Goal: Task Accomplishment & Management: Use online tool/utility

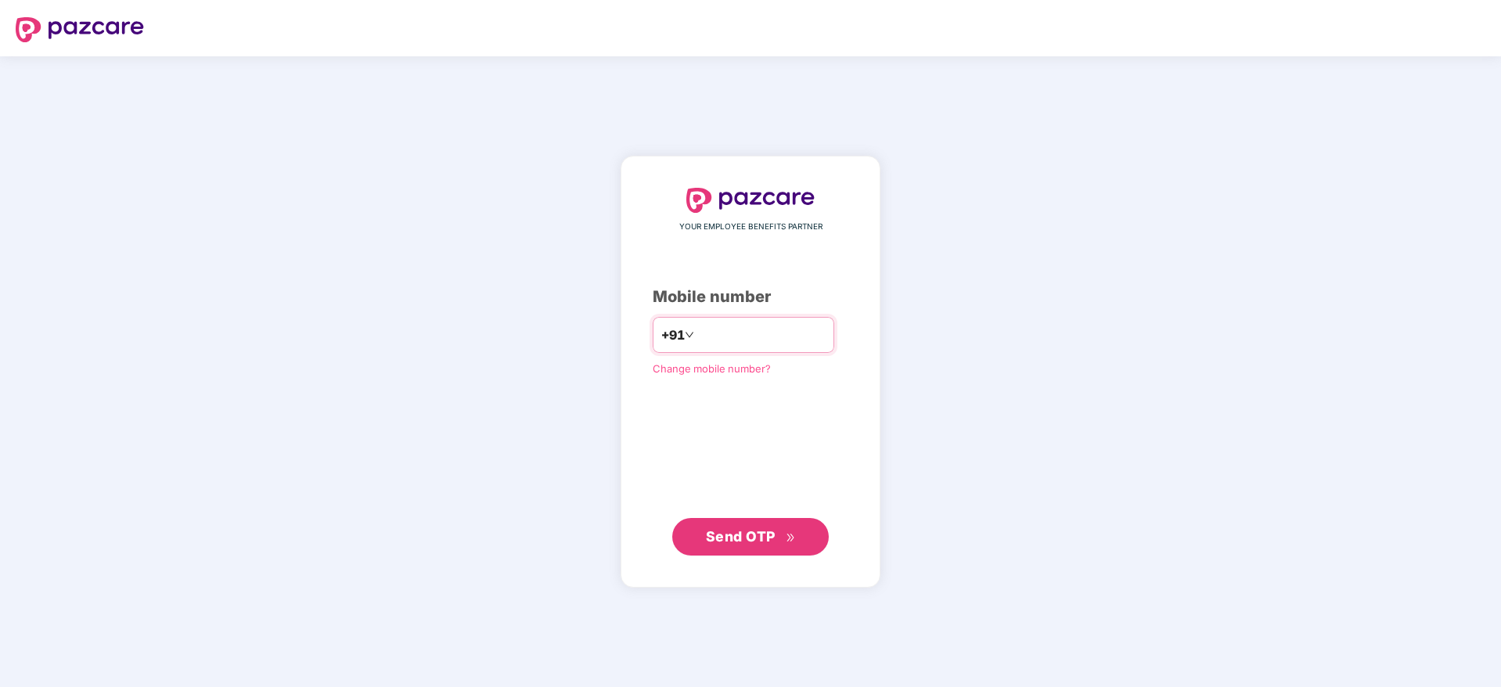
click at [726, 334] on input "number" at bounding box center [761, 334] width 128 height 25
type input "**********"
click at [732, 535] on span "Send OTP" at bounding box center [741, 536] width 70 height 16
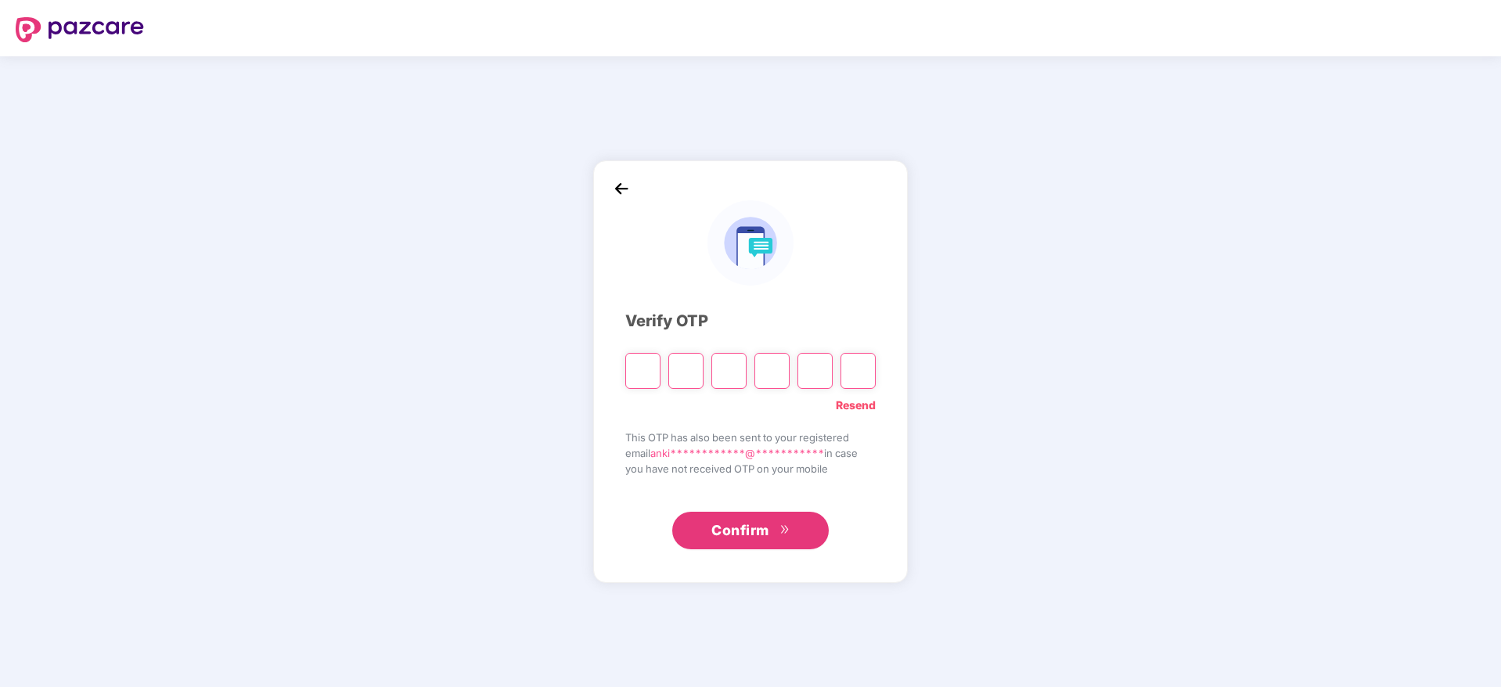
type input "*"
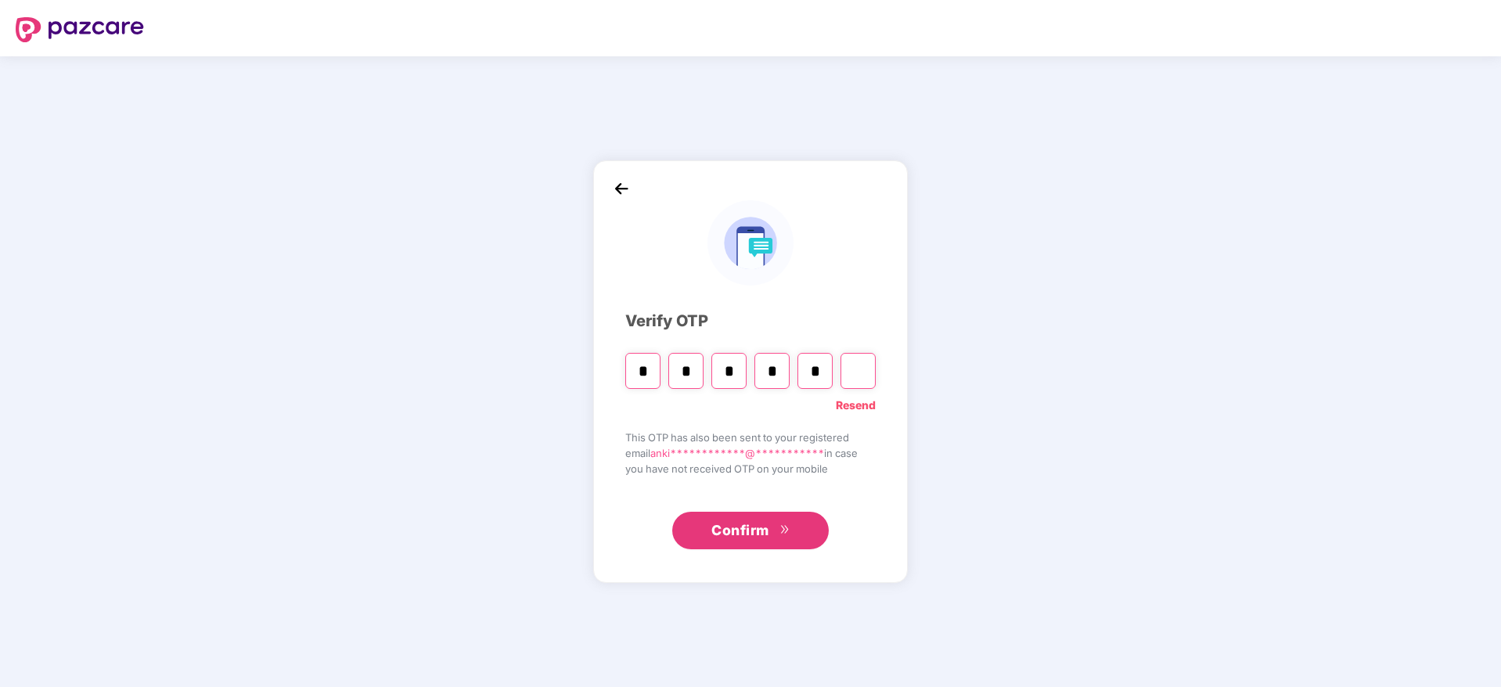
type input "*"
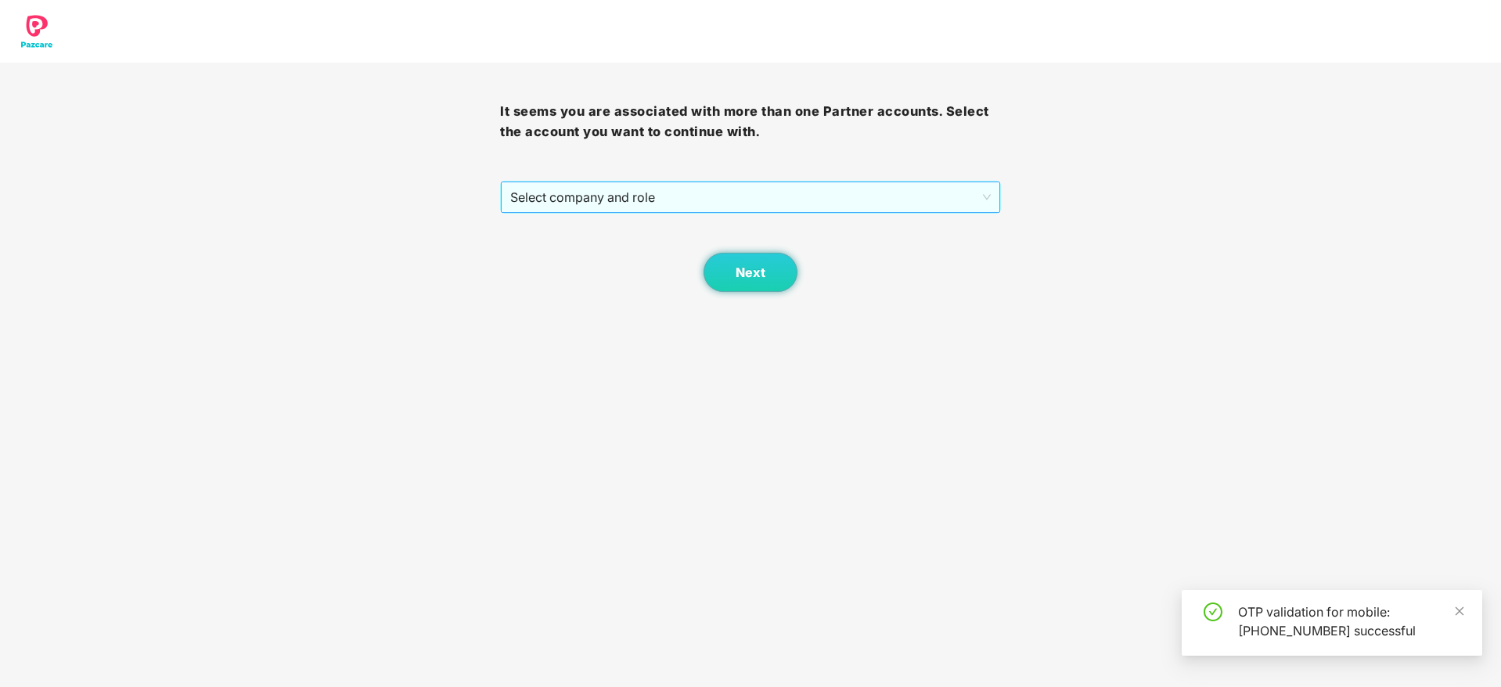
click at [595, 199] on span "Select company and role" at bounding box center [750, 197] width 480 height 30
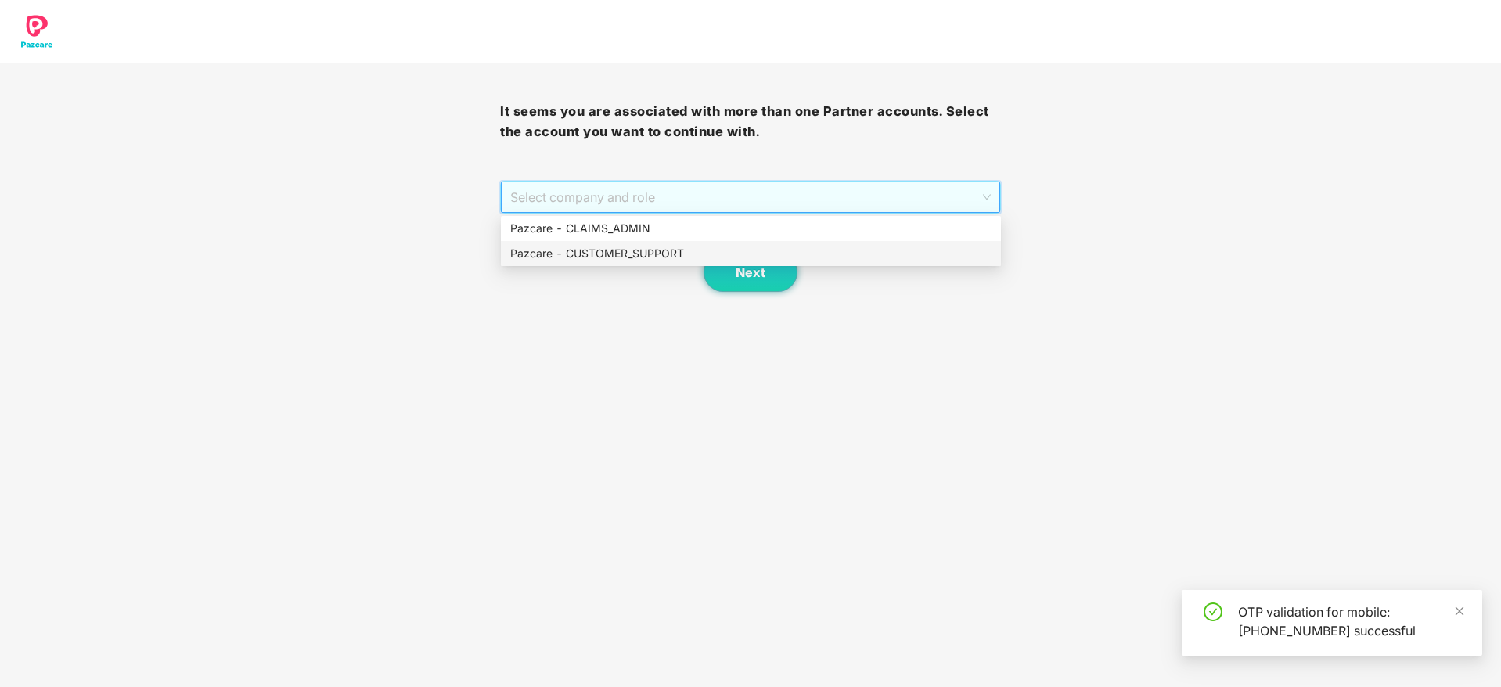
click at [620, 247] on div "Pazcare - CUSTOMER_SUPPORT" at bounding box center [750, 253] width 481 height 17
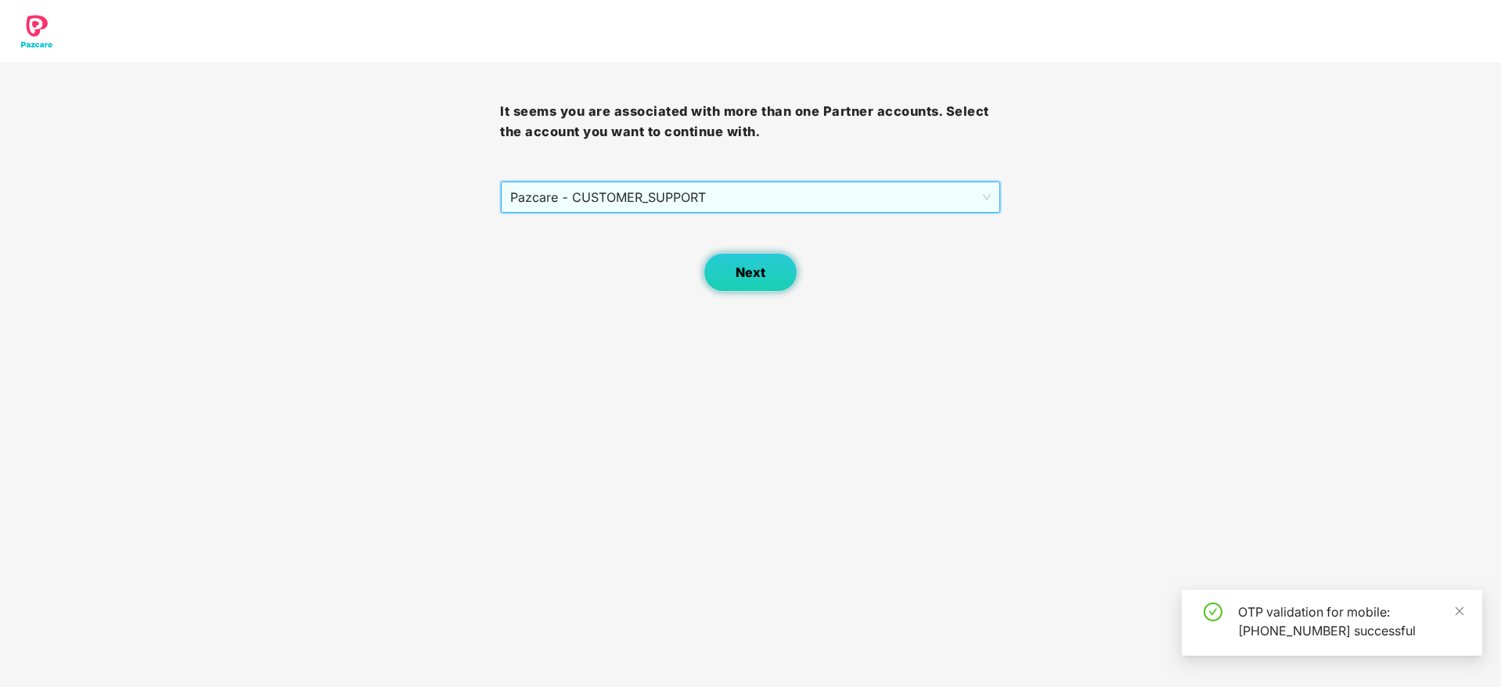
click at [767, 277] on button "Next" at bounding box center [750, 272] width 94 height 39
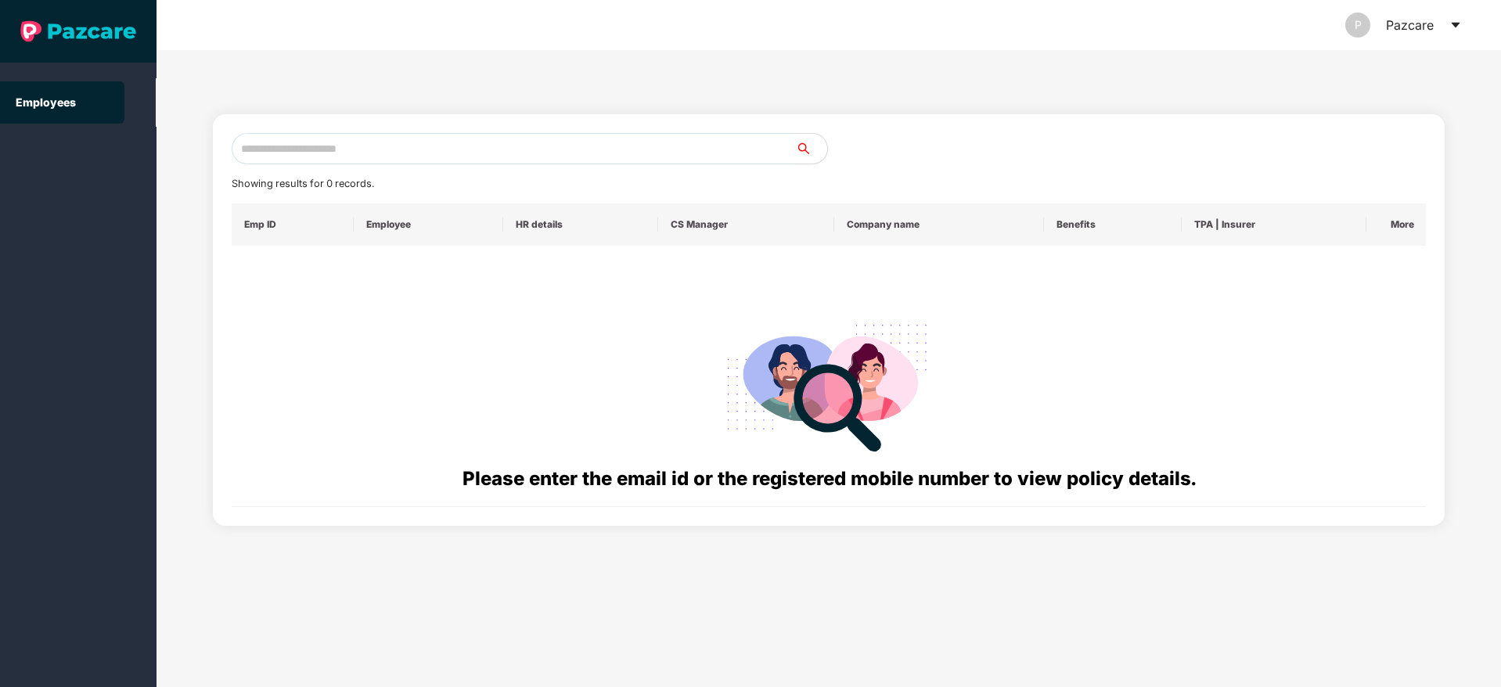
click at [1457, 21] on icon "caret-down" at bounding box center [1455, 25] width 13 height 13
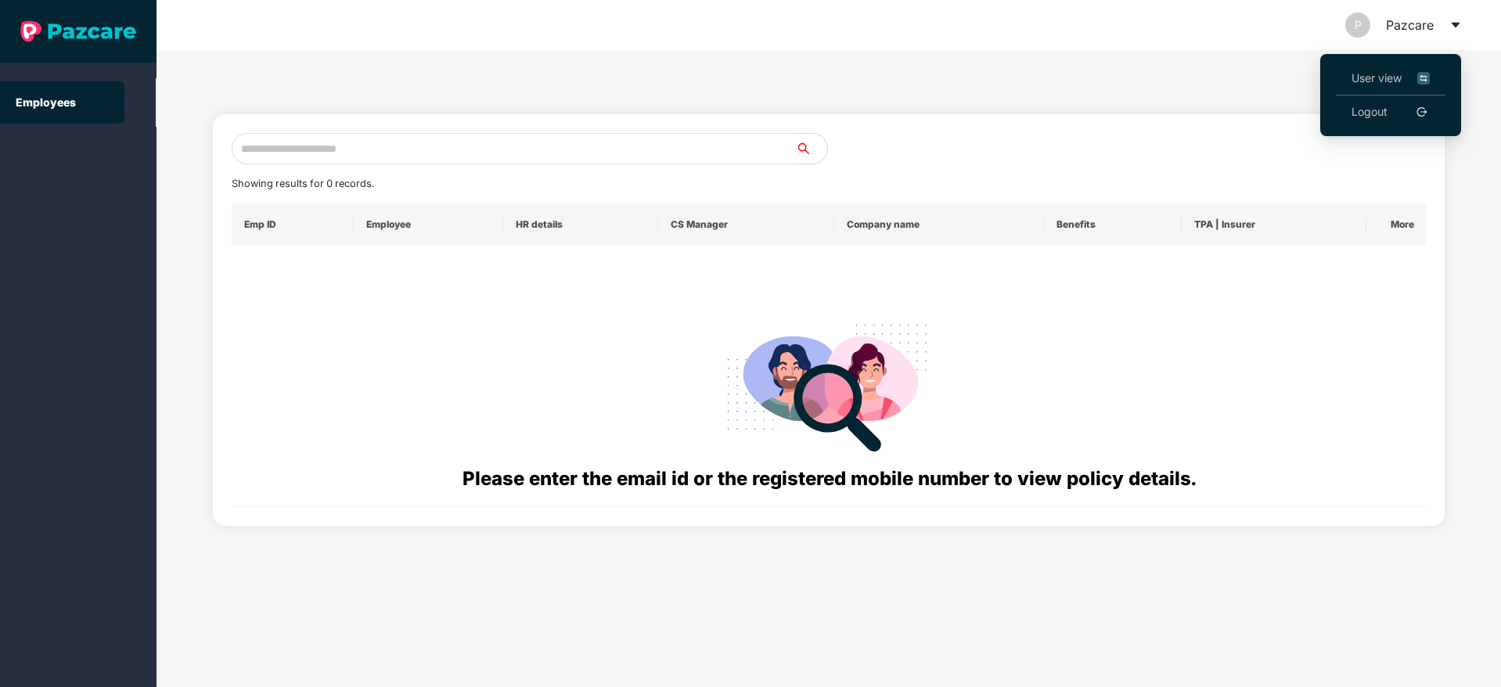
click at [1377, 79] on span "User view" at bounding box center [1390, 78] width 78 height 17
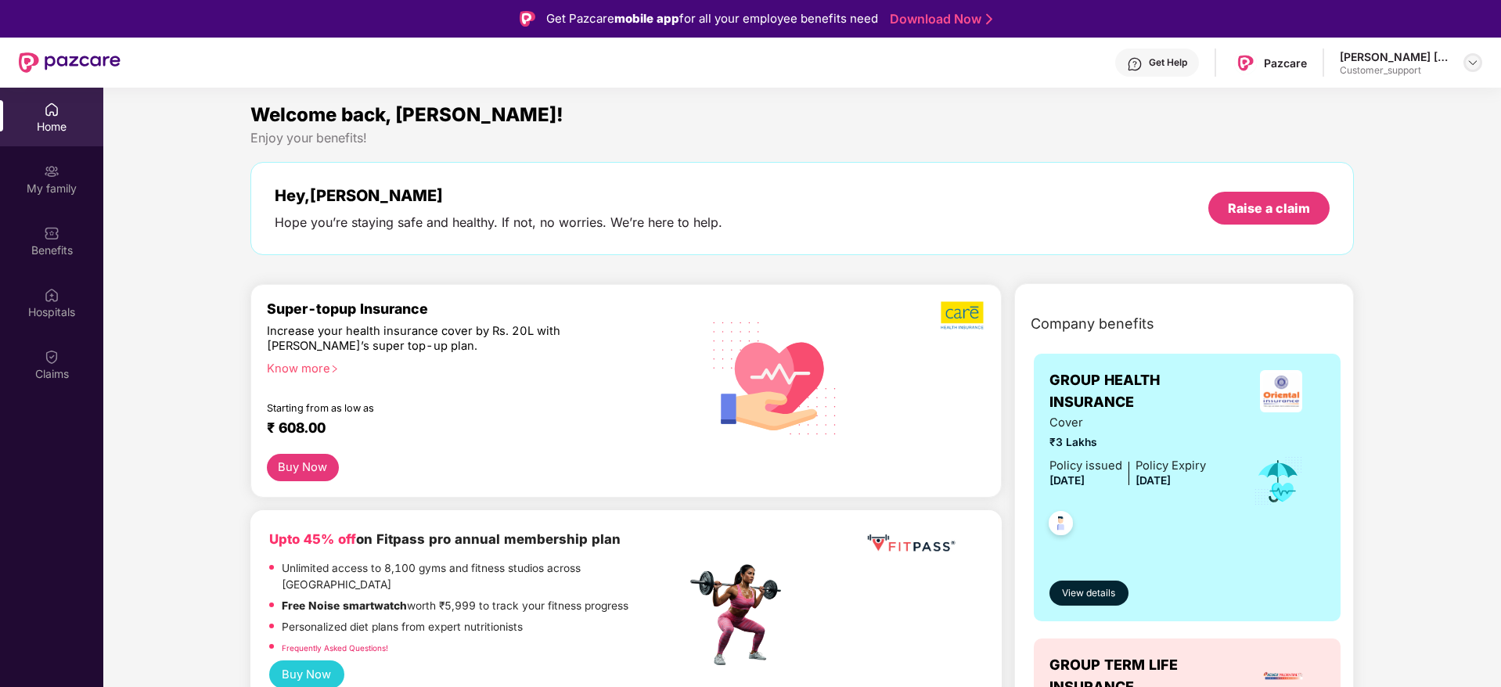
click at [1475, 62] on img at bounding box center [1472, 62] width 13 height 13
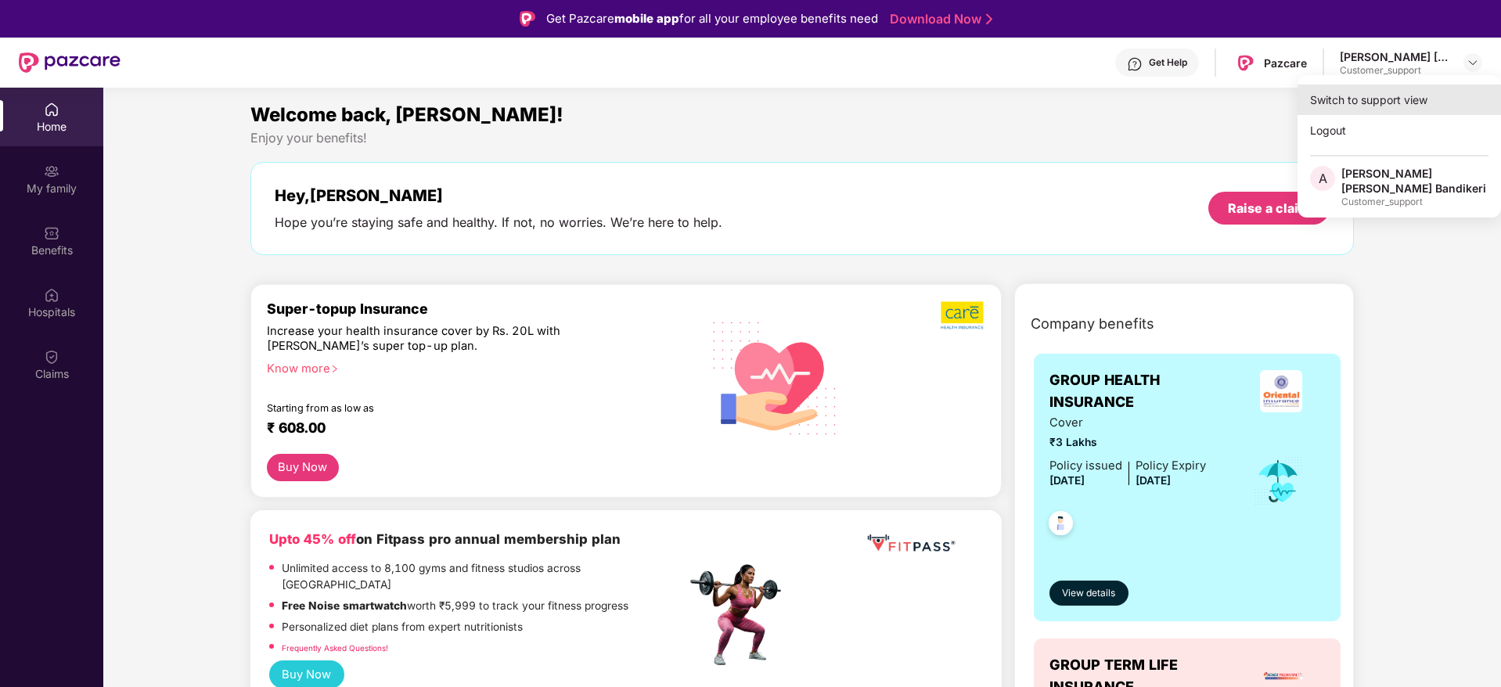
click at [1345, 105] on div "Switch to support view" at bounding box center [1398, 99] width 203 height 31
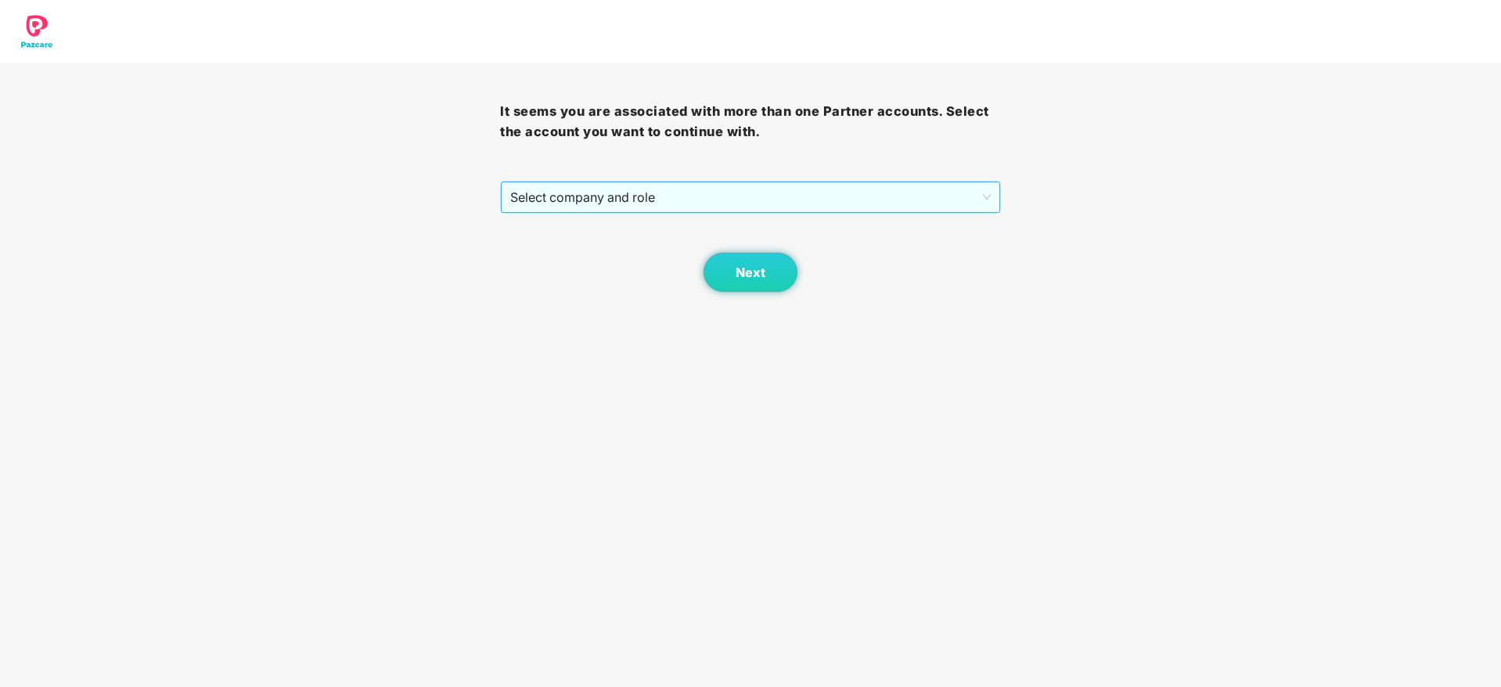
click at [889, 206] on span "Select company and role" at bounding box center [750, 197] width 480 height 30
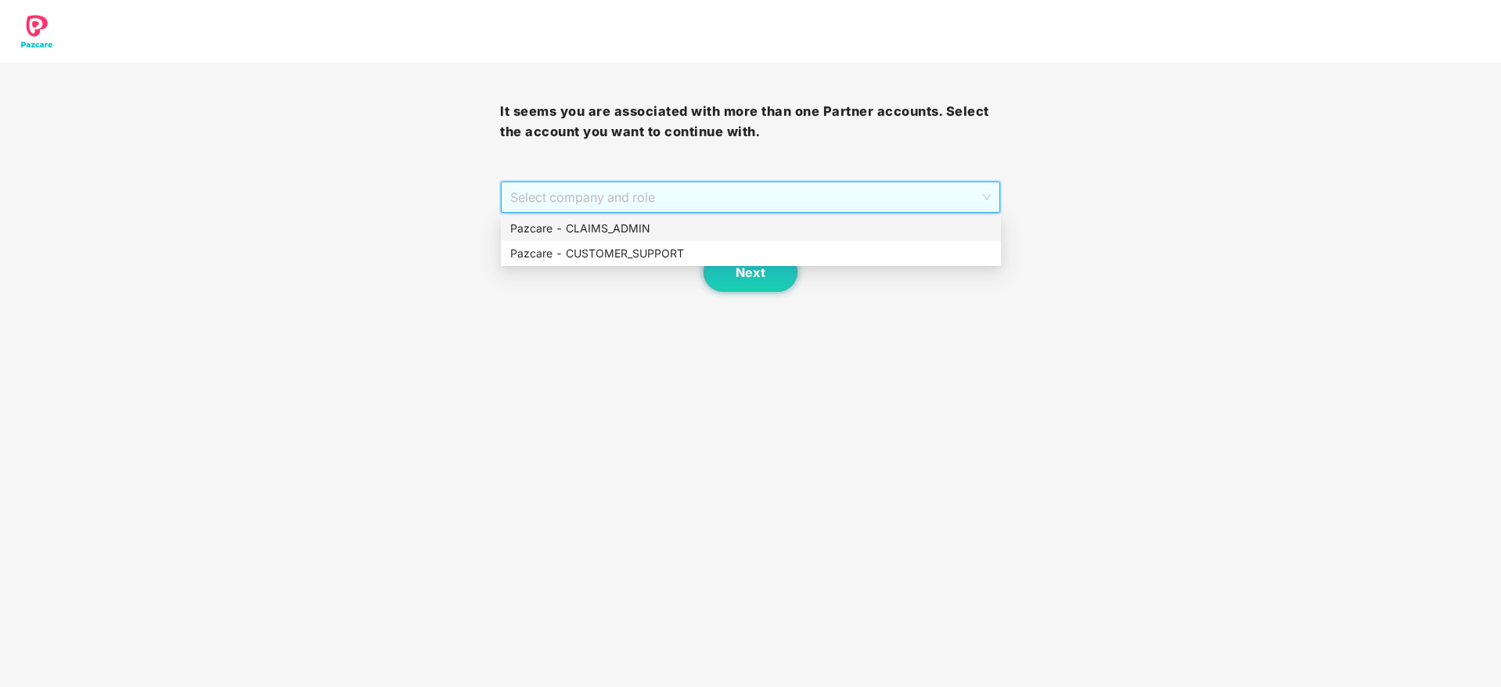
drag, startPoint x: 601, startPoint y: 225, endPoint x: 703, endPoint y: 265, distance: 109.5
click at [603, 224] on div "Pazcare - CLAIMS_ADMIN" at bounding box center [750, 228] width 481 height 17
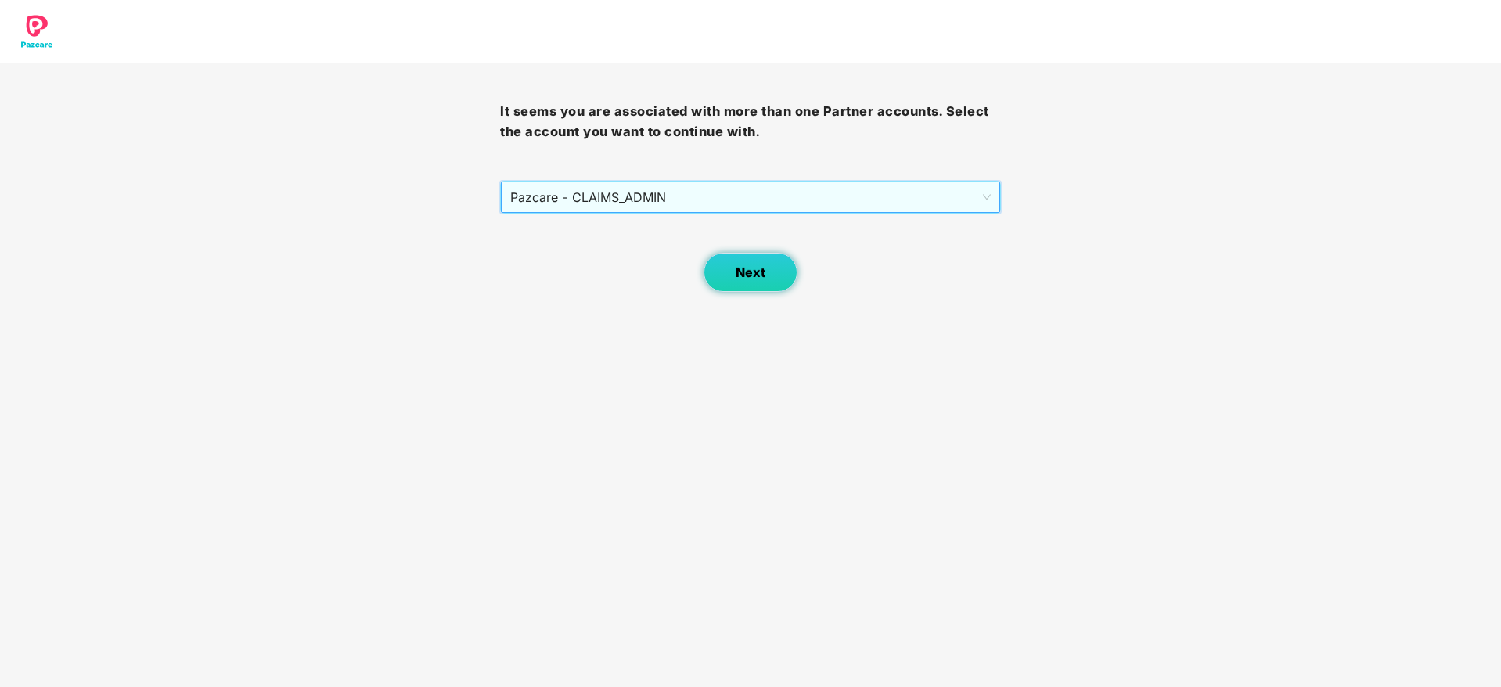
click at [750, 280] on button "Next" at bounding box center [750, 272] width 94 height 39
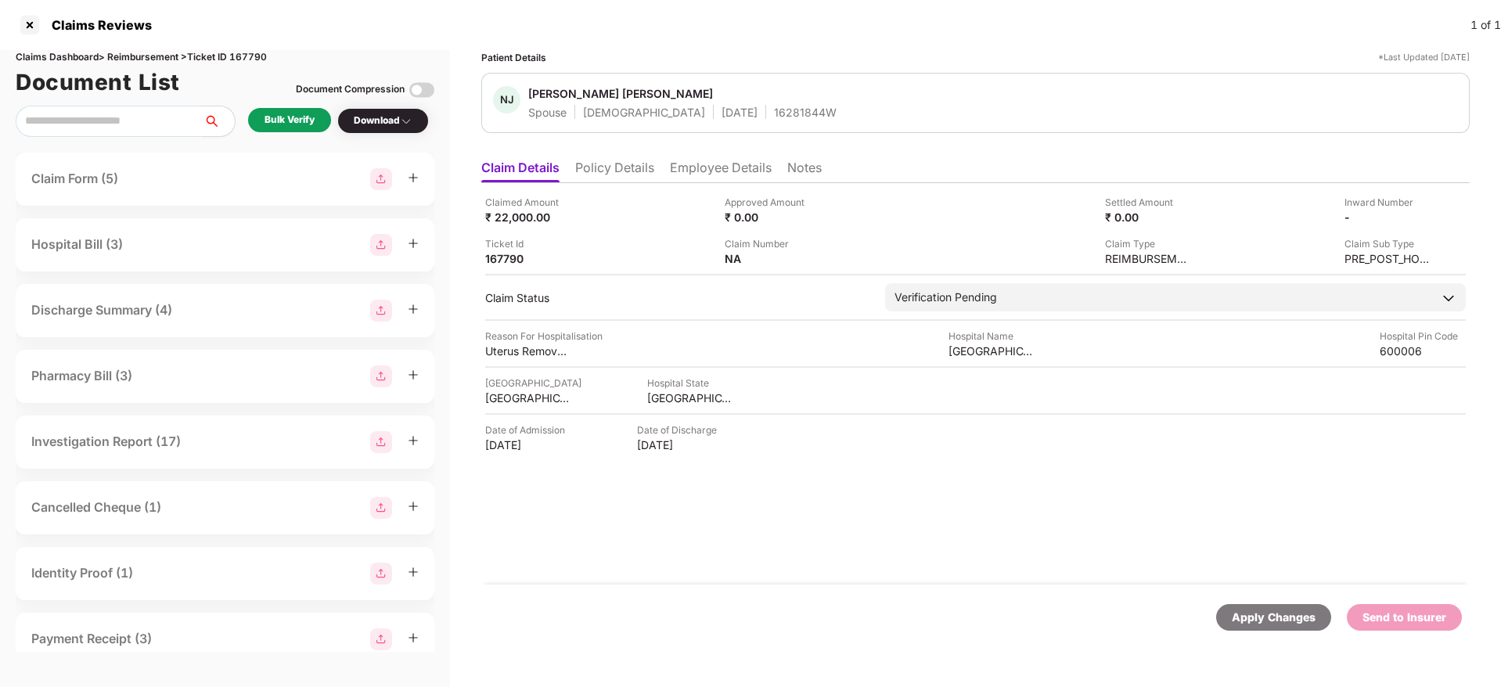
click at [628, 176] on li "Policy Details" at bounding box center [614, 171] width 79 height 23
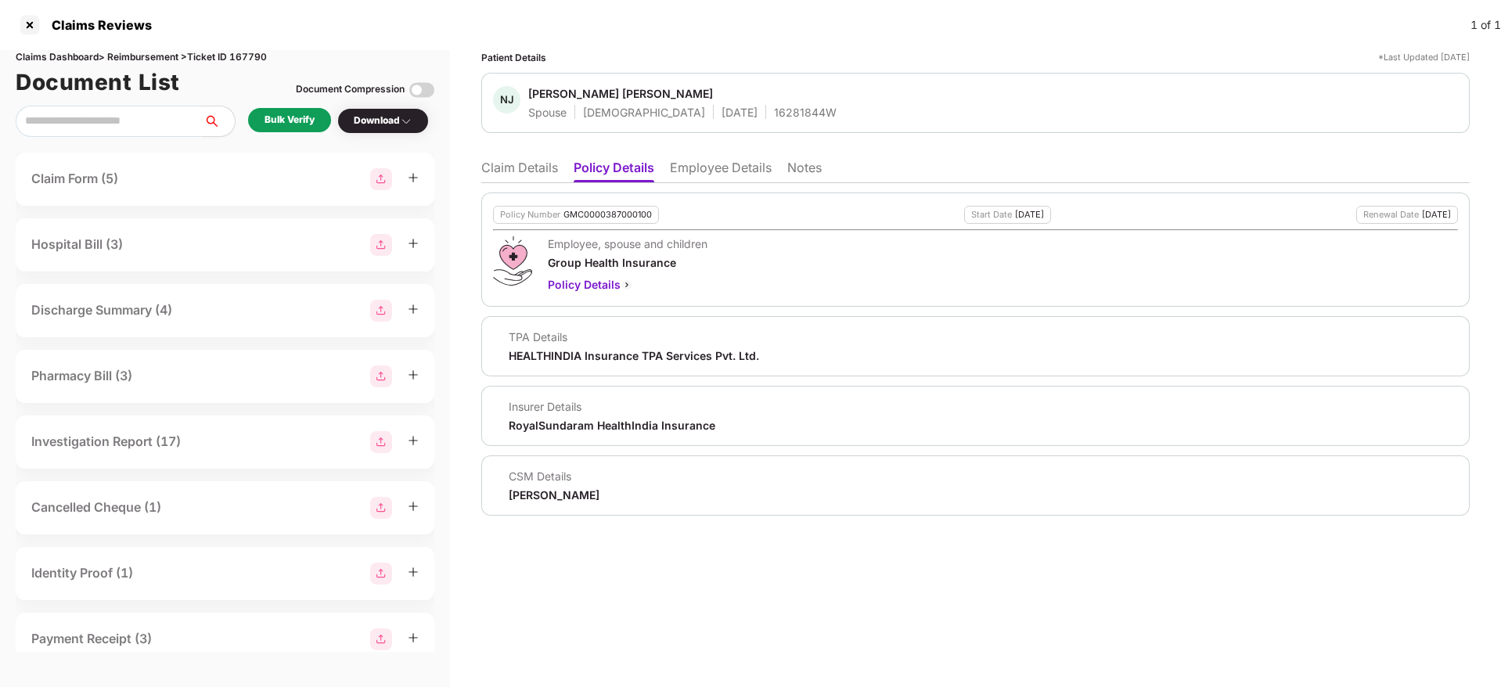
click at [727, 172] on li "Employee Details" at bounding box center [721, 171] width 102 height 23
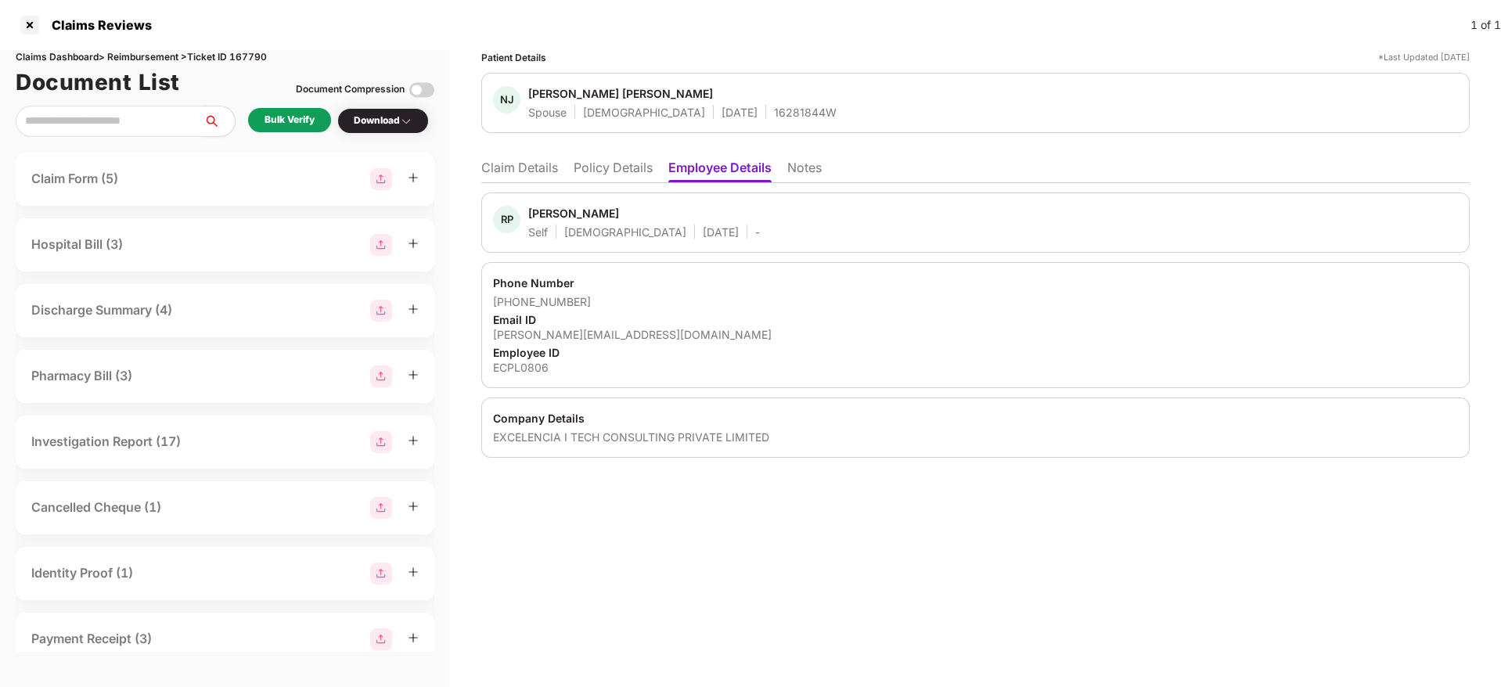
click at [620, 177] on li "Policy Details" at bounding box center [612, 171] width 79 height 23
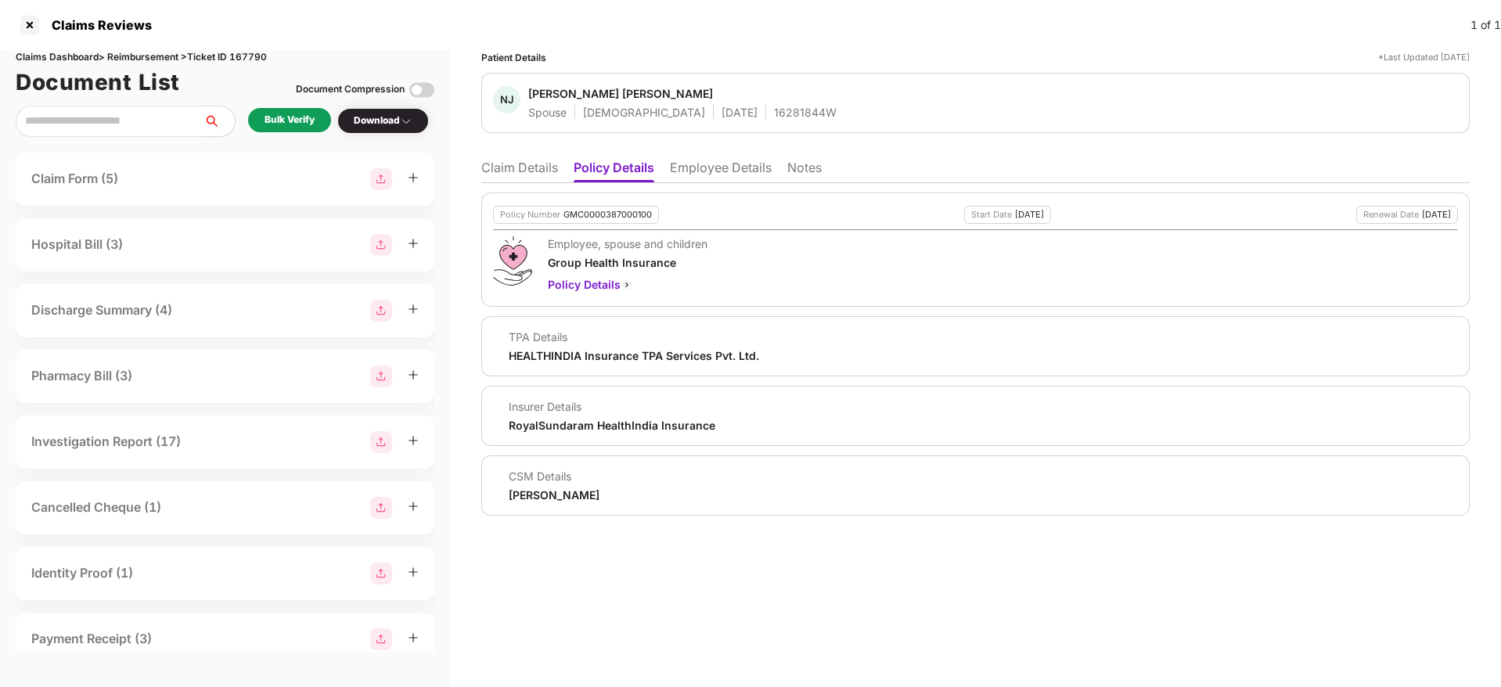
click at [739, 168] on li "Employee Details" at bounding box center [721, 171] width 102 height 23
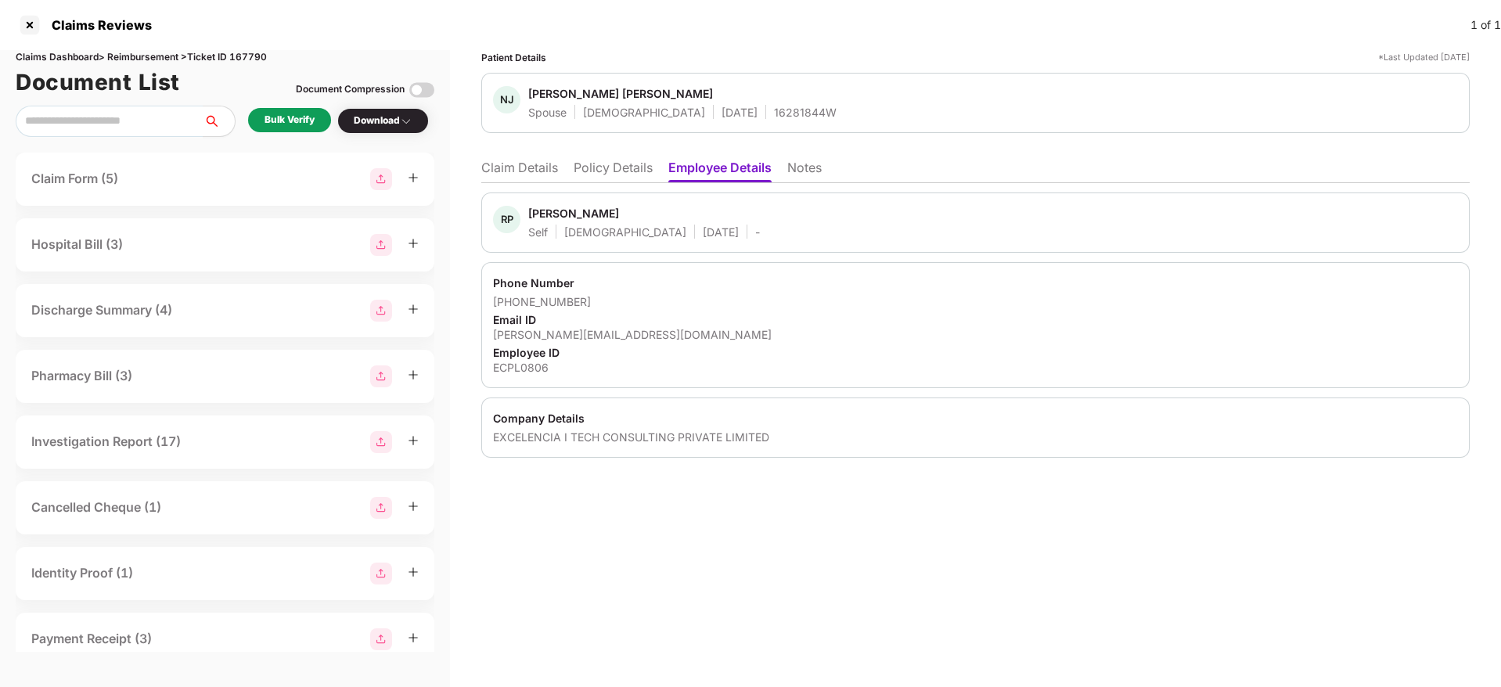
click at [611, 164] on li "Policy Details" at bounding box center [612, 171] width 79 height 23
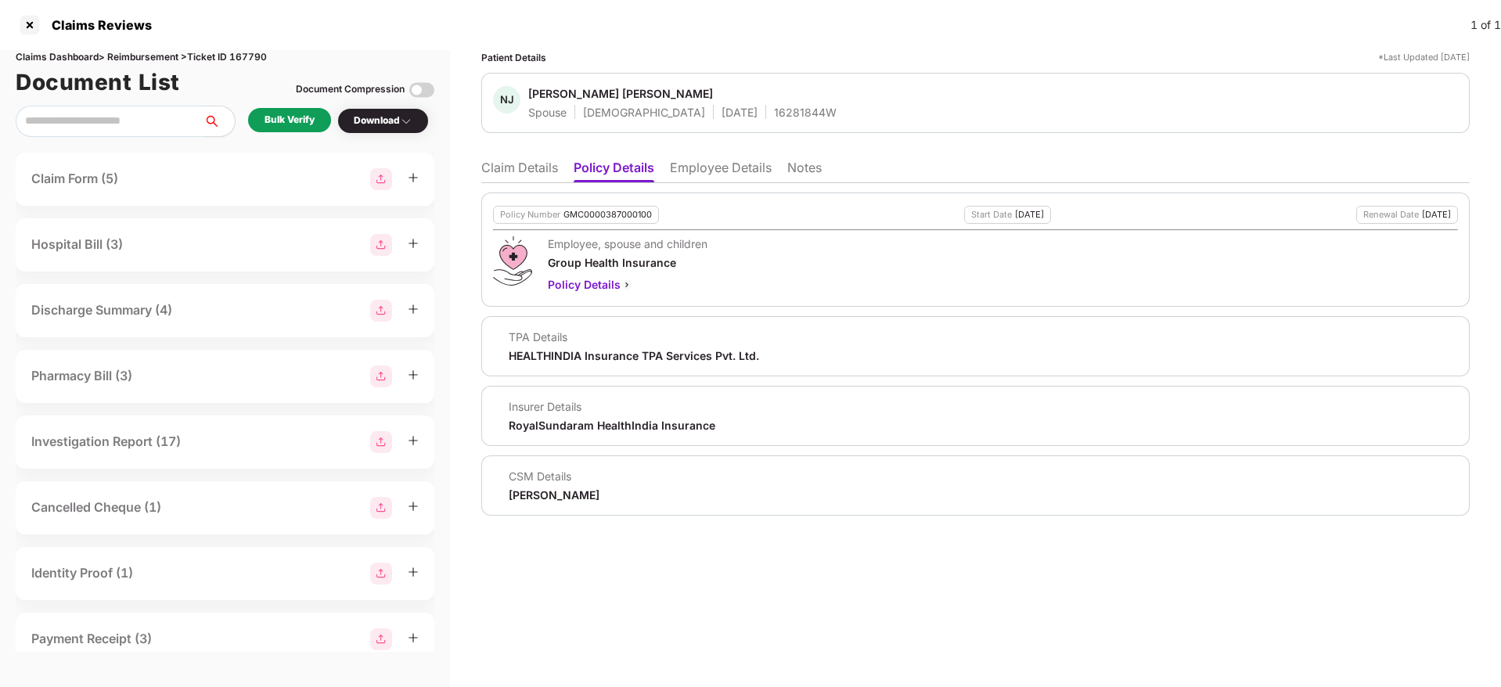
click at [499, 167] on li "Claim Details" at bounding box center [519, 171] width 77 height 23
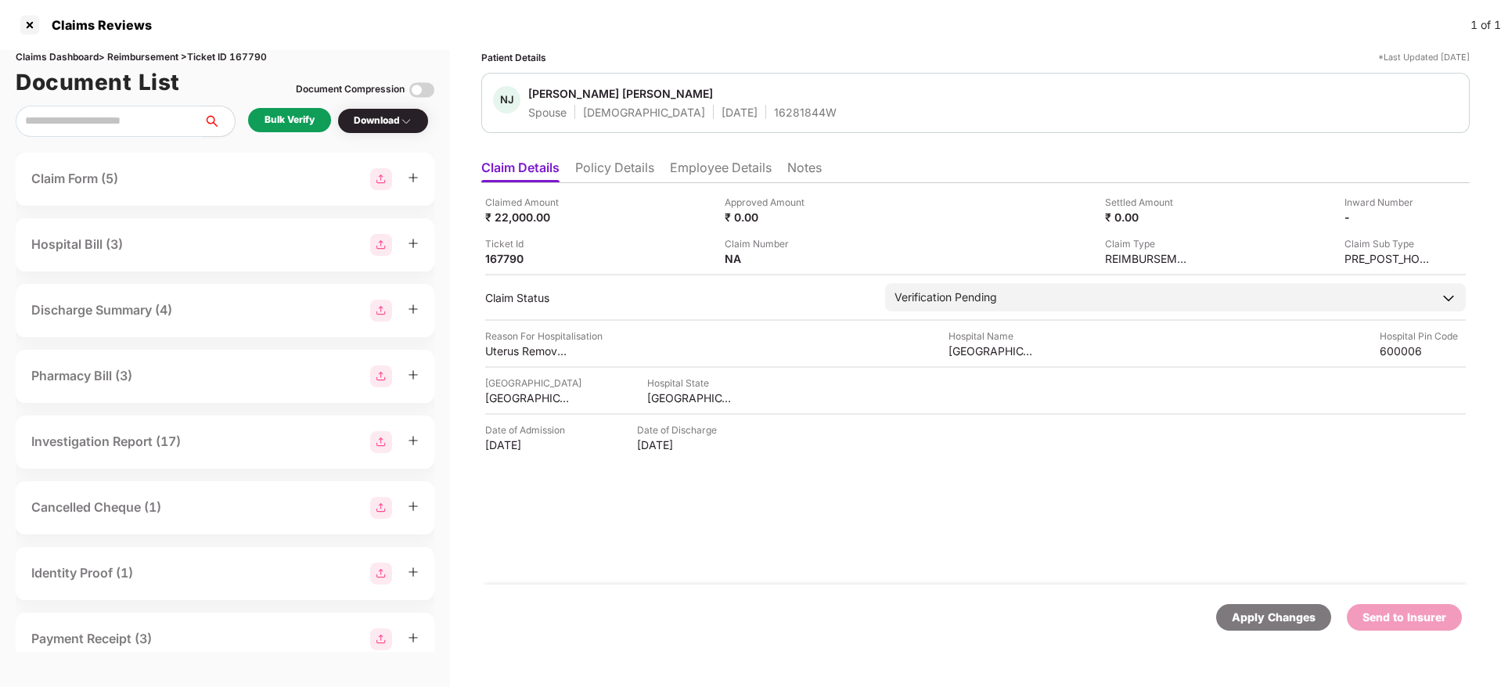
click at [286, 124] on div "Bulk Verify" at bounding box center [289, 120] width 50 height 15
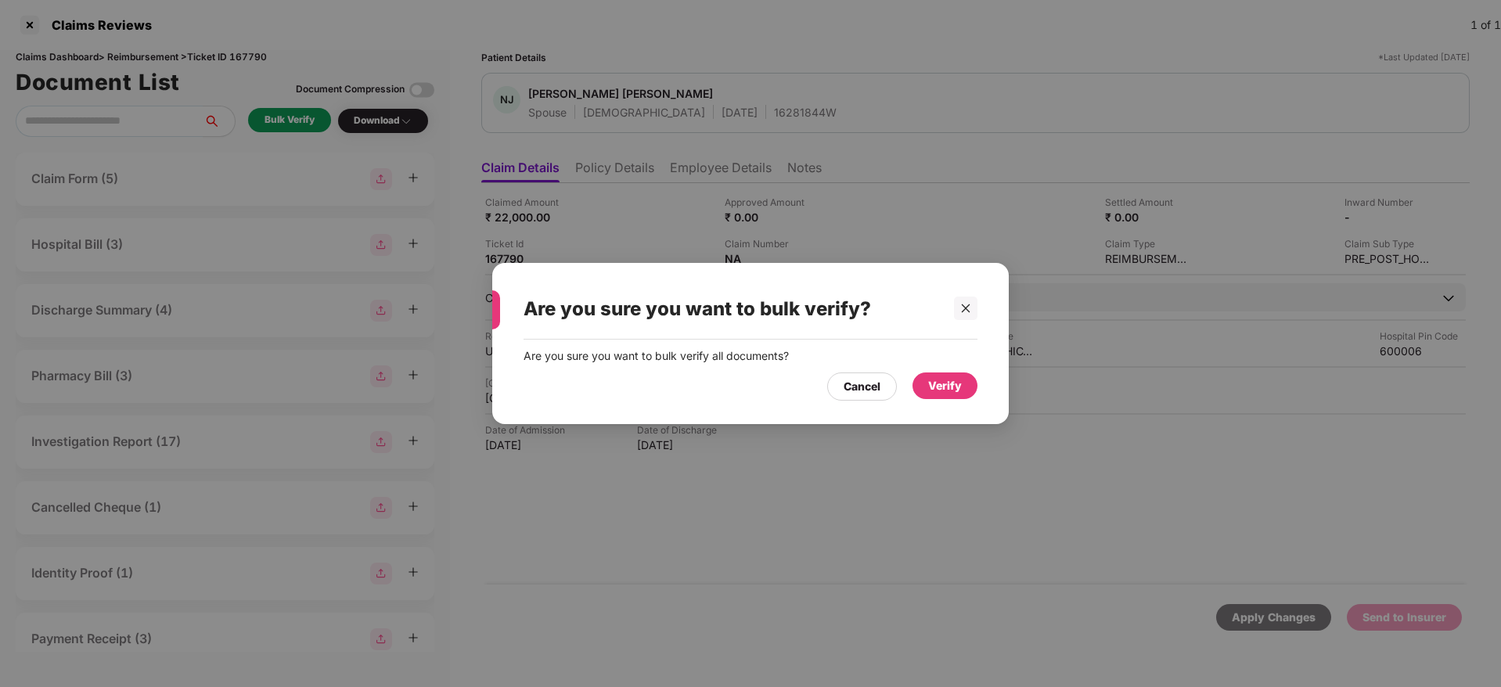
click at [953, 382] on div "Verify" at bounding box center [945, 385] width 34 height 17
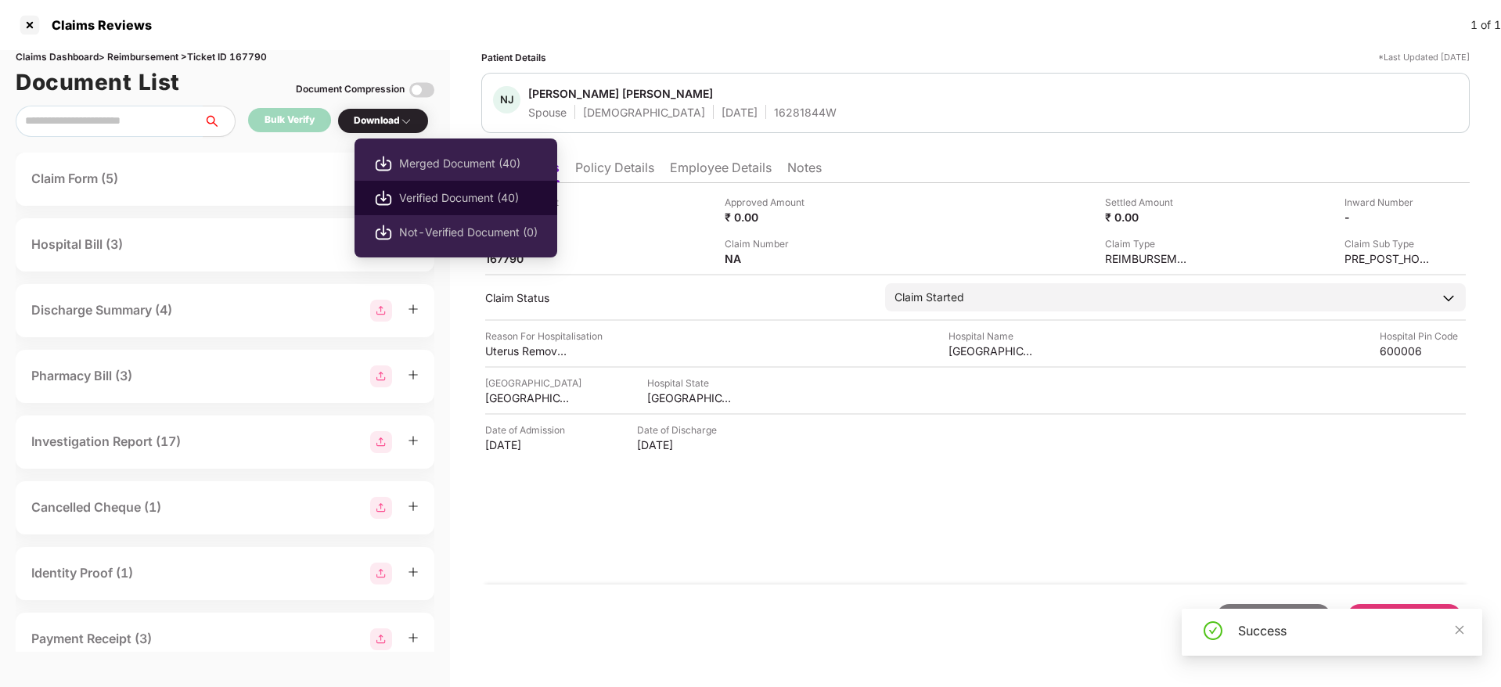
click at [438, 201] on span "Verified Document (40)" at bounding box center [468, 197] width 138 height 17
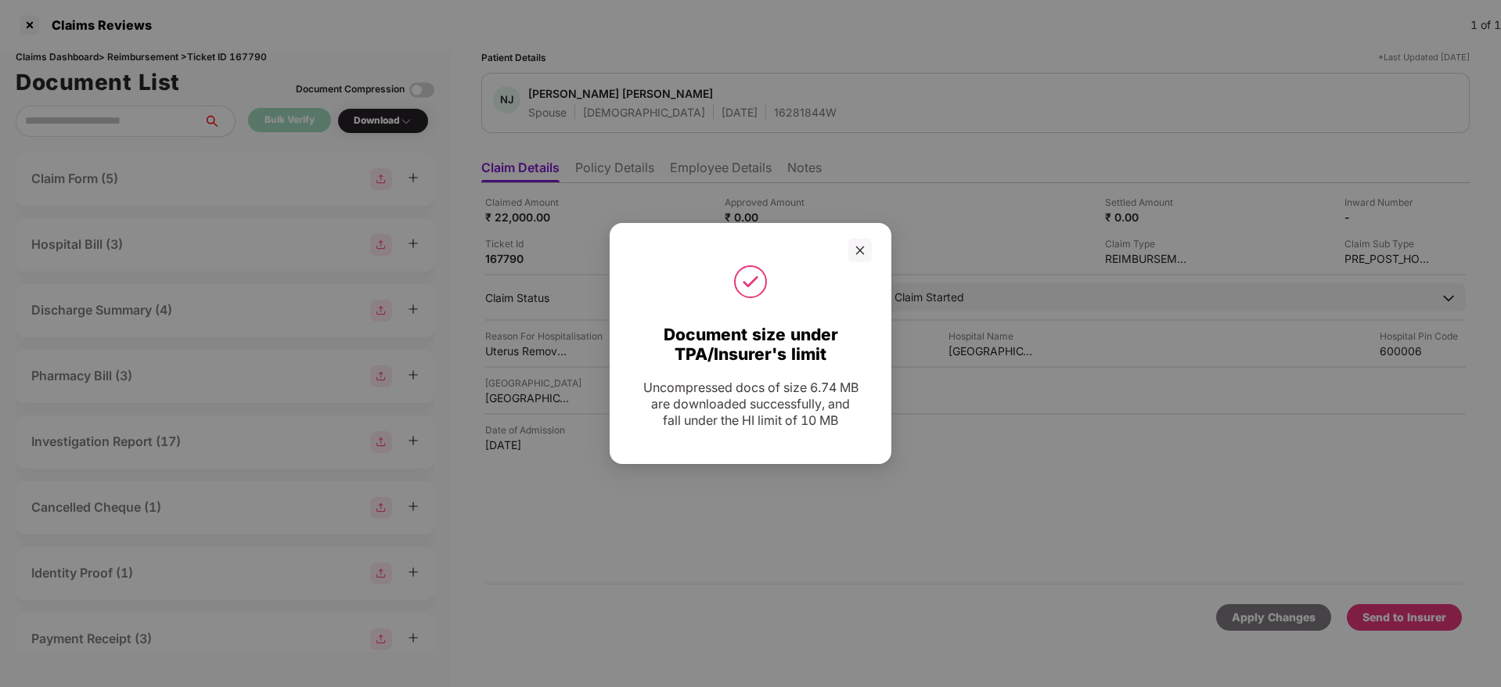
drag, startPoint x: 852, startPoint y: 250, endPoint x: 873, endPoint y: 281, distance: 37.8
click at [854, 250] on div at bounding box center [859, 250] width 23 height 23
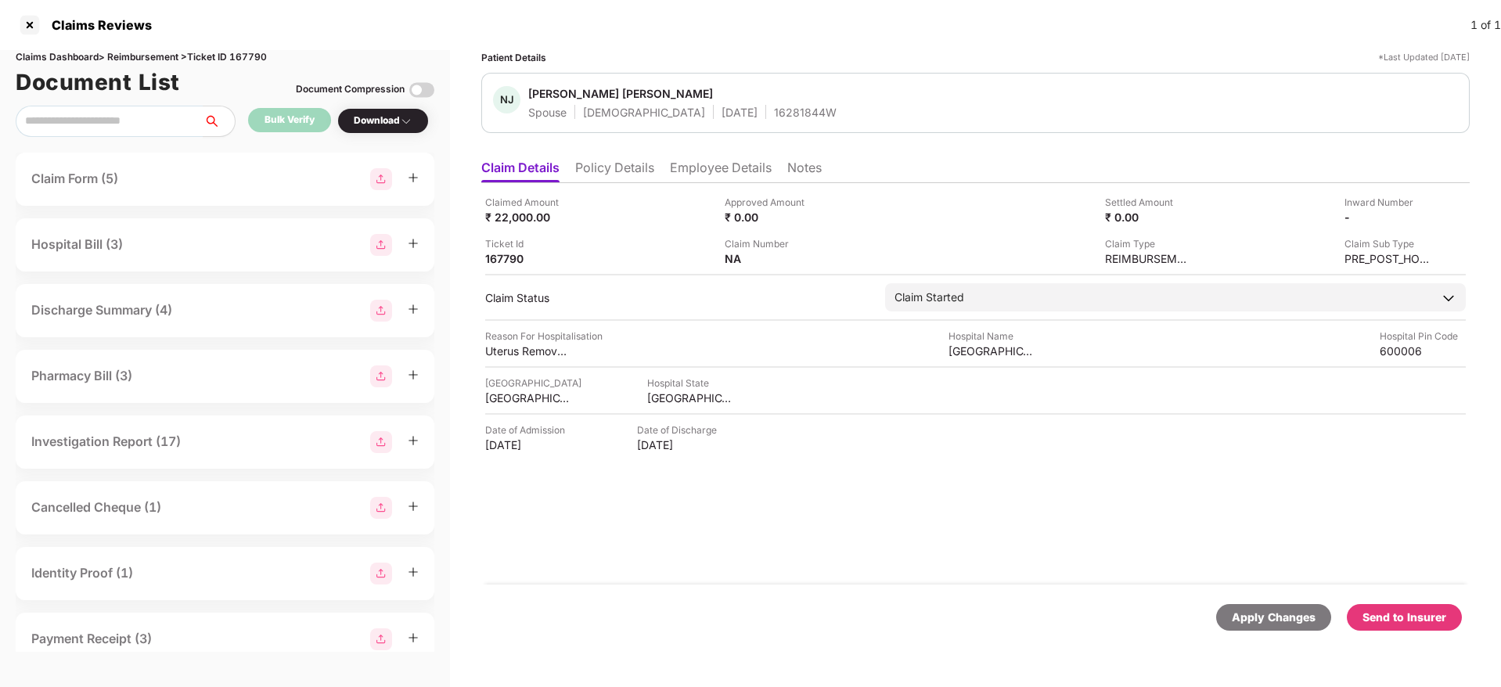
click at [1432, 615] on div "Send to Insurer" at bounding box center [1404, 617] width 84 height 17
click at [595, 173] on li "Policy Details" at bounding box center [614, 171] width 79 height 23
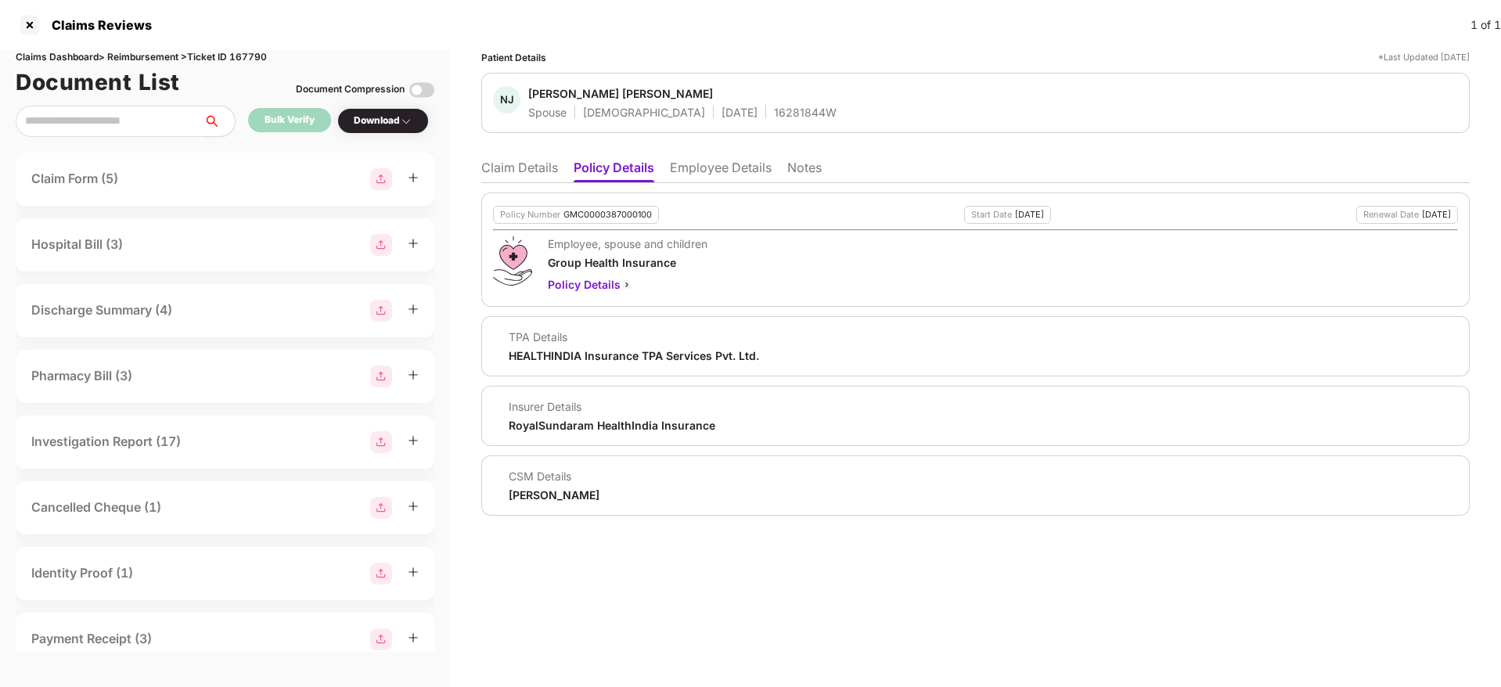
click at [483, 168] on li "Claim Details" at bounding box center [519, 171] width 77 height 23
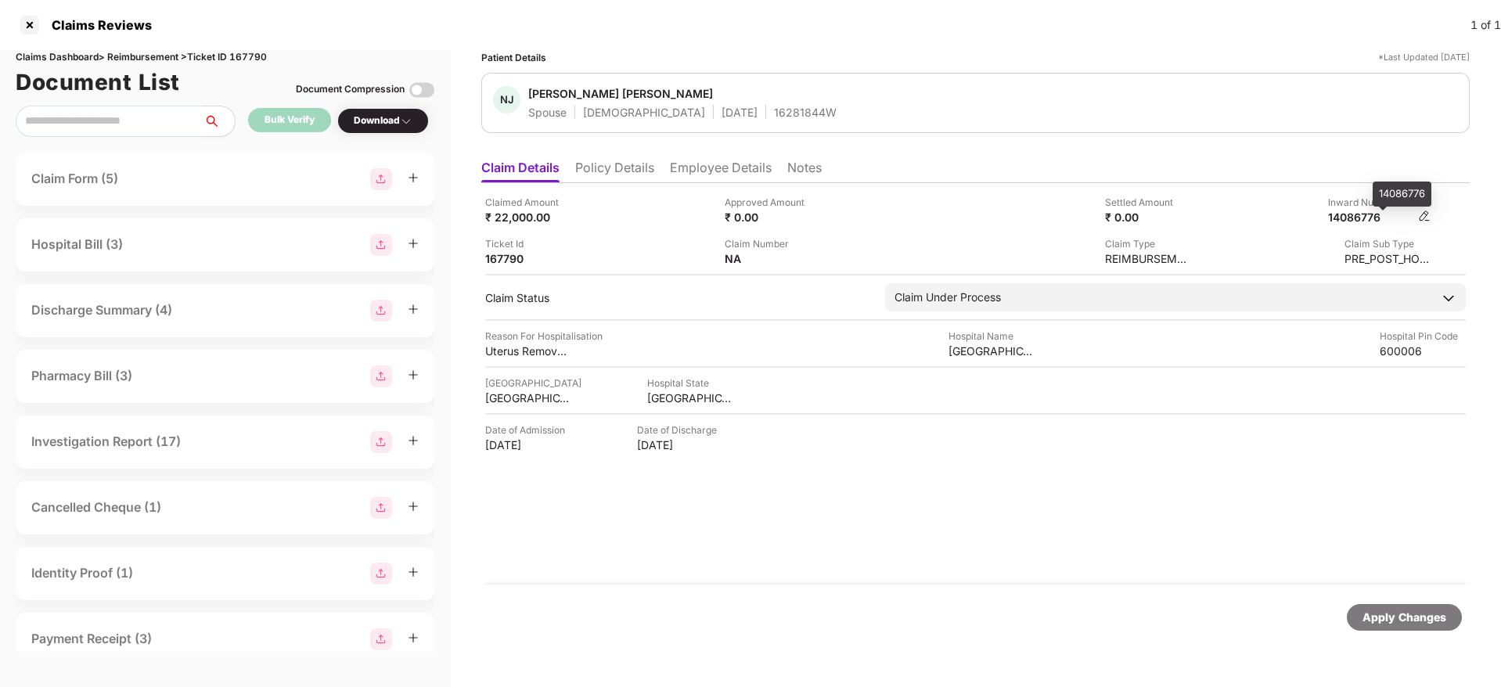
click at [1360, 215] on div "14086776" at bounding box center [1371, 217] width 86 height 15
copy div "14086776"
click at [774, 111] on div "16281844W" at bounding box center [805, 112] width 63 height 15
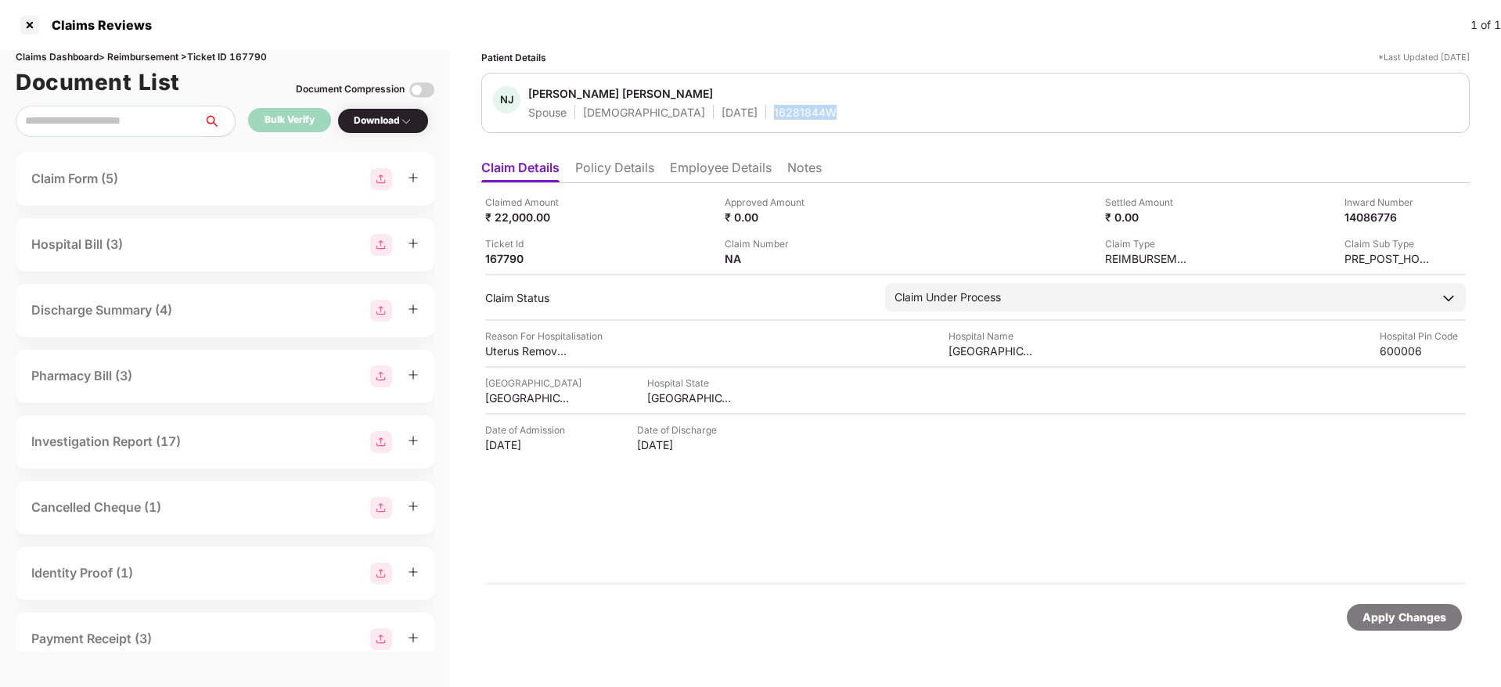
copy div "16281844W"
click at [629, 157] on ul "Claim Details Policy Details Employee Details Notes" at bounding box center [975, 167] width 988 height 31
click at [631, 163] on li "Policy Details" at bounding box center [614, 171] width 79 height 23
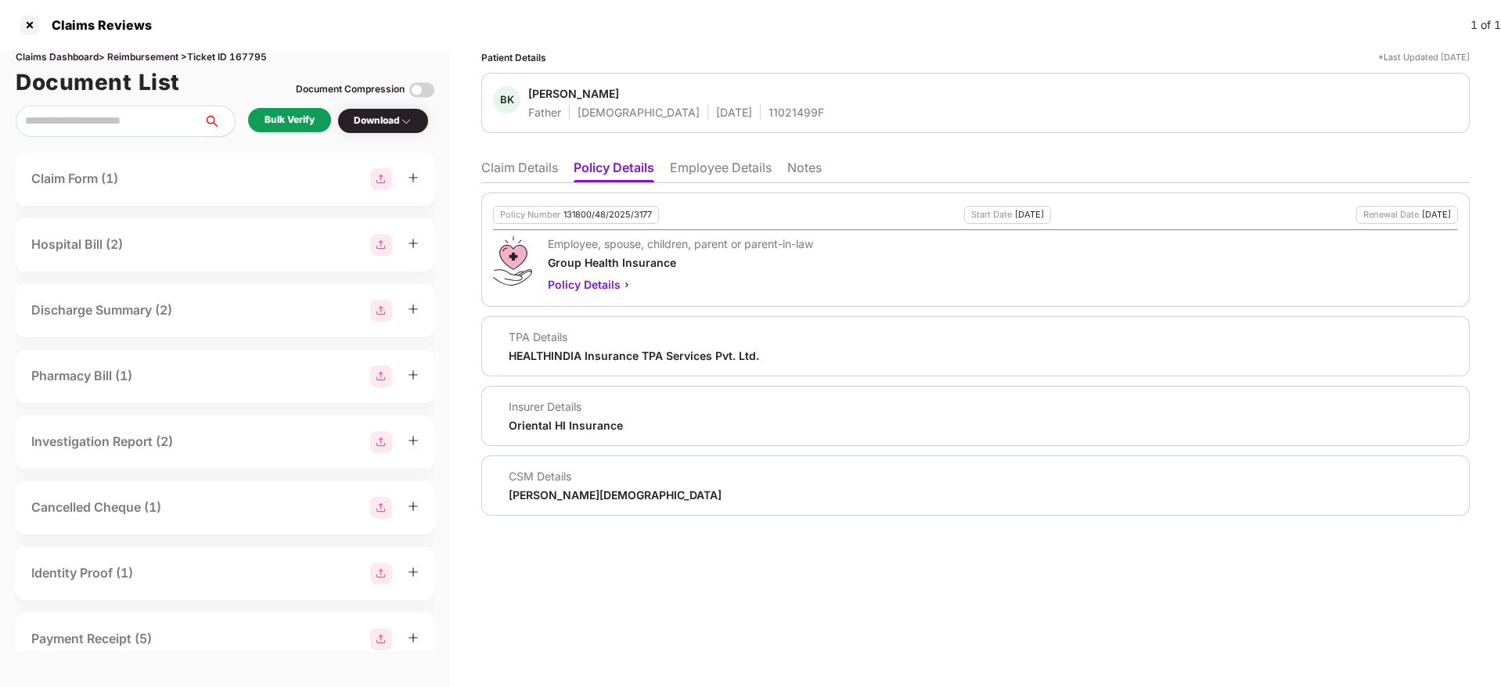
click at [725, 177] on li "Employee Details" at bounding box center [721, 171] width 102 height 23
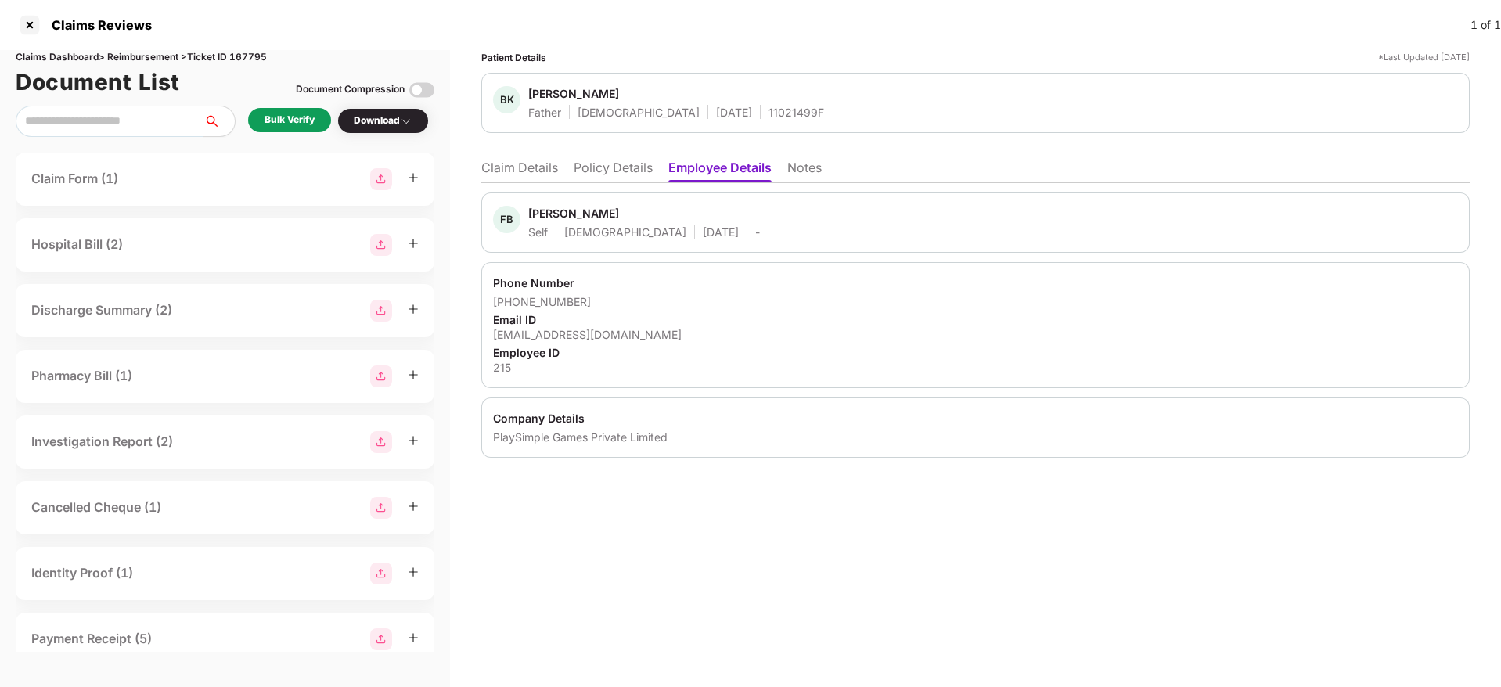
click at [623, 171] on li "Policy Details" at bounding box center [612, 171] width 79 height 23
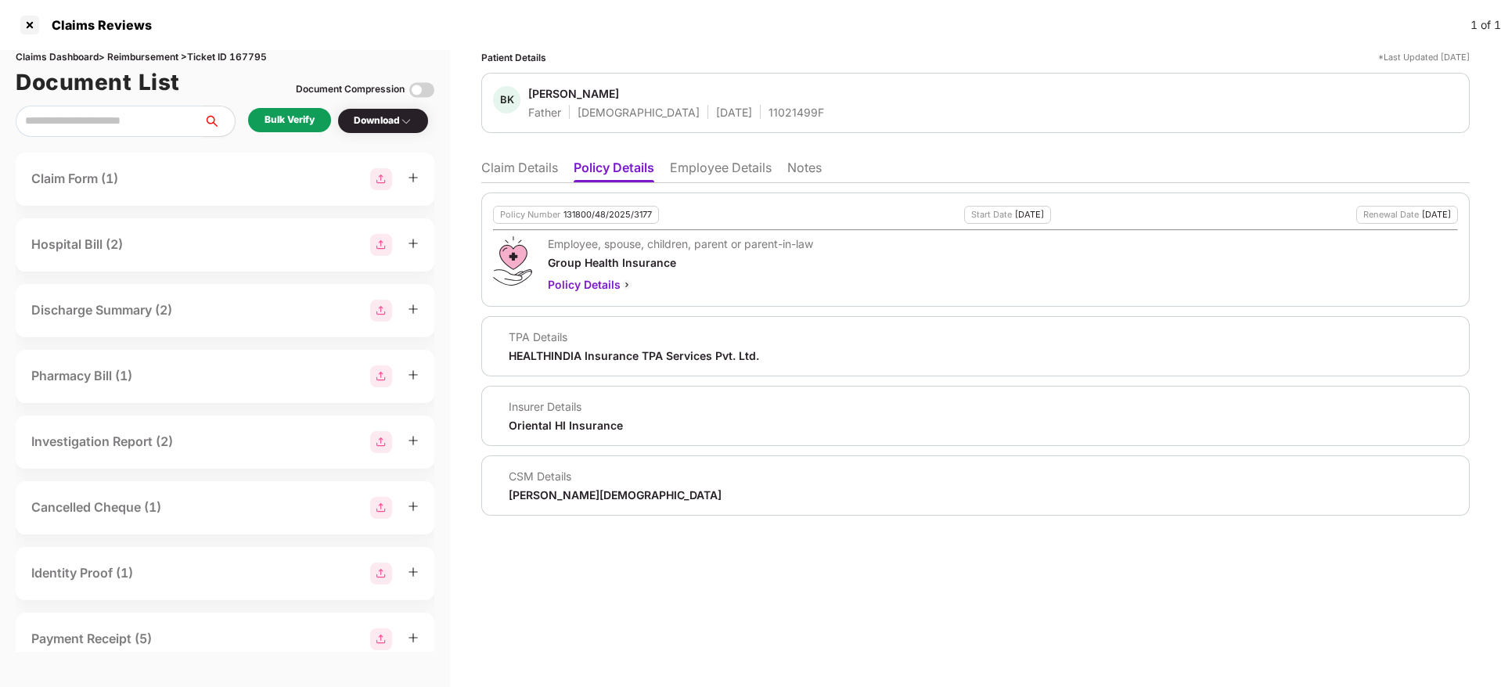
click at [522, 168] on li "Claim Details" at bounding box center [519, 171] width 77 height 23
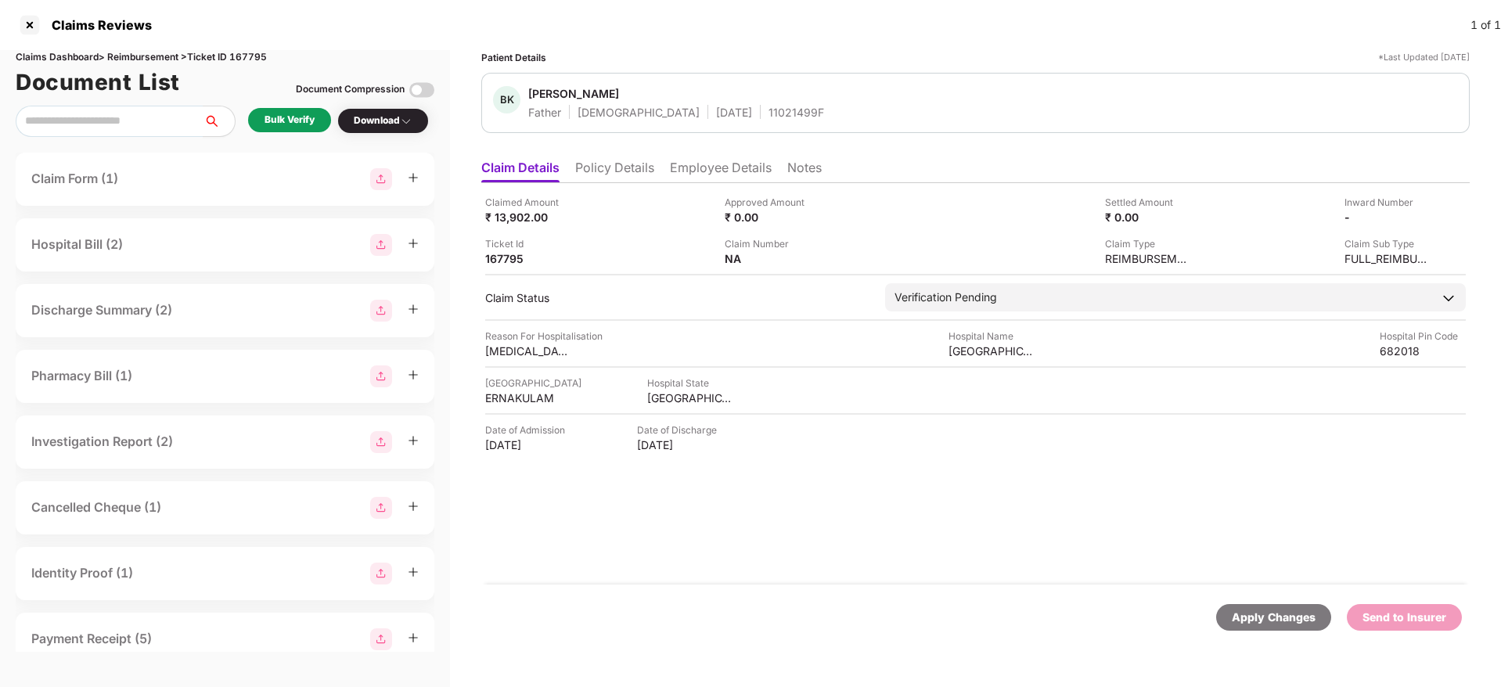
drag, startPoint x: 662, startPoint y: 174, endPoint x: 653, endPoint y: 173, distance: 8.7
click at [663, 174] on ul "Claim Details Policy Details Employee Details Notes" at bounding box center [975, 167] width 988 height 31
click at [652, 172] on li "Policy Details" at bounding box center [614, 171] width 79 height 23
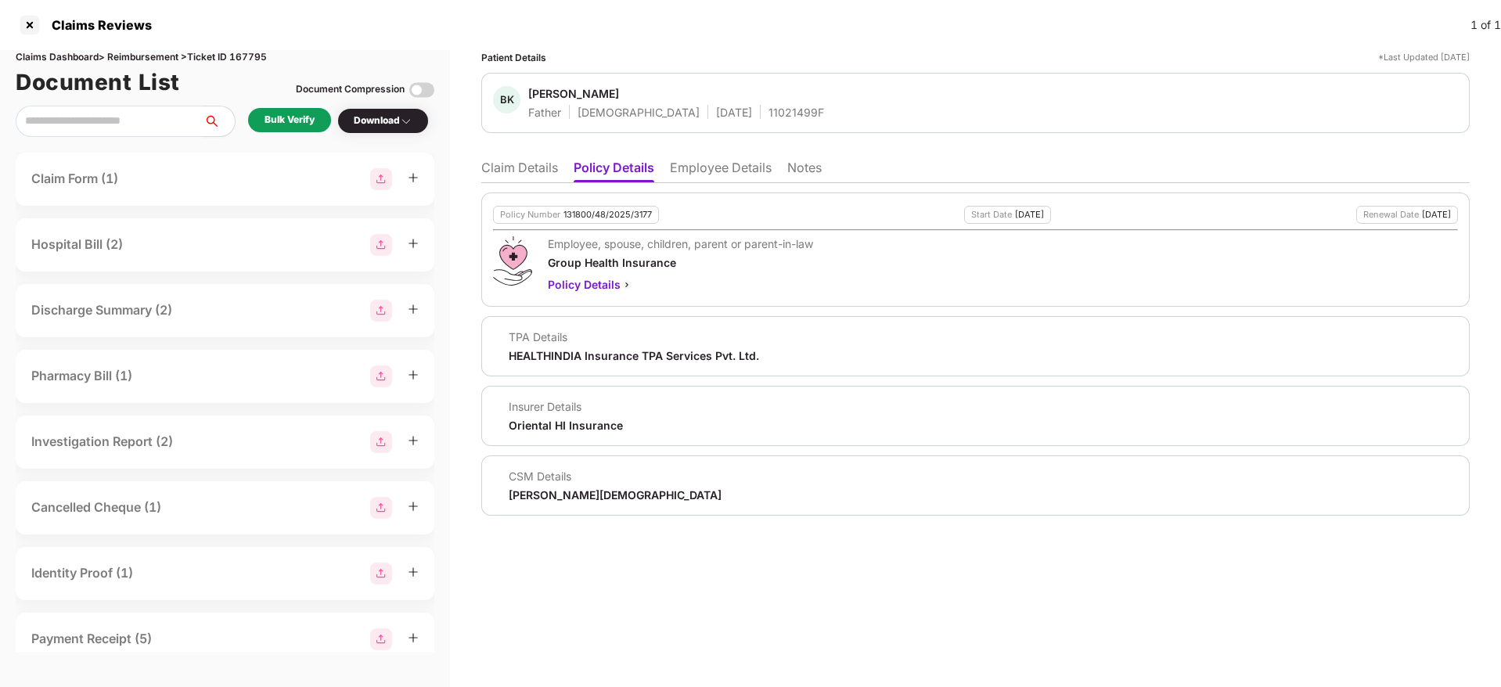
click at [548, 165] on li "Claim Details" at bounding box center [519, 171] width 77 height 23
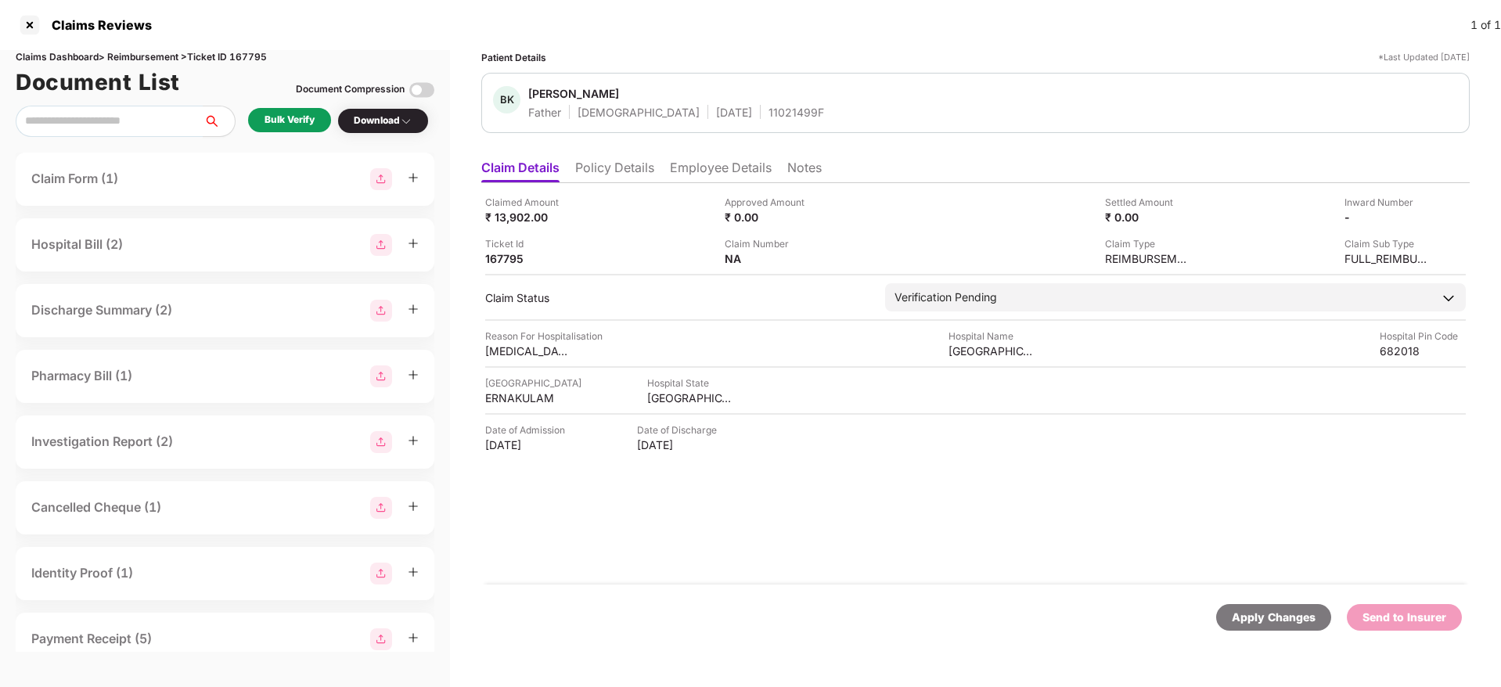
click at [292, 118] on div "Bulk Verify" at bounding box center [289, 120] width 50 height 15
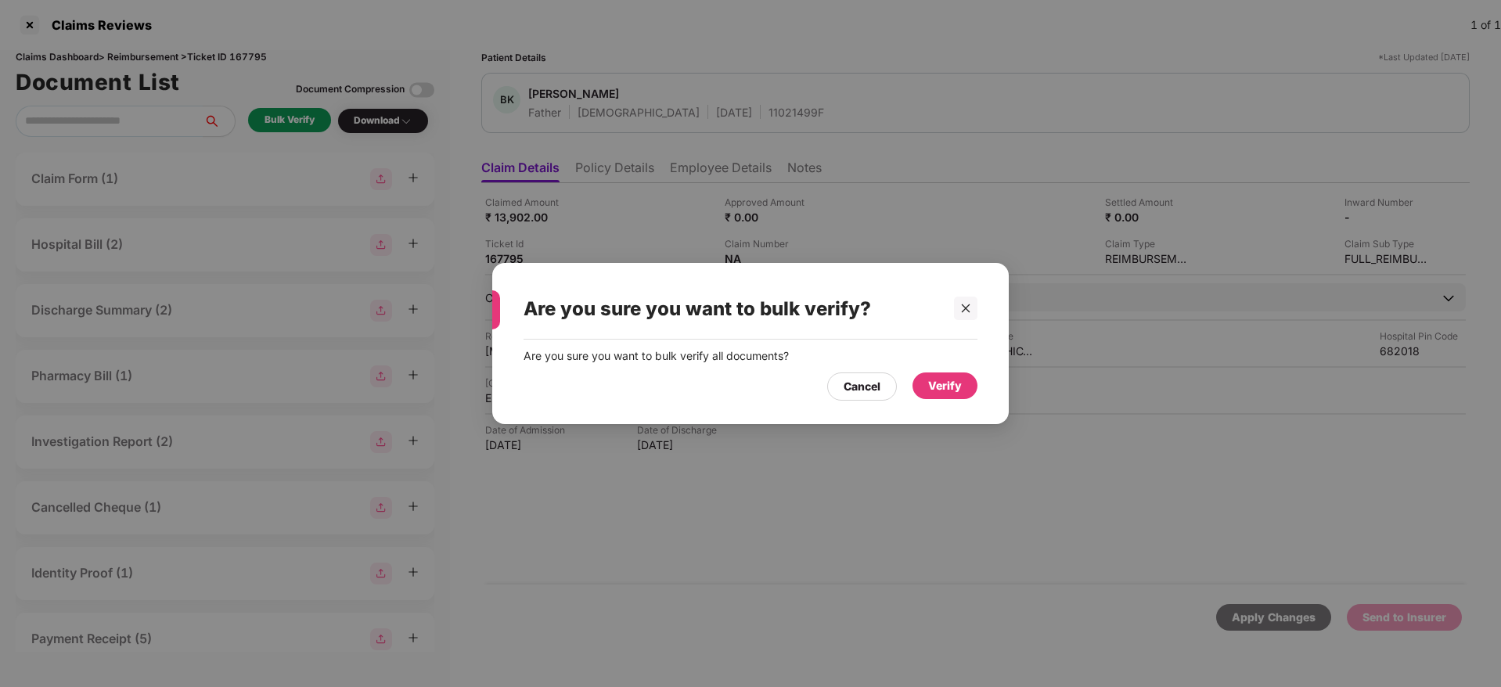
click at [933, 389] on div "Verify" at bounding box center [945, 385] width 34 height 17
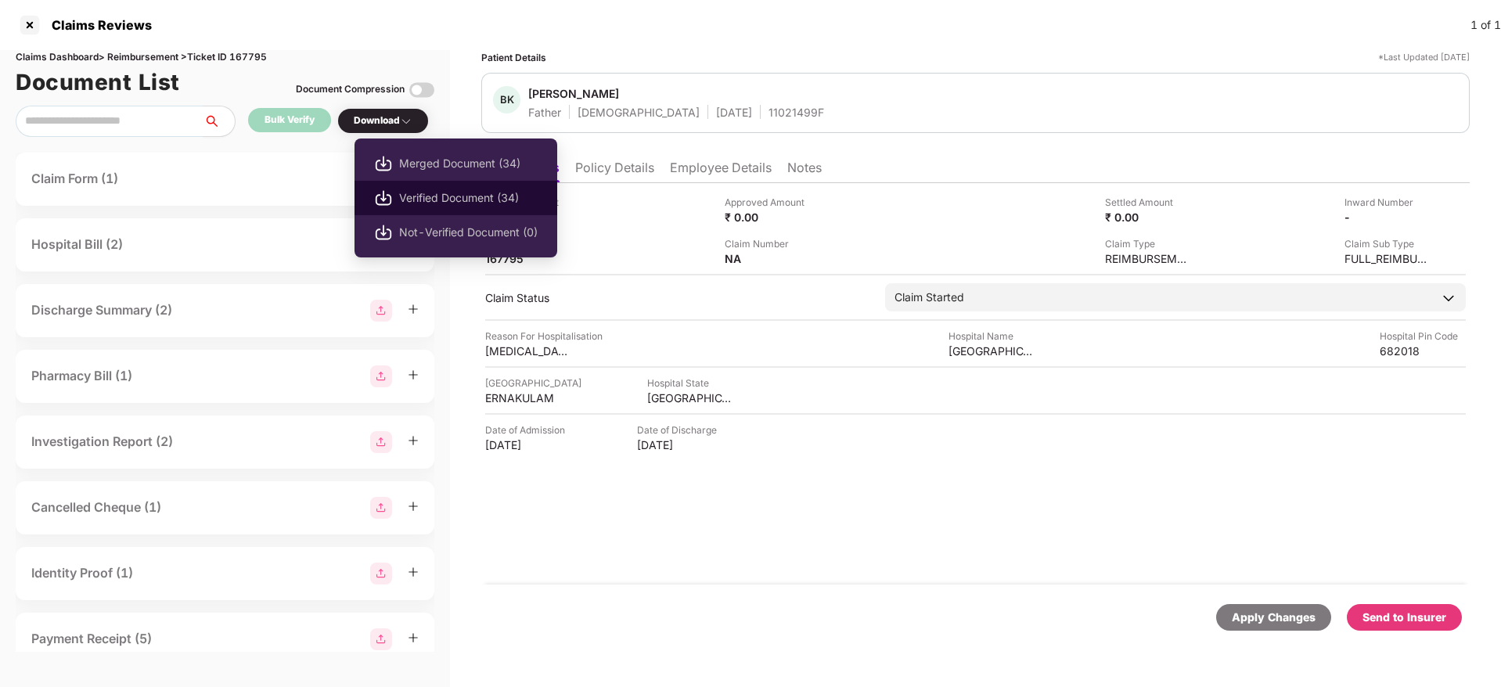
click at [404, 203] on span "Verified Document (34)" at bounding box center [468, 197] width 138 height 17
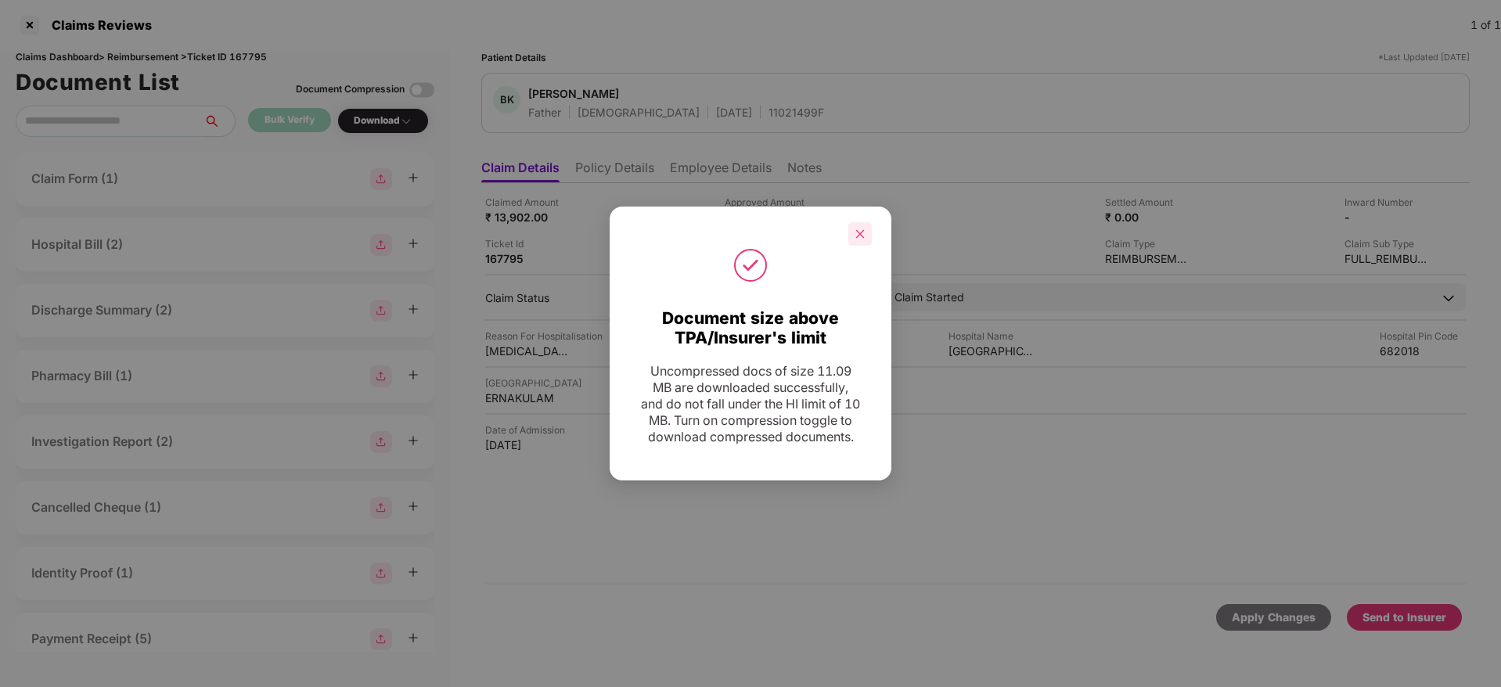
click at [861, 228] on icon "close" at bounding box center [859, 233] width 11 height 11
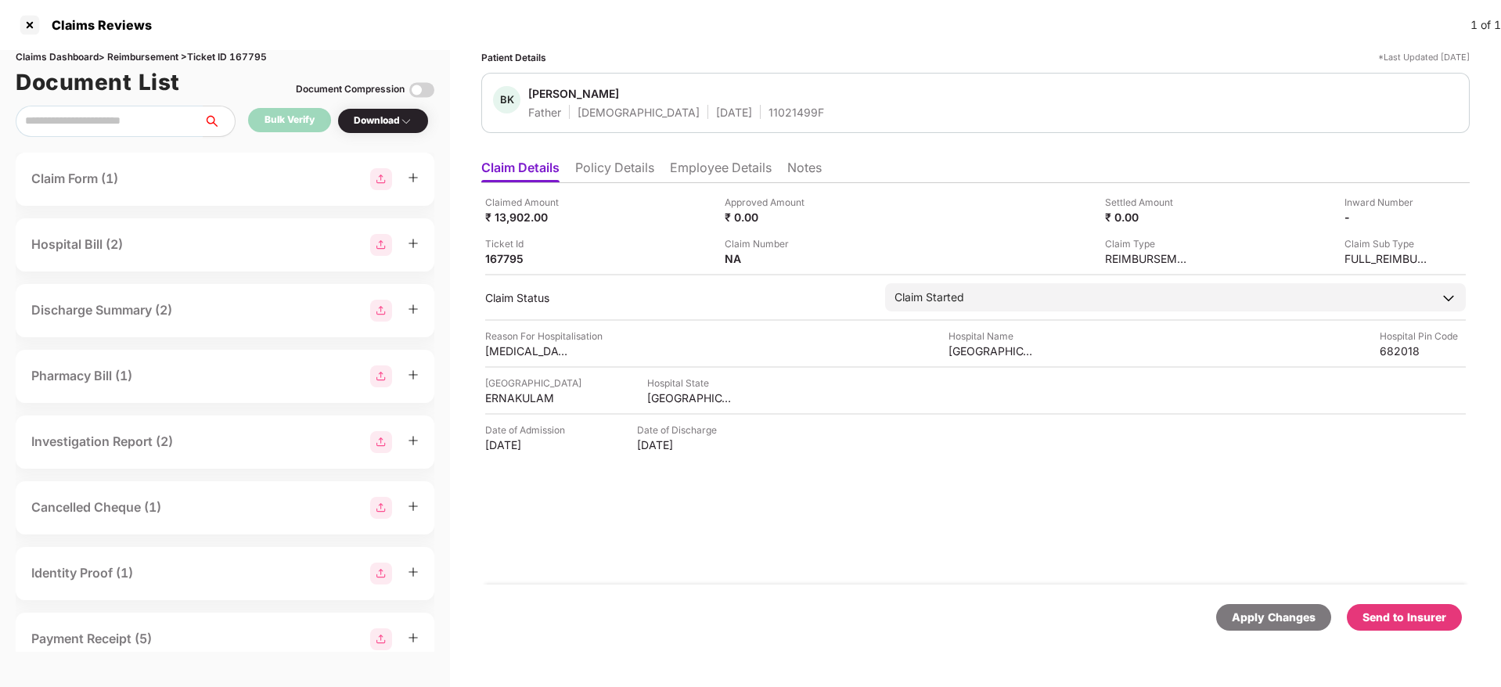
click at [1386, 613] on div "Send to Insurer" at bounding box center [1404, 617] width 84 height 17
click at [608, 171] on li "Policy Details" at bounding box center [614, 171] width 79 height 23
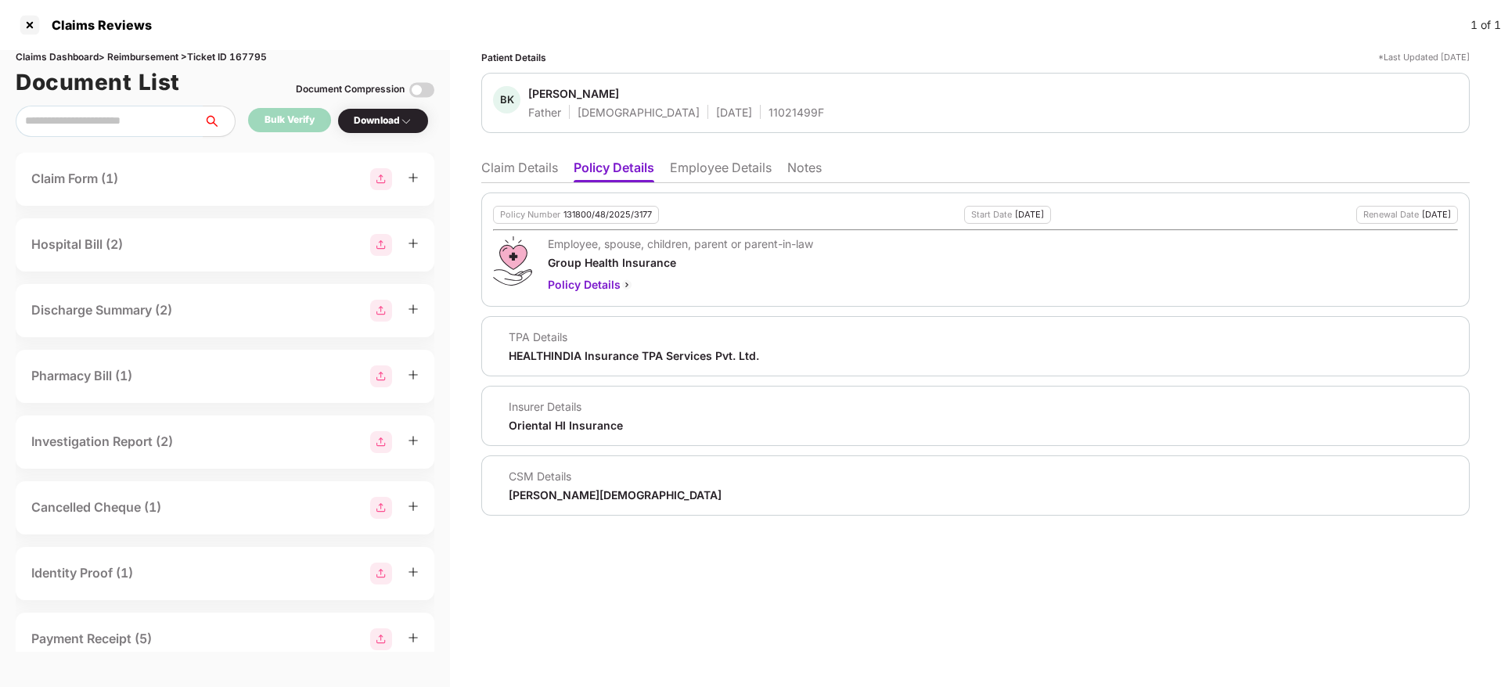
click at [721, 172] on li "Employee Details" at bounding box center [721, 171] width 102 height 23
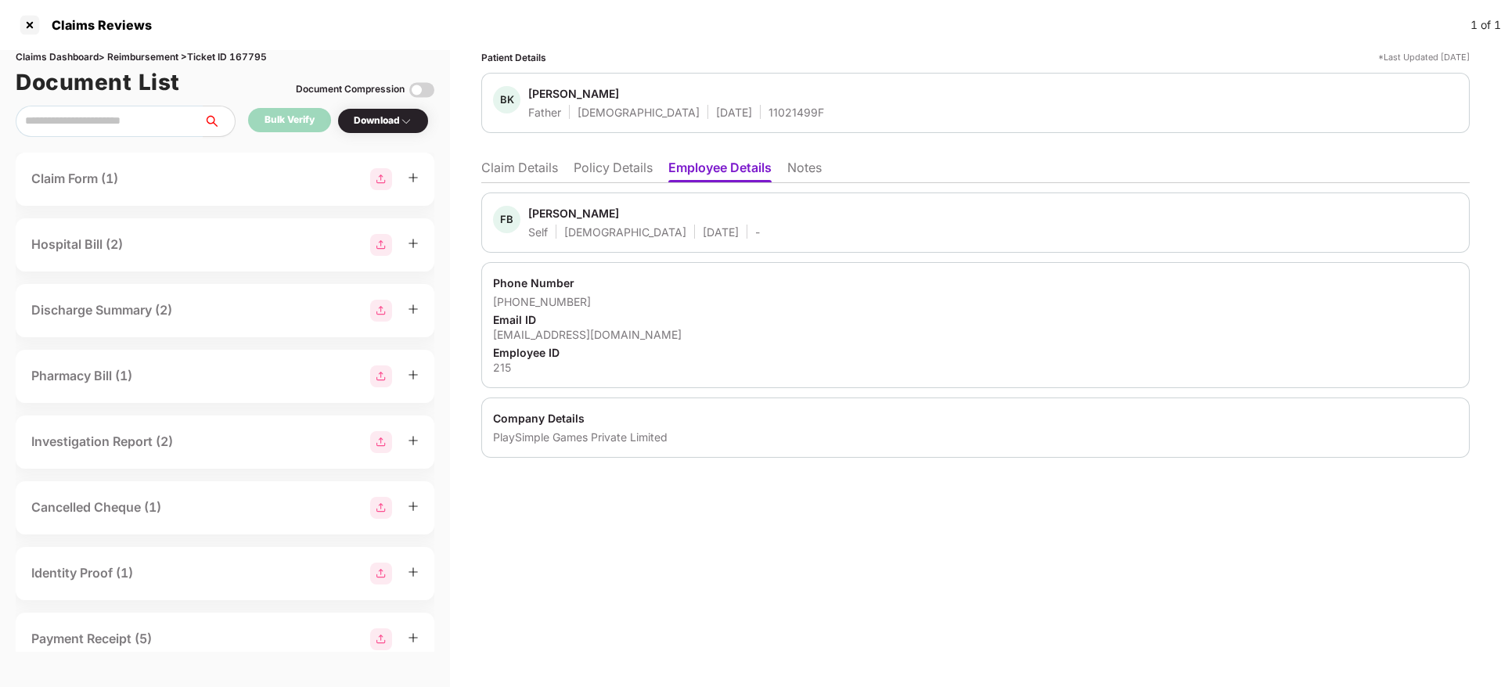
click at [577, 175] on li "Policy Details" at bounding box center [612, 171] width 79 height 23
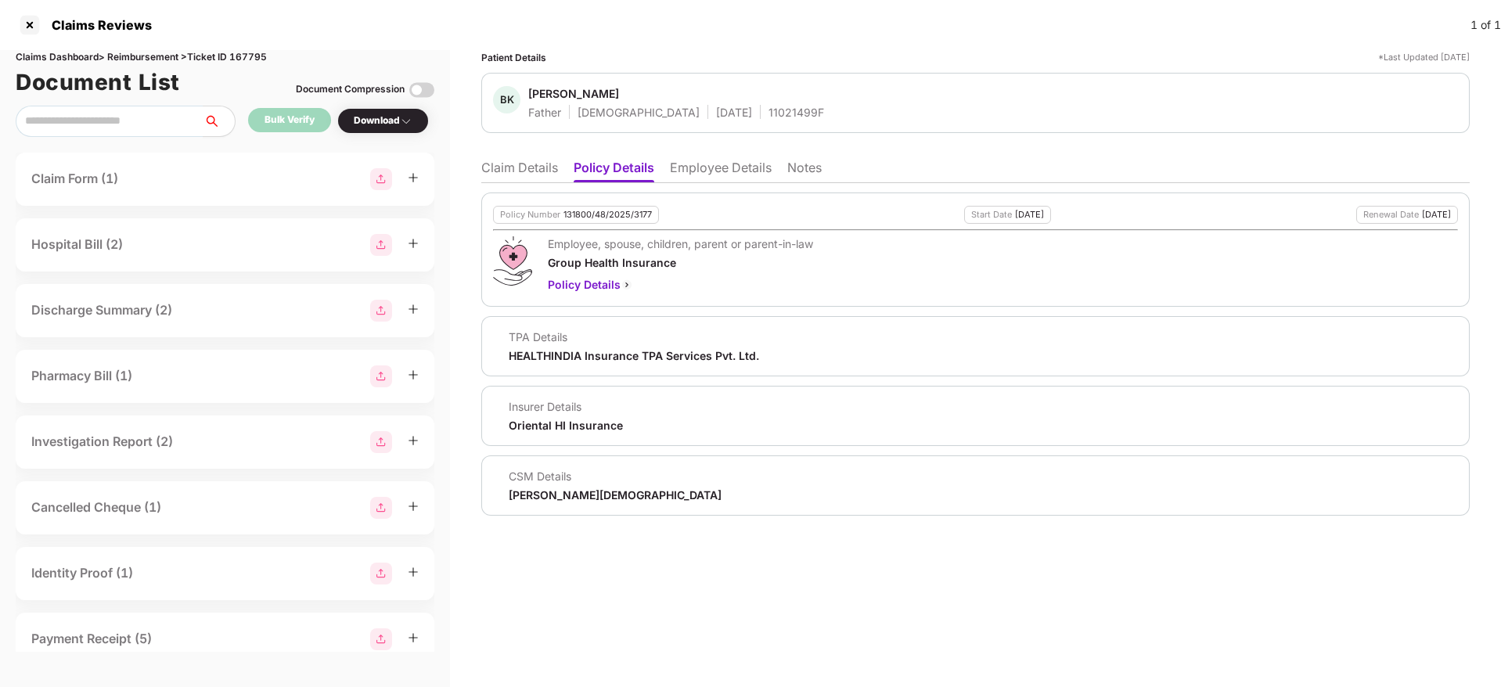
click at [708, 167] on li "Employee Details" at bounding box center [721, 171] width 102 height 23
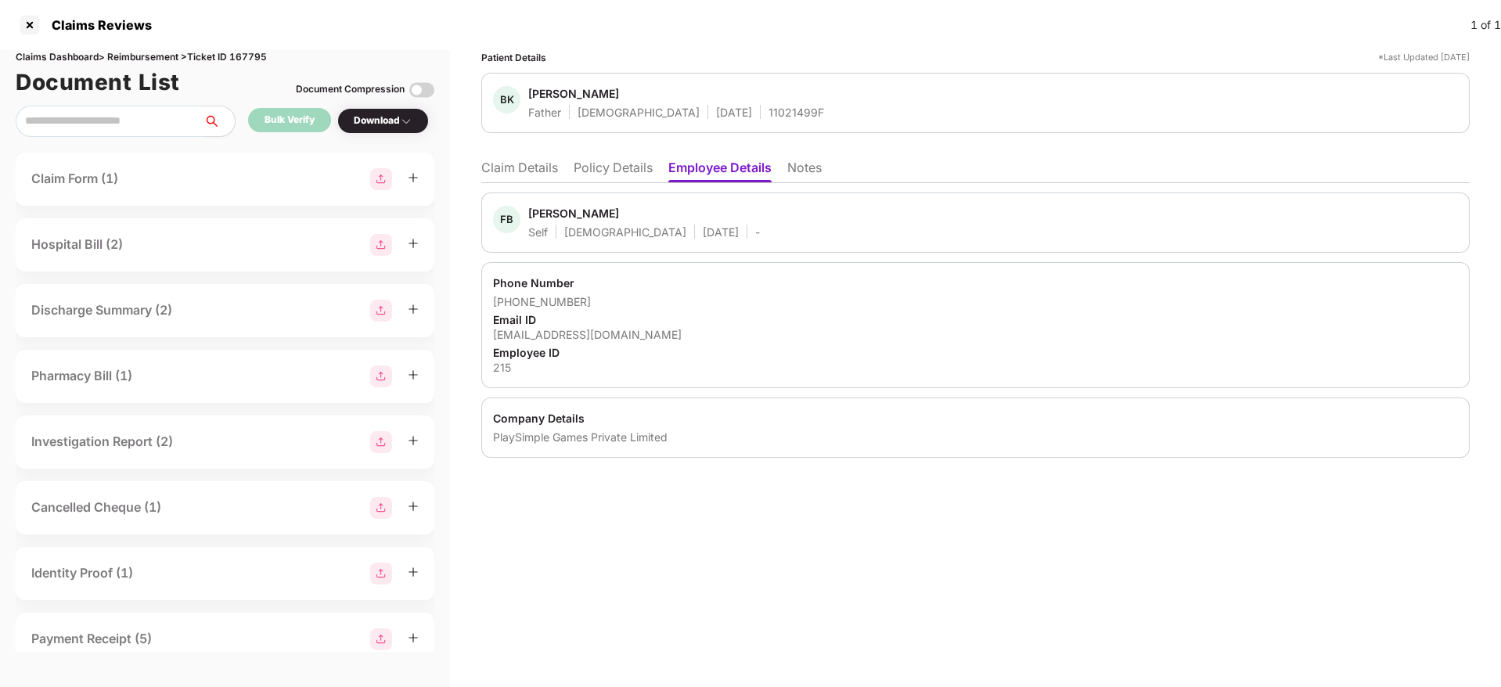
click at [628, 171] on li "Policy Details" at bounding box center [612, 171] width 79 height 23
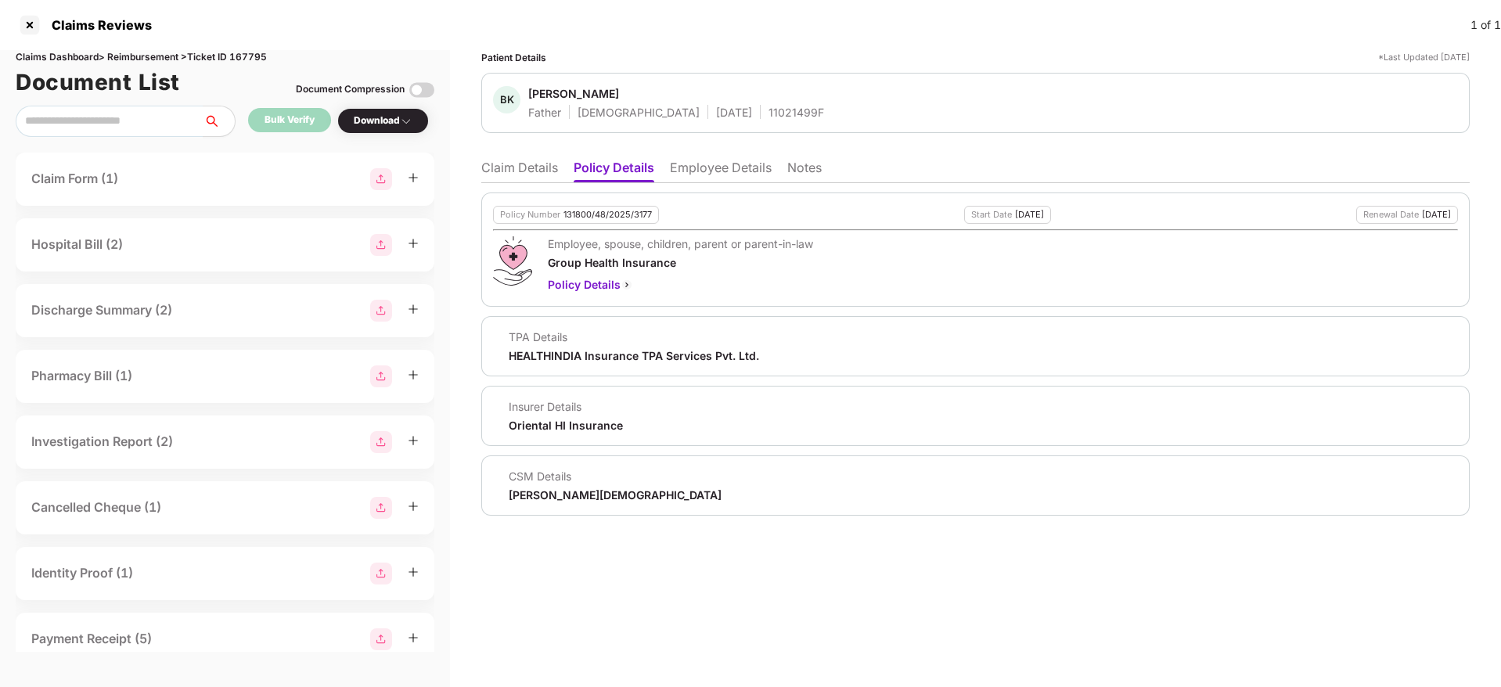
click at [542, 177] on li "Claim Details" at bounding box center [519, 171] width 77 height 23
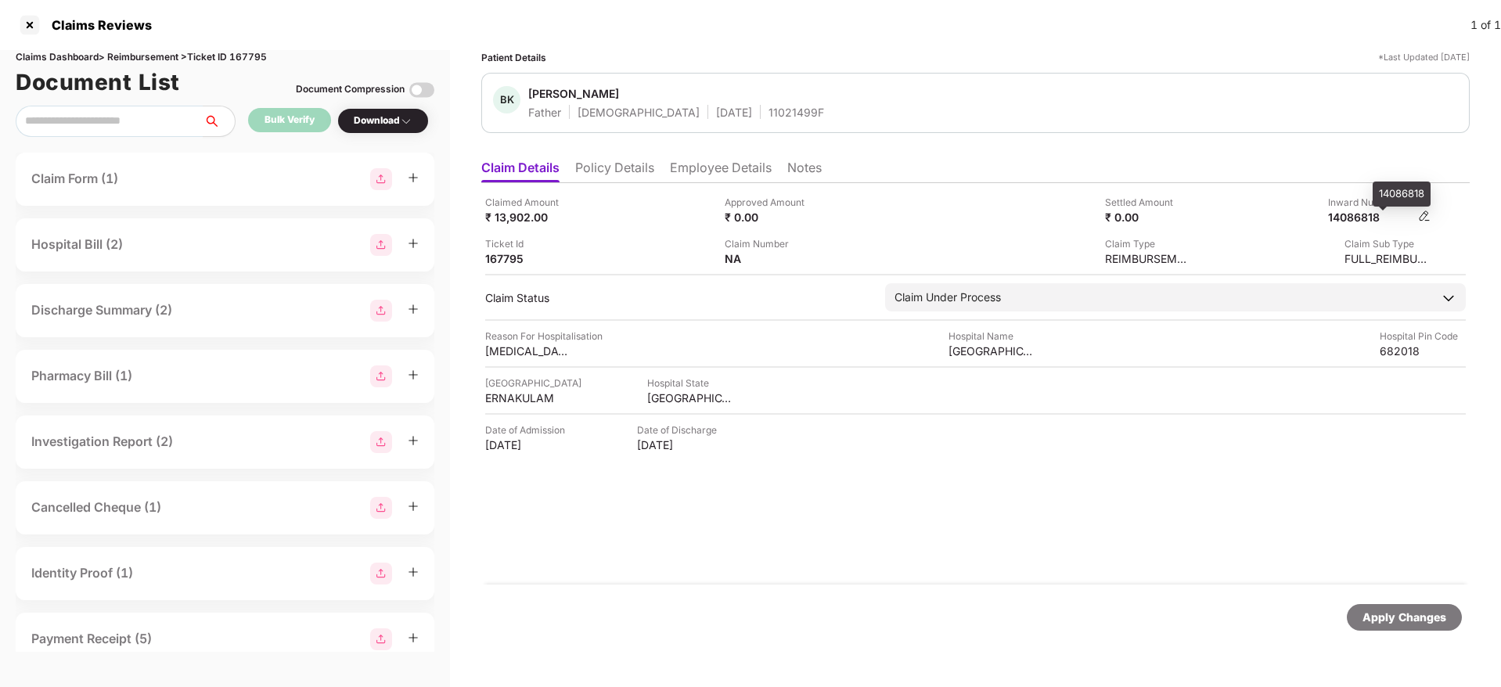
click at [1360, 214] on div "14086818" at bounding box center [1371, 217] width 86 height 15
copy div "14086818"
click at [768, 111] on div "11021499F" at bounding box center [796, 112] width 56 height 15
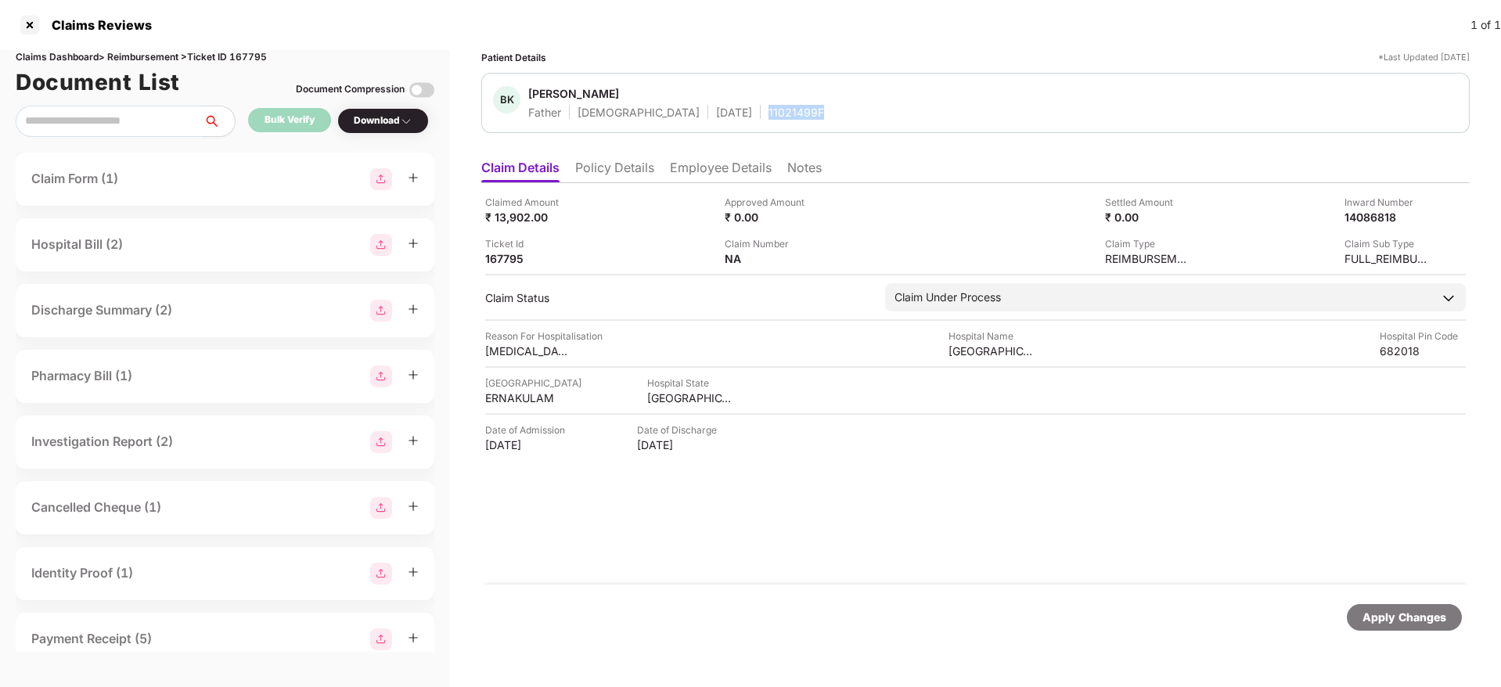
copy div "11021499F"
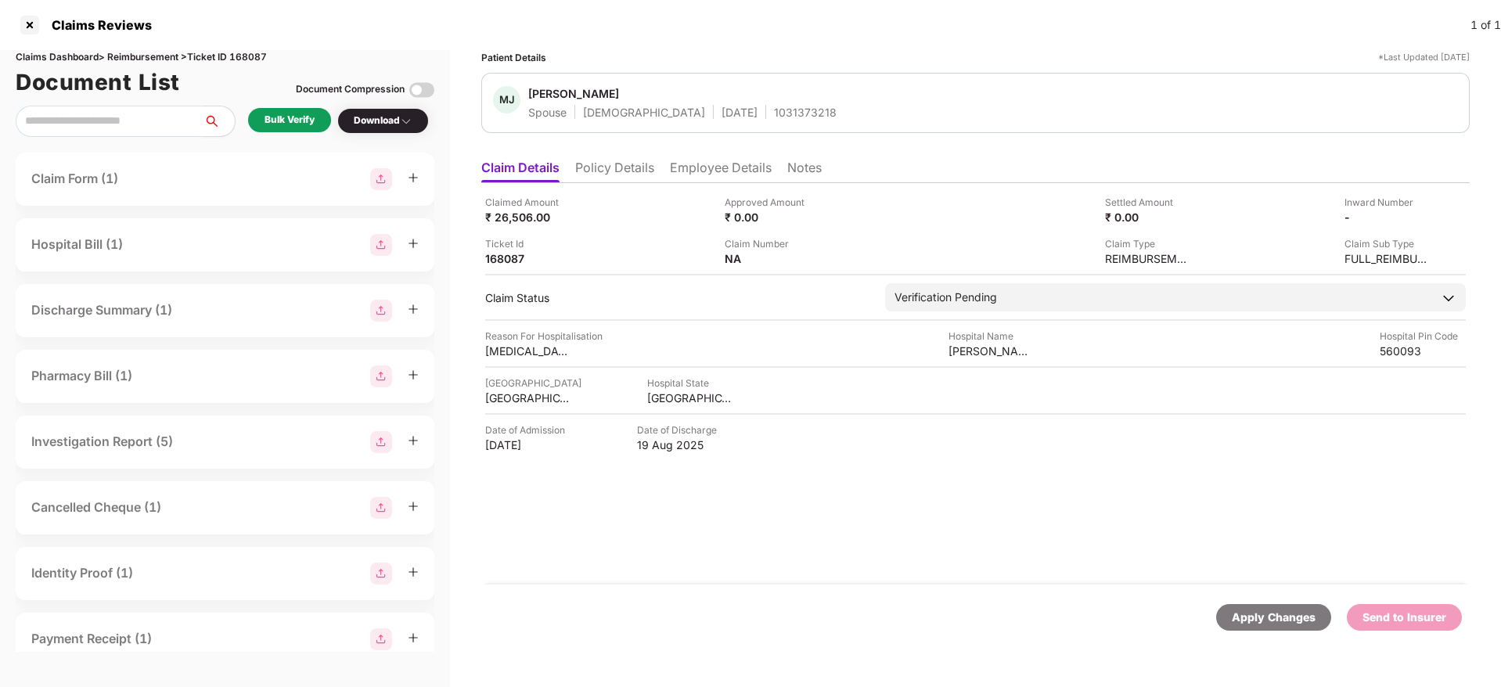
click at [626, 174] on li "Policy Details" at bounding box center [614, 171] width 79 height 23
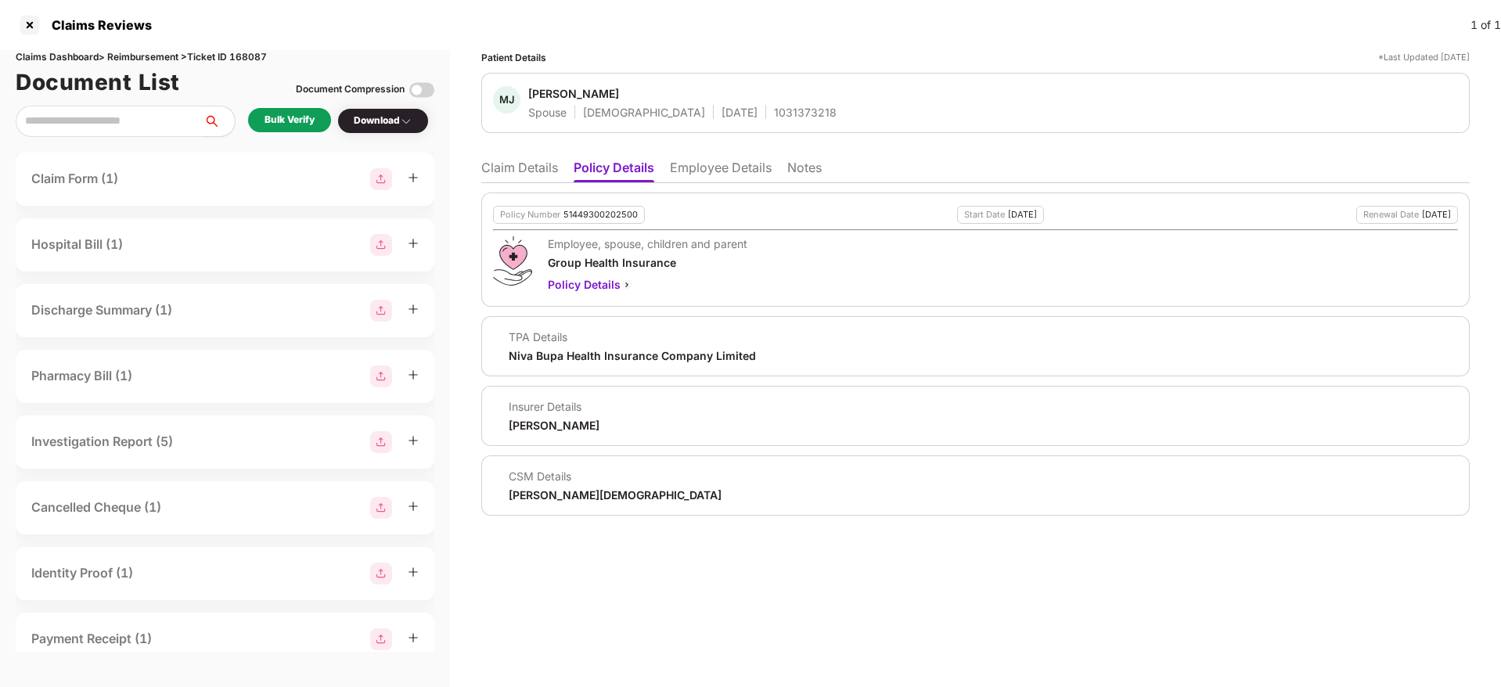
click at [725, 165] on li "Employee Details" at bounding box center [721, 171] width 102 height 23
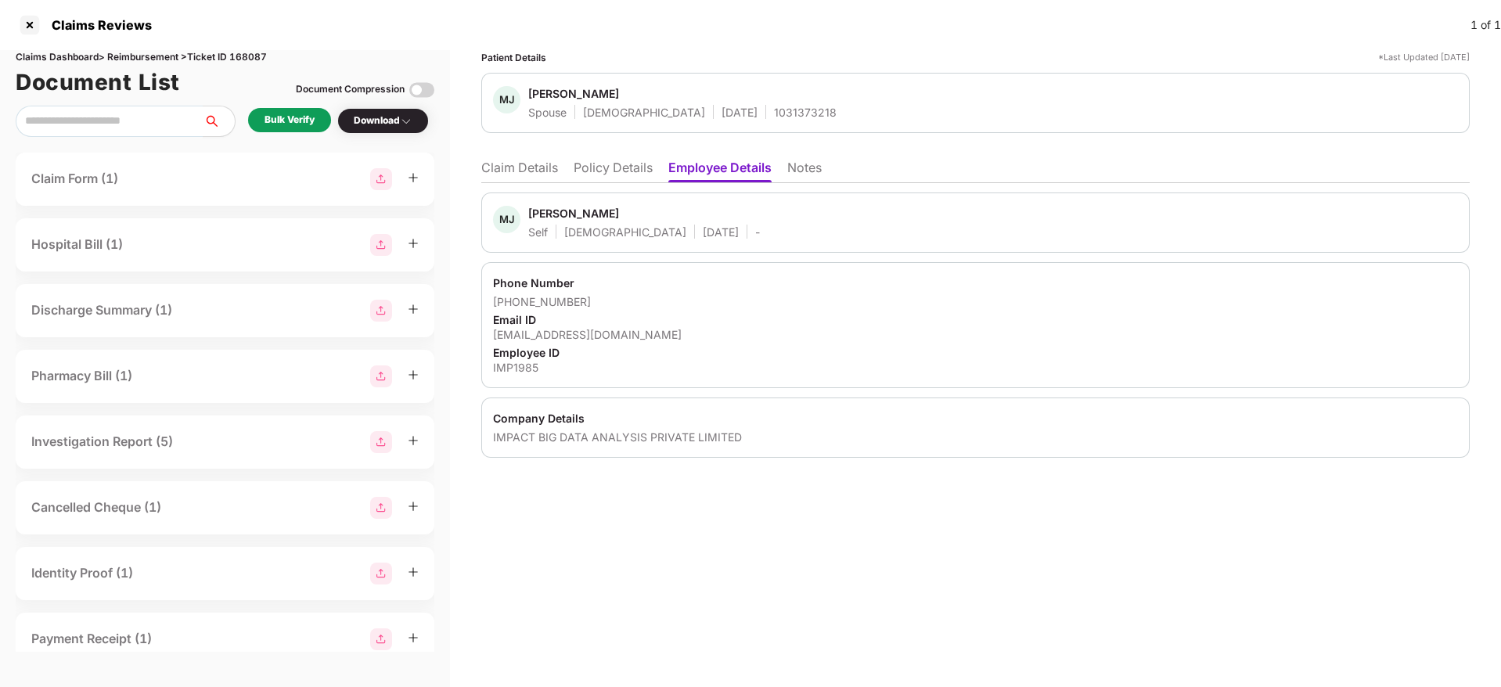
click at [614, 173] on li "Policy Details" at bounding box center [612, 171] width 79 height 23
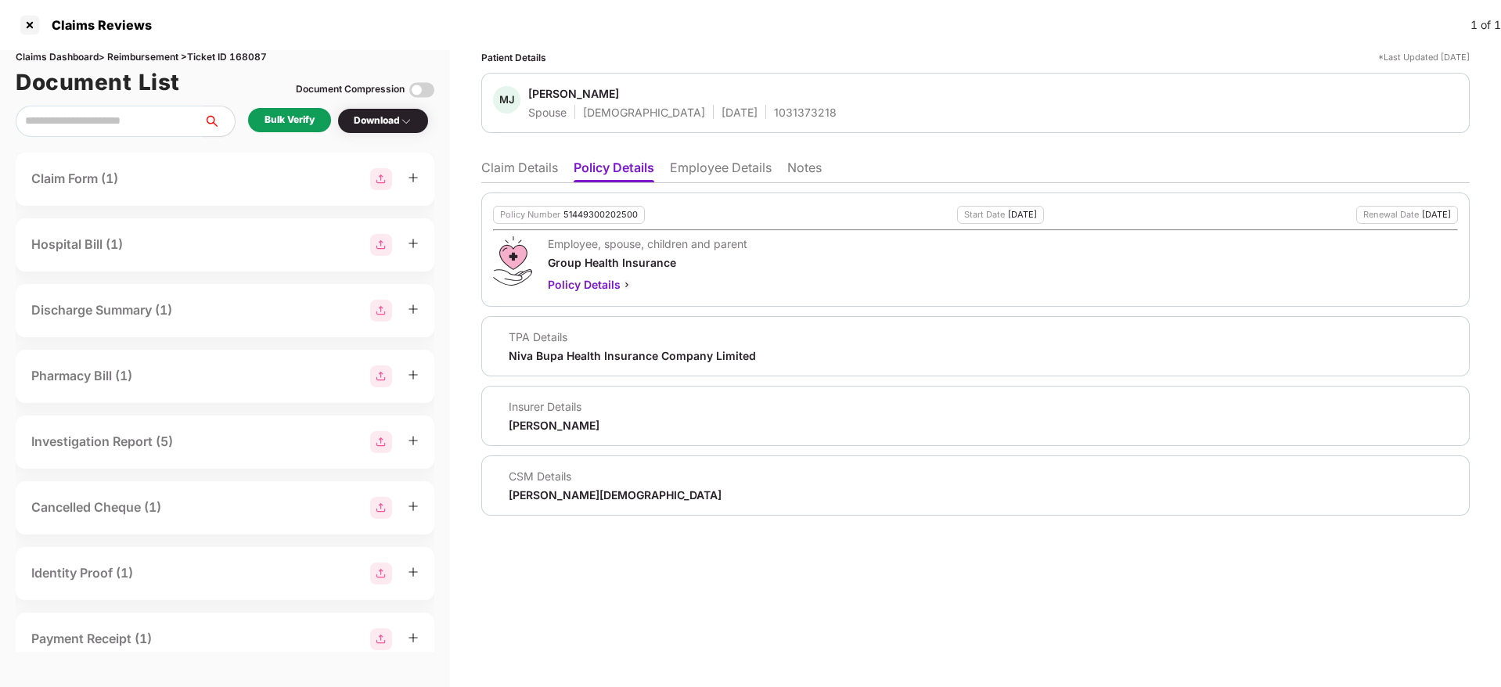
click at [534, 155] on ul "Claim Details Policy Details Employee Details Notes" at bounding box center [975, 167] width 988 height 31
click at [520, 174] on li "Claim Details" at bounding box center [519, 171] width 77 height 23
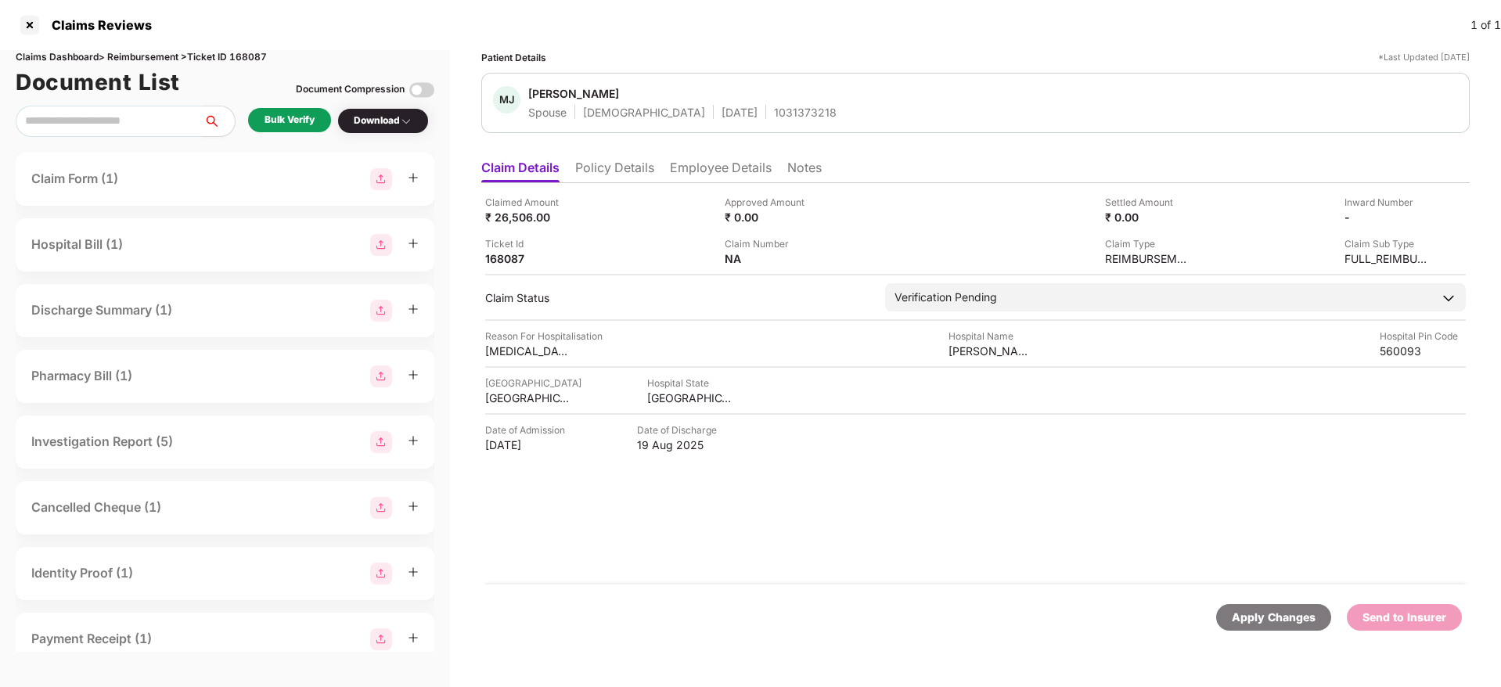
click at [304, 118] on div "Bulk Verify" at bounding box center [289, 120] width 50 height 15
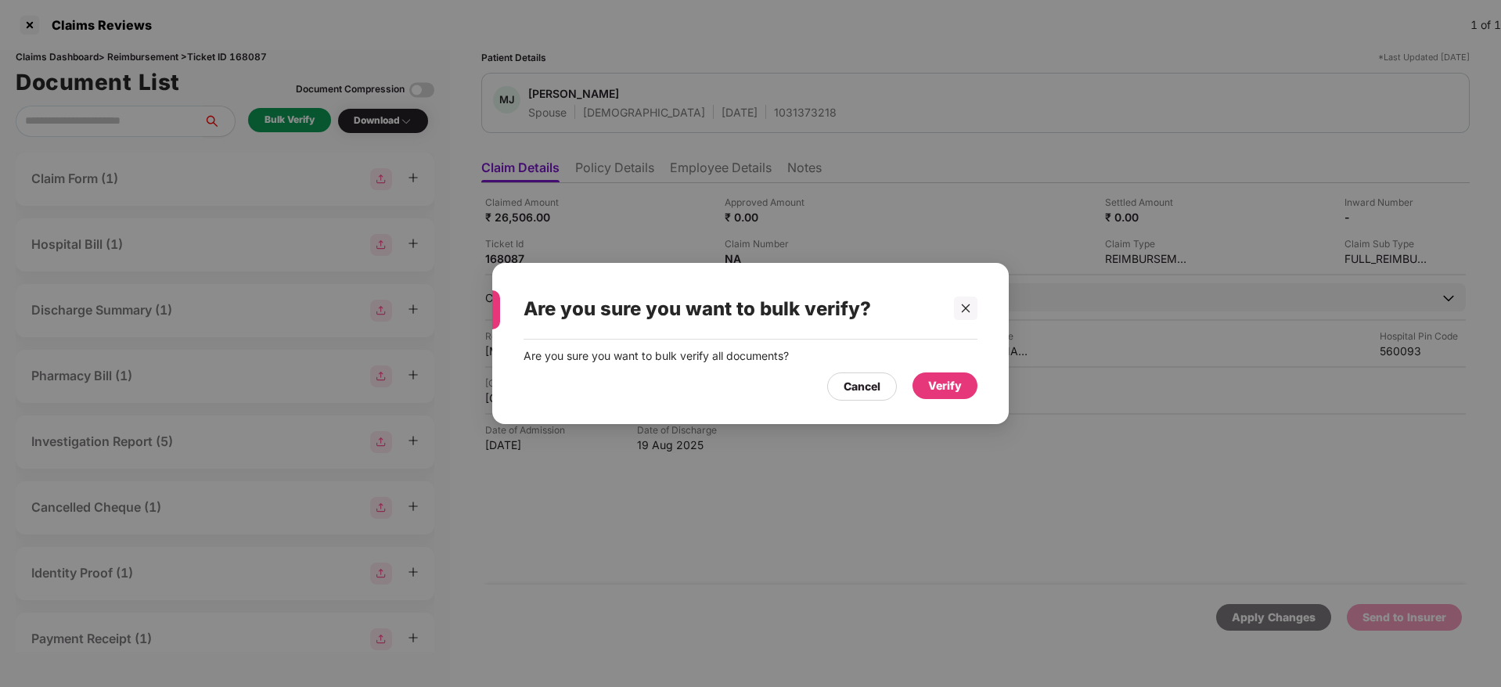
click at [957, 387] on div "Verify" at bounding box center [945, 385] width 34 height 17
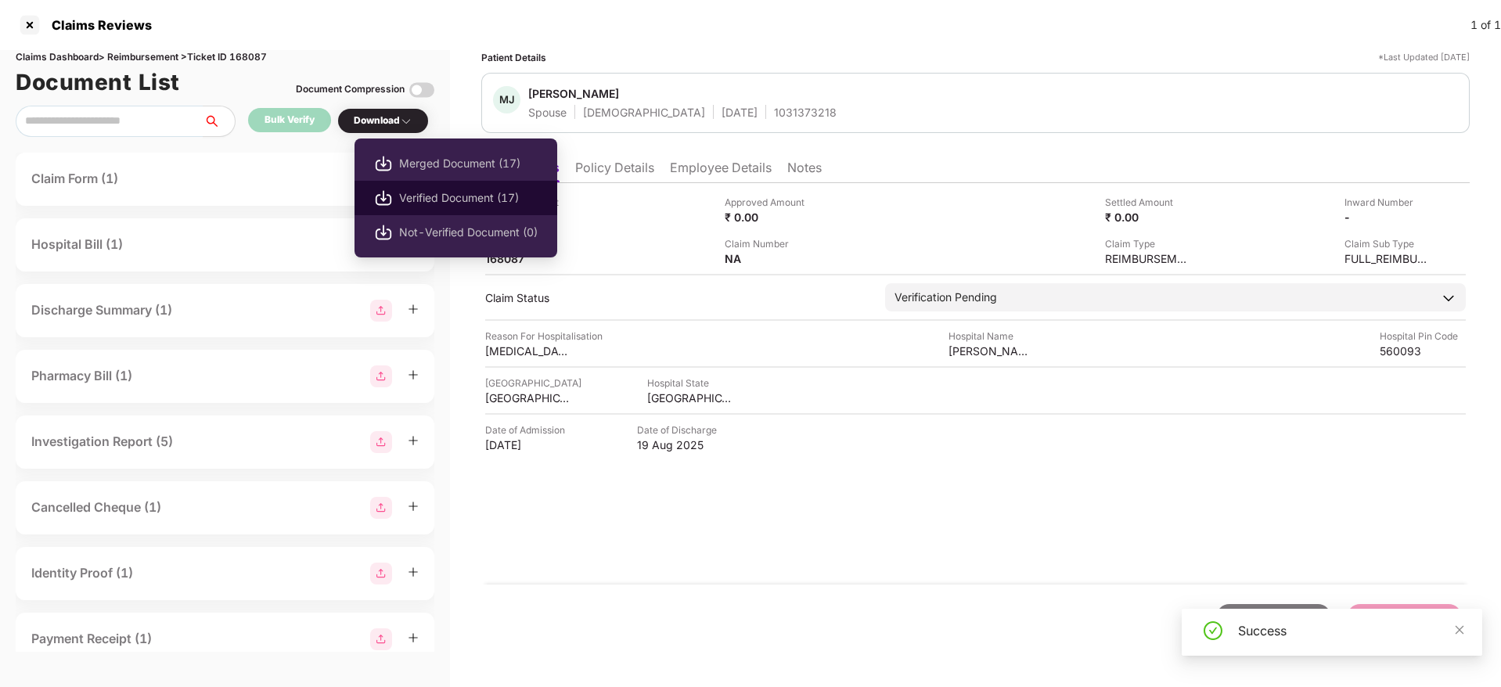
click at [403, 197] on span "Verified Document (17)" at bounding box center [468, 197] width 138 height 17
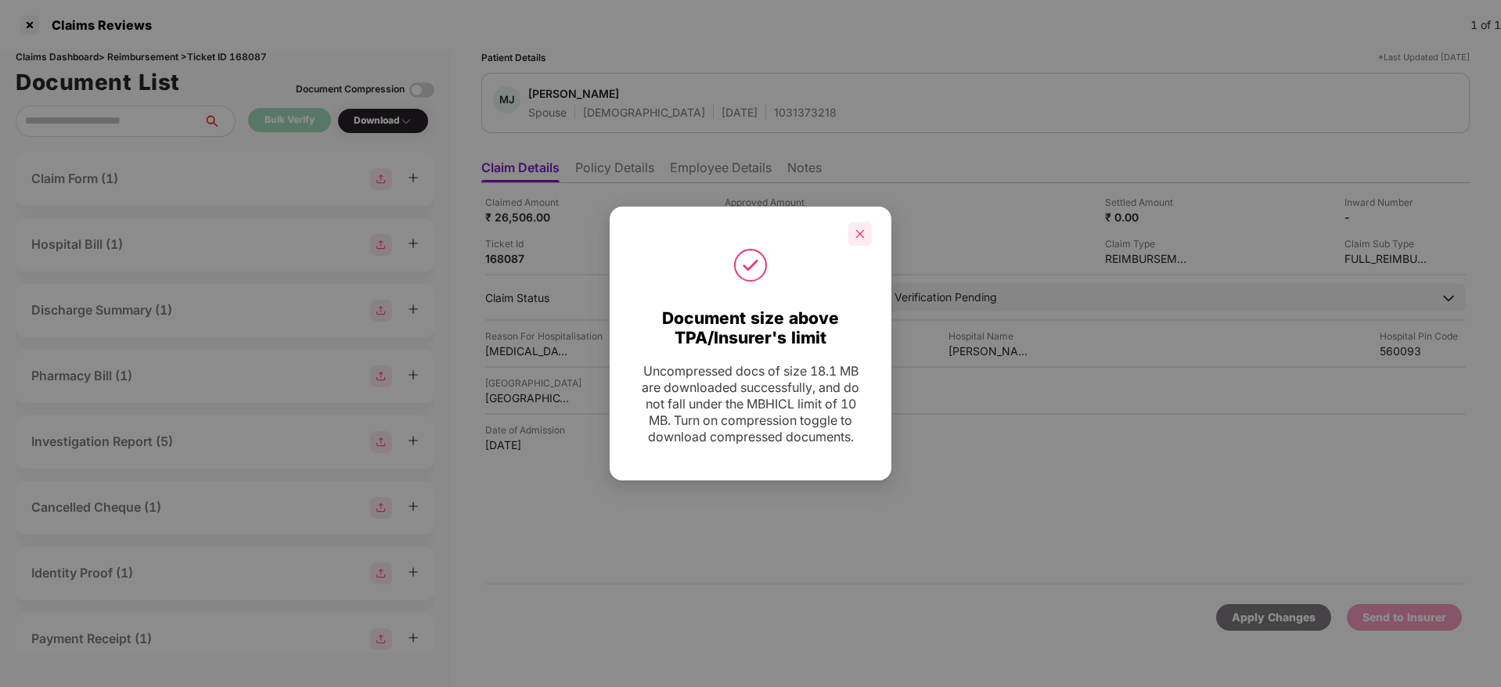
click at [858, 235] on div at bounding box center [859, 233] width 23 height 23
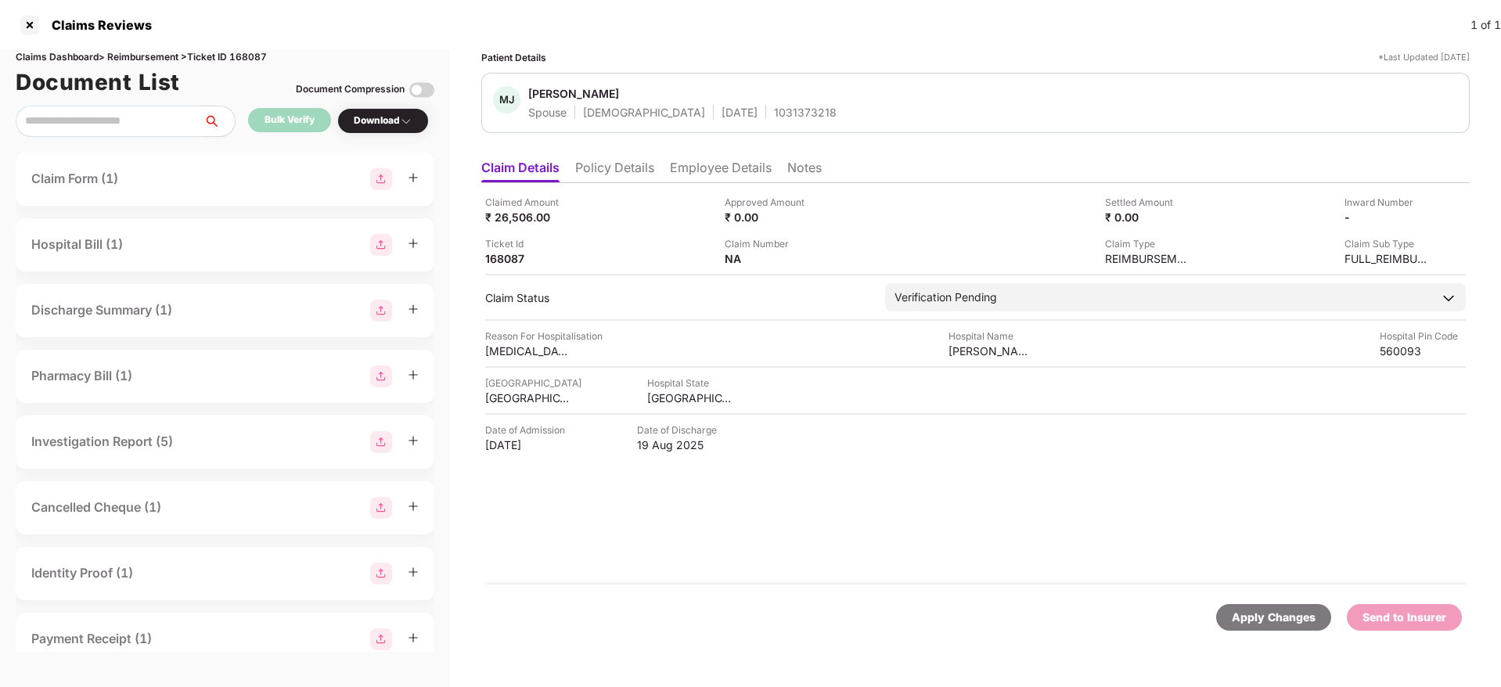
click at [730, 106] on div "[PERSON_NAME] Spouse [DEMOGRAPHIC_DATA] [DATE] 1031373218" at bounding box center [682, 103] width 308 height 34
click at [774, 111] on div "1031373218" at bounding box center [805, 112] width 63 height 15
click at [774, 113] on div "1031373218" at bounding box center [805, 112] width 63 height 15
copy div "1031373218"
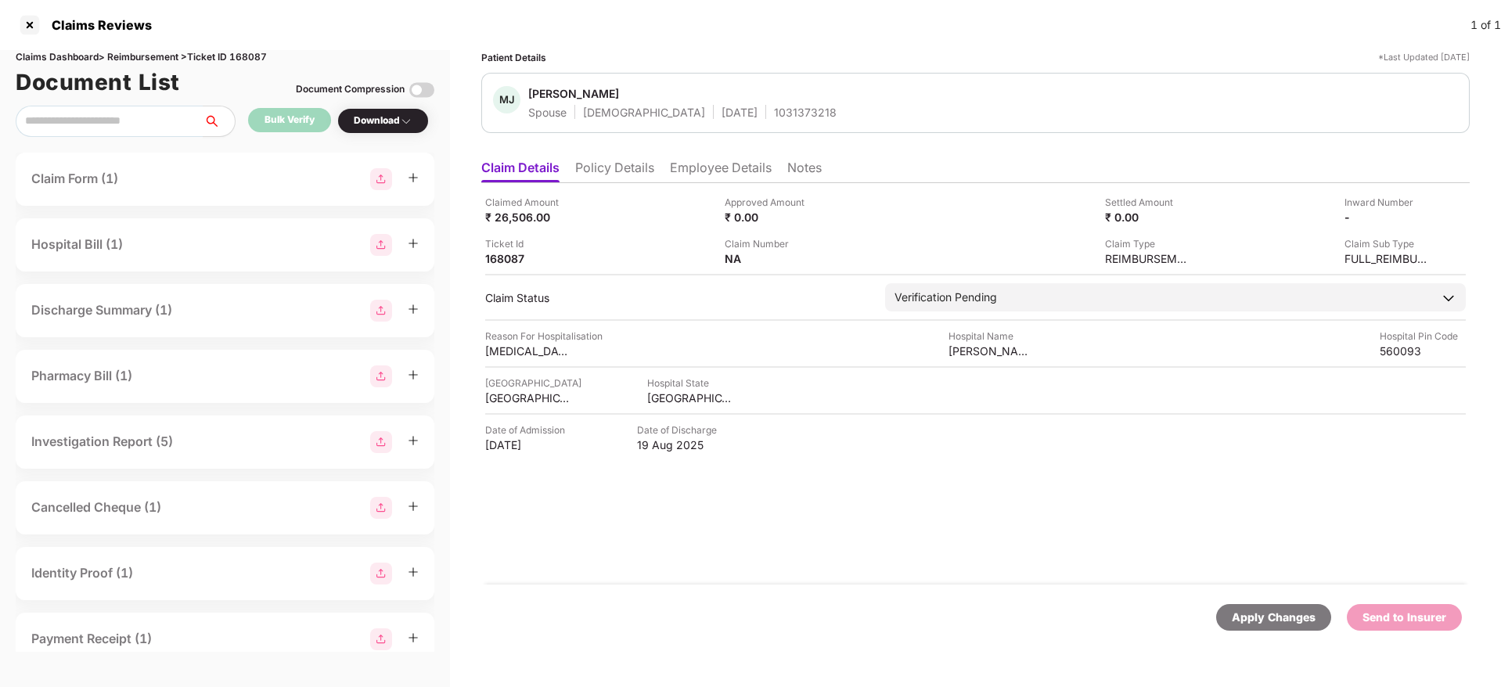
click at [852, 221] on div "Approved Amount ₹ 0.00" at bounding box center [838, 210] width 228 height 30
click at [602, 176] on li "Policy Details" at bounding box center [614, 171] width 79 height 23
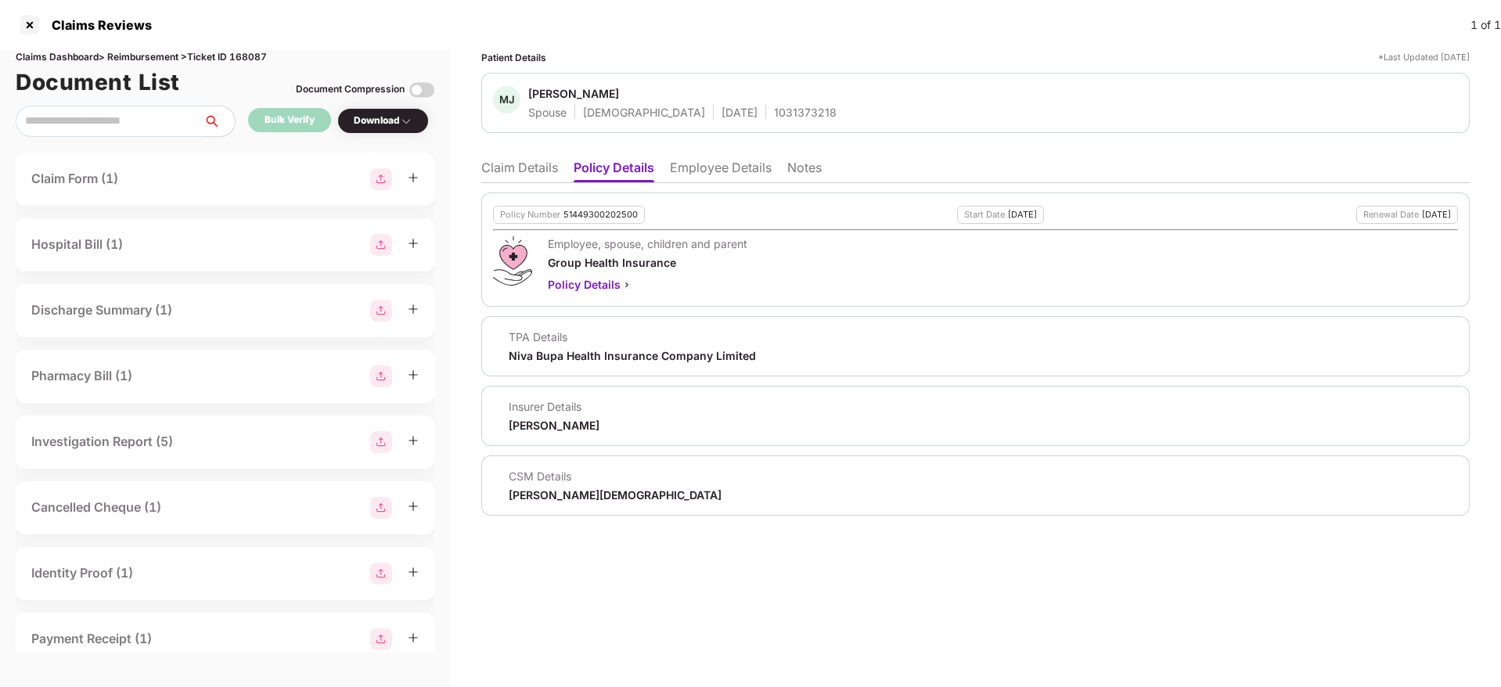
click at [527, 171] on li "Claim Details" at bounding box center [519, 171] width 77 height 23
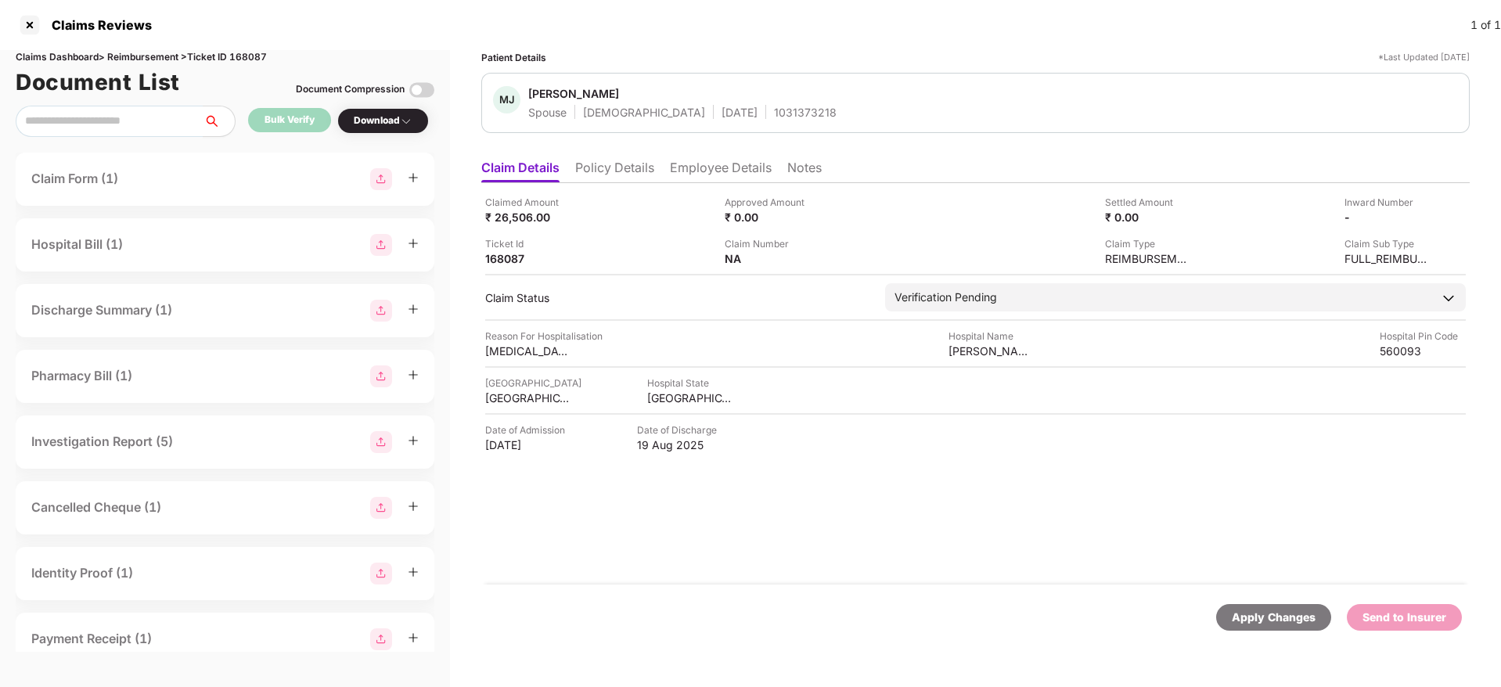
click at [714, 168] on li "Employee Details" at bounding box center [721, 171] width 102 height 23
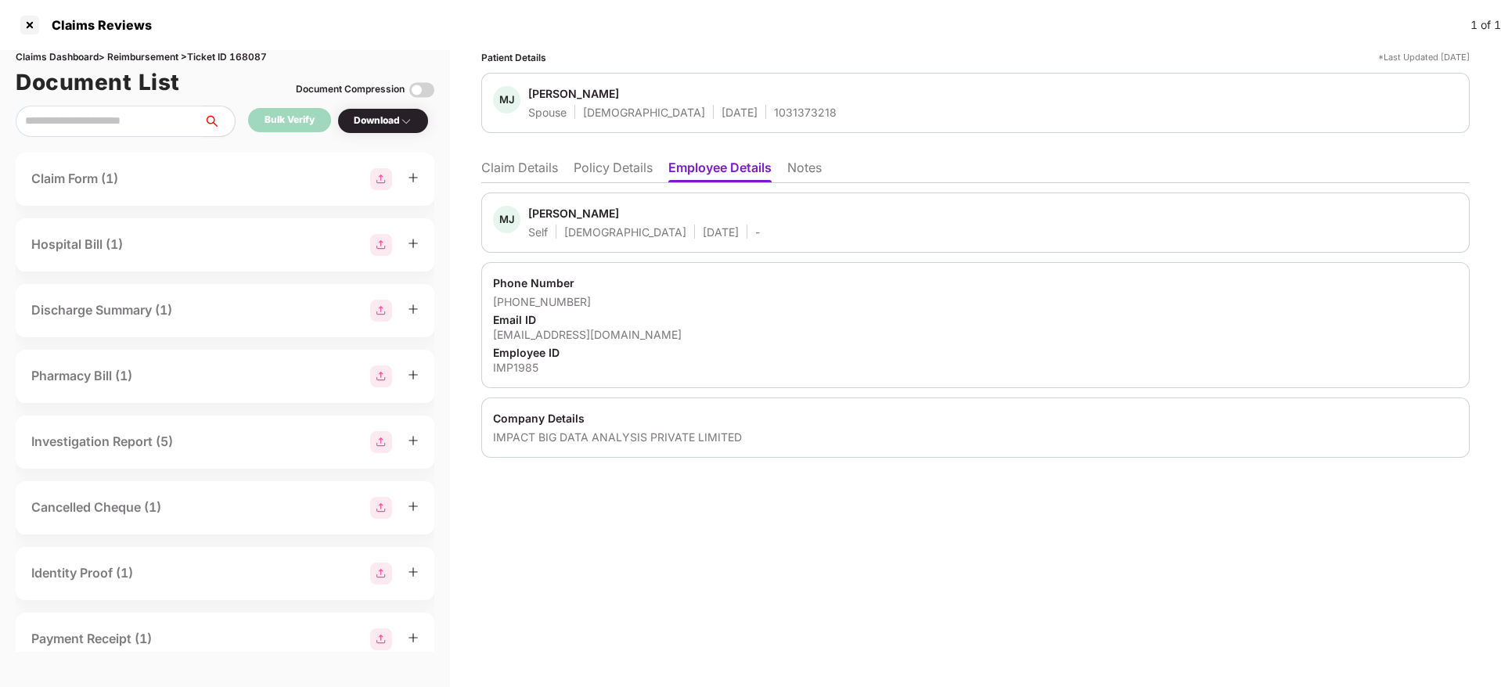
click at [579, 333] on div "milind.jain@impactanalytics.co" at bounding box center [975, 334] width 965 height 15
copy div "milind.jain@impactanalytics.co"
drag, startPoint x: 512, startPoint y: 300, endPoint x: 667, endPoint y: 299, distance: 154.1
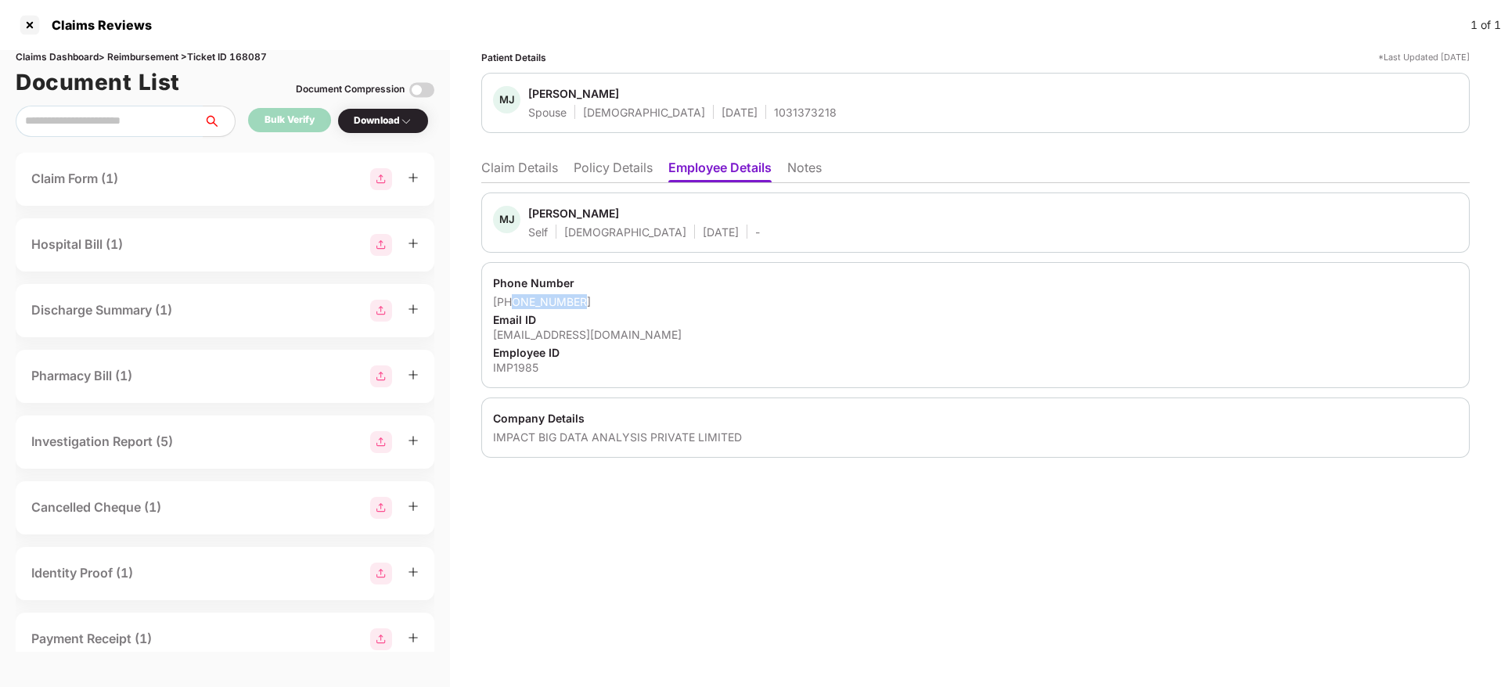
click at [667, 299] on div "+919986035474" at bounding box center [975, 301] width 965 height 15
copy div "9986035474"
click at [534, 168] on li "Claim Details" at bounding box center [519, 171] width 77 height 23
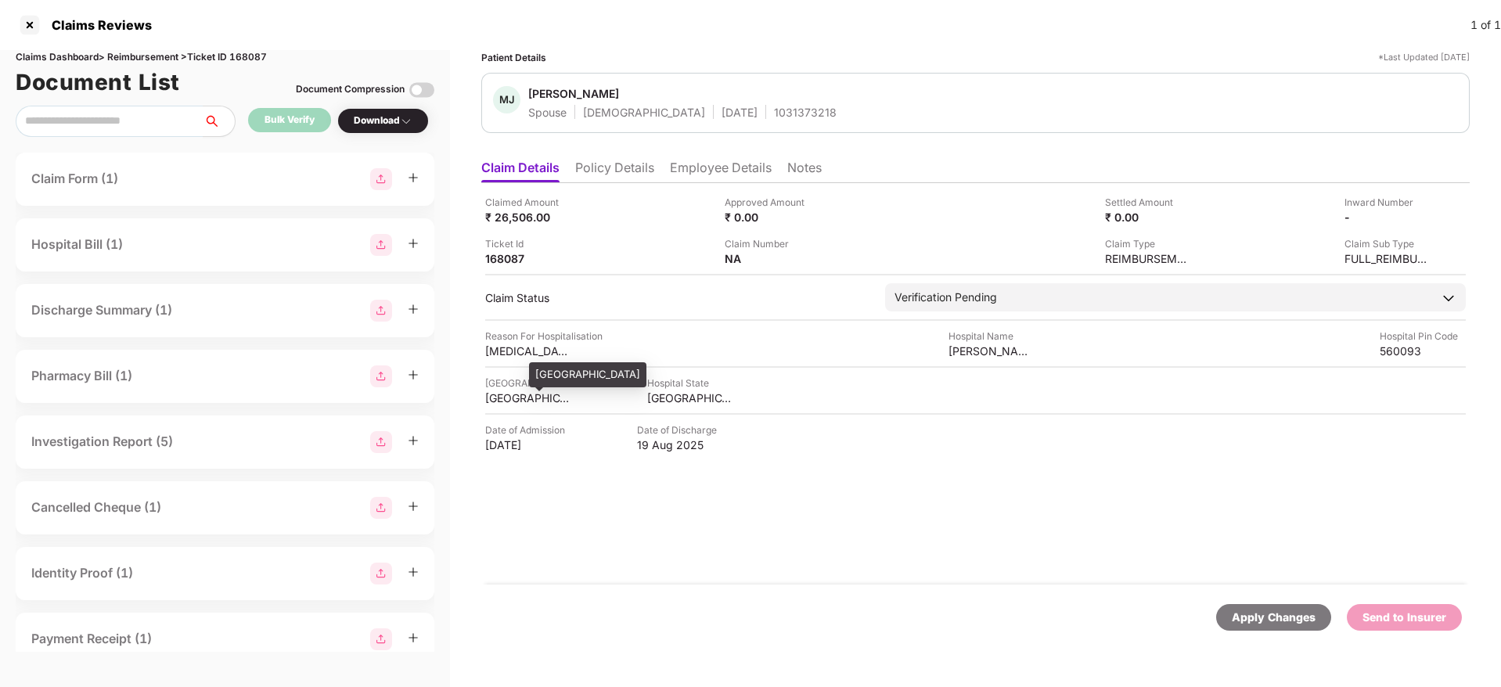
click at [509, 401] on div "BANGALORE" at bounding box center [528, 397] width 86 height 15
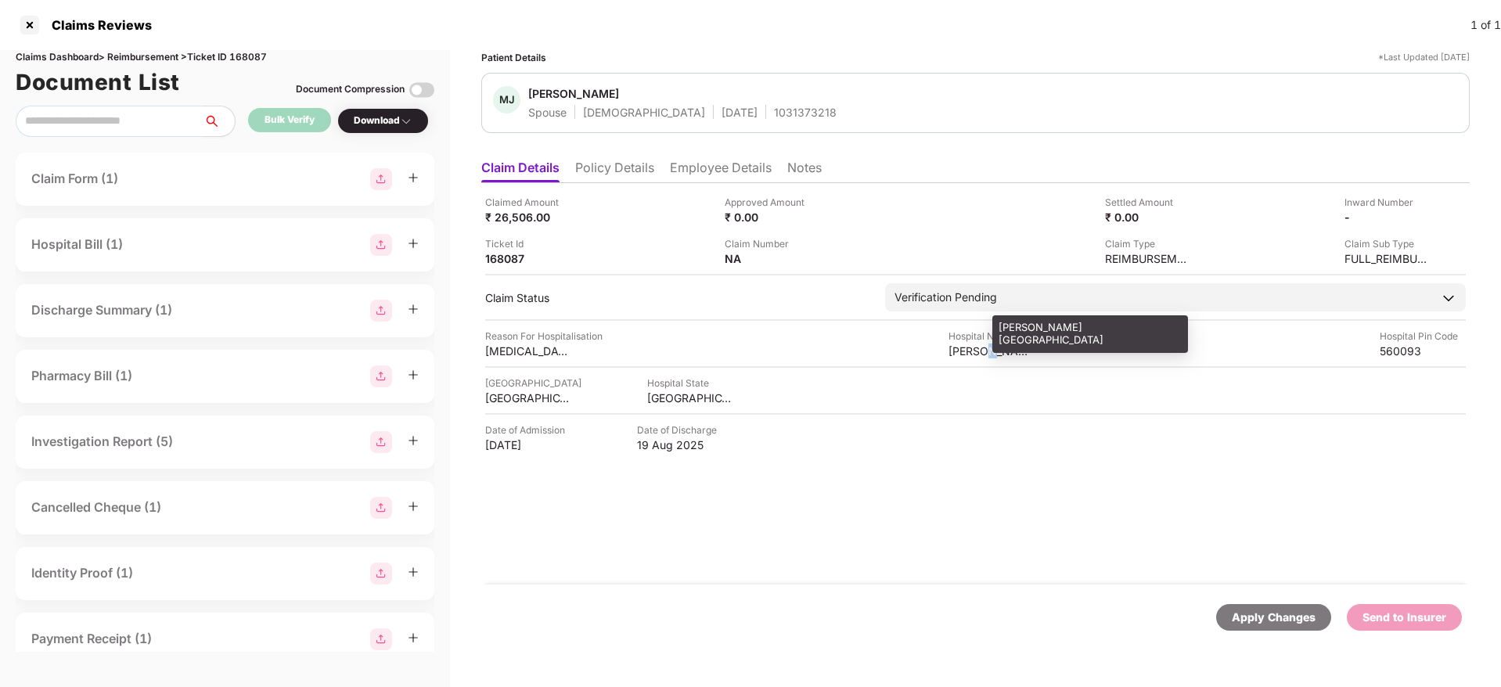
click at [992, 350] on div "Abhayahasta Hospital" at bounding box center [991, 350] width 86 height 15
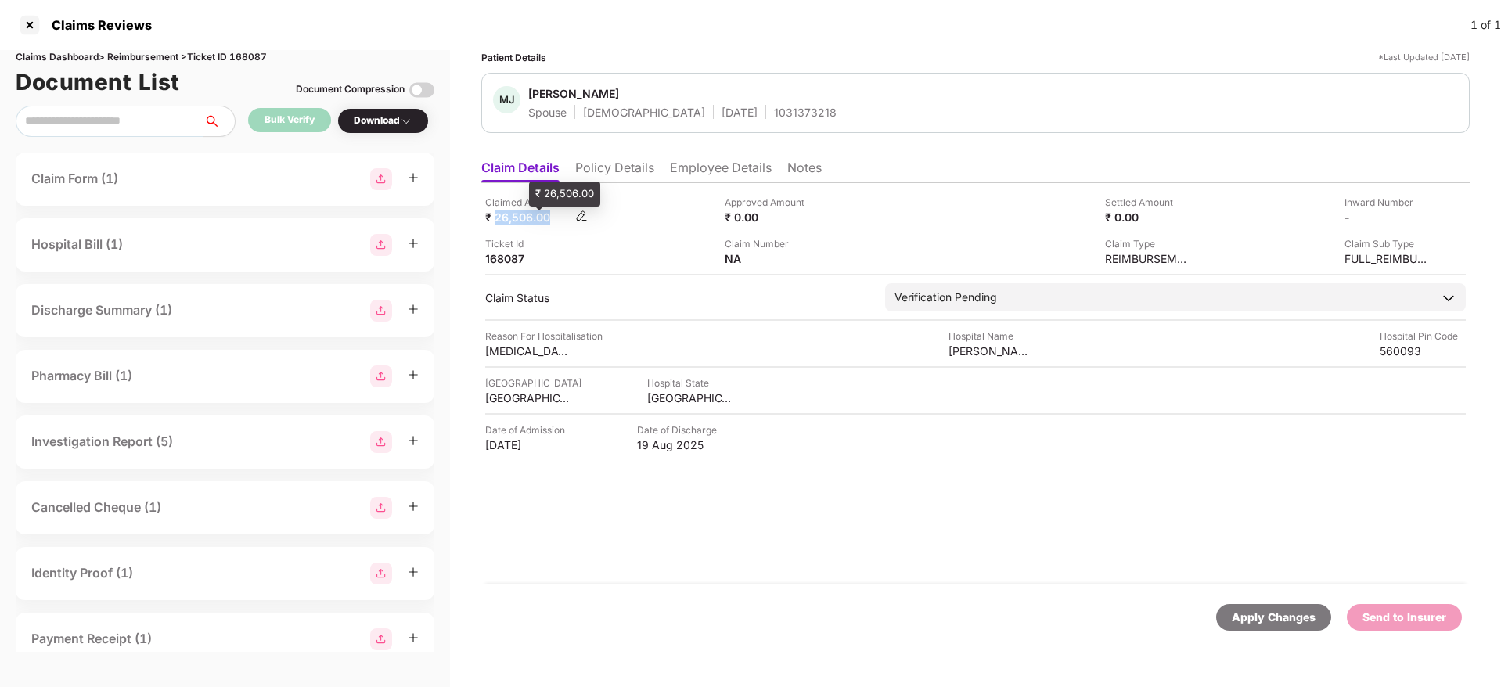
drag, startPoint x: 494, startPoint y: 217, endPoint x: 548, endPoint y: 216, distance: 54.8
click at [548, 216] on div "₹ 26,506.00" at bounding box center [528, 217] width 86 height 15
copy div "26,506.00"
click at [1430, 214] on img at bounding box center [1424, 216] width 13 height 13
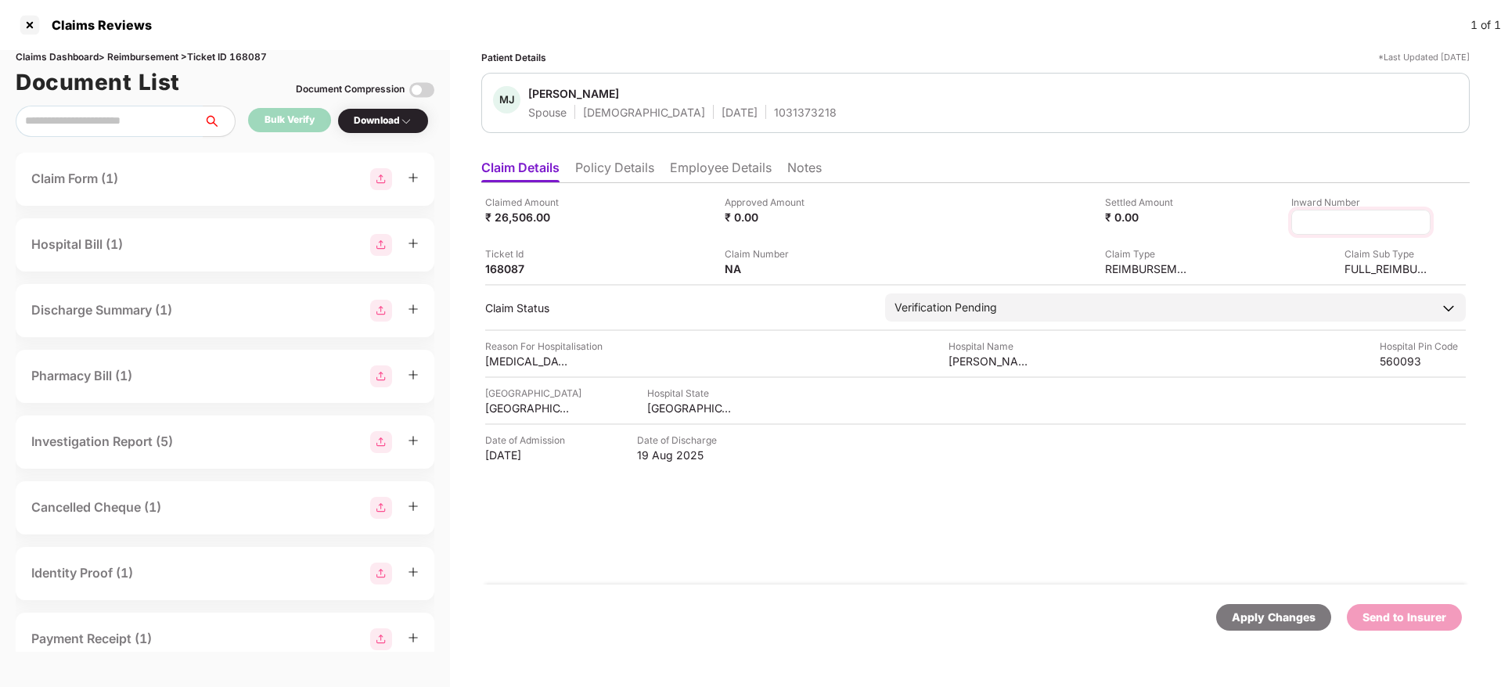
type input "**********"
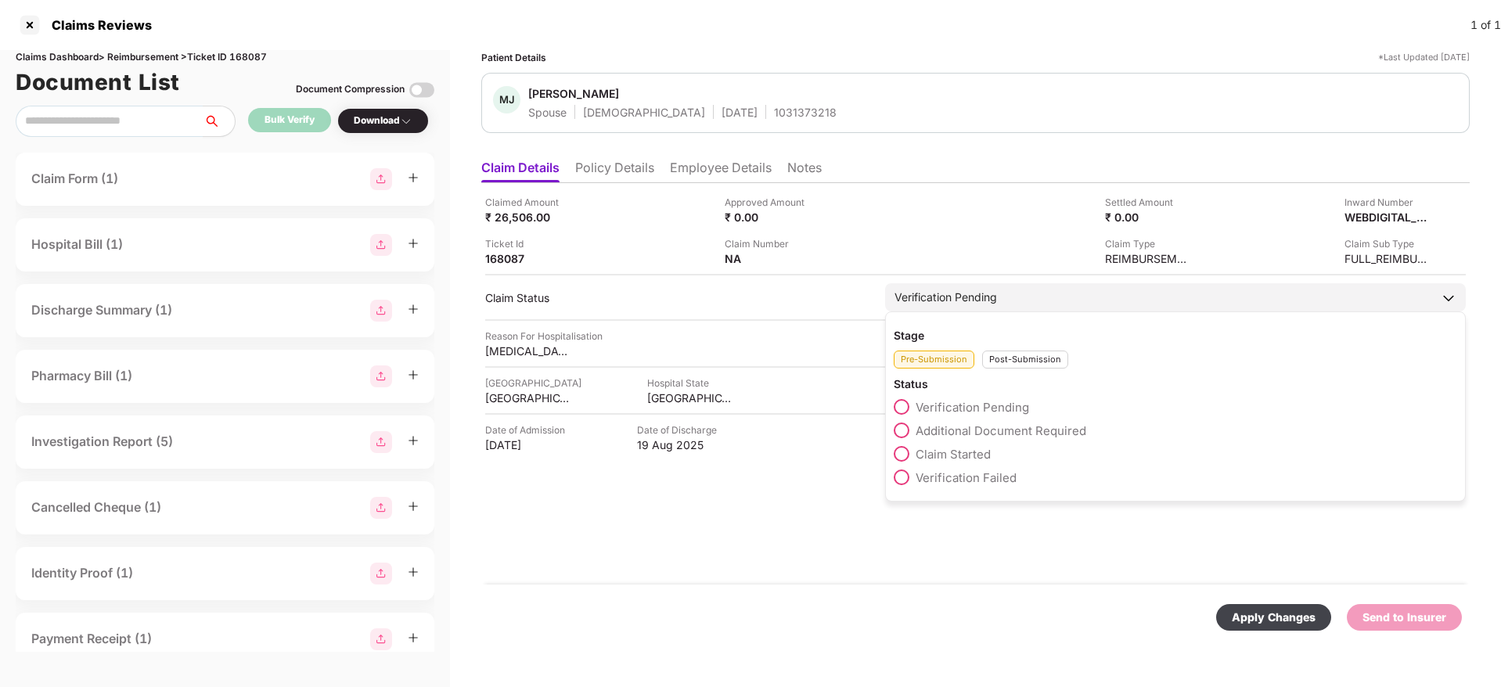
click at [1019, 369] on div "Stage Pre-Submission Post-Submission Status Verification Pending Additional Doc…" at bounding box center [1175, 406] width 580 height 190
click at [1010, 363] on div "Post-Submission" at bounding box center [1025, 359] width 86 height 18
click at [897, 428] on span at bounding box center [901, 430] width 16 height 16
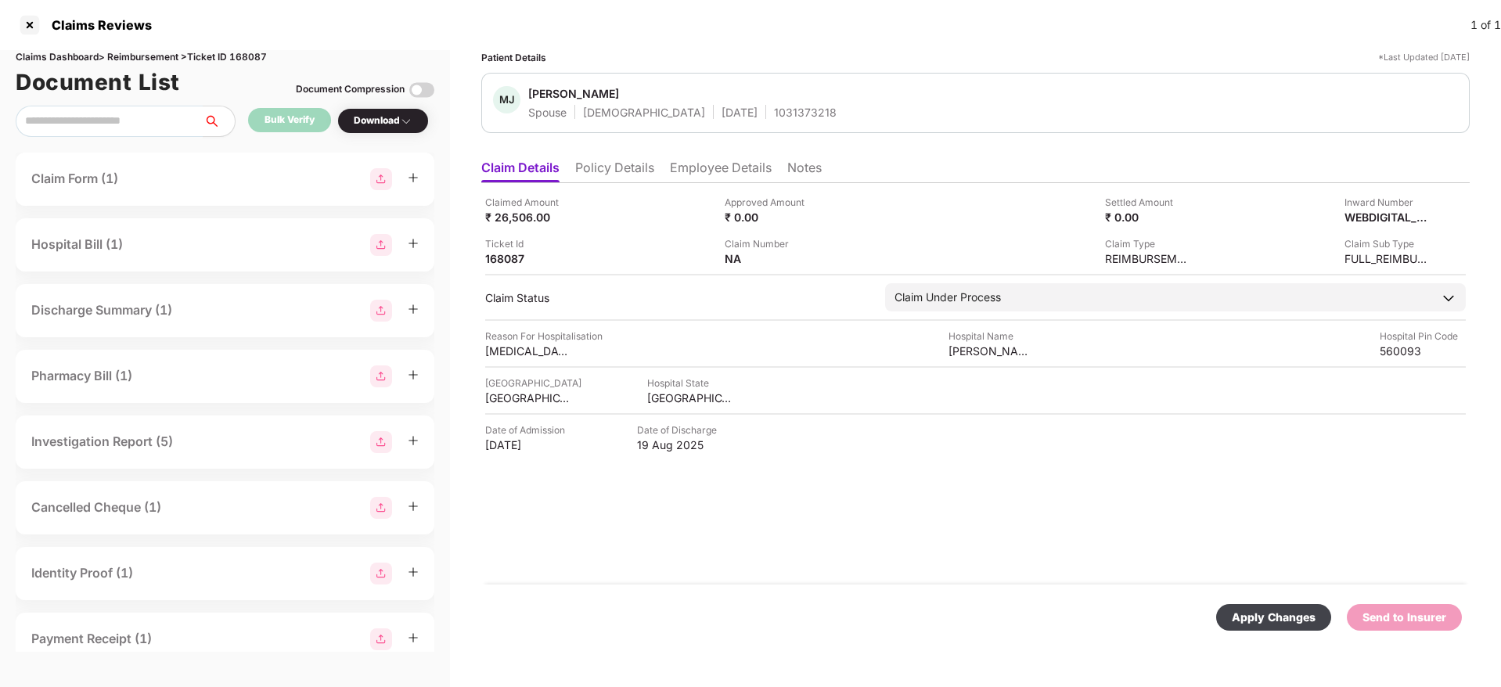
click at [1236, 604] on div "Apply Changes" at bounding box center [1273, 617] width 115 height 27
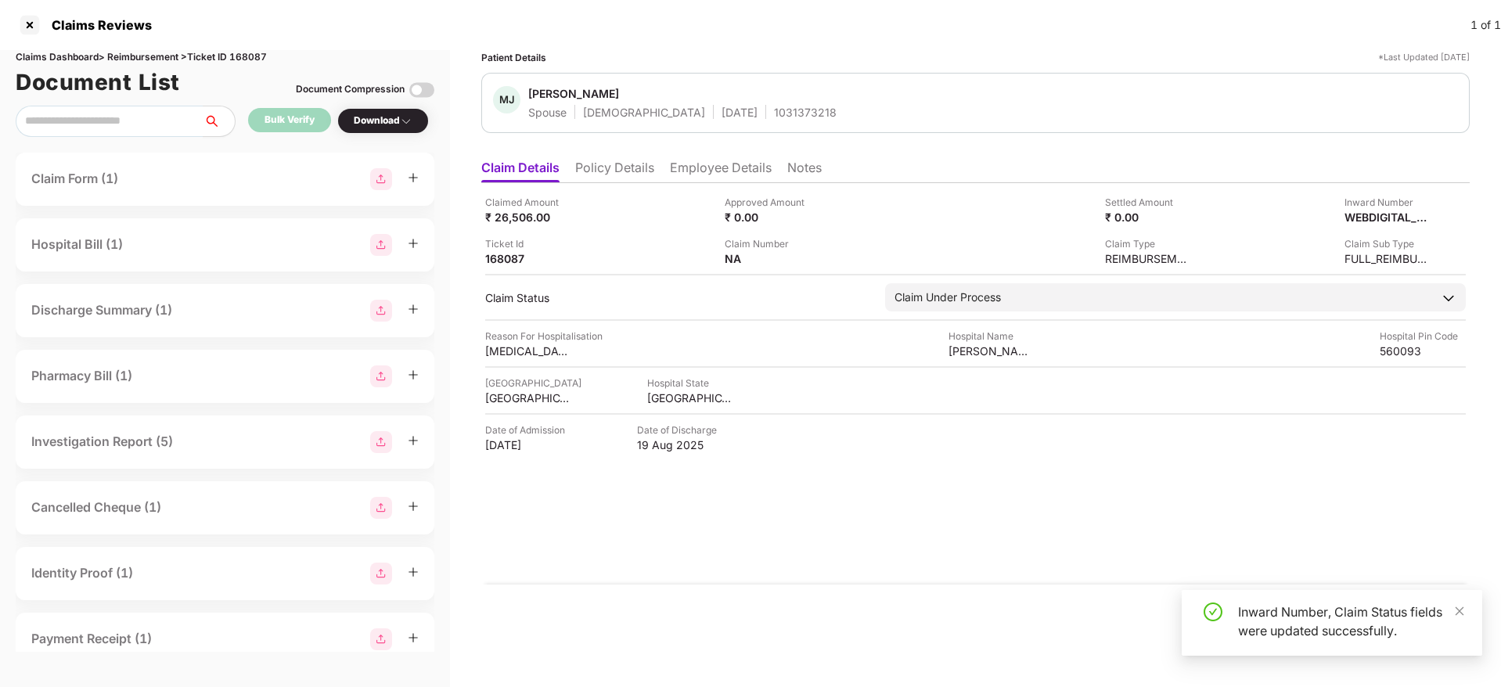
click at [643, 178] on li "Policy Details" at bounding box center [614, 171] width 79 height 23
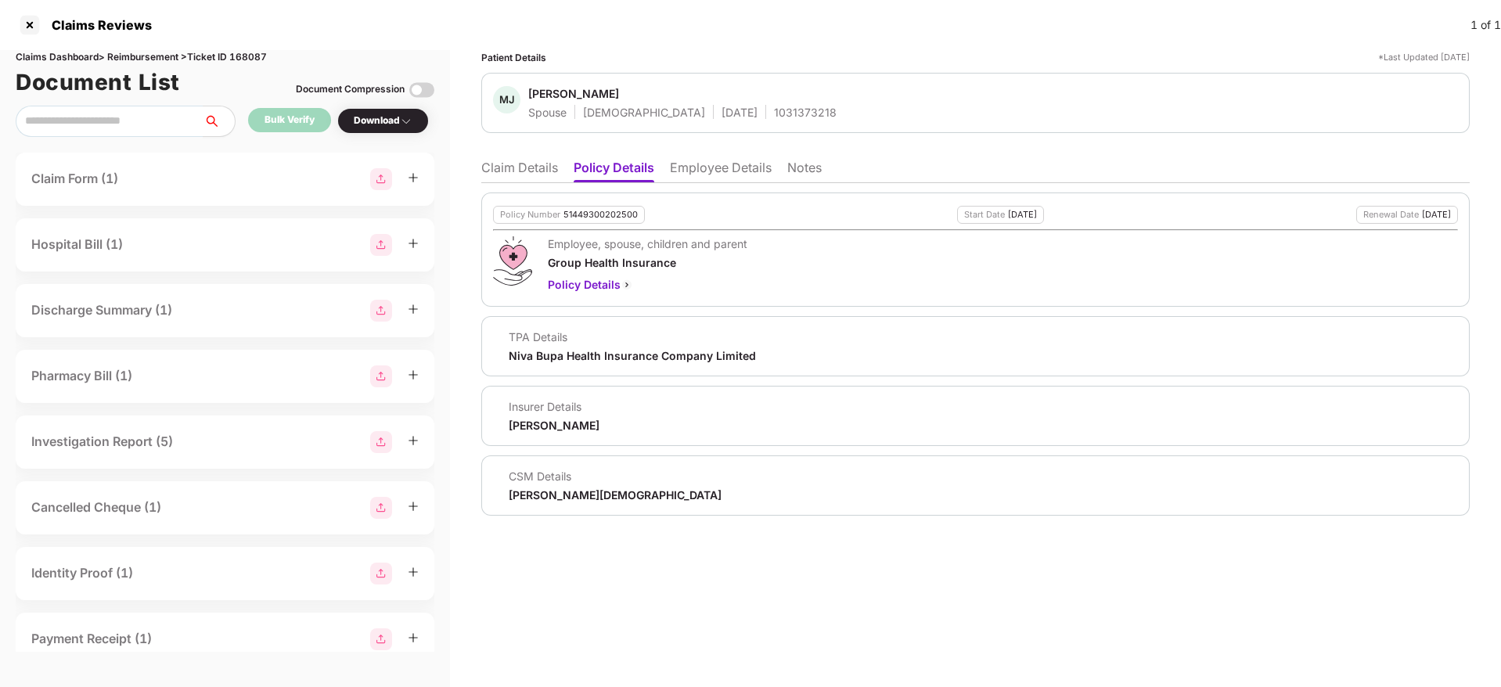
click at [540, 171] on li "Claim Details" at bounding box center [519, 171] width 77 height 23
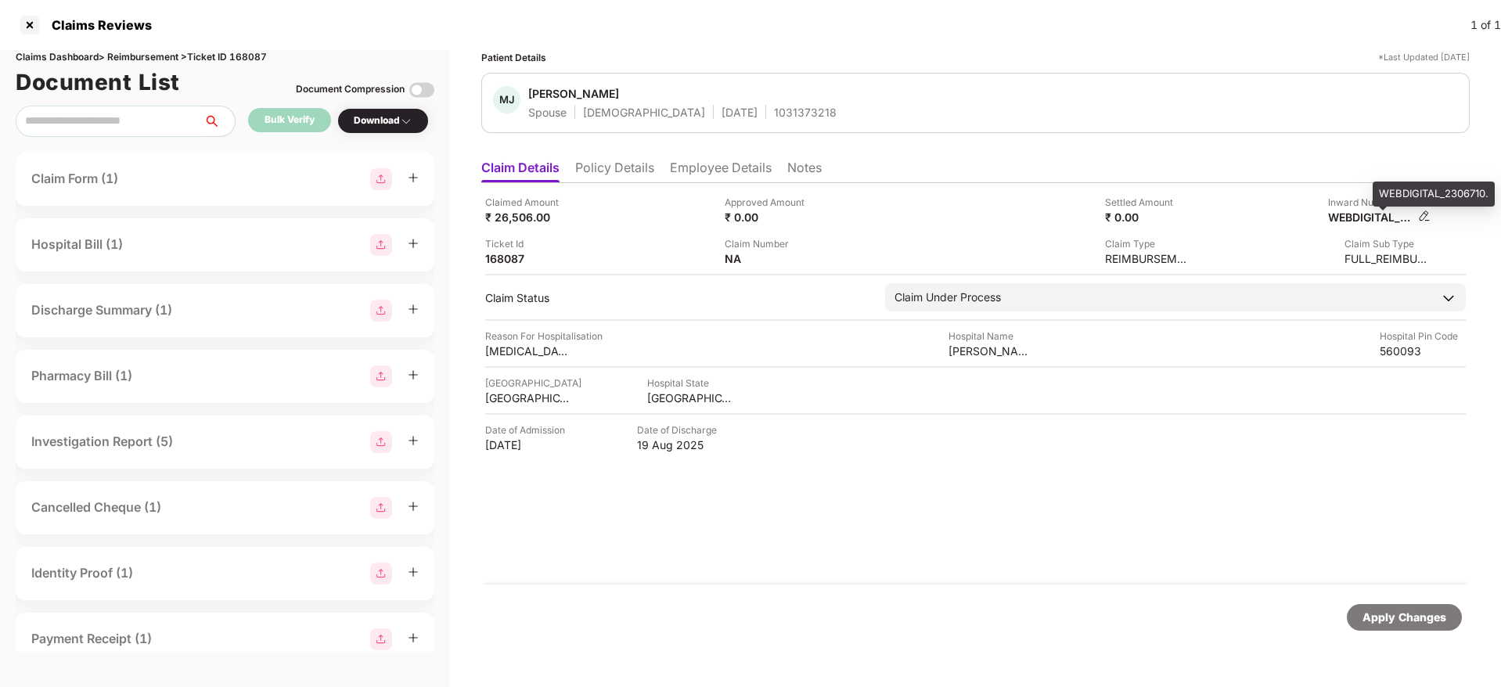
click at [1355, 219] on div "WEBDIGITAL_2306710." at bounding box center [1371, 217] width 86 height 15
click at [1353, 217] on div "WEBDIGITAL_2306710." at bounding box center [1371, 217] width 86 height 15
click at [1363, 210] on div "WEBDIGITAL_2306710." at bounding box center [1371, 217] width 86 height 15
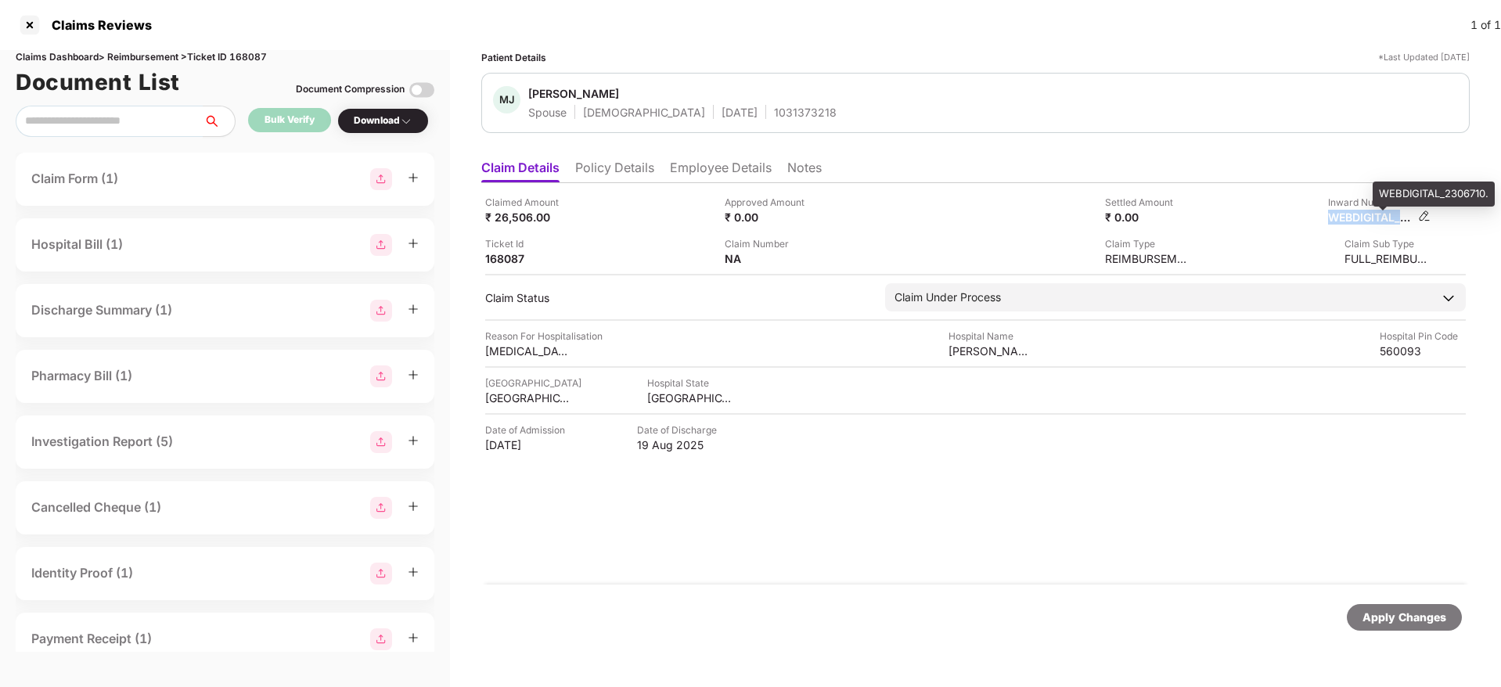
copy div "WEBDIGITAL_2306710"
click at [774, 109] on div "1031373218" at bounding box center [805, 112] width 63 height 15
copy div "1031373218"
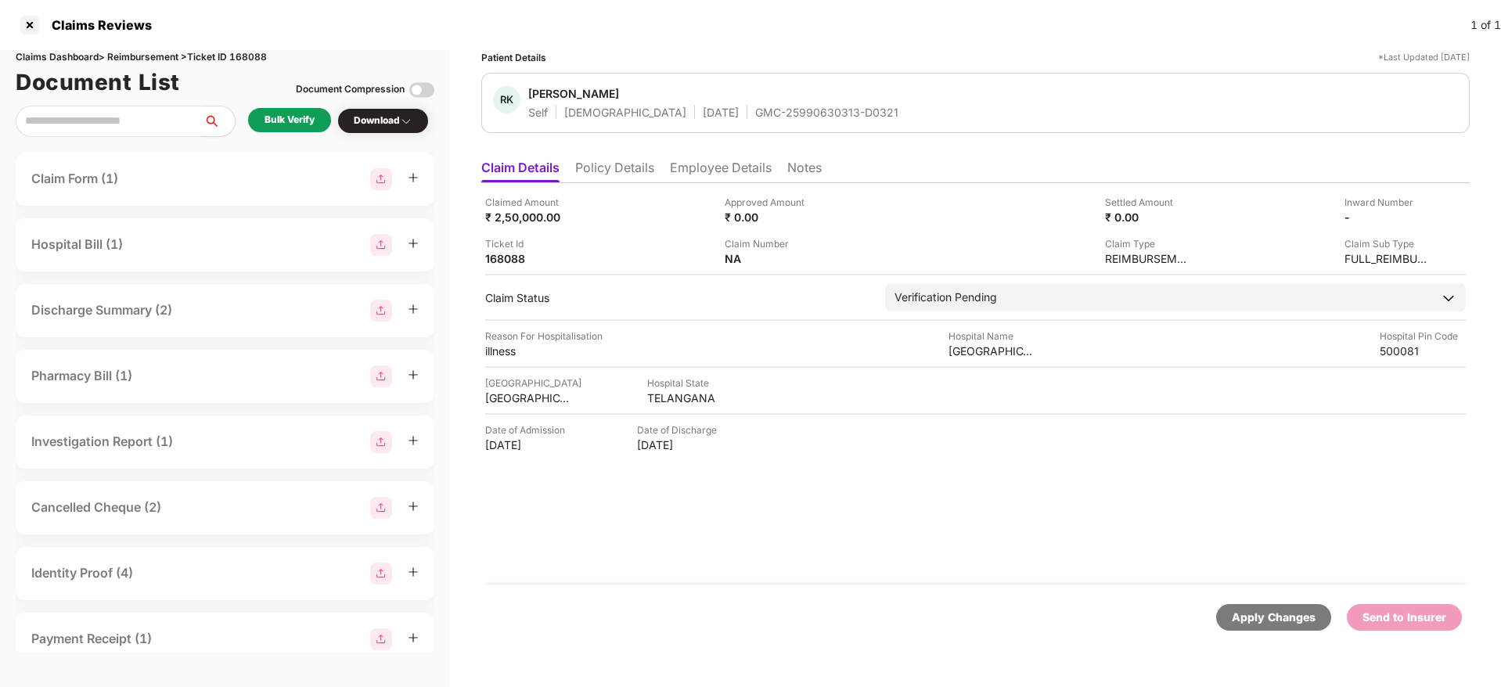
click at [628, 173] on li "Policy Details" at bounding box center [614, 171] width 79 height 23
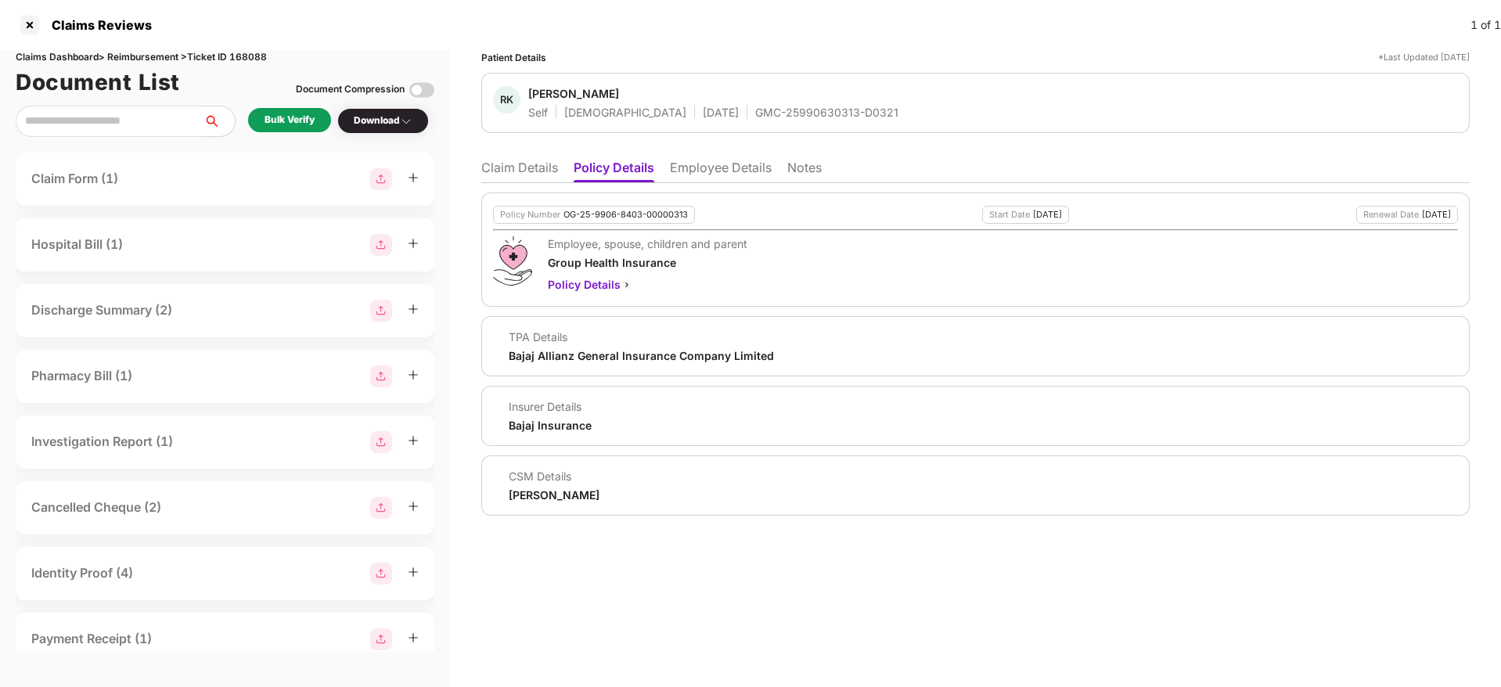
click at [718, 171] on li "Employee Details" at bounding box center [721, 171] width 102 height 23
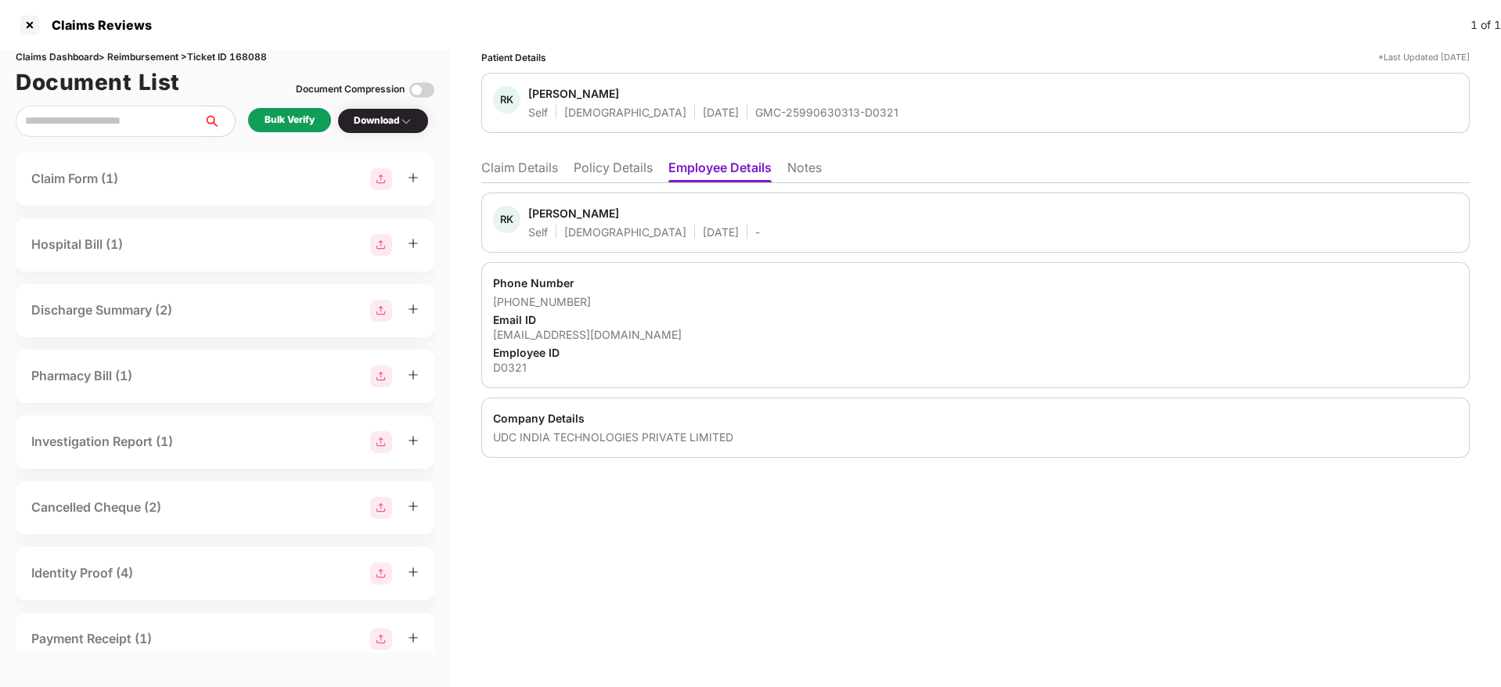
drag, startPoint x: 626, startPoint y: 149, endPoint x: 631, endPoint y: 184, distance: 34.7
click at [628, 150] on div "Patient Details *Last Updated 24 Aug 2025 RK Rajesh Kumar Gaddamreddy Self Fema…" at bounding box center [975, 254] width 988 height 408
click at [627, 189] on div "RK Rajesh Kumar Gaddamreddy Self Female 05 Apr 1986 - Phone Number +91903044121…" at bounding box center [975, 320] width 988 height 275
click at [628, 179] on li "Policy Details" at bounding box center [612, 171] width 79 height 23
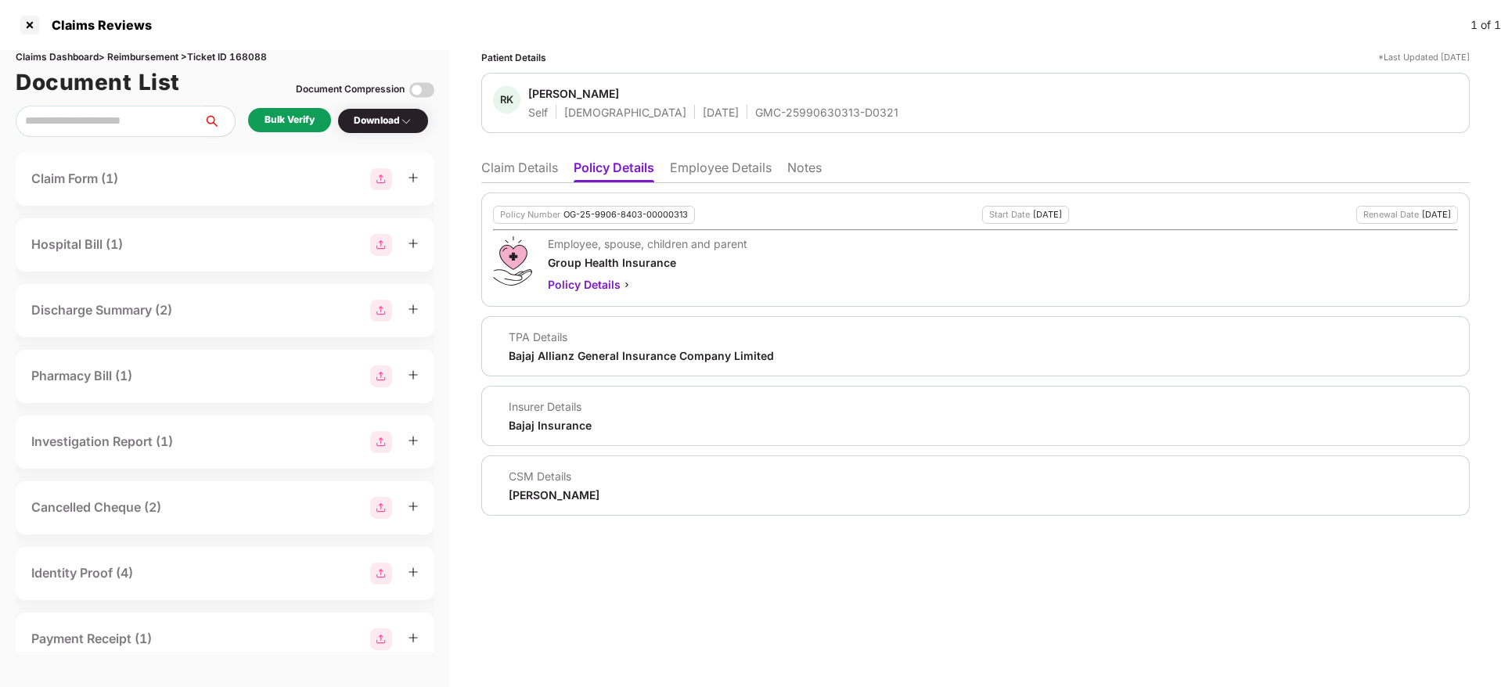
click at [526, 164] on li "Claim Details" at bounding box center [519, 171] width 77 height 23
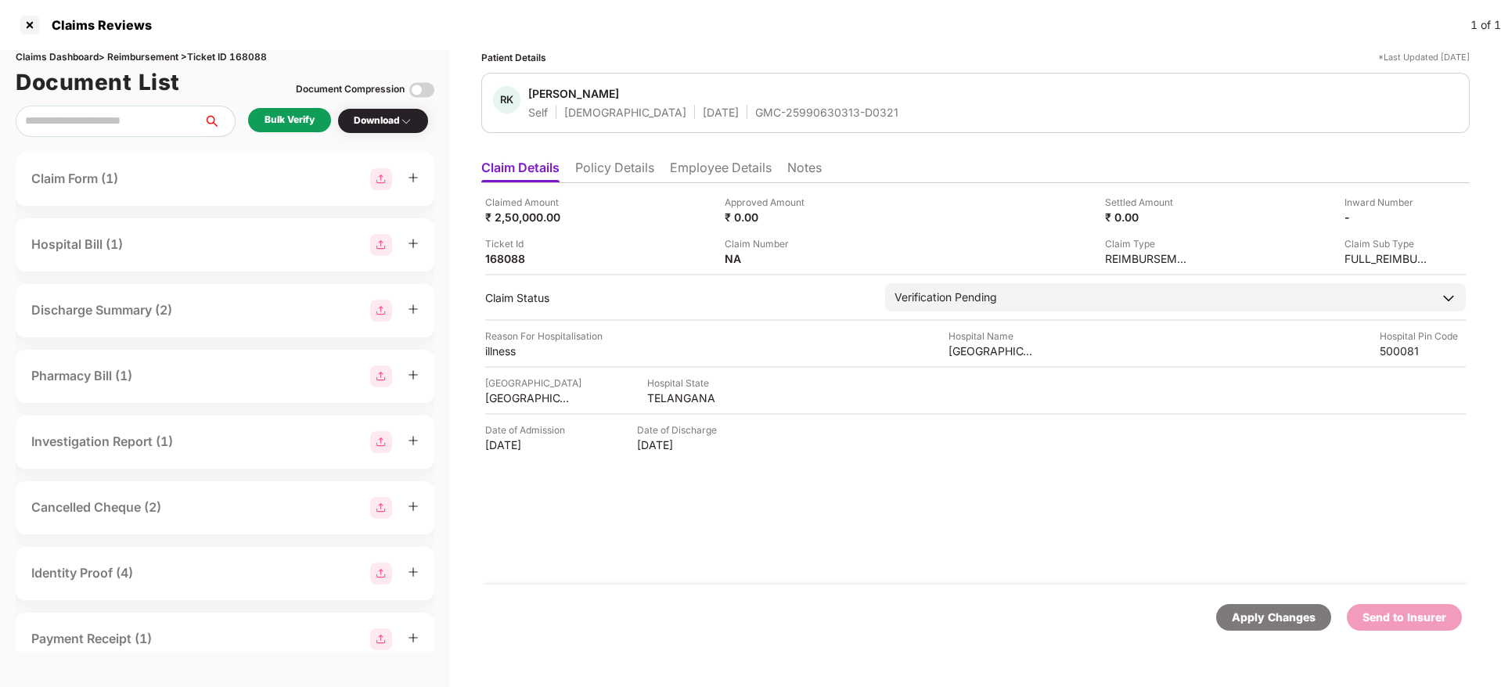
click at [286, 120] on div "Bulk Verify" at bounding box center [289, 120] width 50 height 15
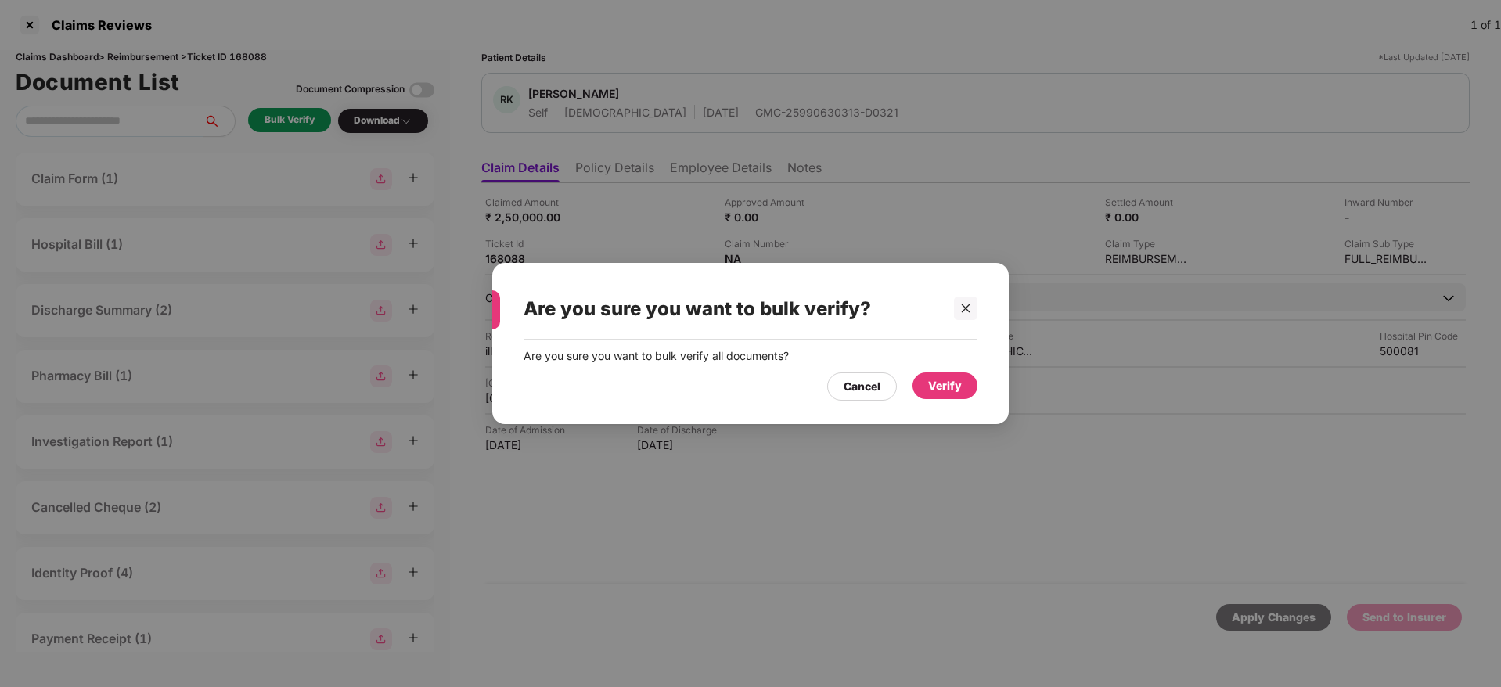
drag, startPoint x: 933, startPoint y: 385, endPoint x: 898, endPoint y: 431, distance: 58.1
click at [934, 385] on div "Verify" at bounding box center [945, 385] width 34 height 17
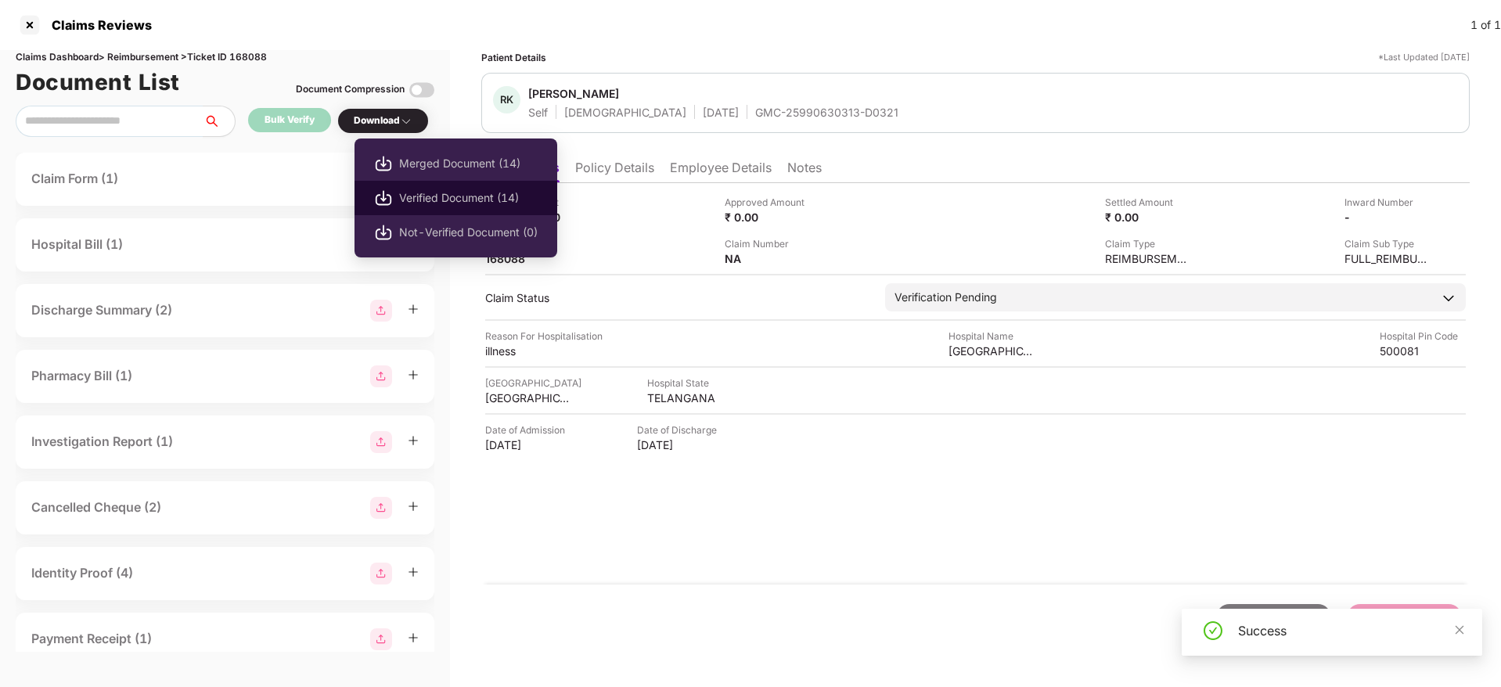
click at [437, 199] on span "Verified Document (14)" at bounding box center [468, 197] width 138 height 17
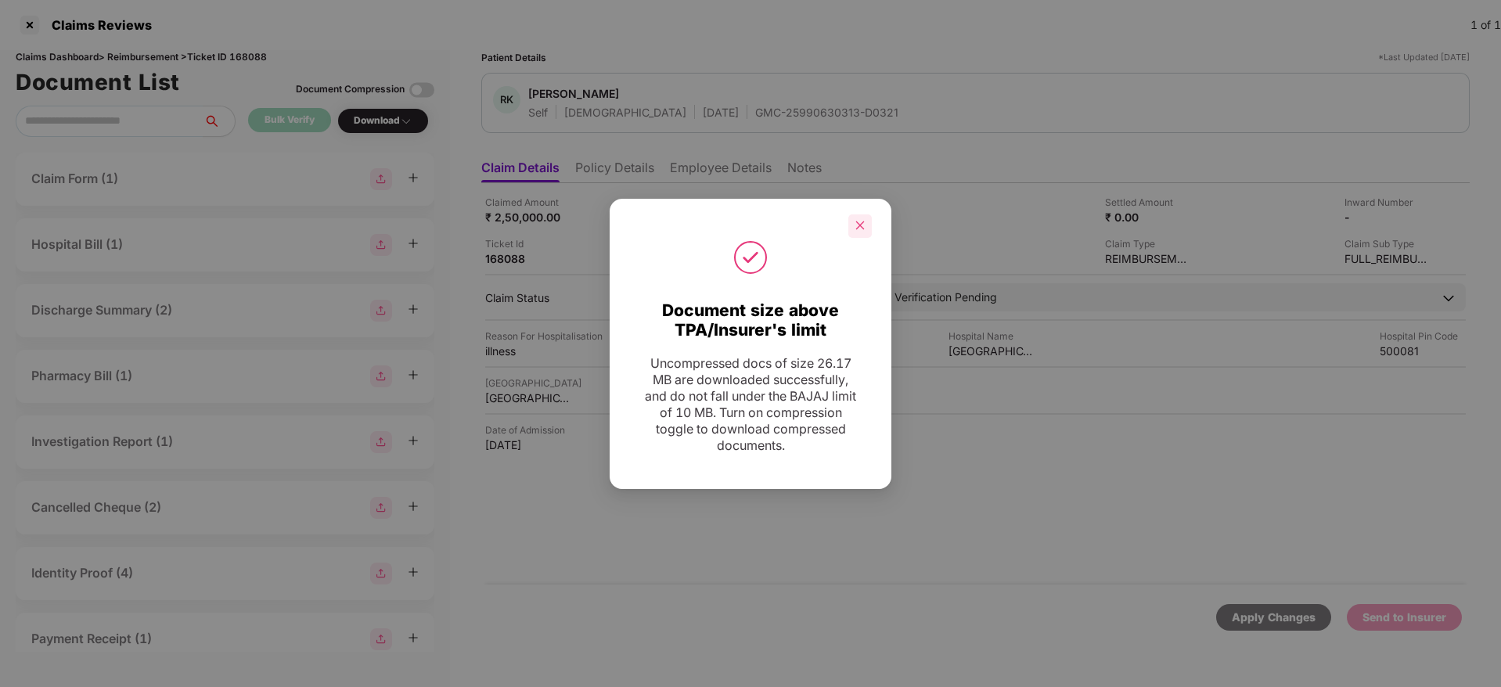
click at [850, 221] on div at bounding box center [859, 225] width 23 height 23
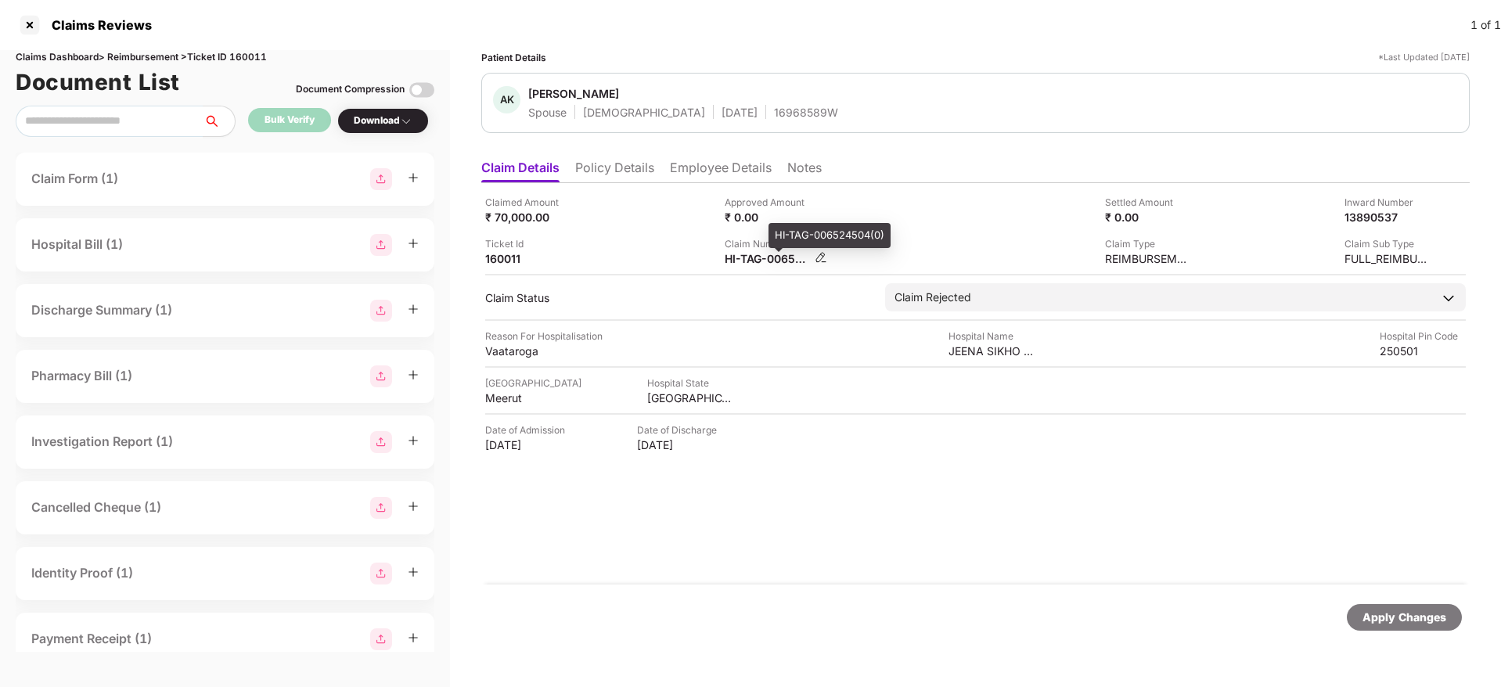
click at [769, 260] on div "HI-TAG-006524504(0)" at bounding box center [767, 258] width 86 height 15
copy div
click at [1026, 193] on div "Claimed Amount ₹ 70,000.00 Approved Amount ₹ 0.00 Settled Amount ₹ 0.00 Inward …" at bounding box center [975, 383] width 988 height 401
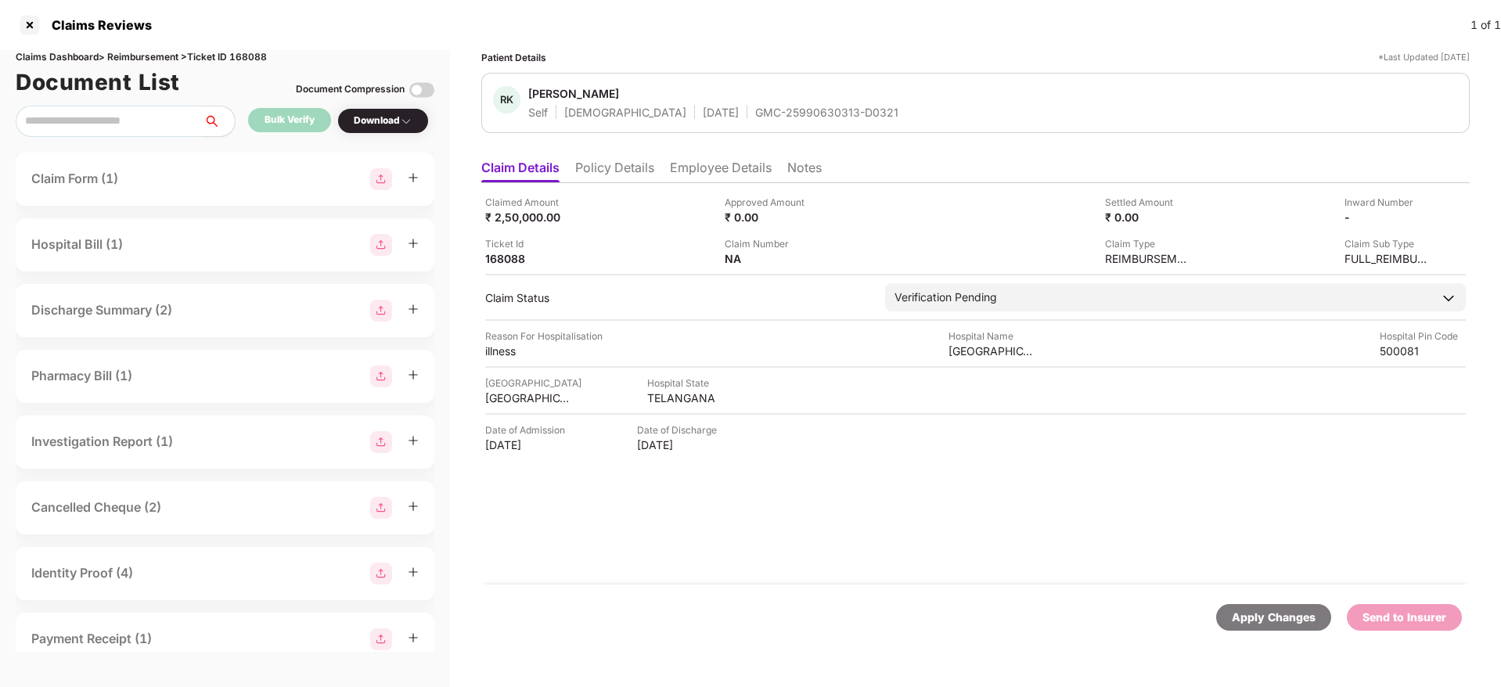
click at [616, 154] on ul "Claim Details Policy Details Employee Details Notes" at bounding box center [975, 167] width 988 height 31
click at [616, 162] on li "Policy Details" at bounding box center [614, 171] width 79 height 23
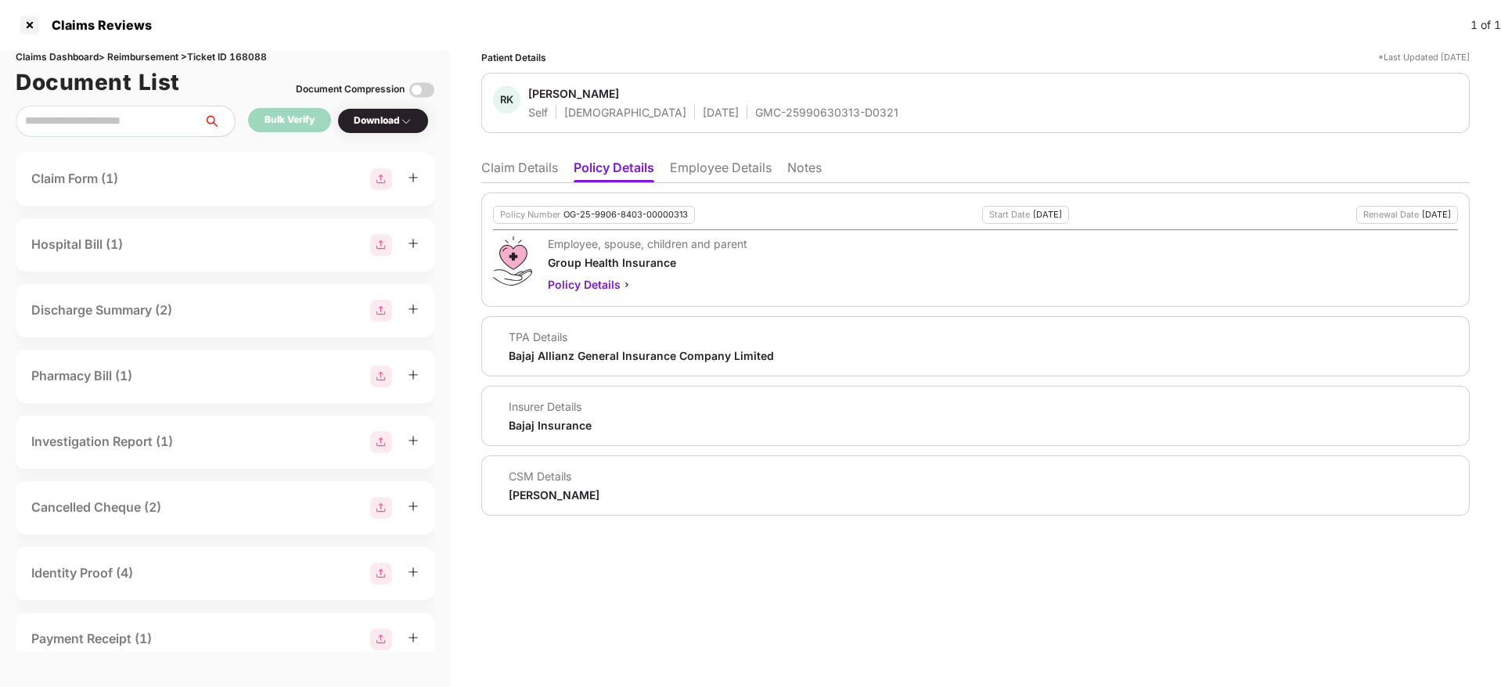
click at [526, 171] on li "Claim Details" at bounding box center [519, 171] width 77 height 23
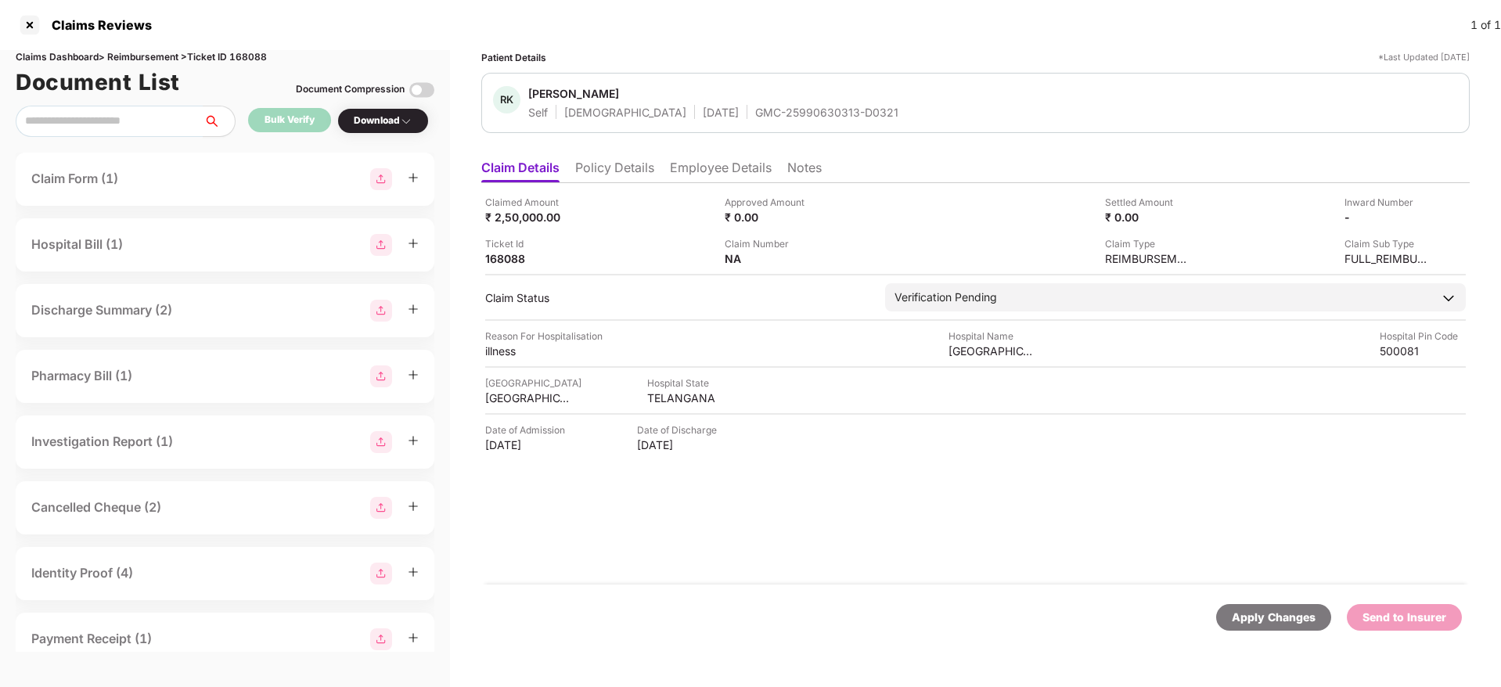
drag, startPoint x: 636, startPoint y: 172, endPoint x: 653, endPoint y: 172, distance: 17.2
click at [642, 172] on li "Policy Details" at bounding box center [614, 171] width 79 height 23
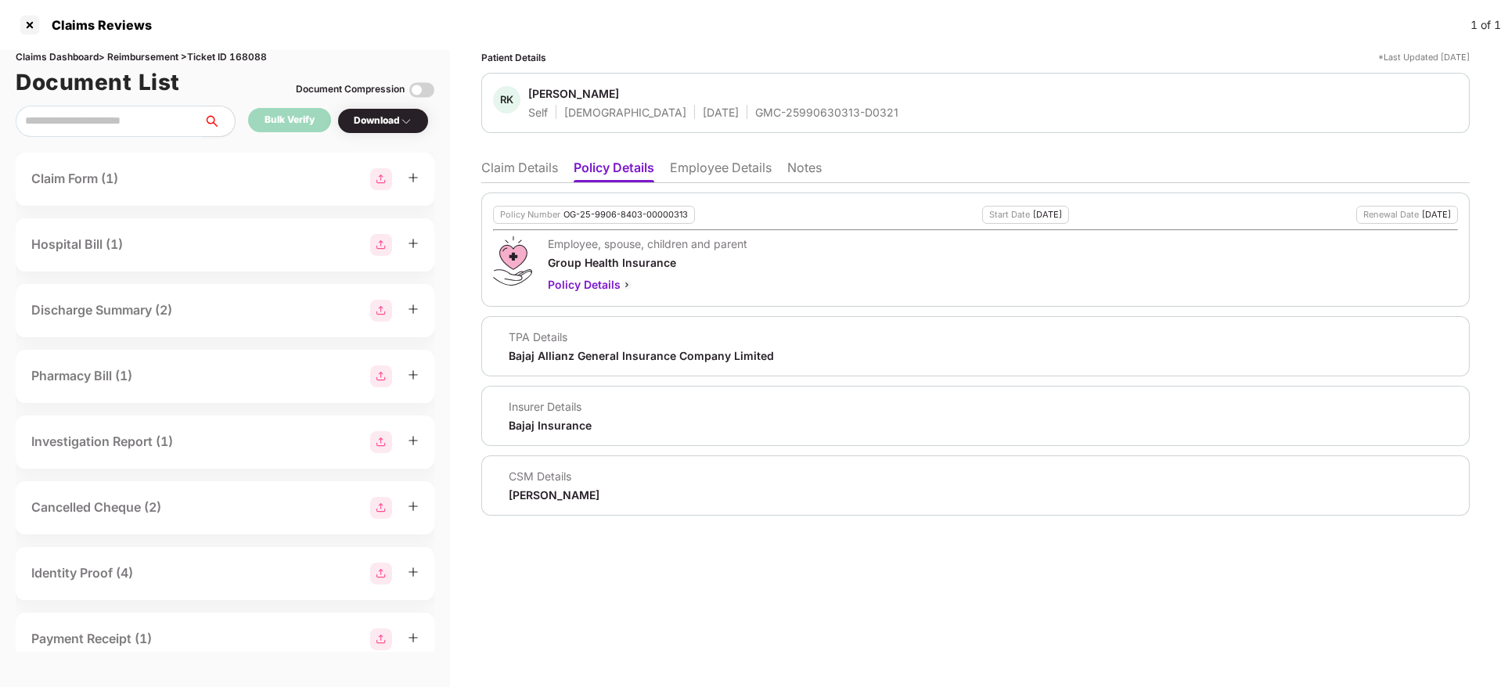
click at [541, 170] on li "Claim Details" at bounding box center [519, 171] width 77 height 23
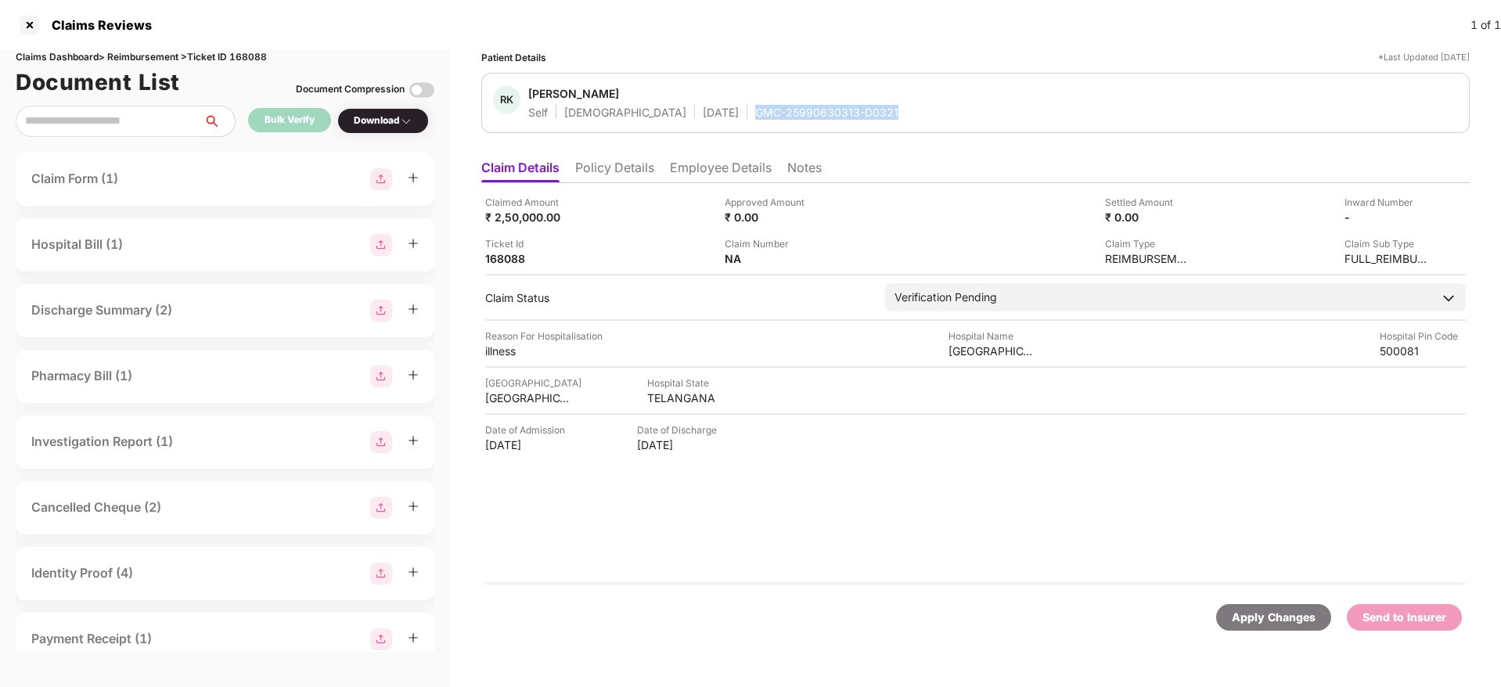
drag, startPoint x: 694, startPoint y: 110, endPoint x: 844, endPoint y: 107, distance: 150.2
click at [844, 107] on div "RK Rajesh Kumar Gaddamreddy Self Female 05 Apr 1986 GMC-25990630313-D0321" at bounding box center [975, 103] width 965 height 34
copy div "GMC-25990630313-D0321"
click at [786, 125] on div "RK Rajesh Kumar Gaddamreddy Self Female 05 Apr 1986 GMC-25990630313-D0321" at bounding box center [975, 103] width 988 height 60
click at [723, 125] on div "RK Rajesh Kumar Gaddamreddy Self Female 05 Apr 1986 GMC-25990630313-D0321" at bounding box center [975, 103] width 988 height 60
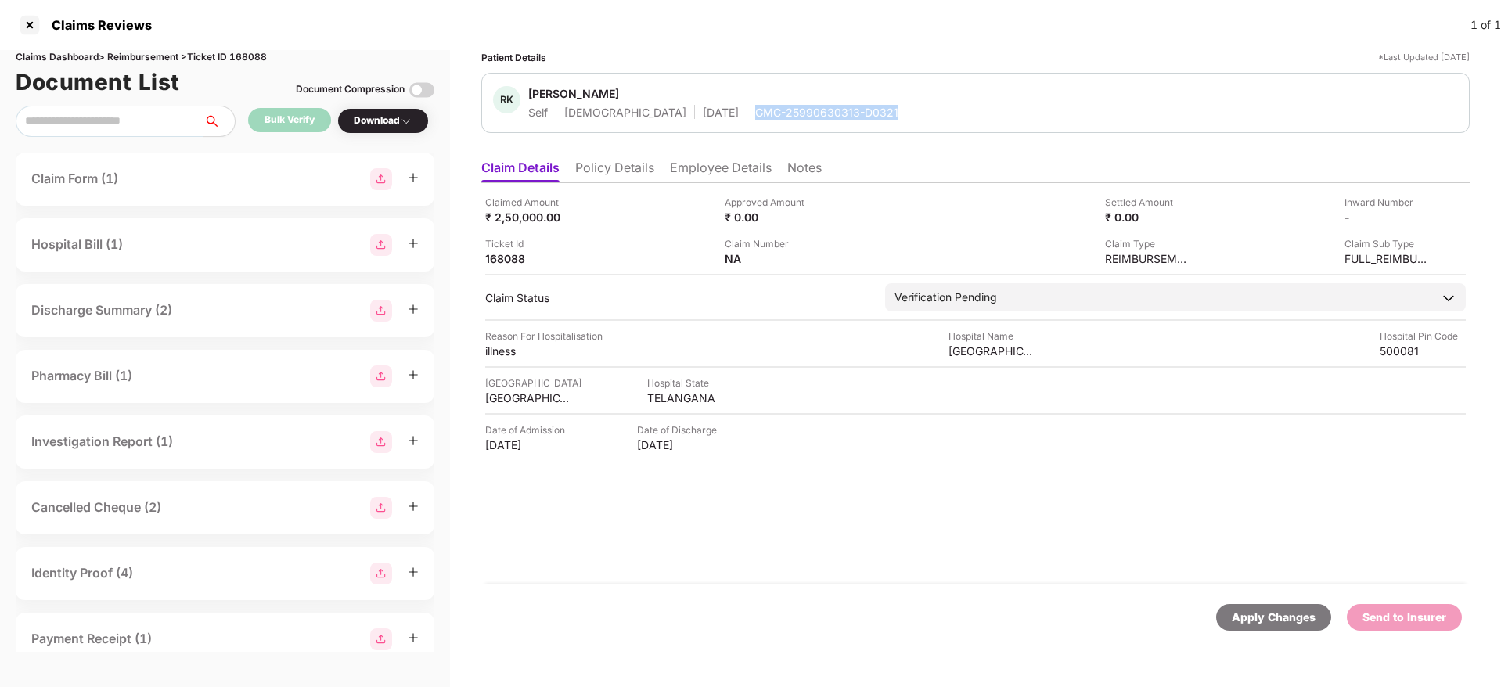
drag, startPoint x: 700, startPoint y: 110, endPoint x: 843, endPoint y: 109, distance: 143.2
click at [843, 109] on div "RK Rajesh Kumar Gaddamreddy Self Female 05 Apr 1986 GMC-25990630313-D0321" at bounding box center [975, 103] width 965 height 34
copy div "GMC-25990630313-D0321"
click at [676, 404] on div "TELANGANA" at bounding box center [690, 397] width 86 height 15
click at [677, 404] on div "TELANGANA" at bounding box center [690, 397] width 86 height 15
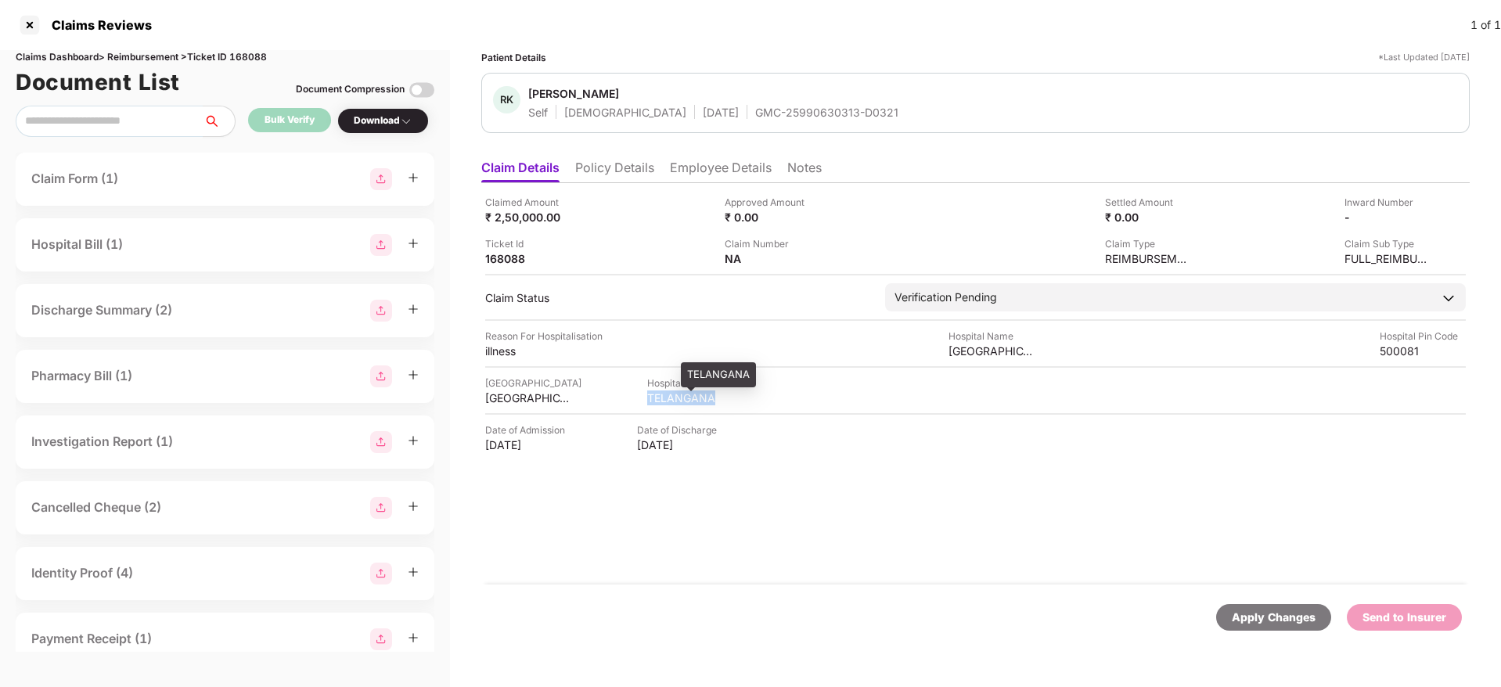
copy div "TELANGANA"
click at [990, 351] on div "MEDICOVER HOSPITAL" at bounding box center [991, 350] width 86 height 15
copy div "MEDICOVER HOSPITAL"
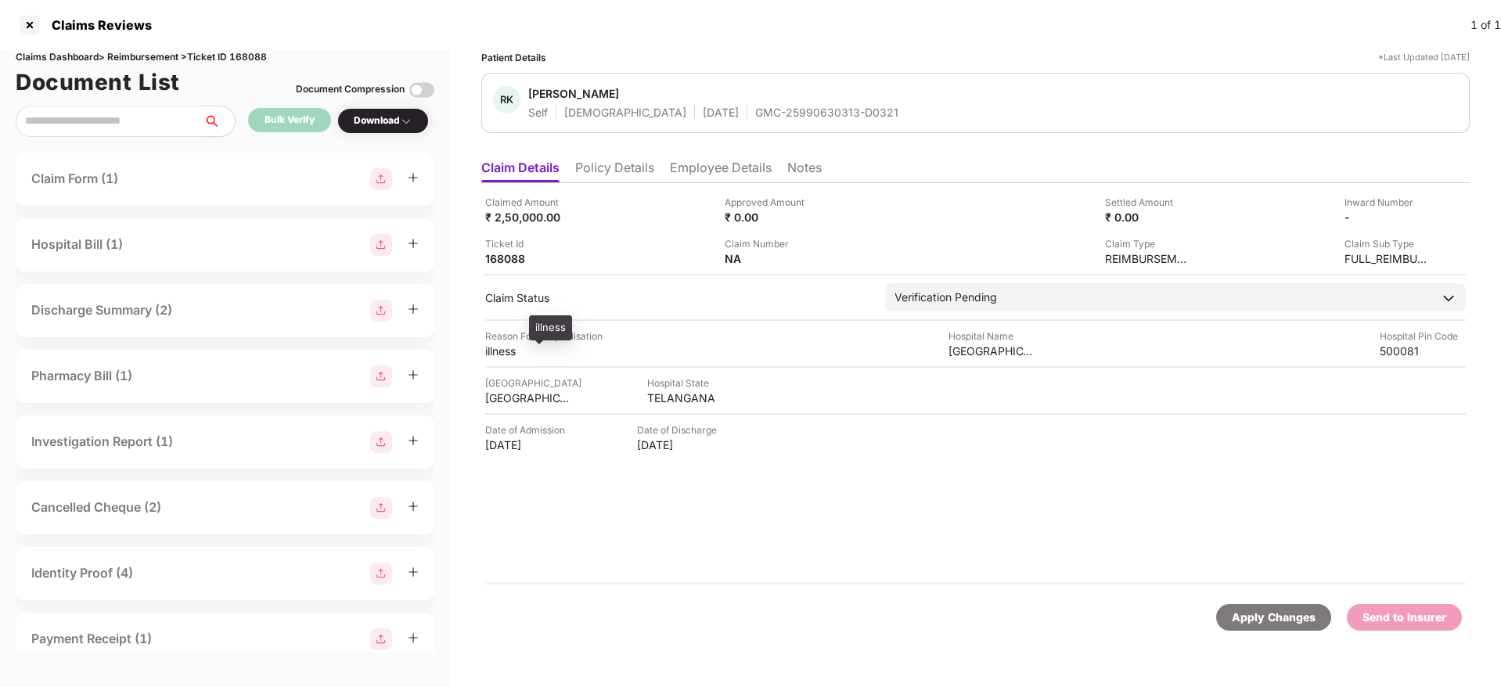
click at [500, 351] on div "illness" at bounding box center [528, 350] width 86 height 15
copy div "illness"
click at [737, 162] on li "Employee Details" at bounding box center [721, 171] width 102 height 23
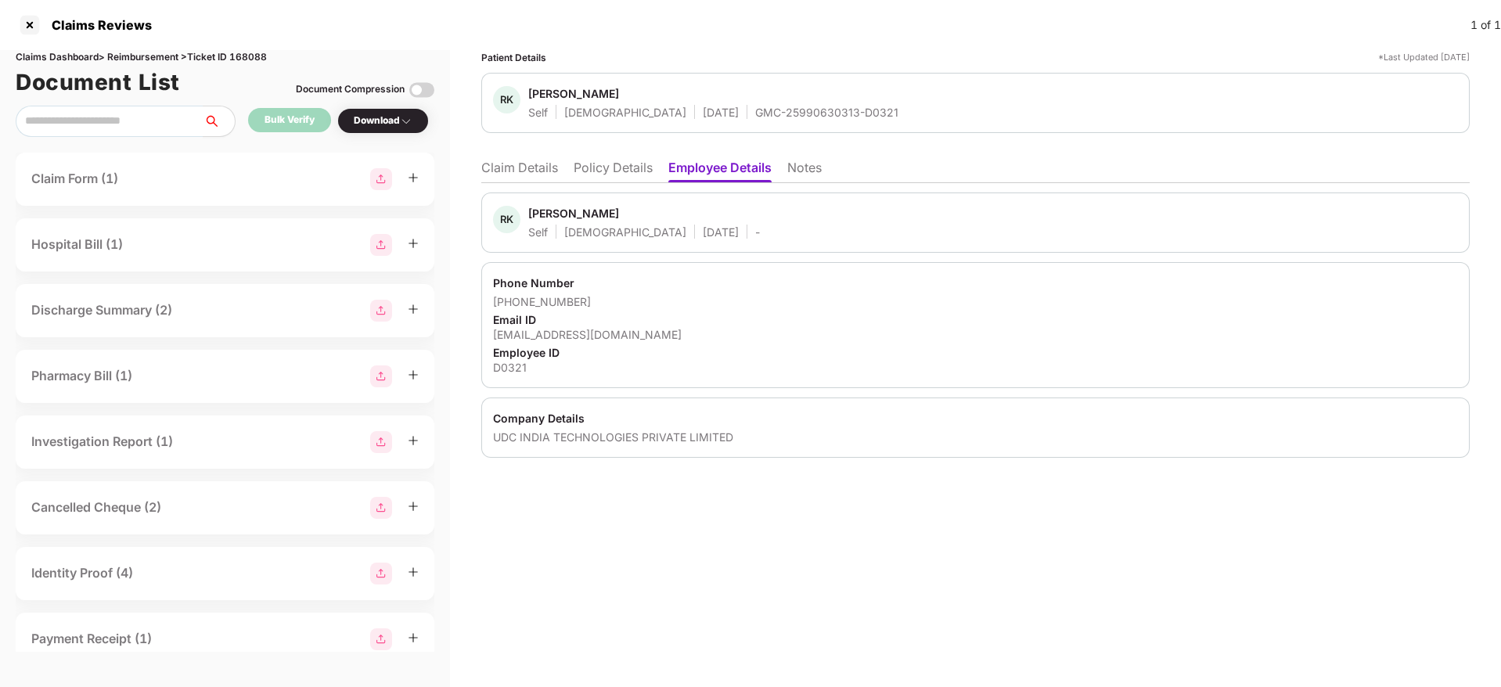
click at [545, 334] on div "grajesh@udcus.com" at bounding box center [975, 334] width 965 height 15
copy div "grajesh@udcus.com"
drag, startPoint x: 513, startPoint y: 301, endPoint x: 581, endPoint y: 304, distance: 68.1
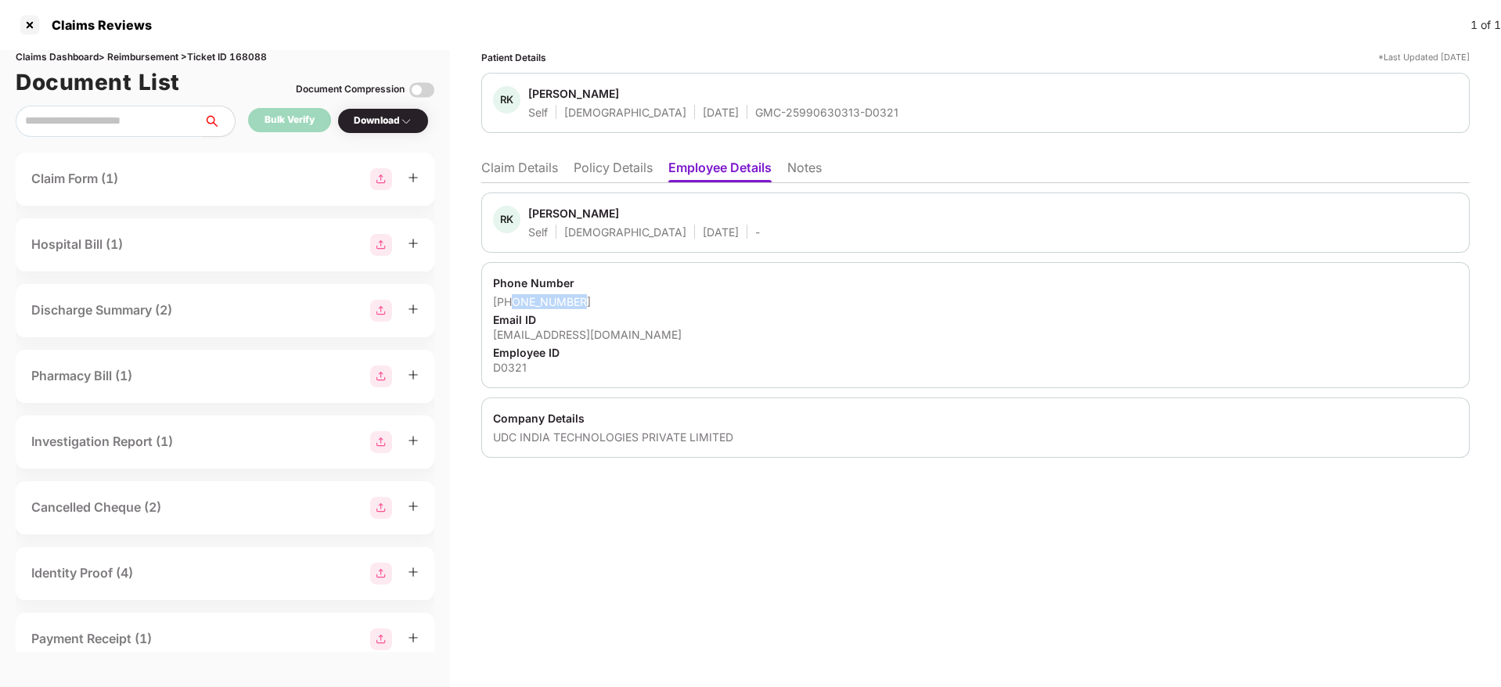
click at [581, 304] on div "+919030441210" at bounding box center [975, 301] width 965 height 15
copy div "9030441210"
click at [523, 169] on li "Claim Details" at bounding box center [519, 171] width 77 height 23
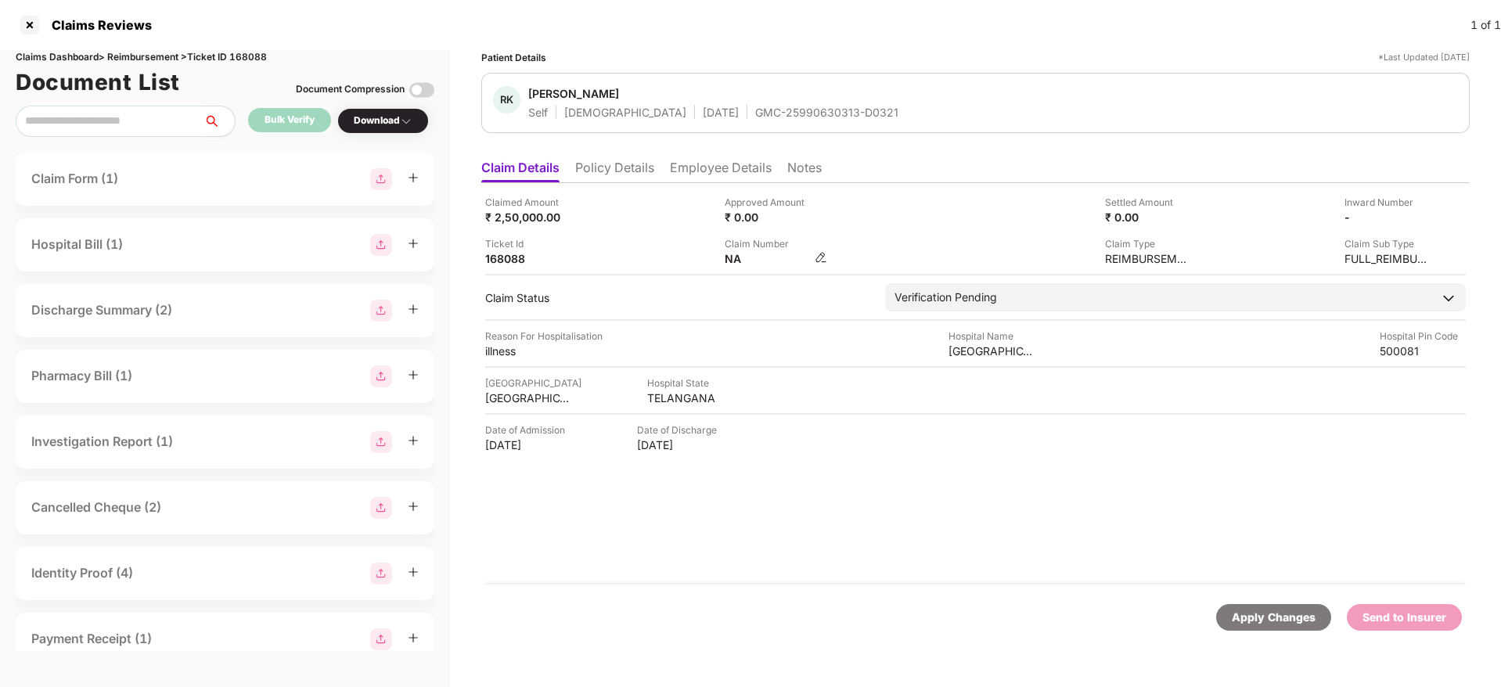
click at [821, 257] on img at bounding box center [820, 257] width 13 height 13
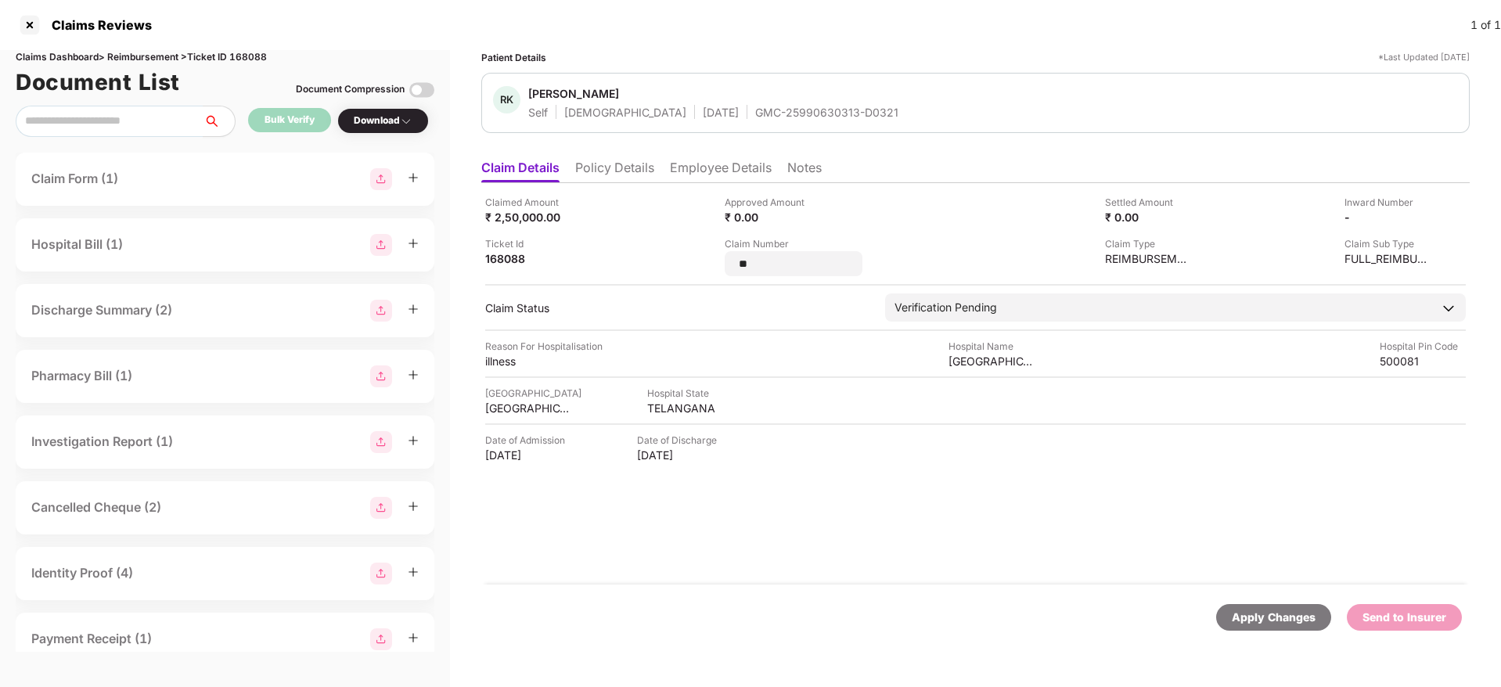
type input "*"
type input "**********"
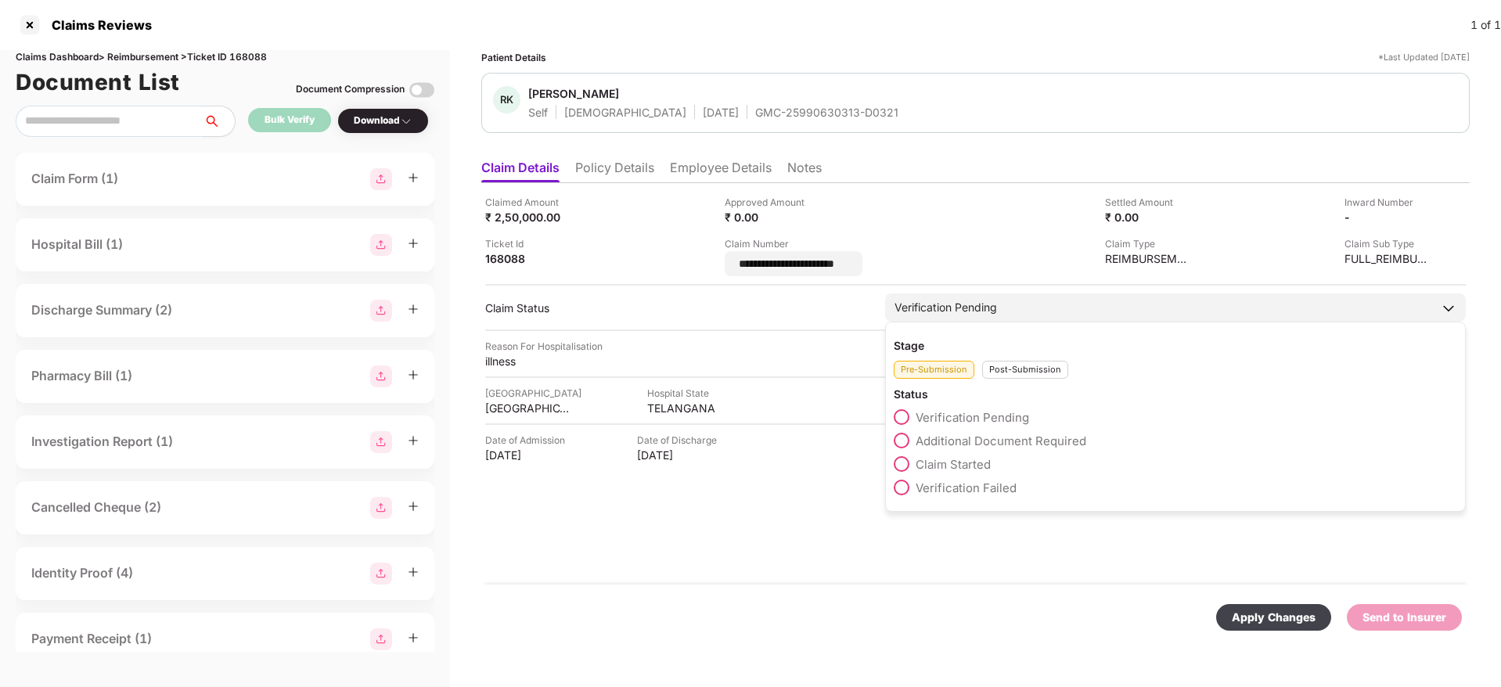
click at [993, 367] on div "Post-Submission" at bounding box center [1025, 370] width 86 height 18
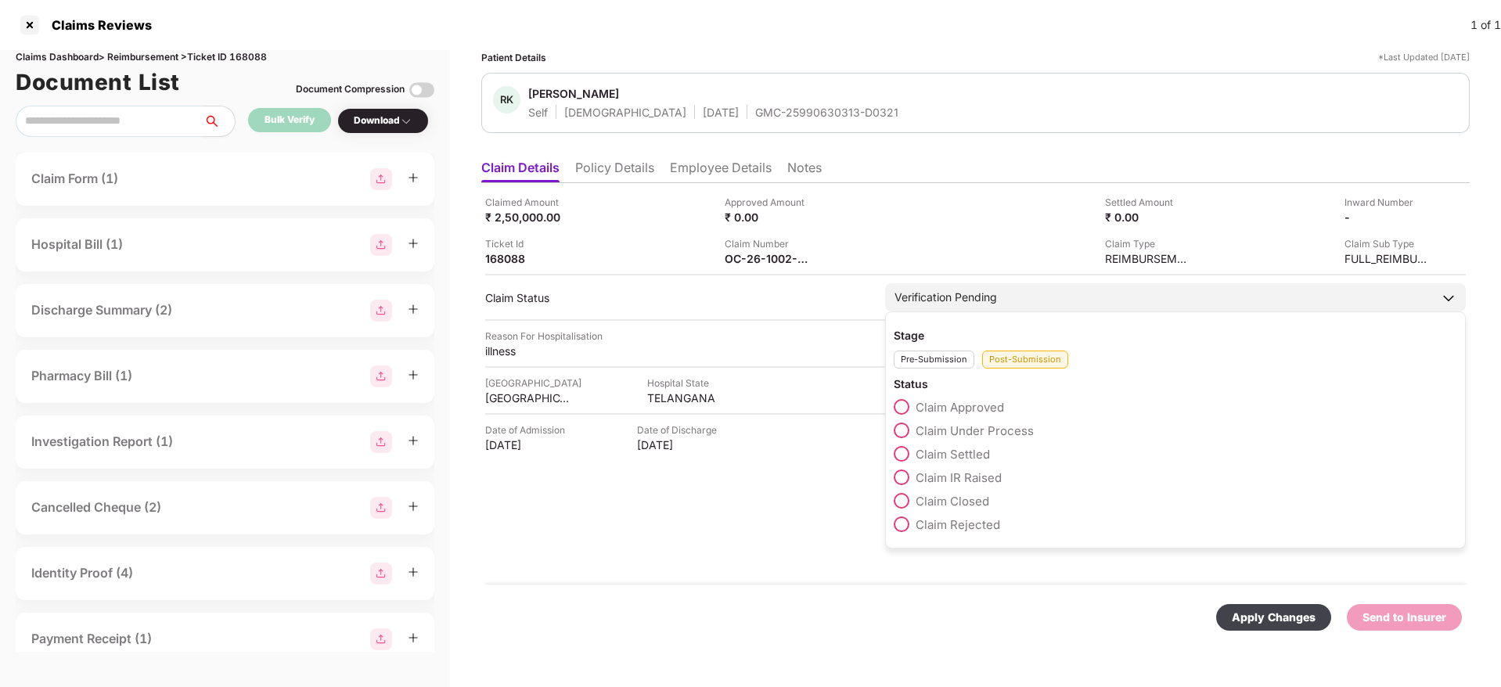
click at [906, 427] on span at bounding box center [901, 430] width 16 height 16
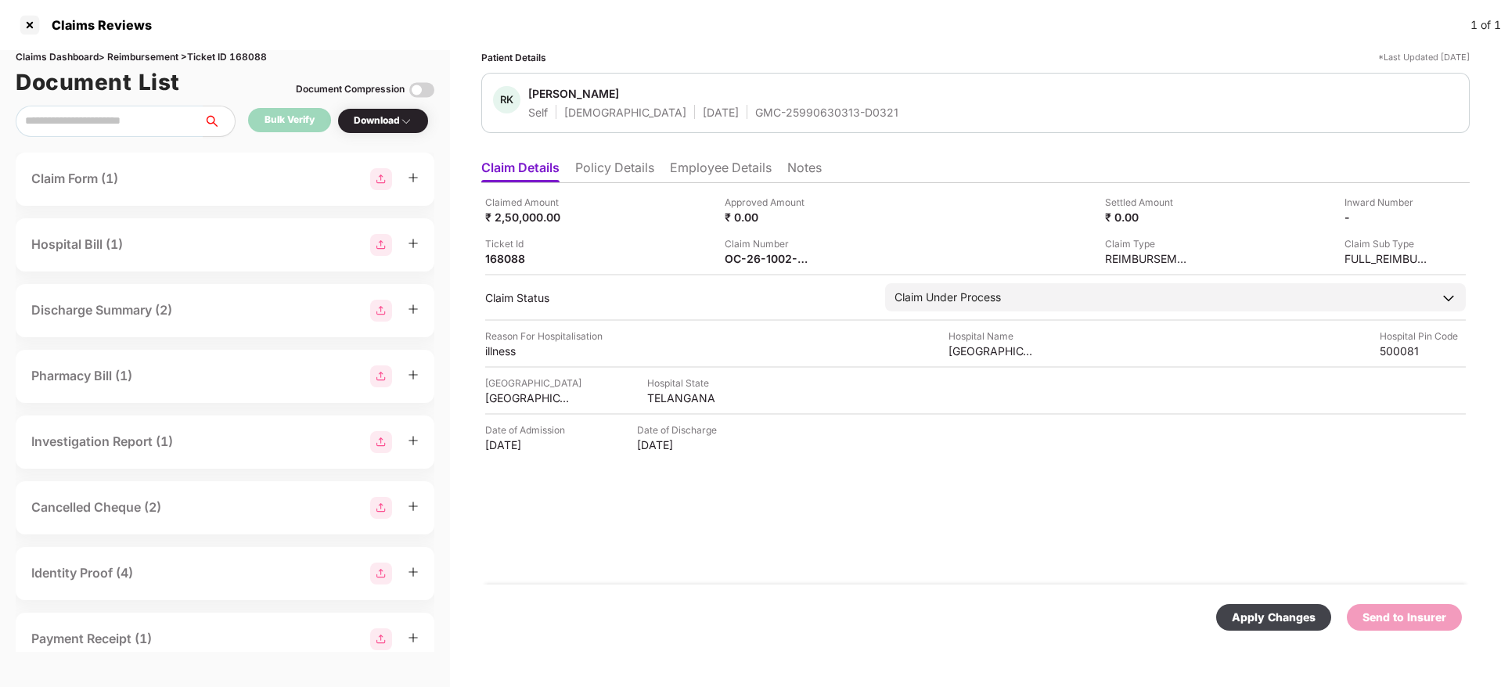
click at [1268, 619] on div "Apply Changes" at bounding box center [1273, 617] width 84 height 17
click at [642, 178] on li "Policy Details" at bounding box center [614, 171] width 79 height 23
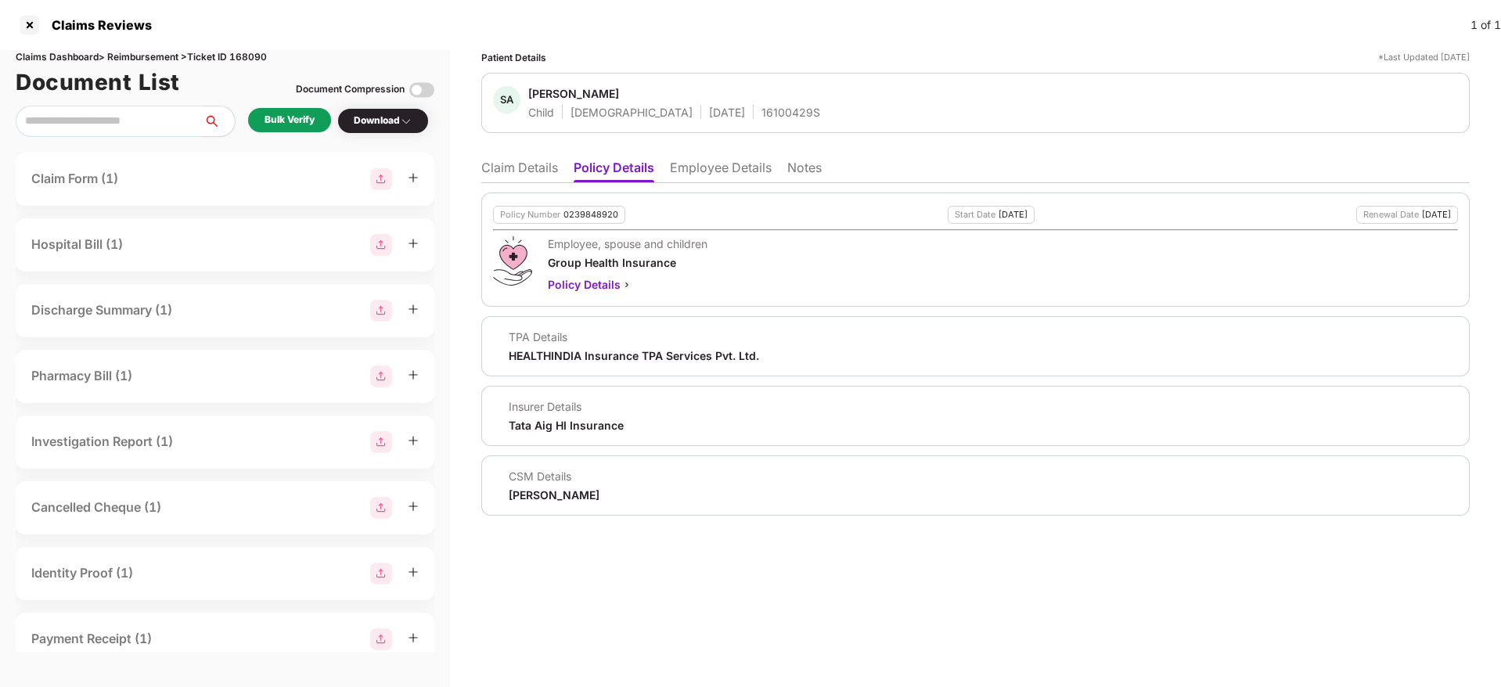
click at [715, 172] on li "Employee Details" at bounding box center [721, 171] width 102 height 23
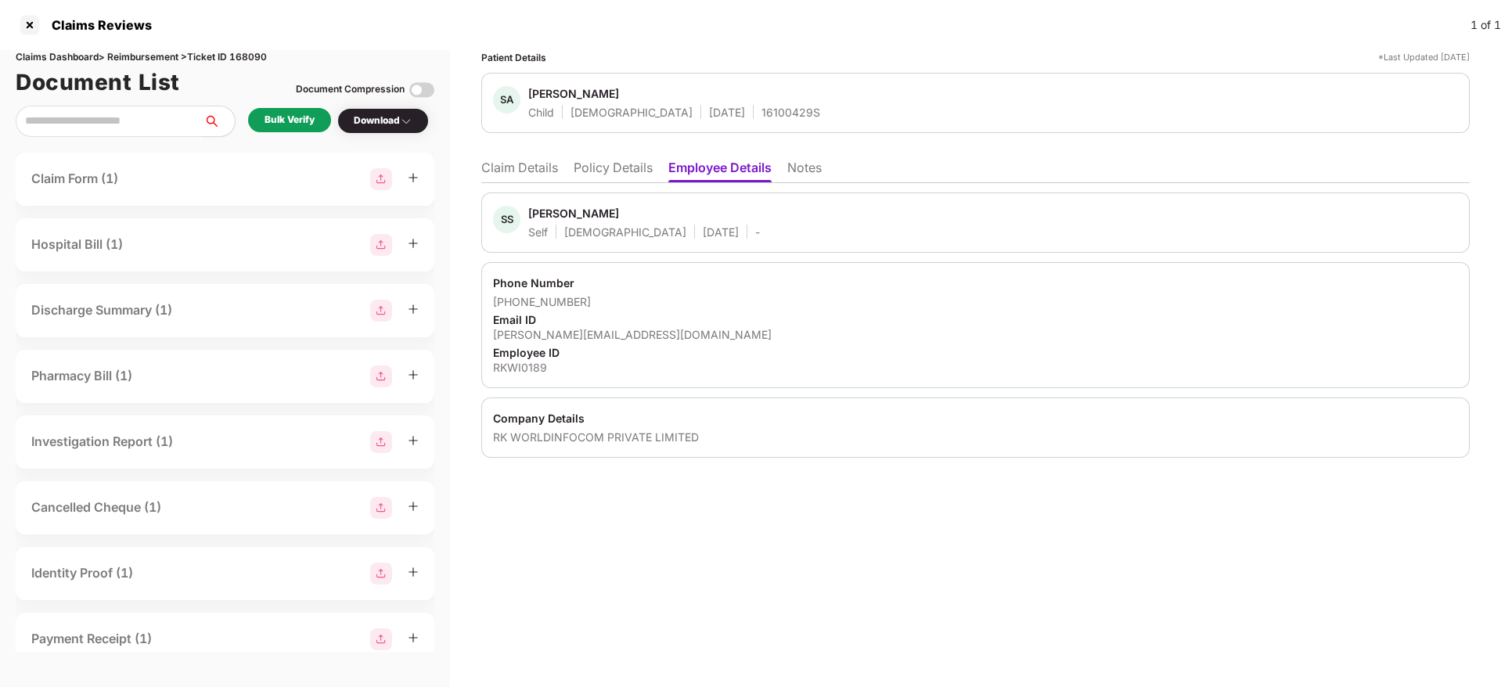
click at [602, 168] on li "Policy Details" at bounding box center [612, 171] width 79 height 23
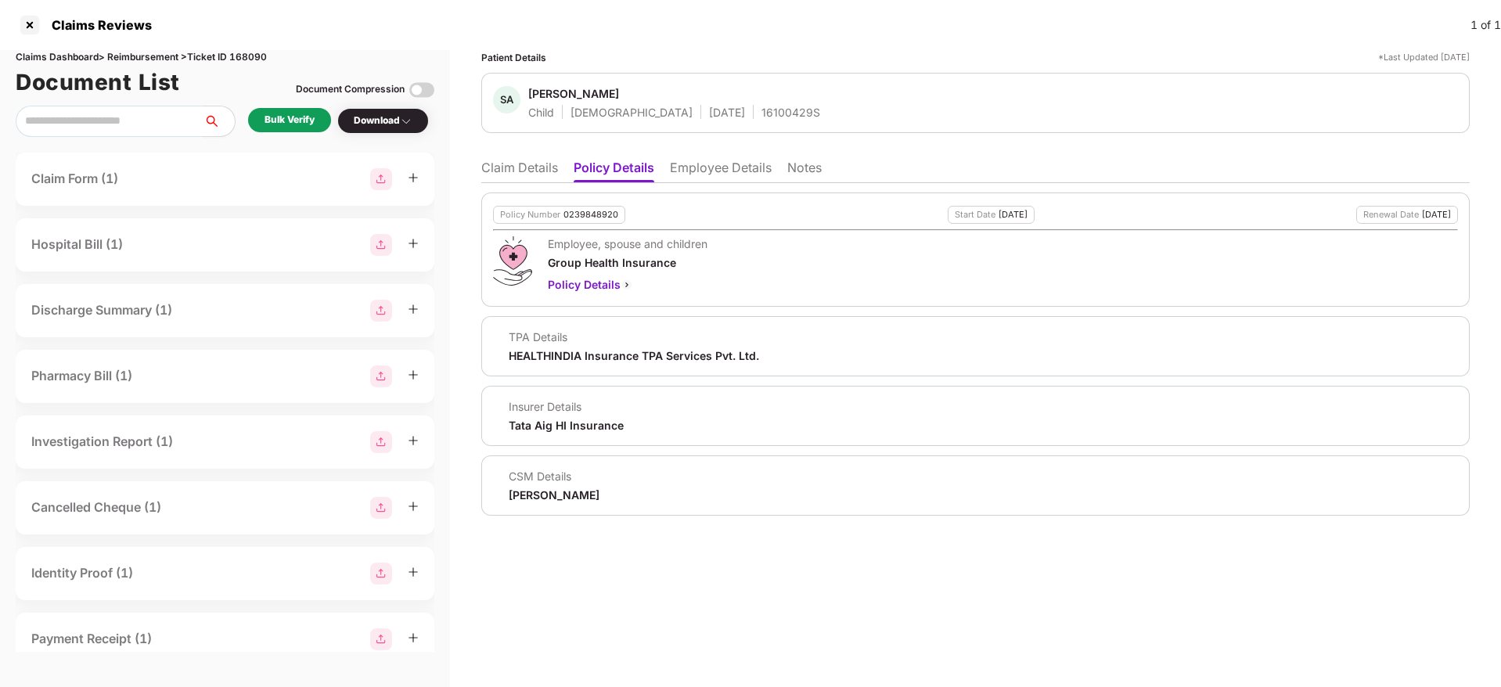
click at [532, 165] on li "Claim Details" at bounding box center [519, 171] width 77 height 23
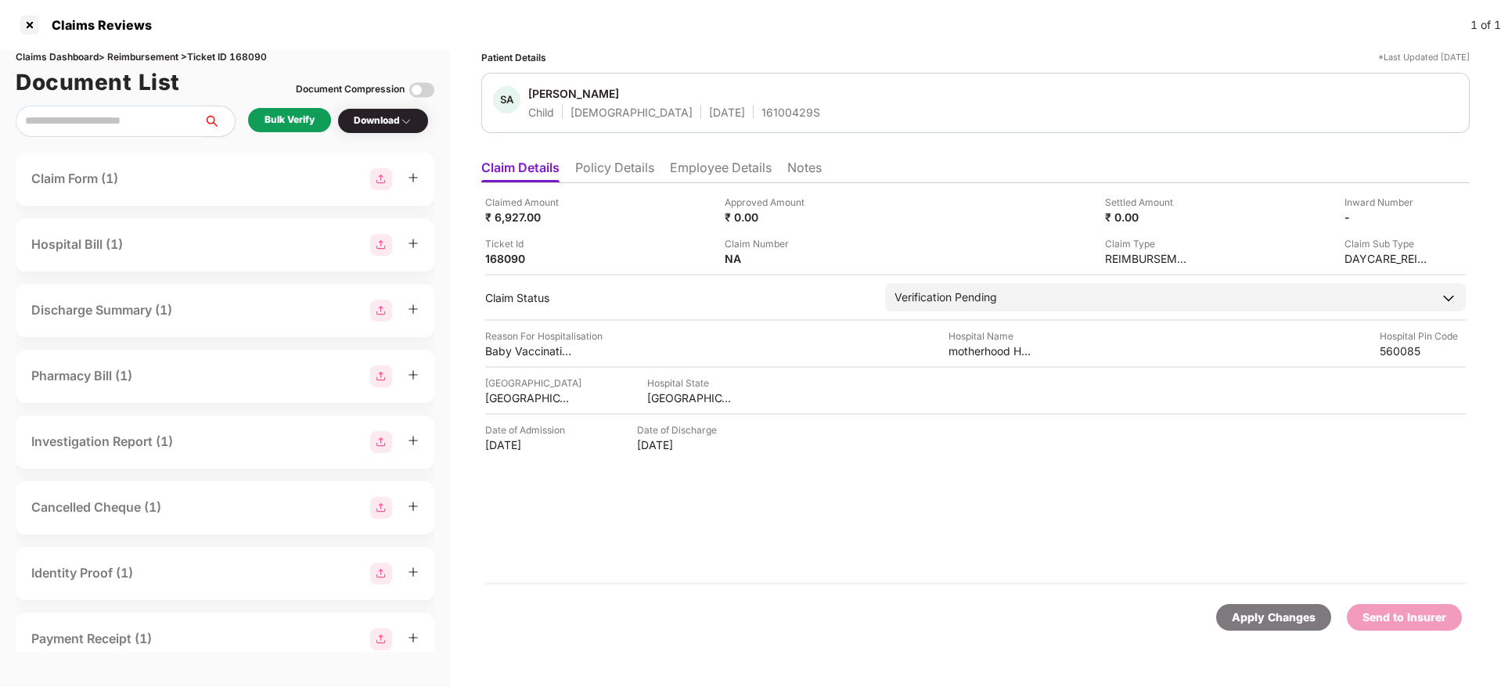
click at [631, 166] on li "Policy Details" at bounding box center [614, 171] width 79 height 23
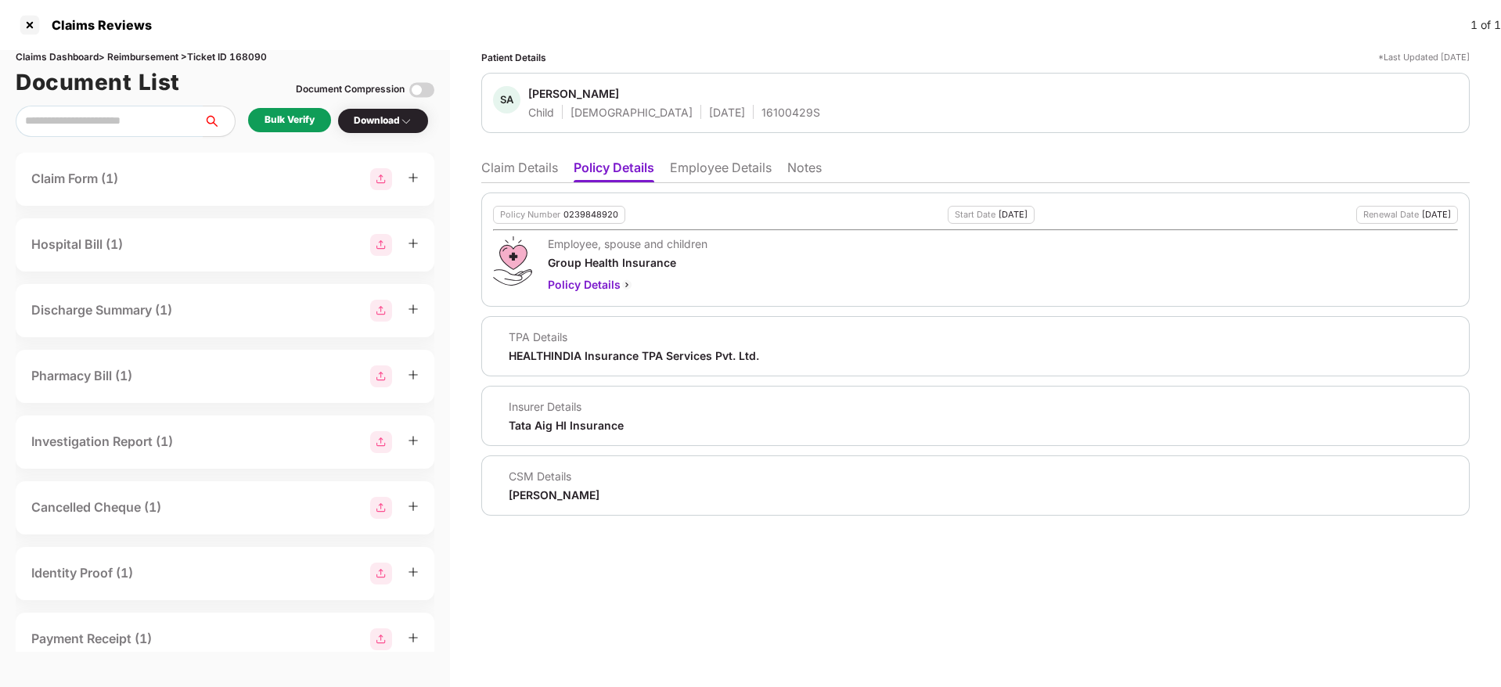
click at [526, 171] on li "Claim Details" at bounding box center [519, 171] width 77 height 23
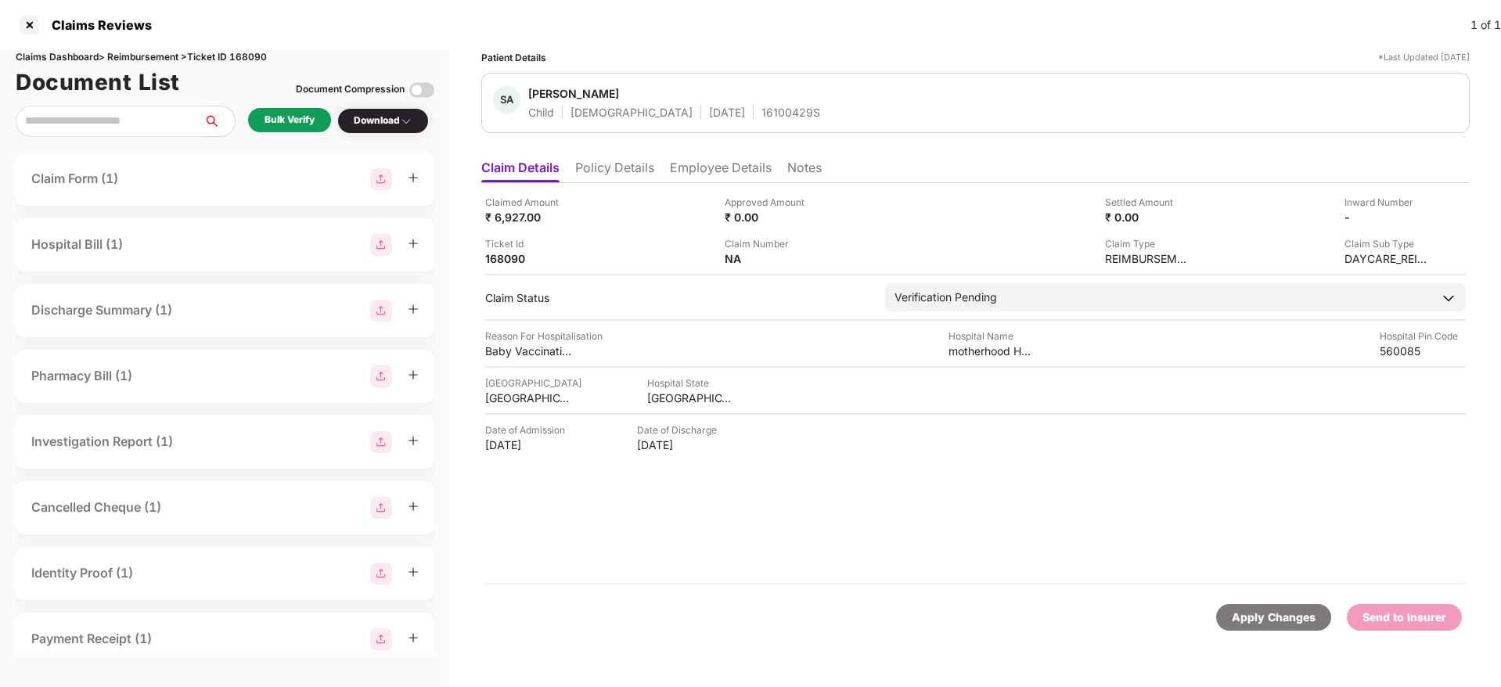
click at [299, 116] on div "Bulk Verify" at bounding box center [289, 120] width 50 height 15
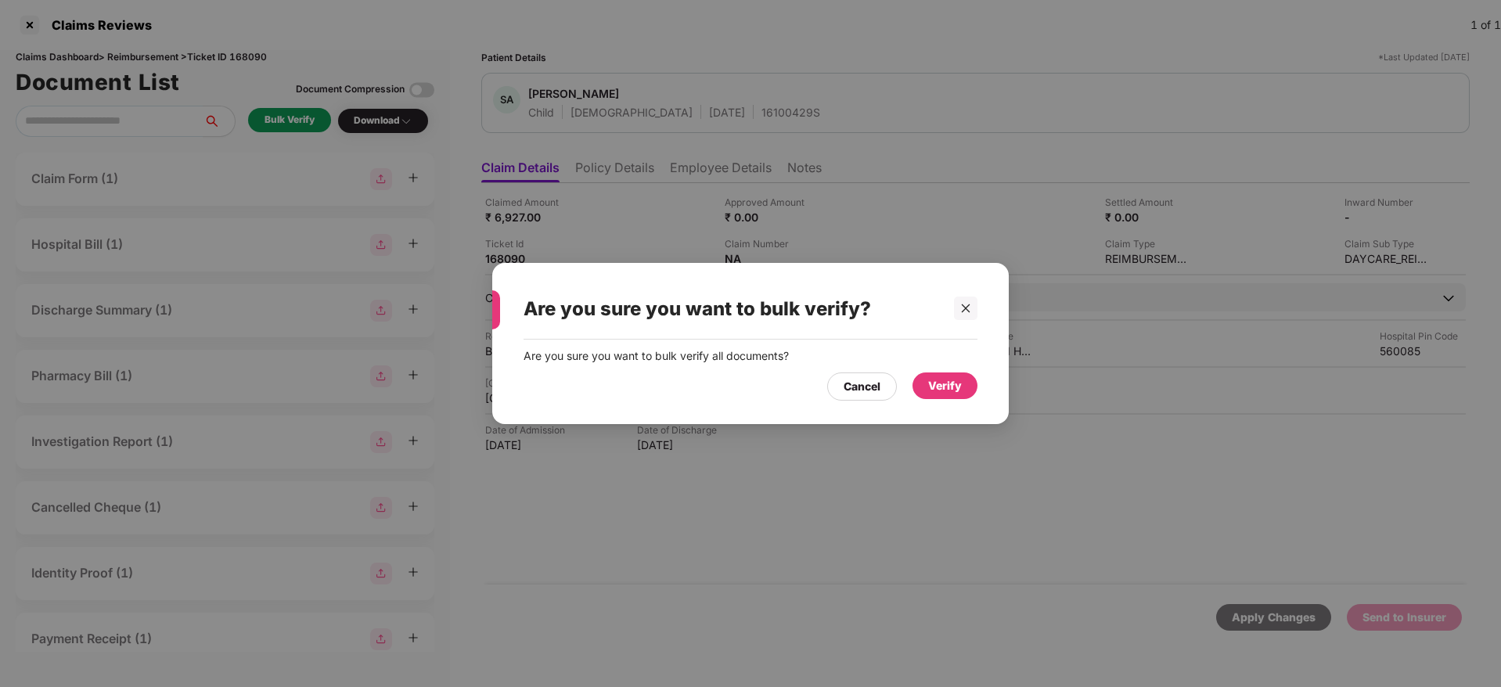
click at [936, 386] on div "Verify" at bounding box center [945, 385] width 34 height 17
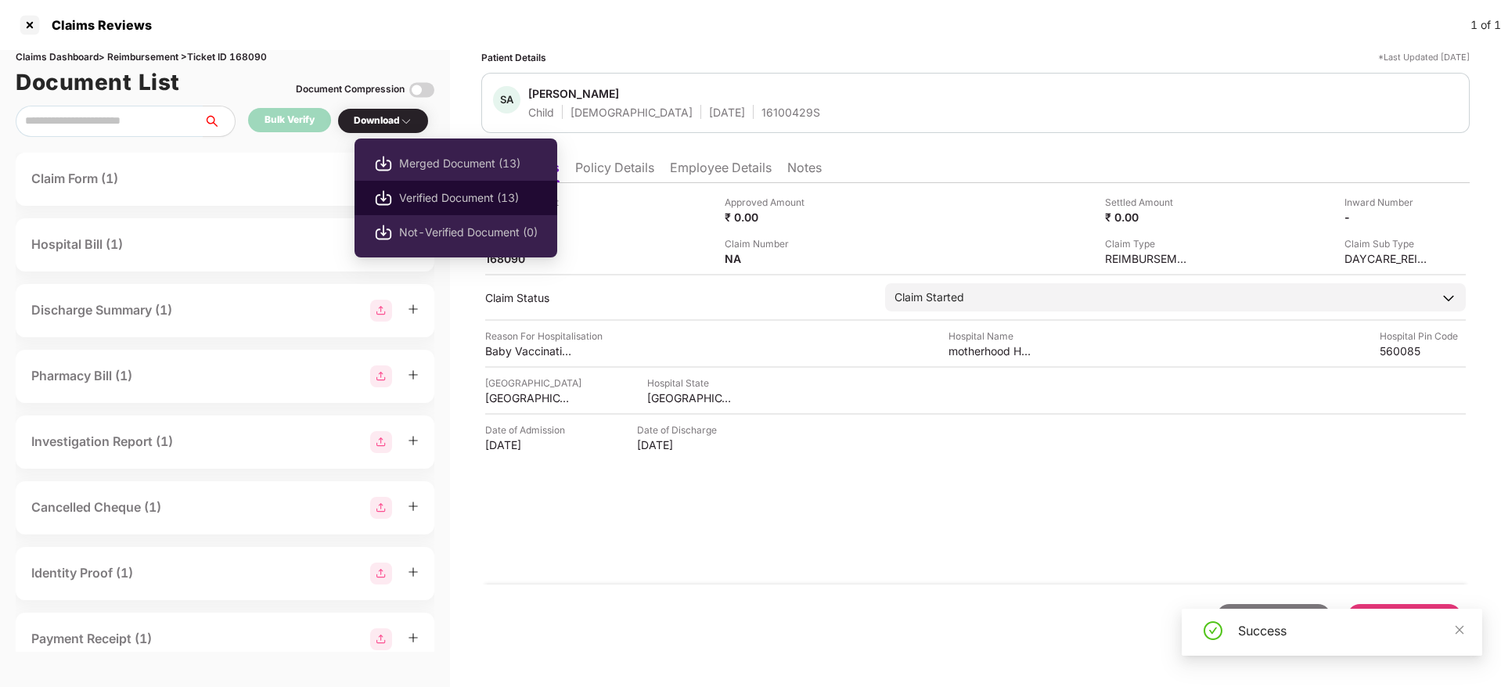
click at [432, 201] on span "Verified Document (13)" at bounding box center [468, 197] width 138 height 17
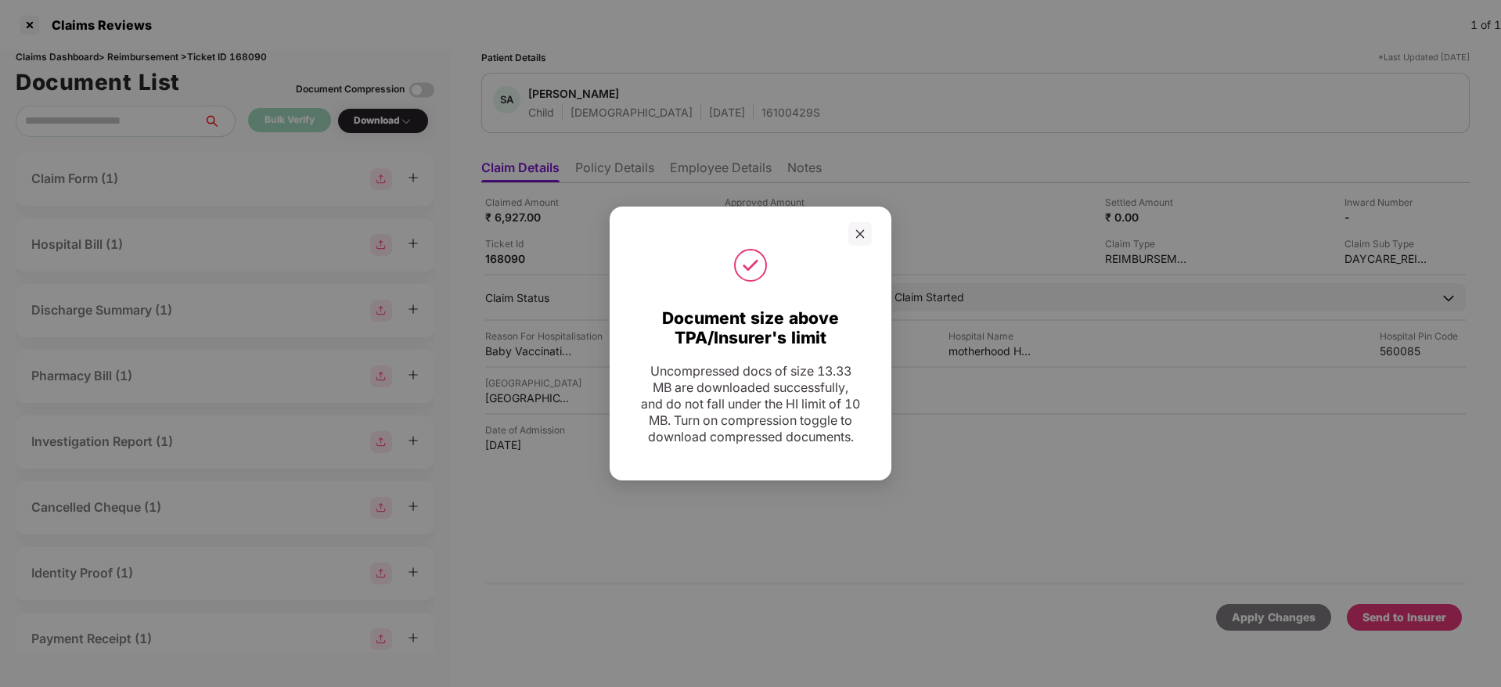
drag, startPoint x: 854, startPoint y: 227, endPoint x: 965, endPoint y: 350, distance: 165.7
click at [859, 235] on div at bounding box center [859, 233] width 23 height 23
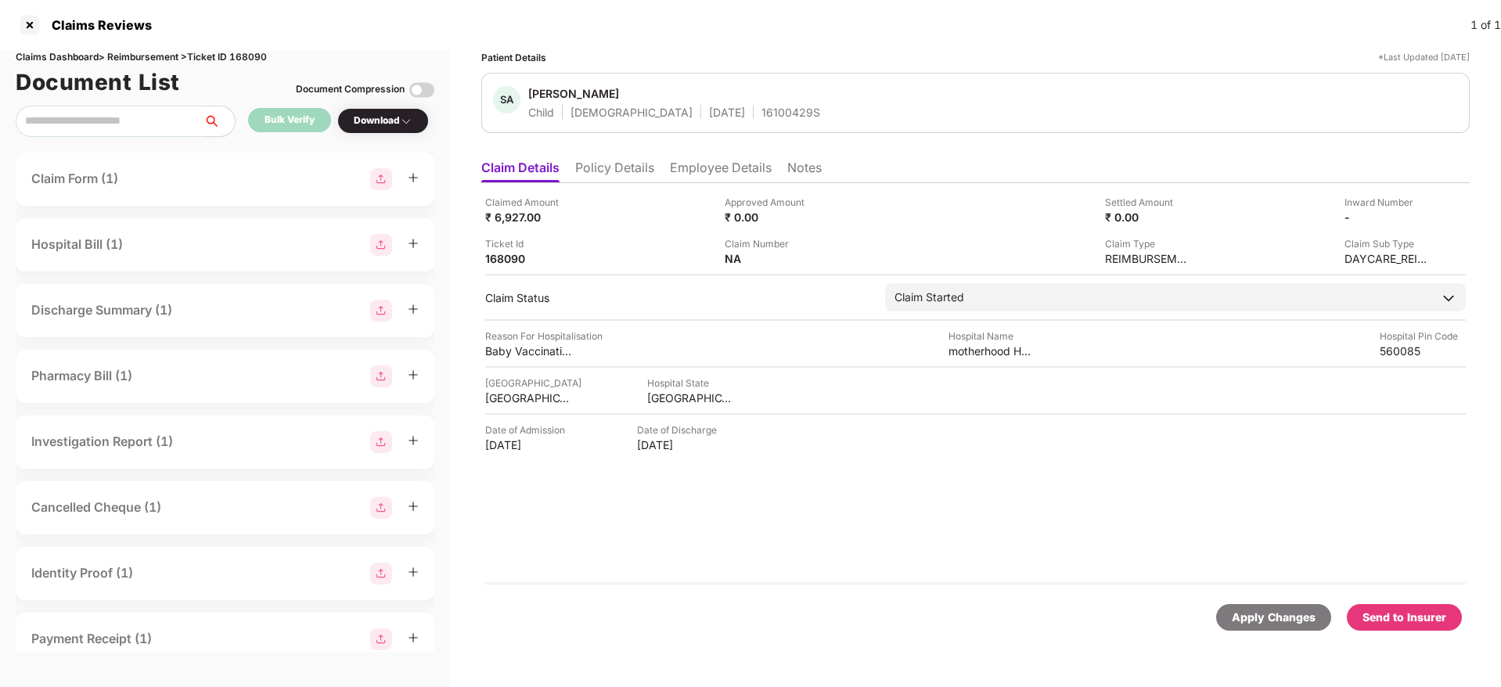
click at [1393, 607] on div "Send to Insurer" at bounding box center [1403, 617] width 115 height 27
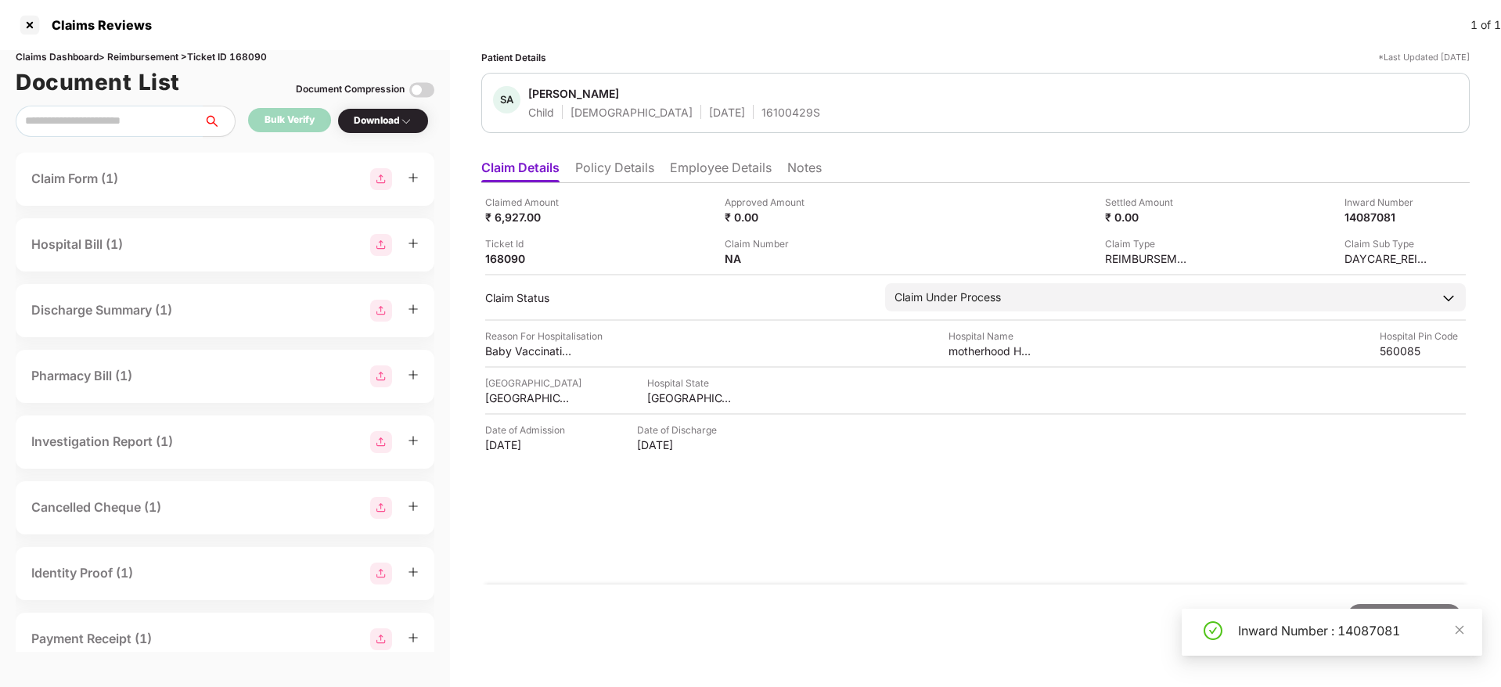
click at [619, 164] on li "Policy Details" at bounding box center [614, 171] width 79 height 23
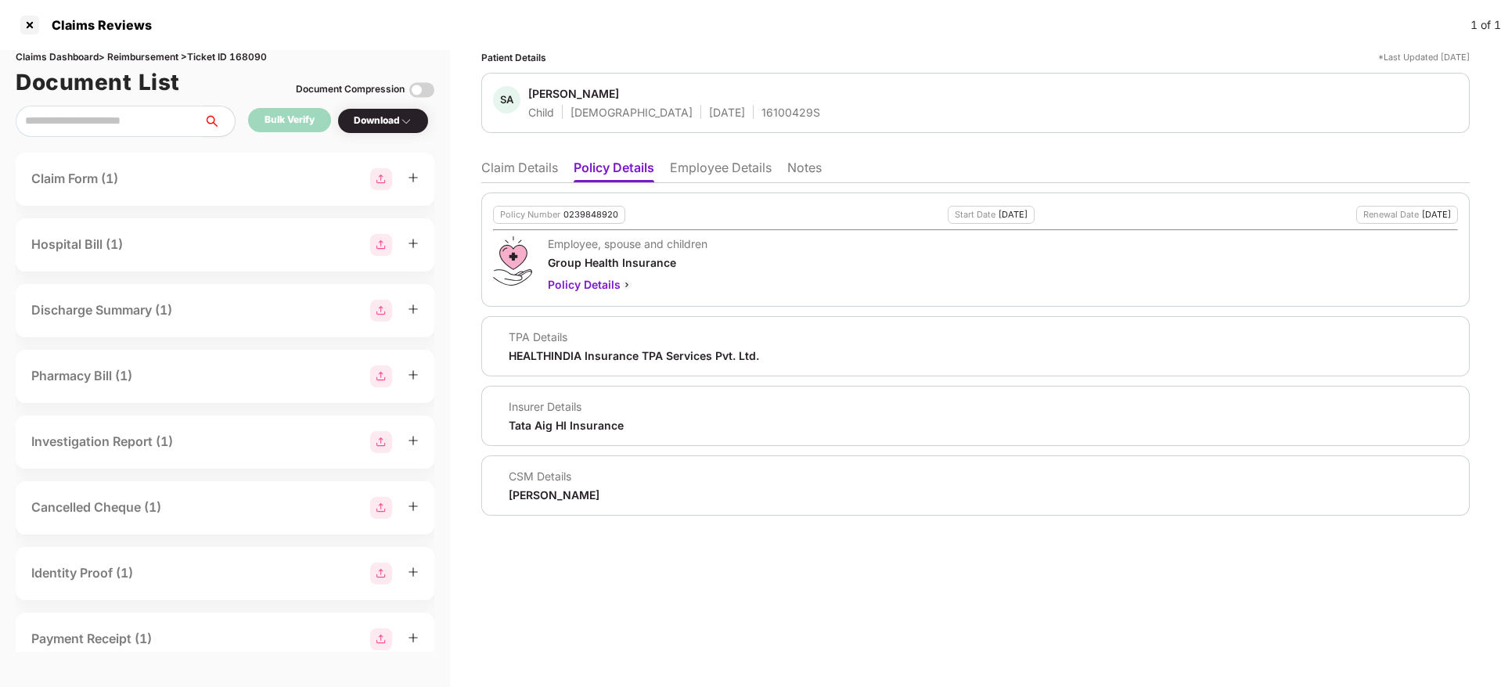
click at [518, 138] on div "Patient Details *Last Updated 26 Aug 2025 SA syed arham Child Male 07 May 2025 …" at bounding box center [975, 282] width 988 height 465
click at [521, 167] on li "Claim Details" at bounding box center [519, 171] width 77 height 23
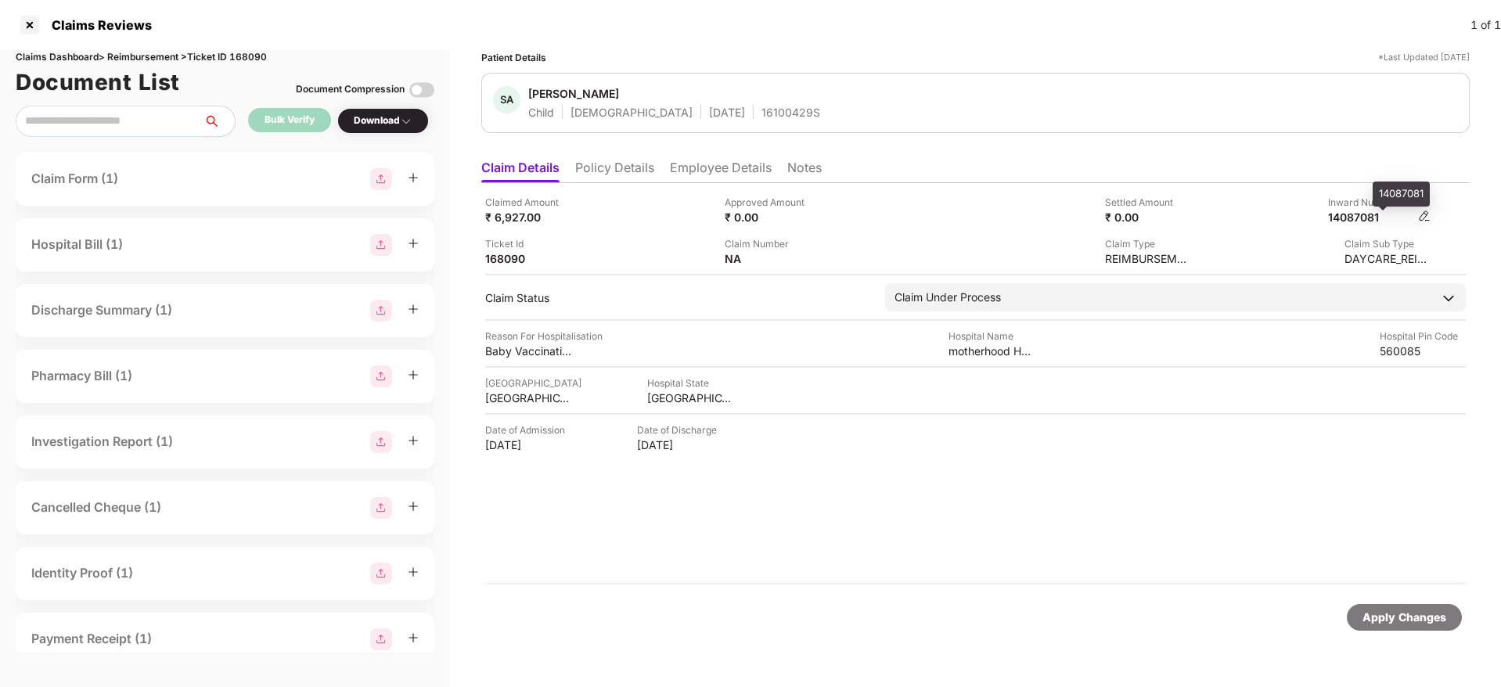
click at [1369, 218] on div "14087081" at bounding box center [1371, 217] width 86 height 15
copy div "14087081"
click at [761, 108] on div "16100429S" at bounding box center [790, 112] width 59 height 15
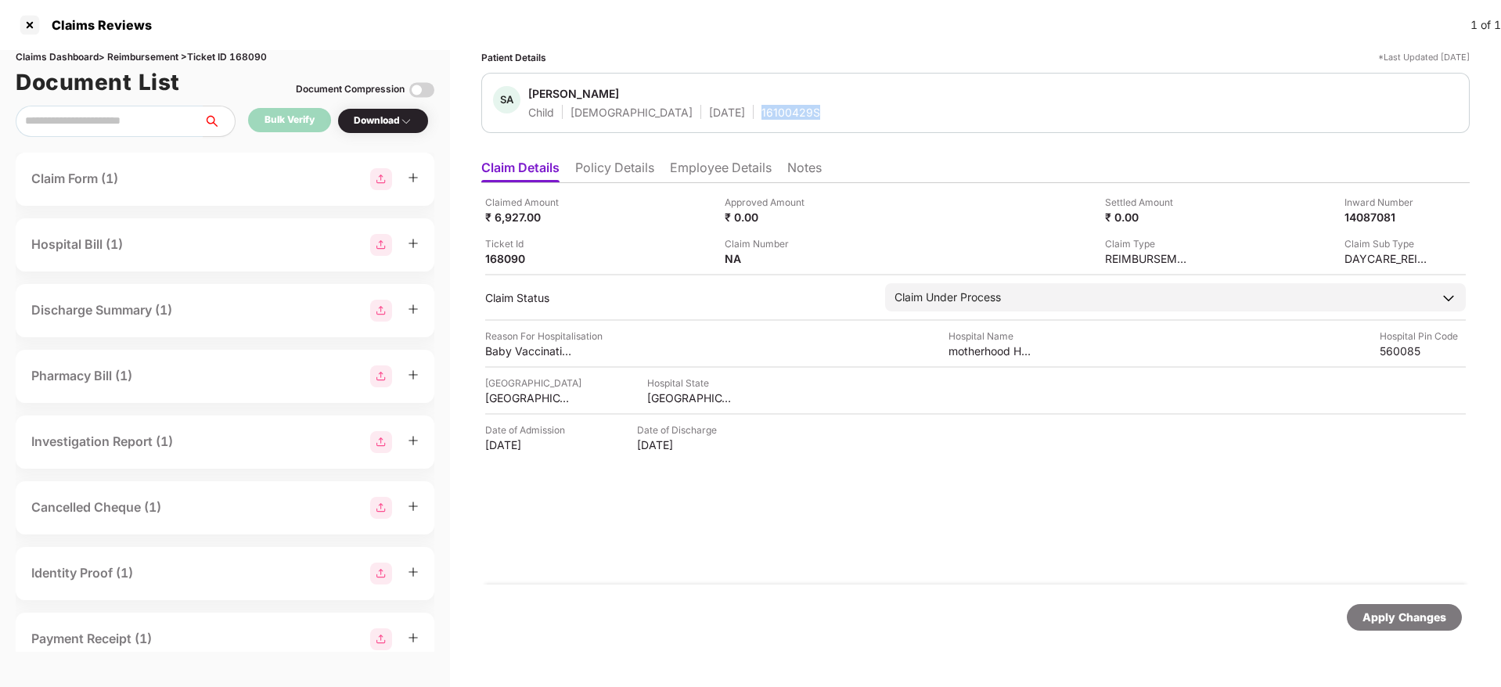
copy div "16100429S"
click at [652, 164] on li "Policy Details" at bounding box center [614, 171] width 79 height 23
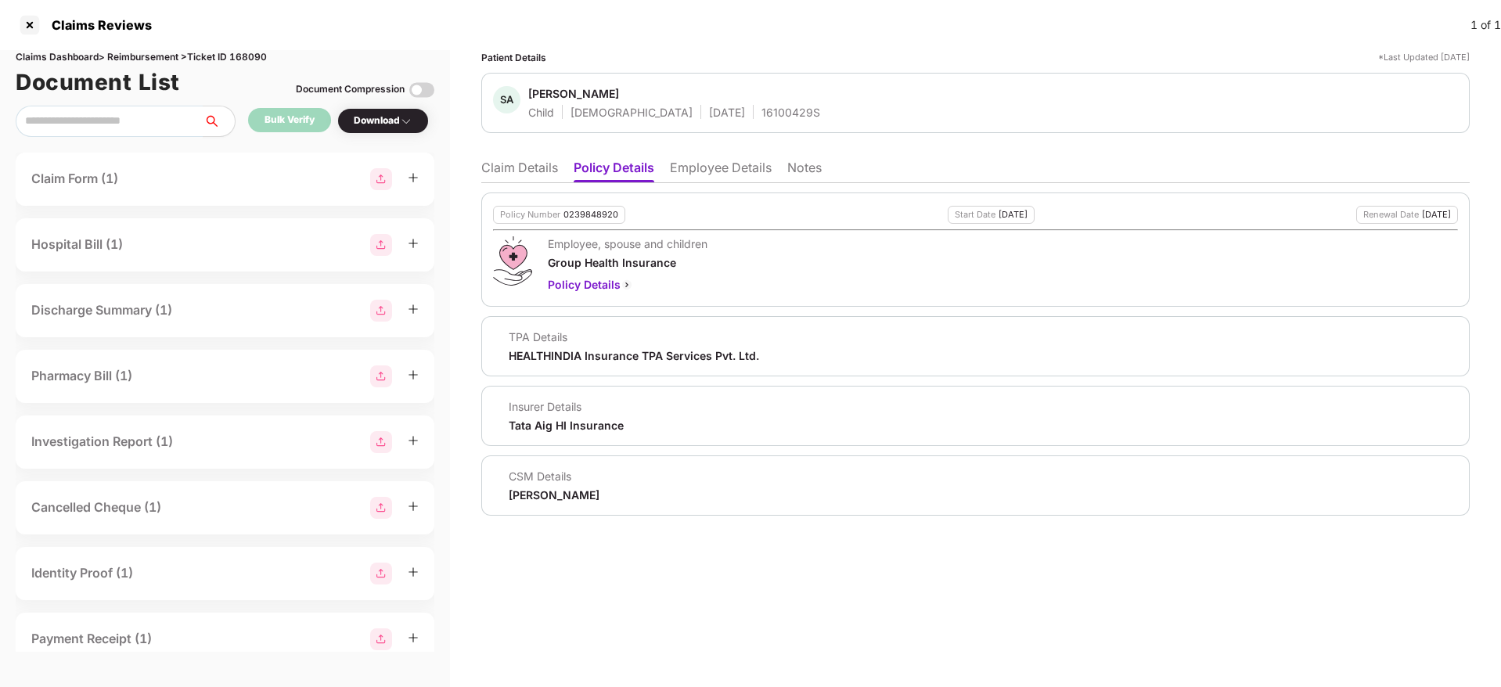
drag, startPoint x: 508, startPoint y: 161, endPoint x: 571, endPoint y: 151, distance: 64.2
click at [515, 161] on li "Claim Details" at bounding box center [519, 171] width 77 height 23
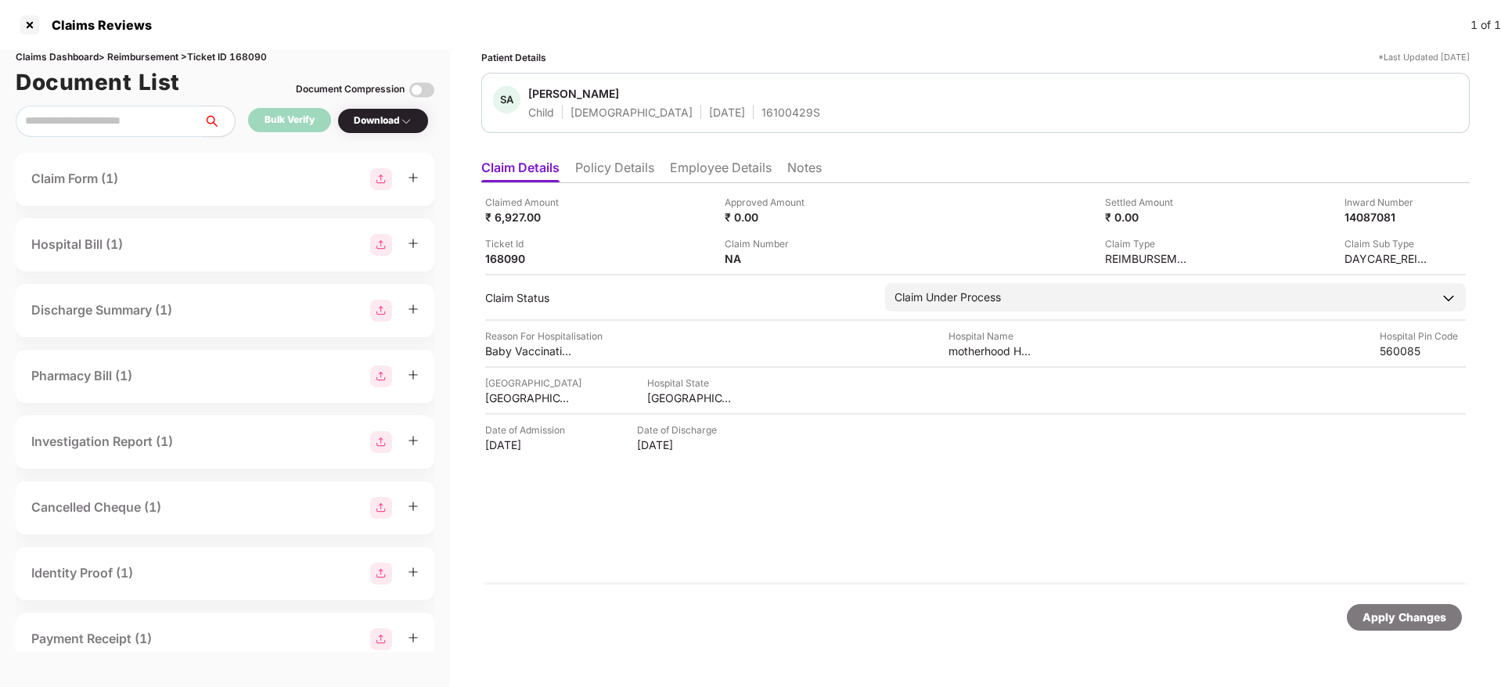
click at [610, 164] on li "Policy Details" at bounding box center [614, 171] width 79 height 23
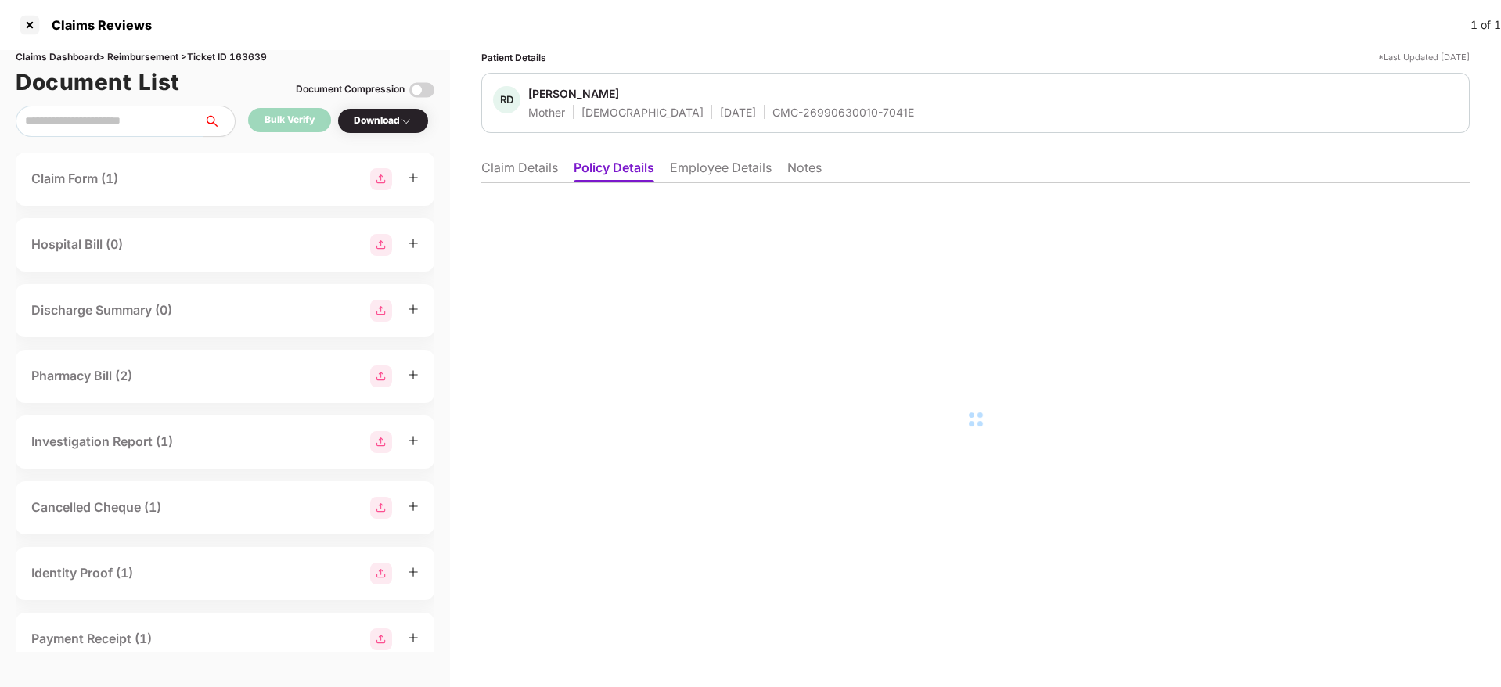
click at [515, 174] on li "Claim Details" at bounding box center [519, 171] width 77 height 23
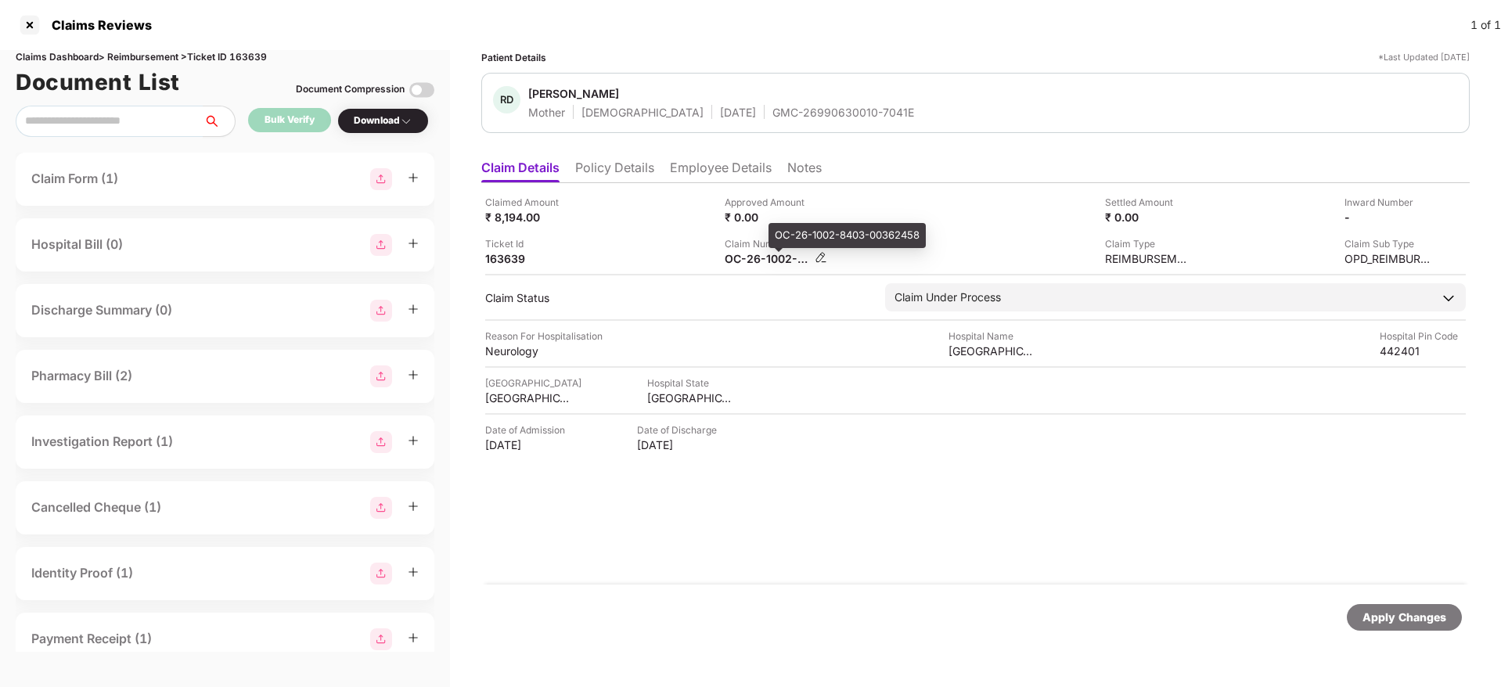
click at [746, 257] on div "OC-26-1002-8403-00362458" at bounding box center [767, 258] width 86 height 15
copy div
drag, startPoint x: 652, startPoint y: 235, endPoint x: 667, endPoint y: 239, distance: 15.4
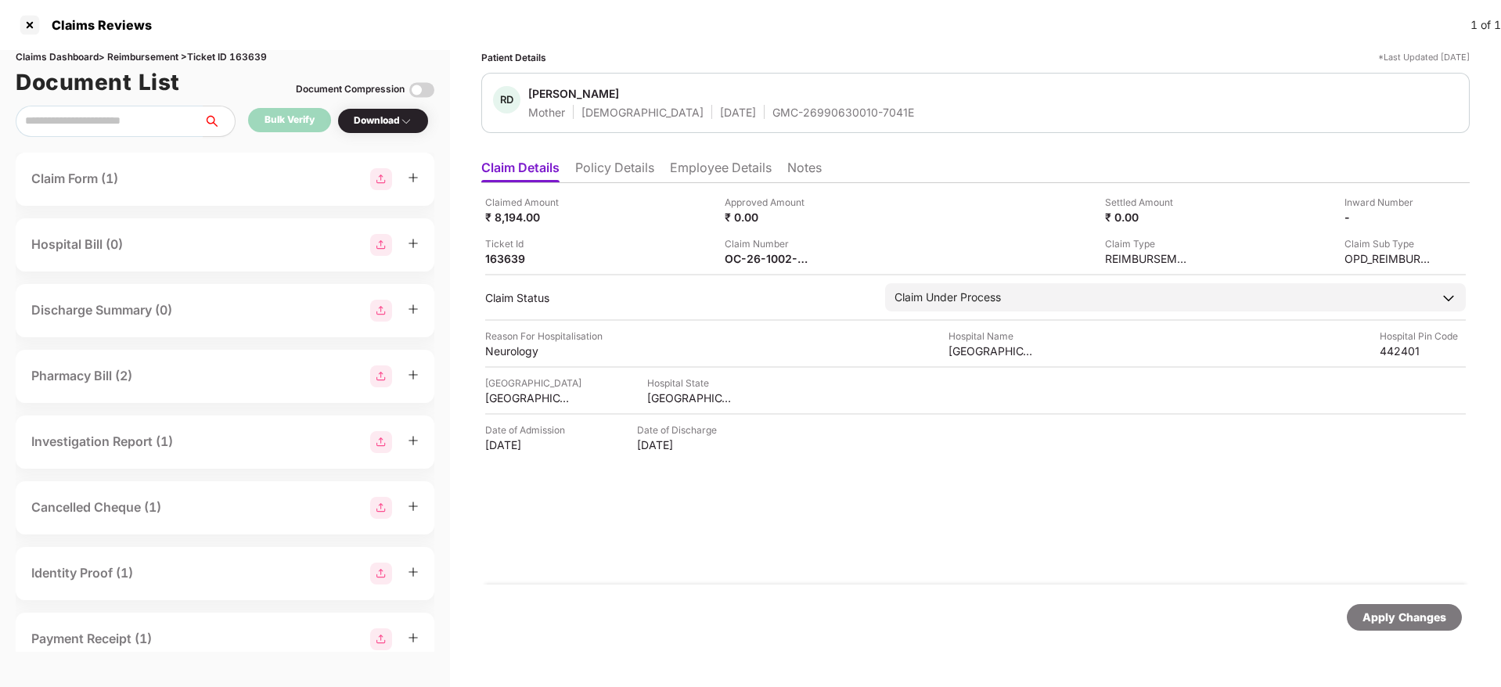
click at [651, 234] on div "Claimed Amount ₹ 8,194.00 Approved Amount ₹ 0.00 Settled Amount ₹ 0.00 Inward N…" at bounding box center [975, 230] width 980 height 71
click at [597, 160] on li "Policy Details" at bounding box center [614, 171] width 79 height 23
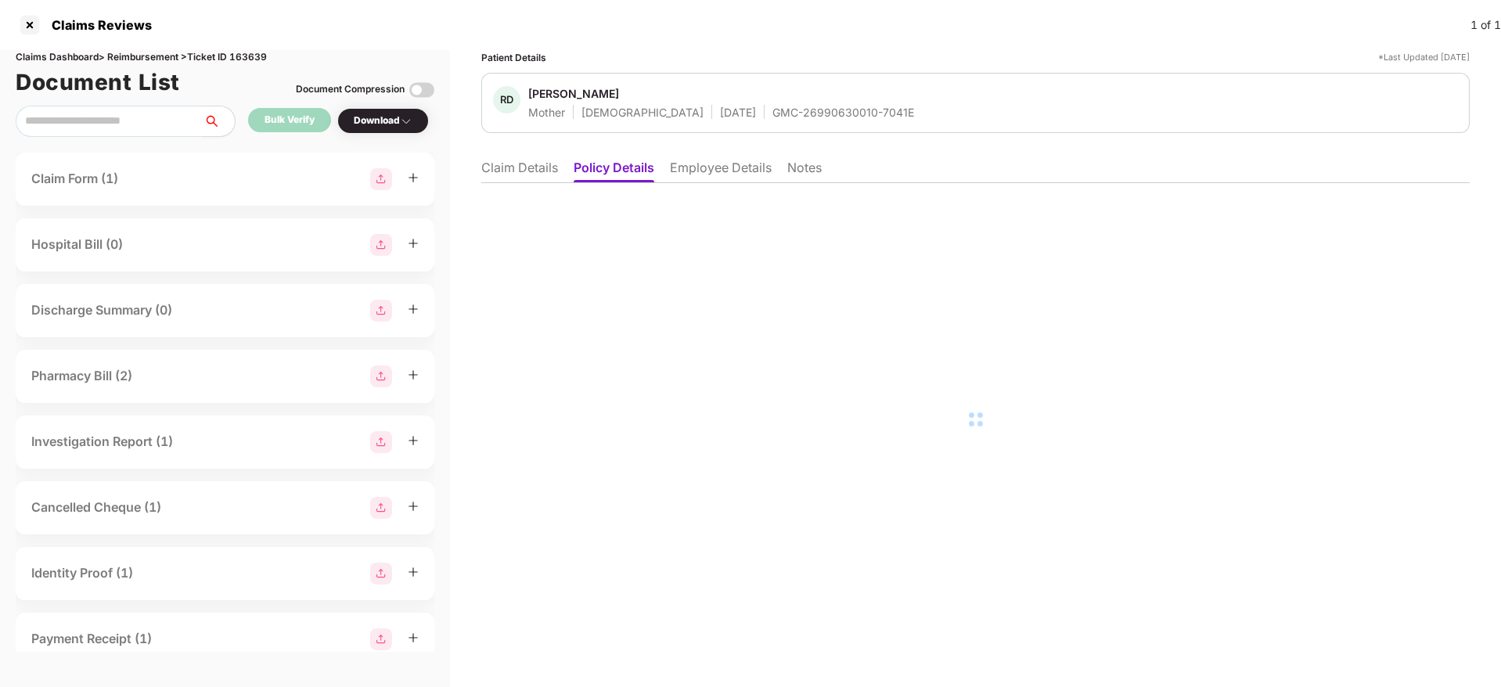
click at [721, 167] on li "Employee Details" at bounding box center [721, 171] width 102 height 23
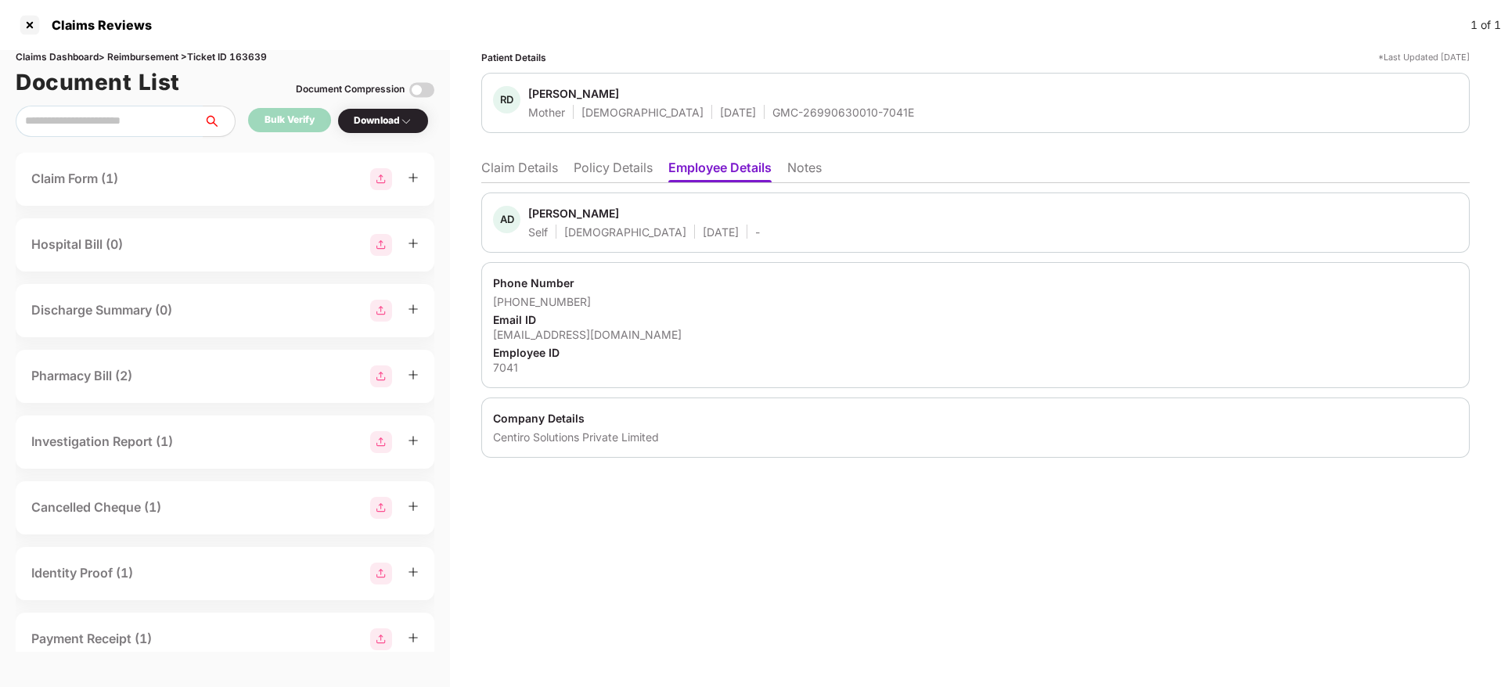
click at [534, 162] on li "Claim Details" at bounding box center [519, 171] width 77 height 23
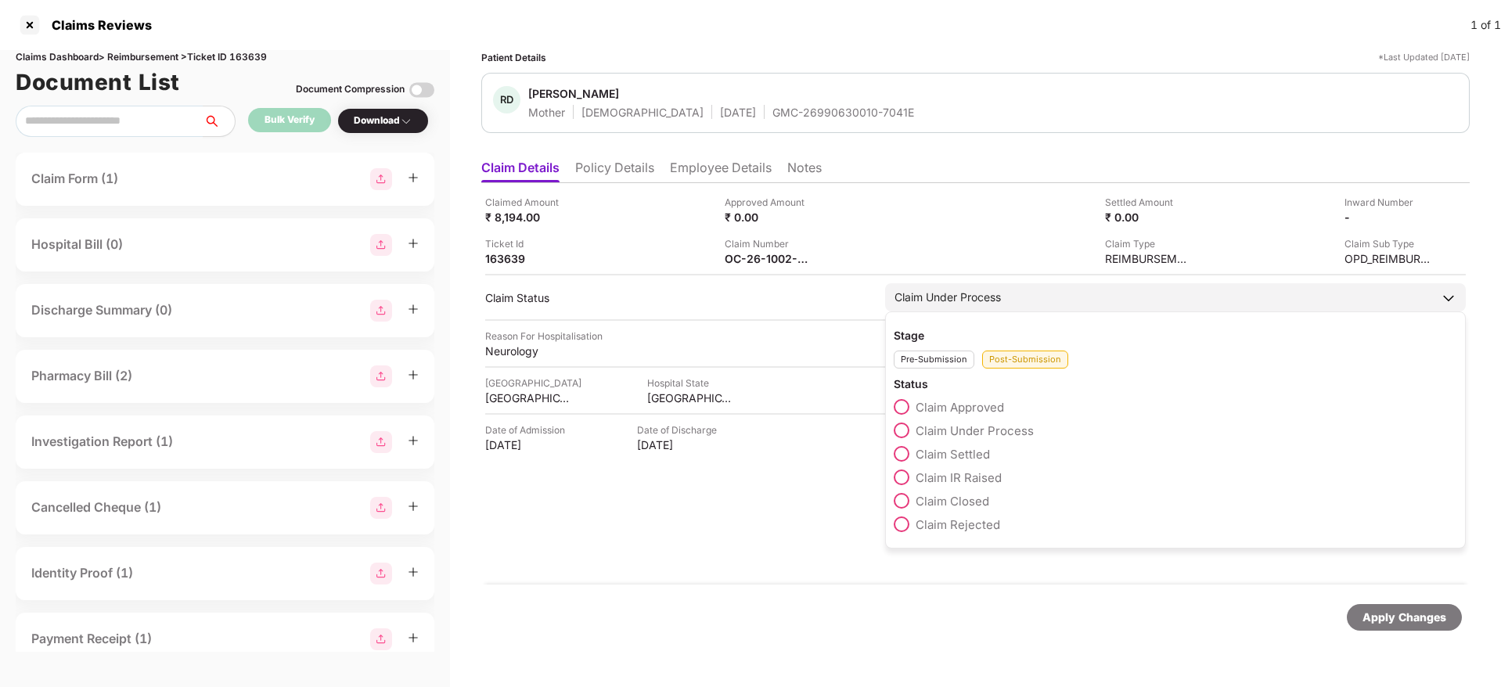
click at [904, 448] on span at bounding box center [901, 454] width 16 height 16
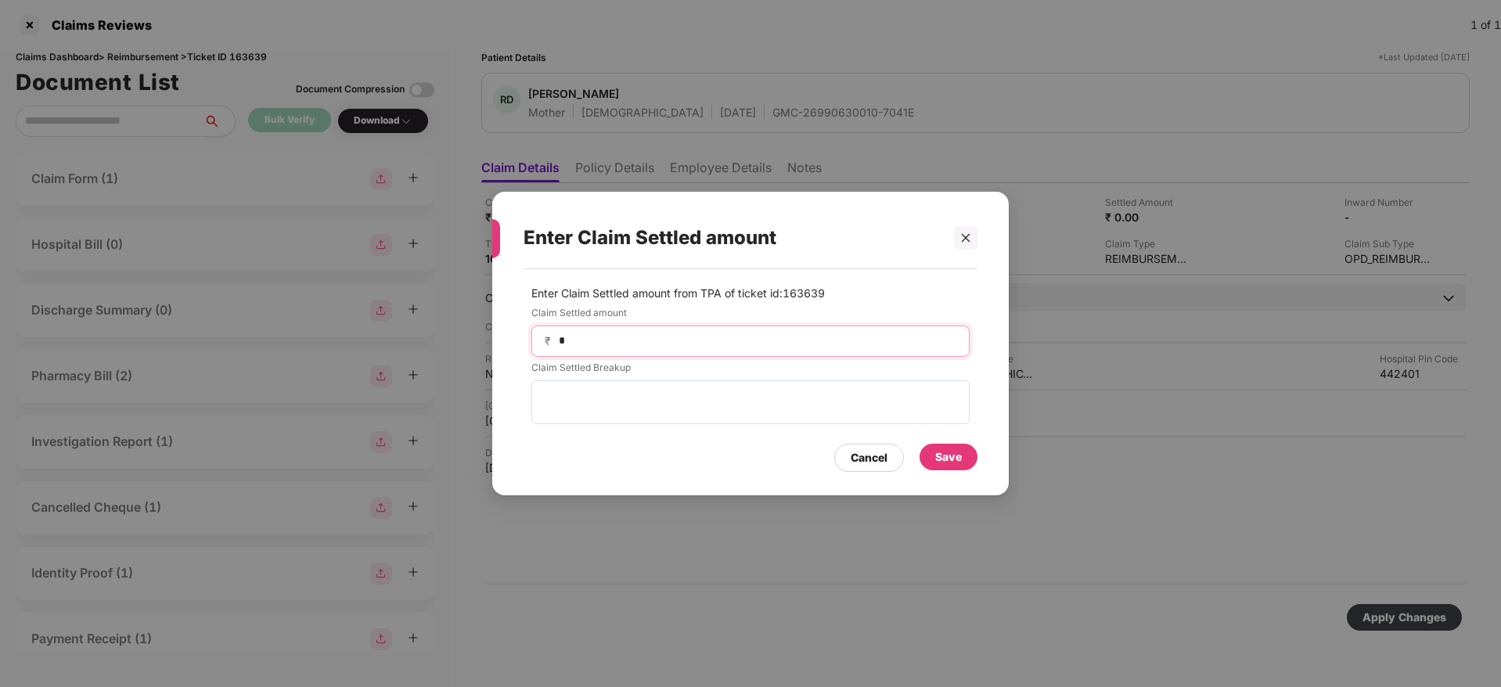
click at [661, 338] on input "*" at bounding box center [756, 340] width 399 height 16
type input "****"
click at [947, 457] on div "Save" at bounding box center [948, 456] width 27 height 17
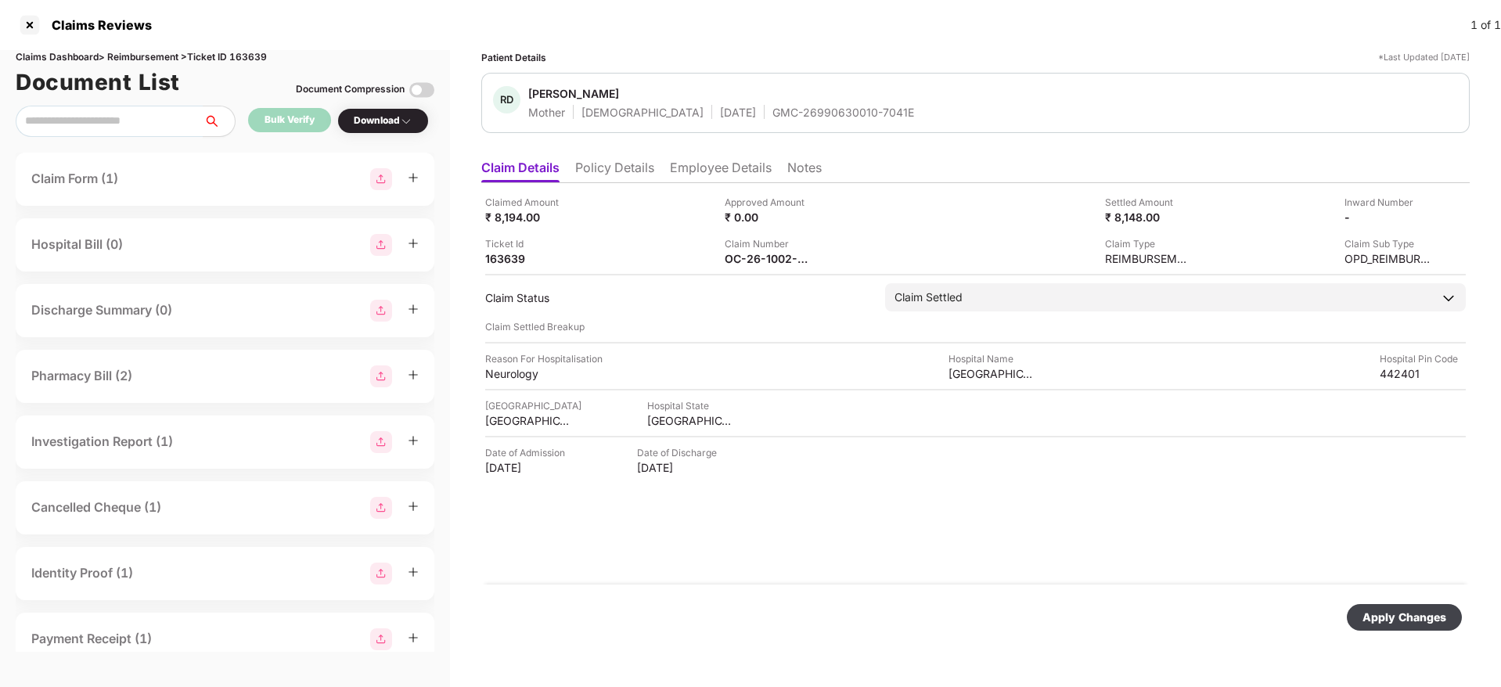
drag, startPoint x: 1375, startPoint y: 611, endPoint x: 1304, endPoint y: 609, distance: 71.2
click at [1375, 612] on div "Apply Changes" at bounding box center [1404, 617] width 84 height 17
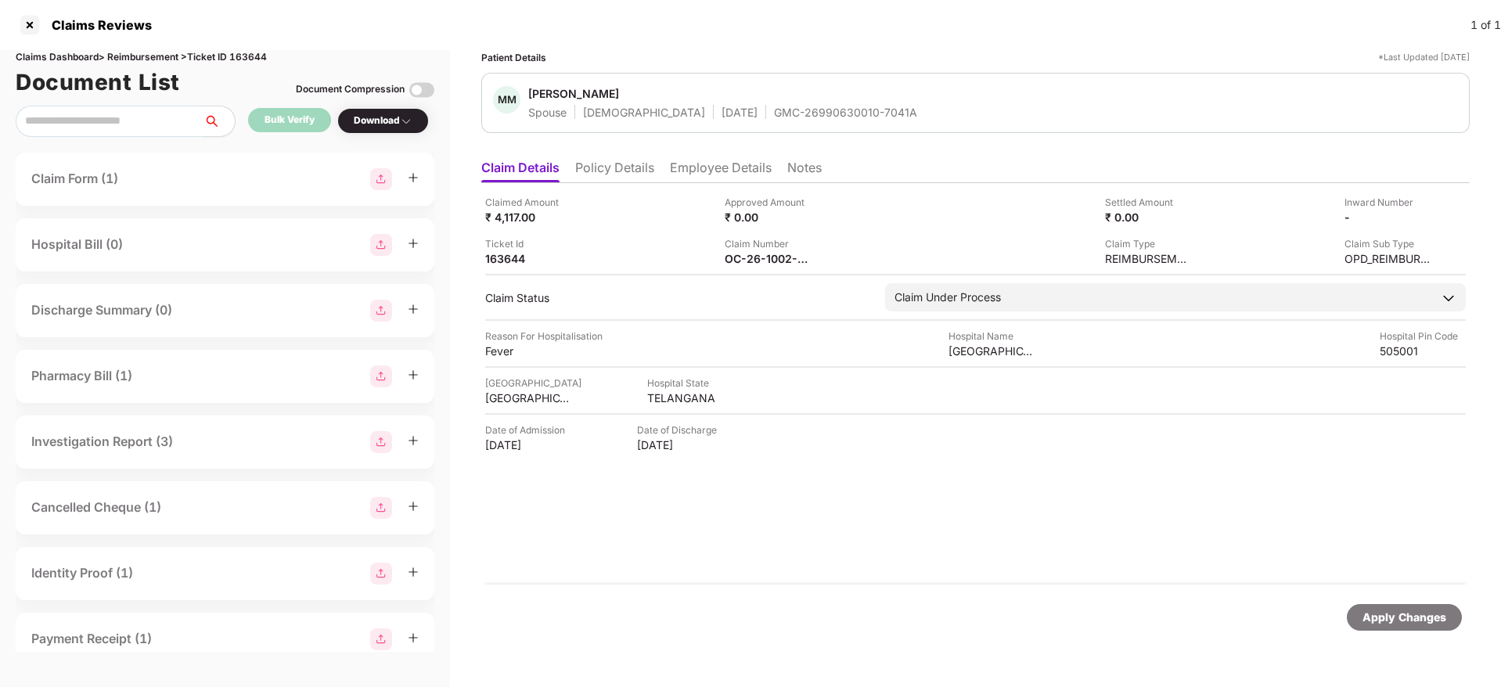
click at [757, 248] on div "Claim Number" at bounding box center [767, 243] width 86 height 15
click at [756, 260] on div "OC-26-1002-8403-00362445" at bounding box center [767, 258] width 86 height 15
copy div
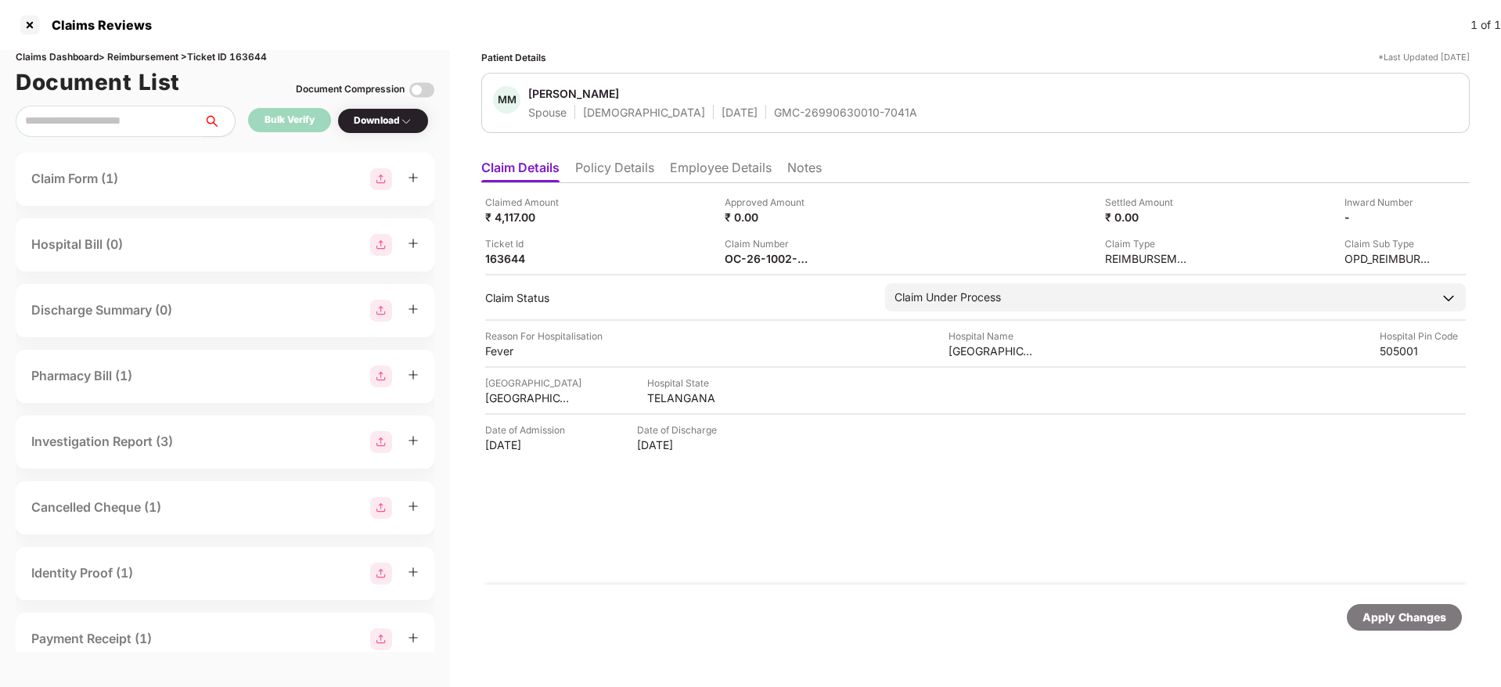
click at [605, 236] on div "Ticket Id 163644" at bounding box center [599, 251] width 228 height 30
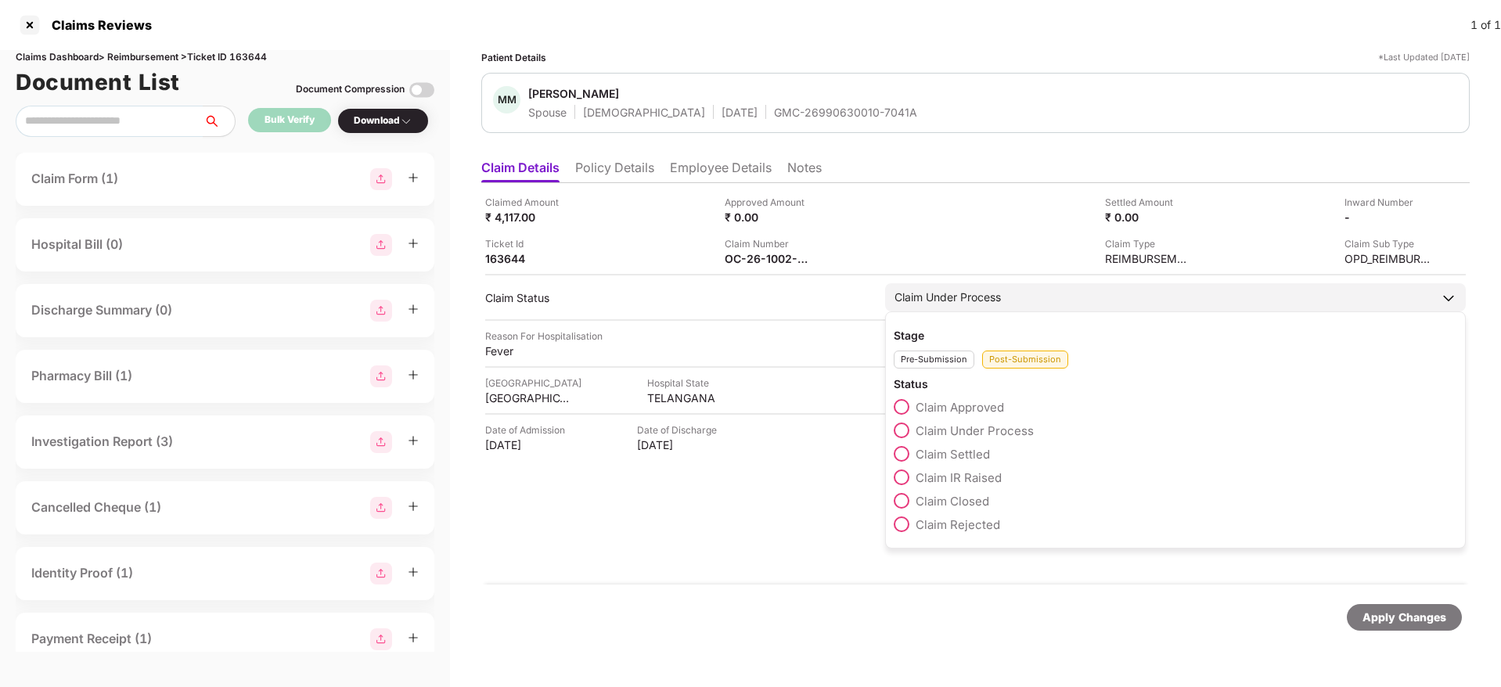
click at [907, 451] on span at bounding box center [901, 454] width 16 height 16
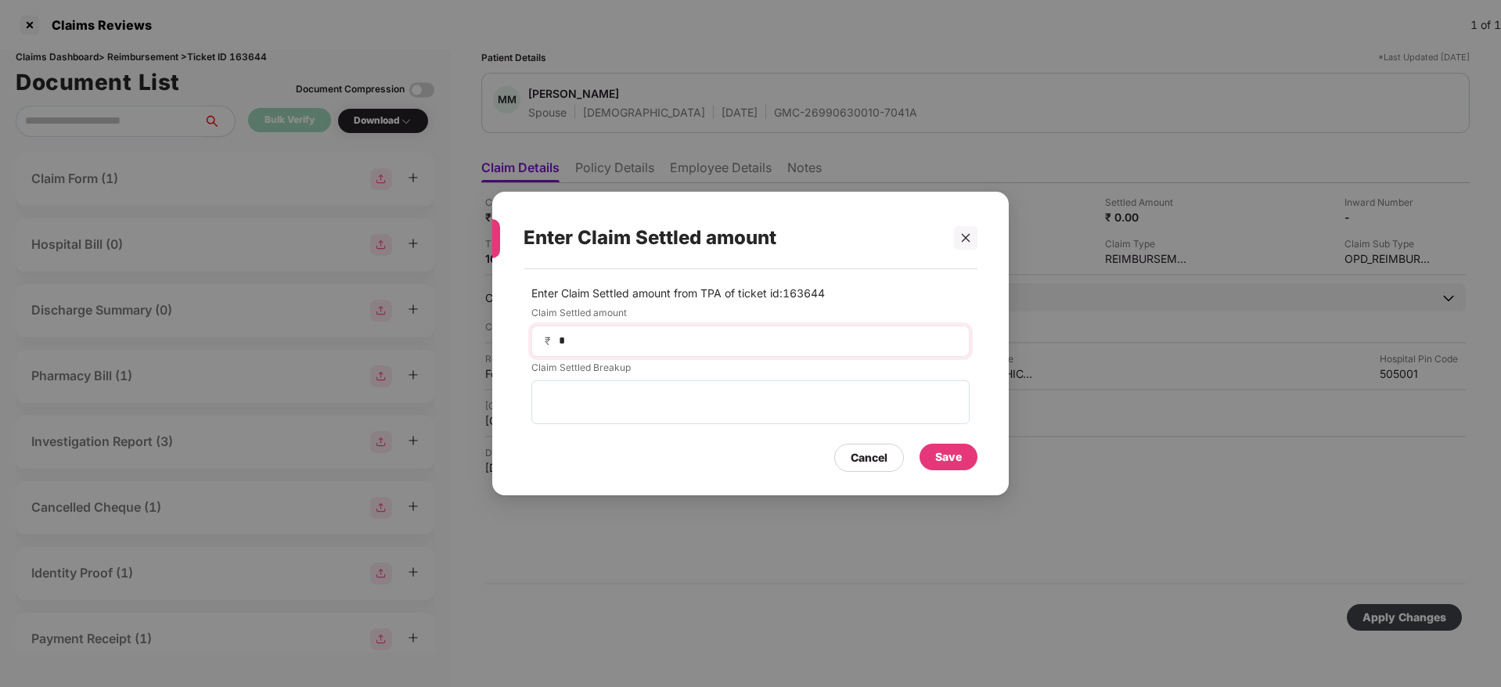
click at [658, 354] on div "₹ *" at bounding box center [750, 340] width 438 height 31
click at [621, 342] on input "*" at bounding box center [756, 340] width 399 height 16
type input "****"
click at [963, 462] on div "Save" at bounding box center [948, 457] width 58 height 27
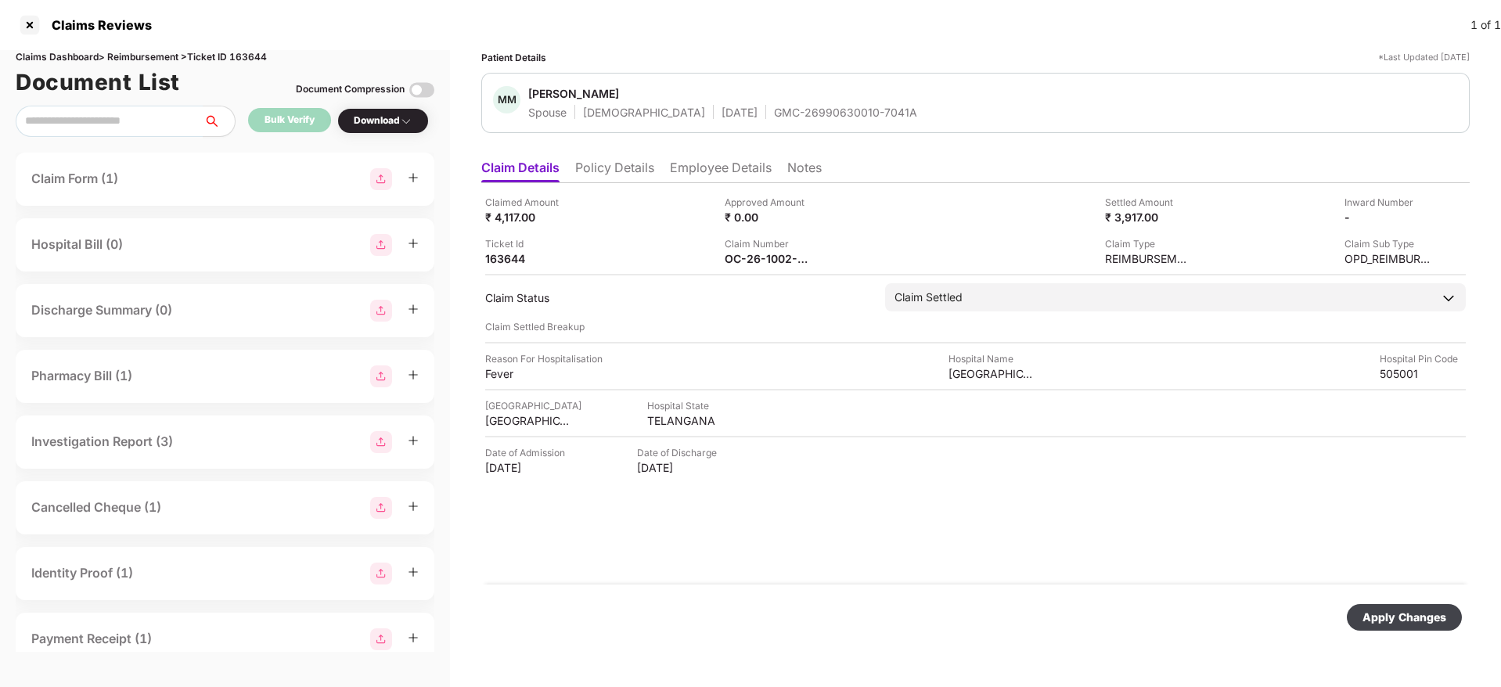
click at [1378, 616] on div "Apply Changes" at bounding box center [1404, 617] width 84 height 17
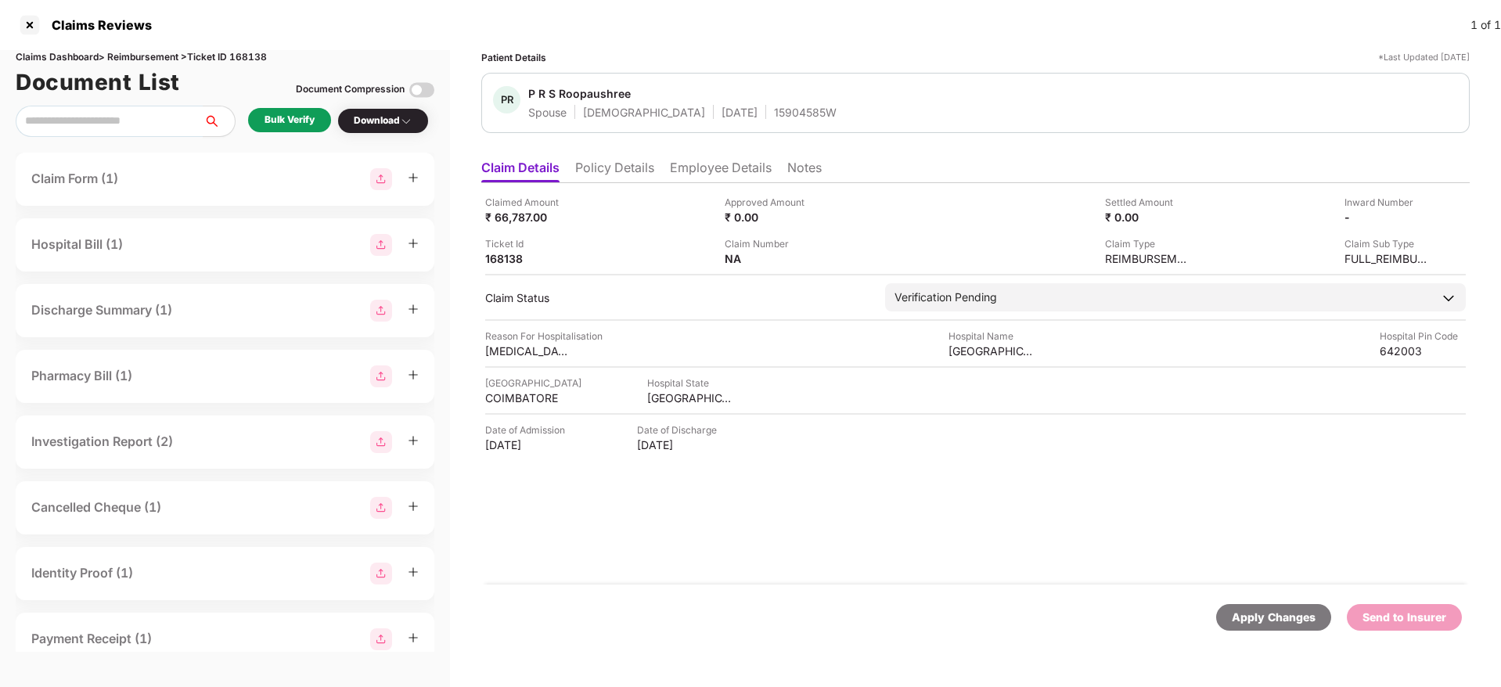
click at [635, 174] on li "Policy Details" at bounding box center [614, 171] width 79 height 23
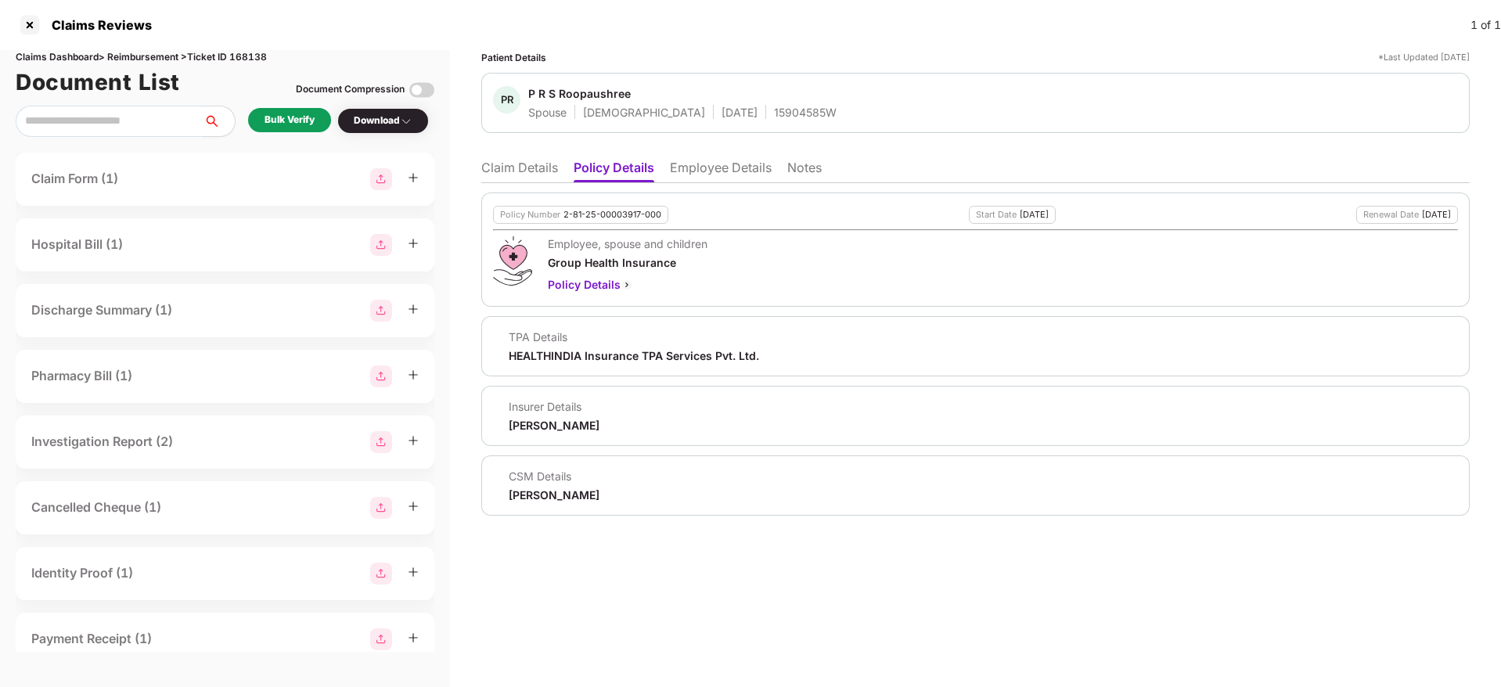
click at [718, 174] on li "Employee Details" at bounding box center [721, 171] width 102 height 23
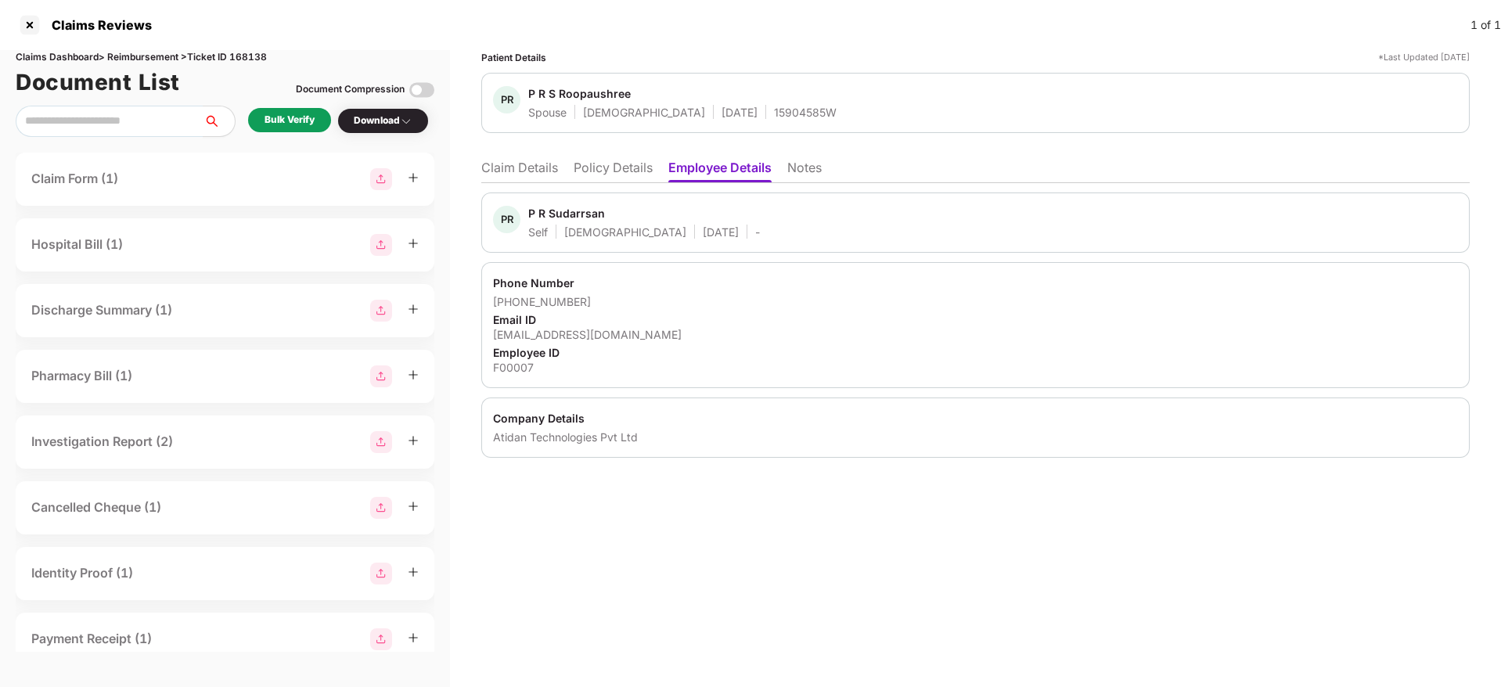
click at [616, 168] on li "Policy Details" at bounding box center [612, 171] width 79 height 23
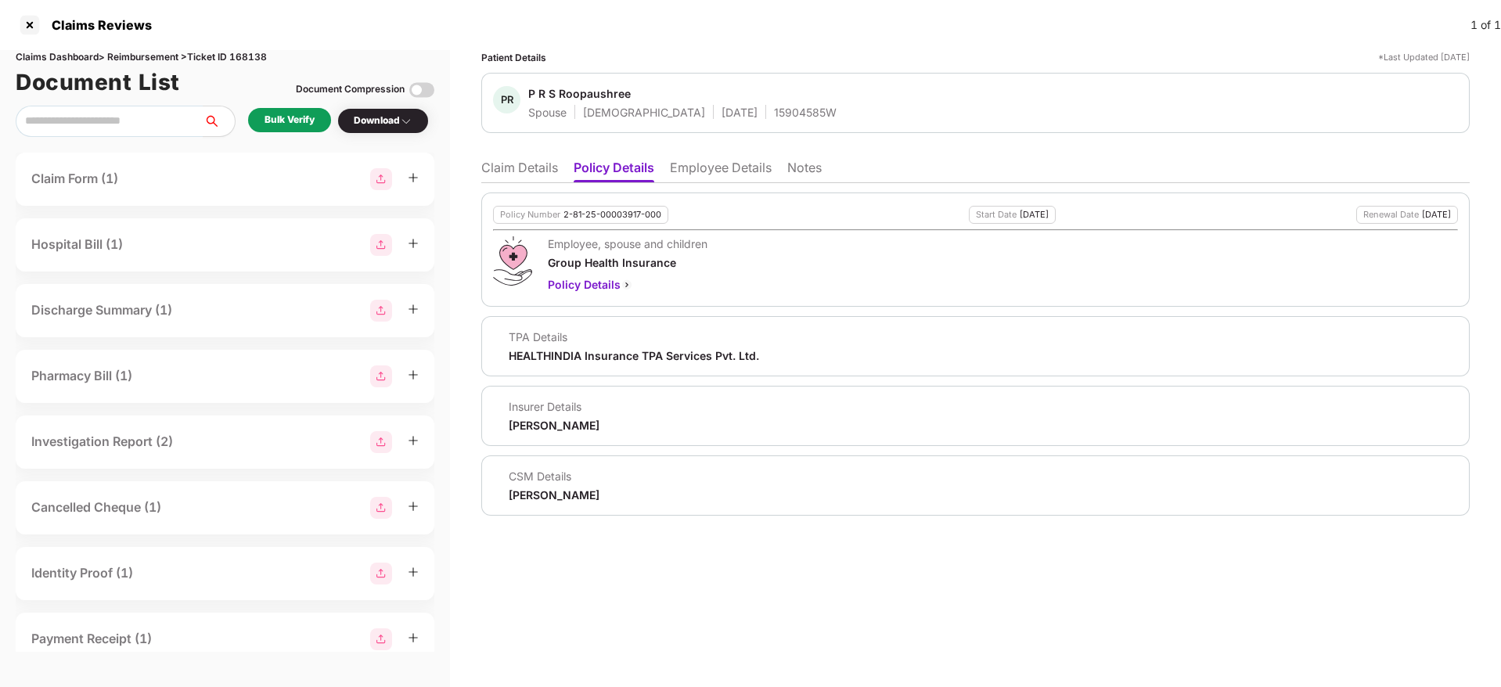
click at [715, 169] on li "Employee Details" at bounding box center [721, 171] width 102 height 23
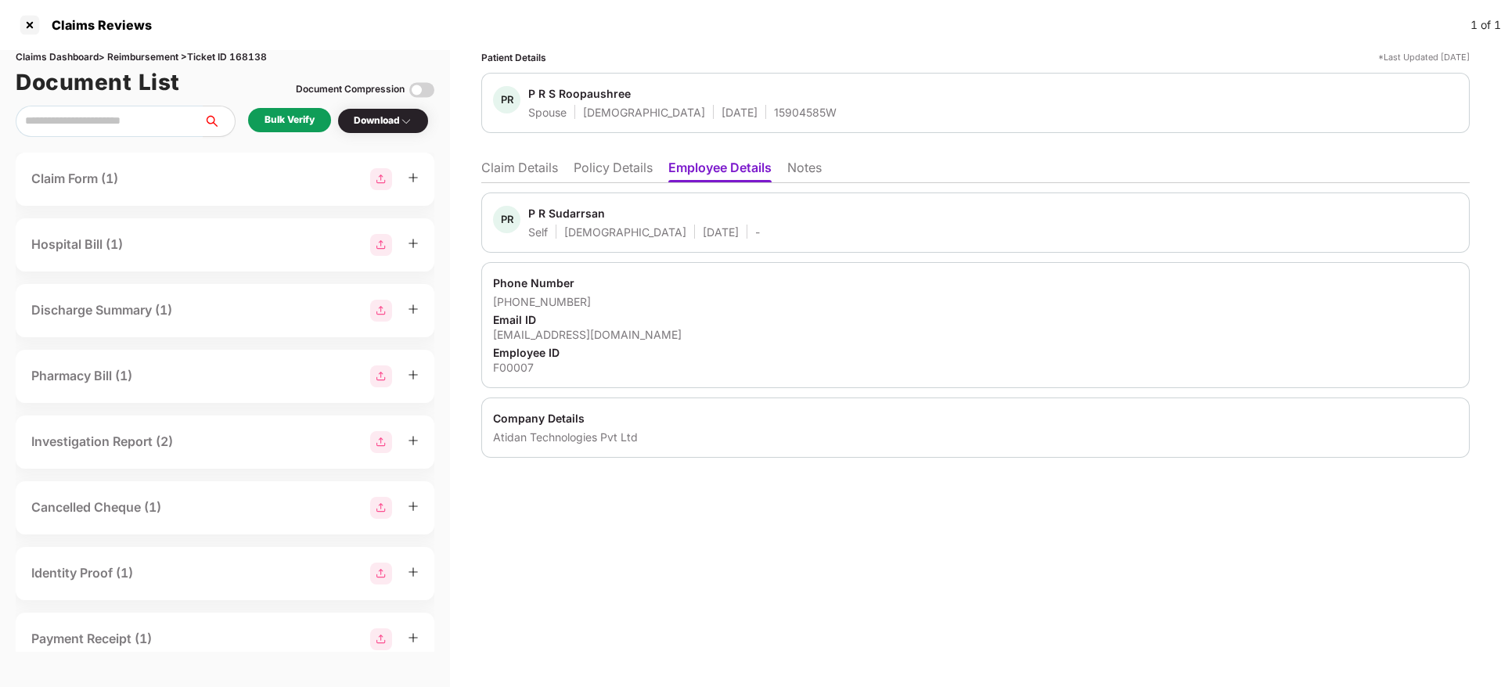
click at [635, 191] on div "Claim Details Policy Details Employee Details Notes PR P R Sudarrsan Self Male …" at bounding box center [975, 305] width 988 height 306
click at [604, 176] on li "Policy Details" at bounding box center [612, 171] width 79 height 23
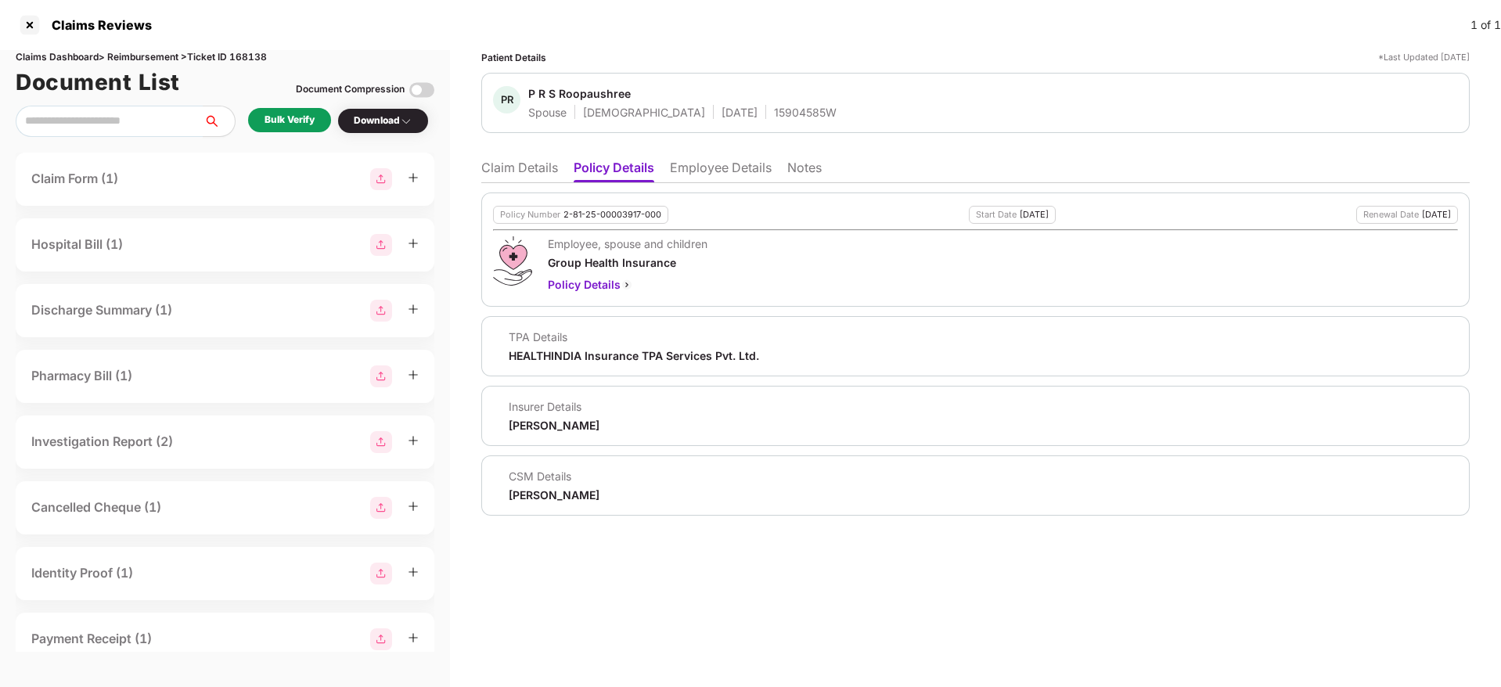
click at [519, 160] on li "Claim Details" at bounding box center [519, 171] width 77 height 23
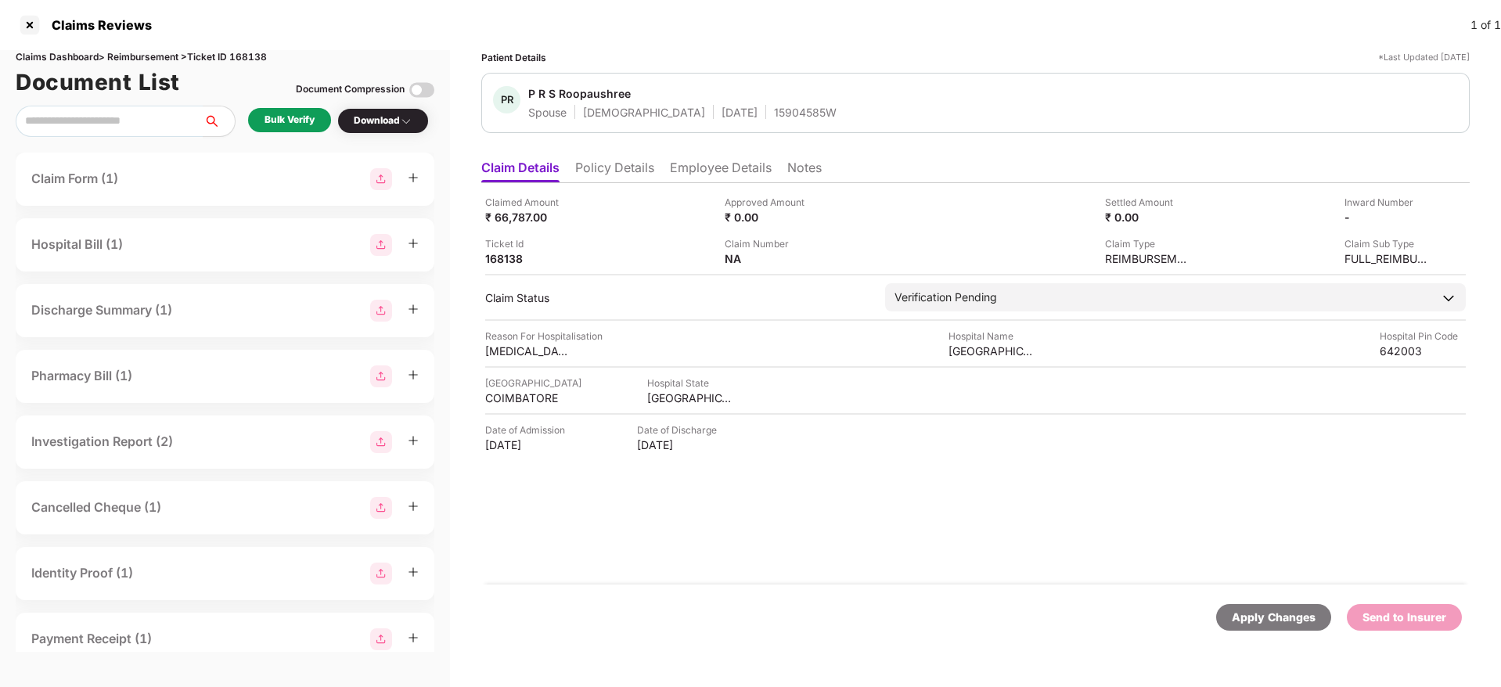
click at [618, 173] on li "Policy Details" at bounding box center [614, 171] width 79 height 23
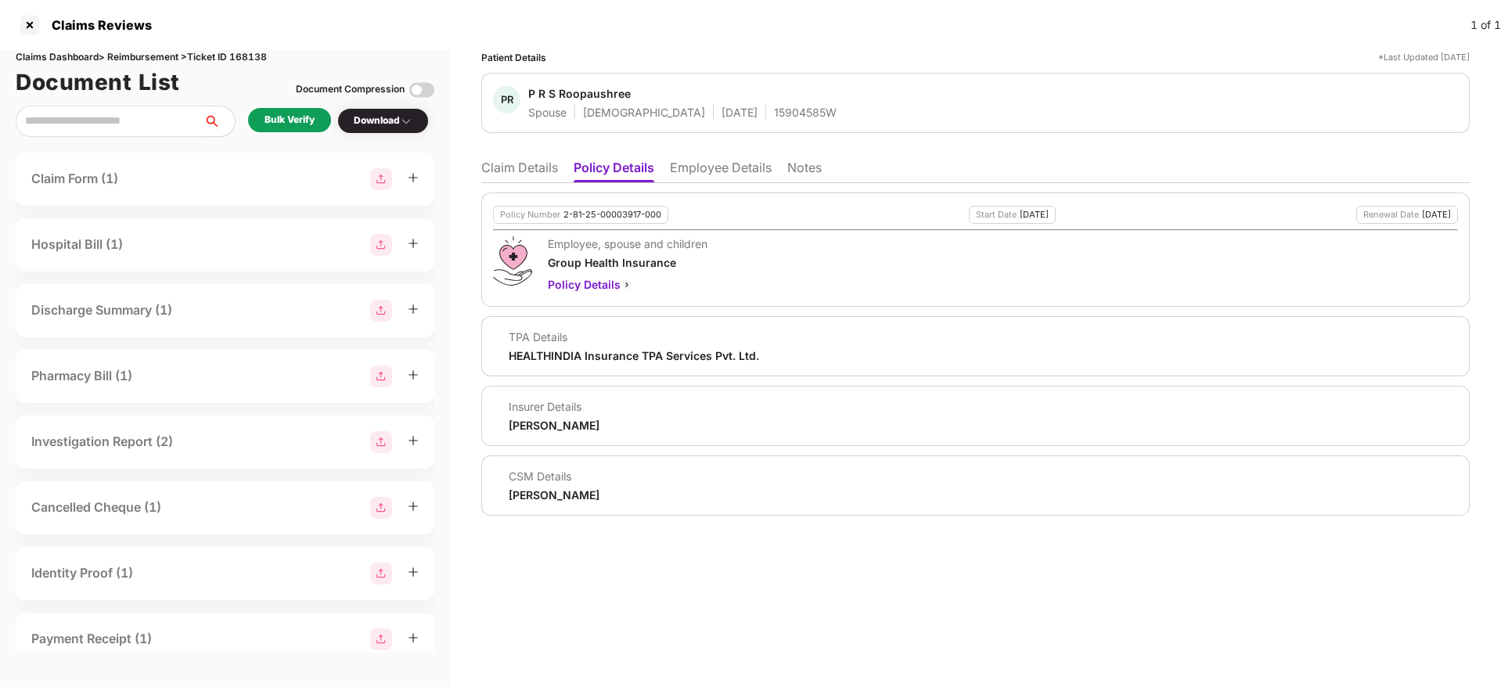
click at [520, 164] on li "Claim Details" at bounding box center [519, 171] width 77 height 23
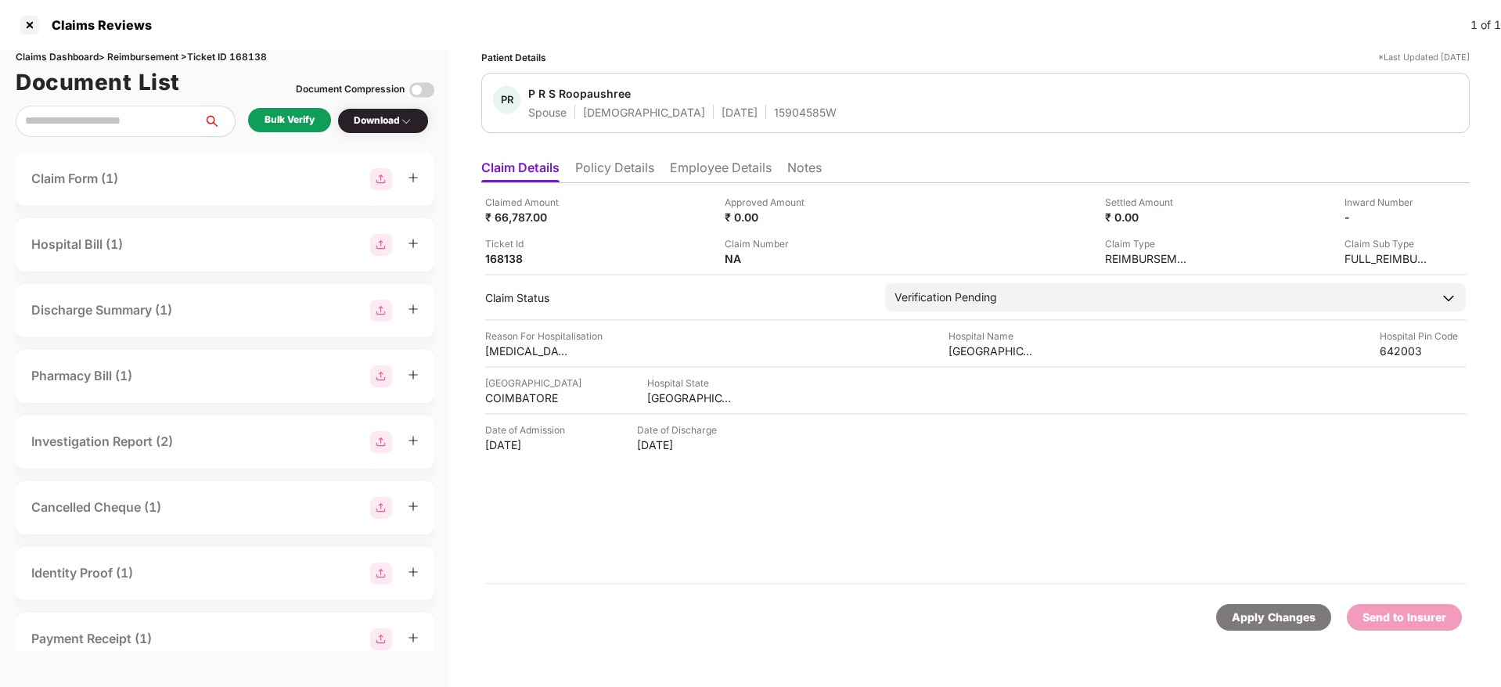
click at [291, 122] on div "Bulk Verify" at bounding box center [289, 120] width 50 height 15
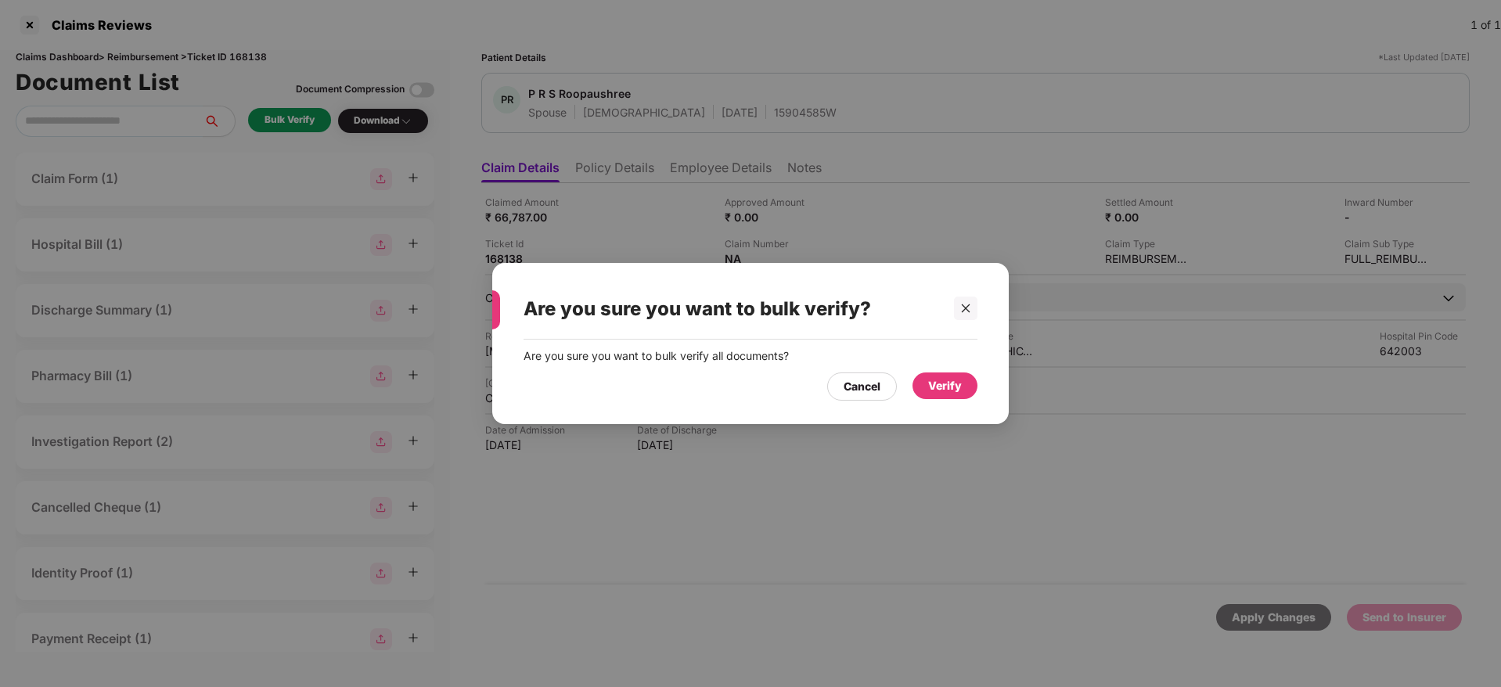
click at [947, 395] on div "Verify" at bounding box center [944, 385] width 65 height 27
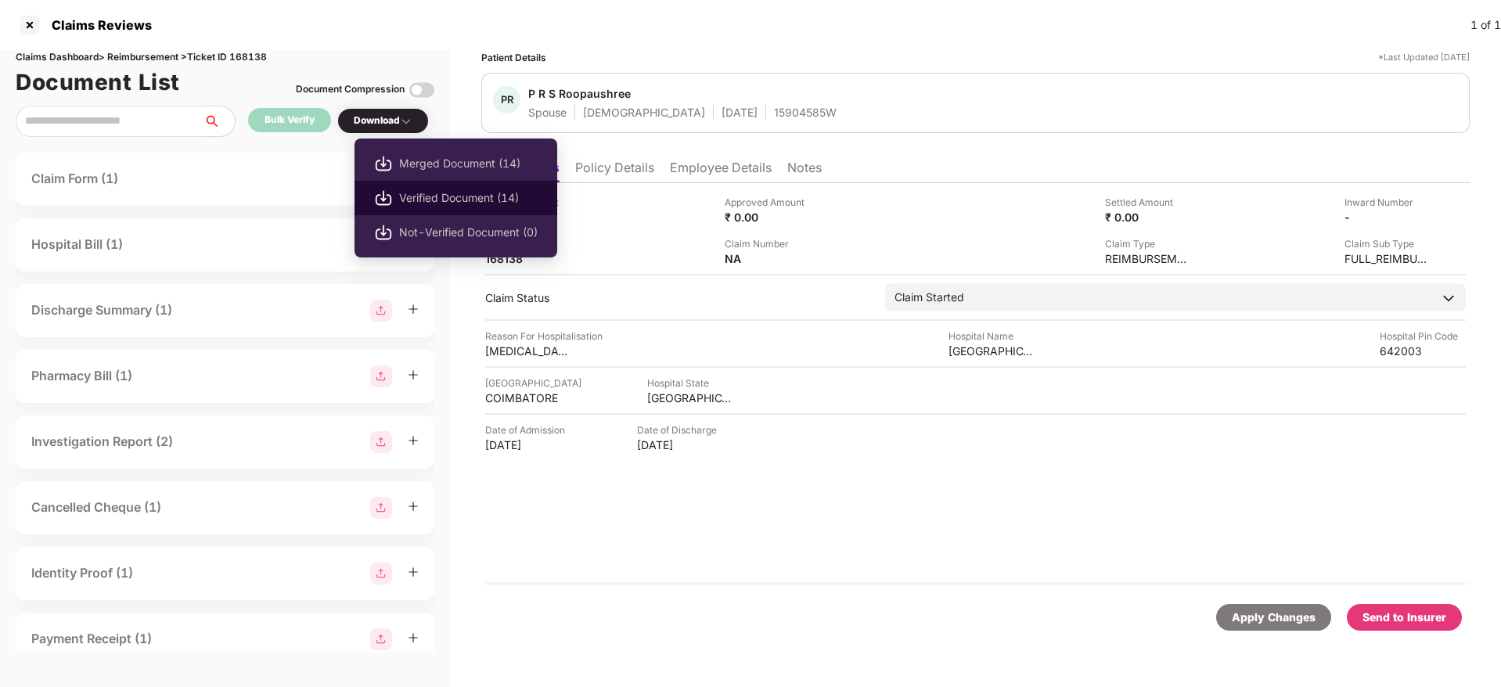
click at [427, 192] on span "Verified Document (14)" at bounding box center [468, 197] width 138 height 17
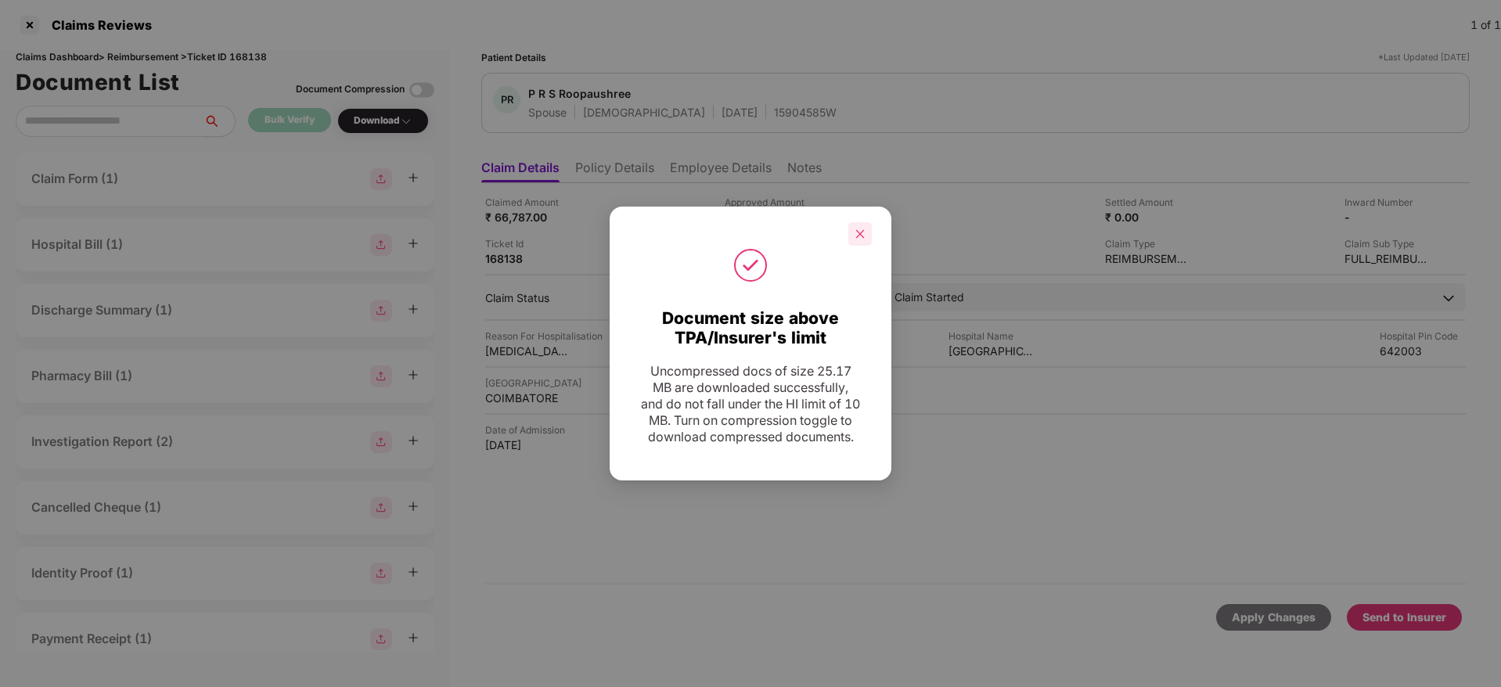
click at [862, 229] on icon "close" at bounding box center [860, 233] width 9 height 9
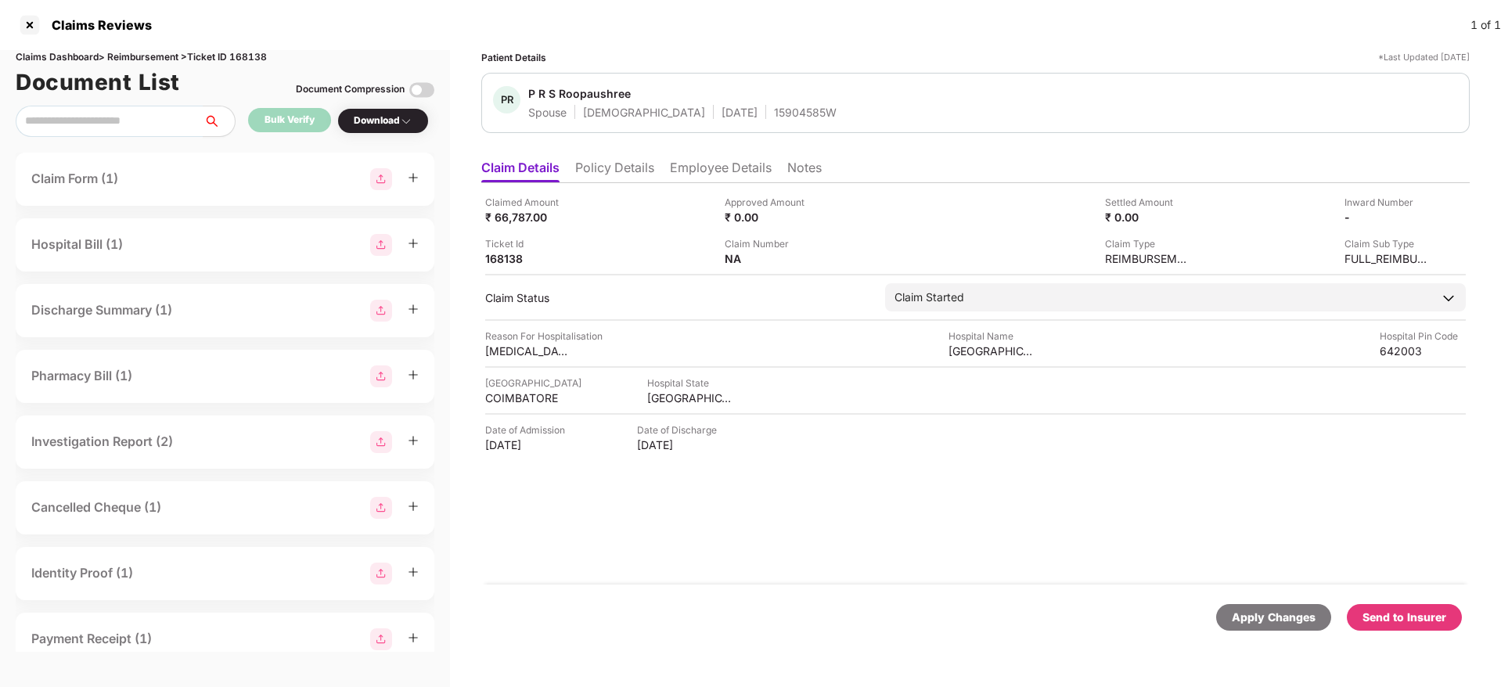
click at [1388, 614] on div "Send to Insurer" at bounding box center [1404, 617] width 84 height 17
click at [620, 174] on li "Policy Details" at bounding box center [614, 171] width 79 height 23
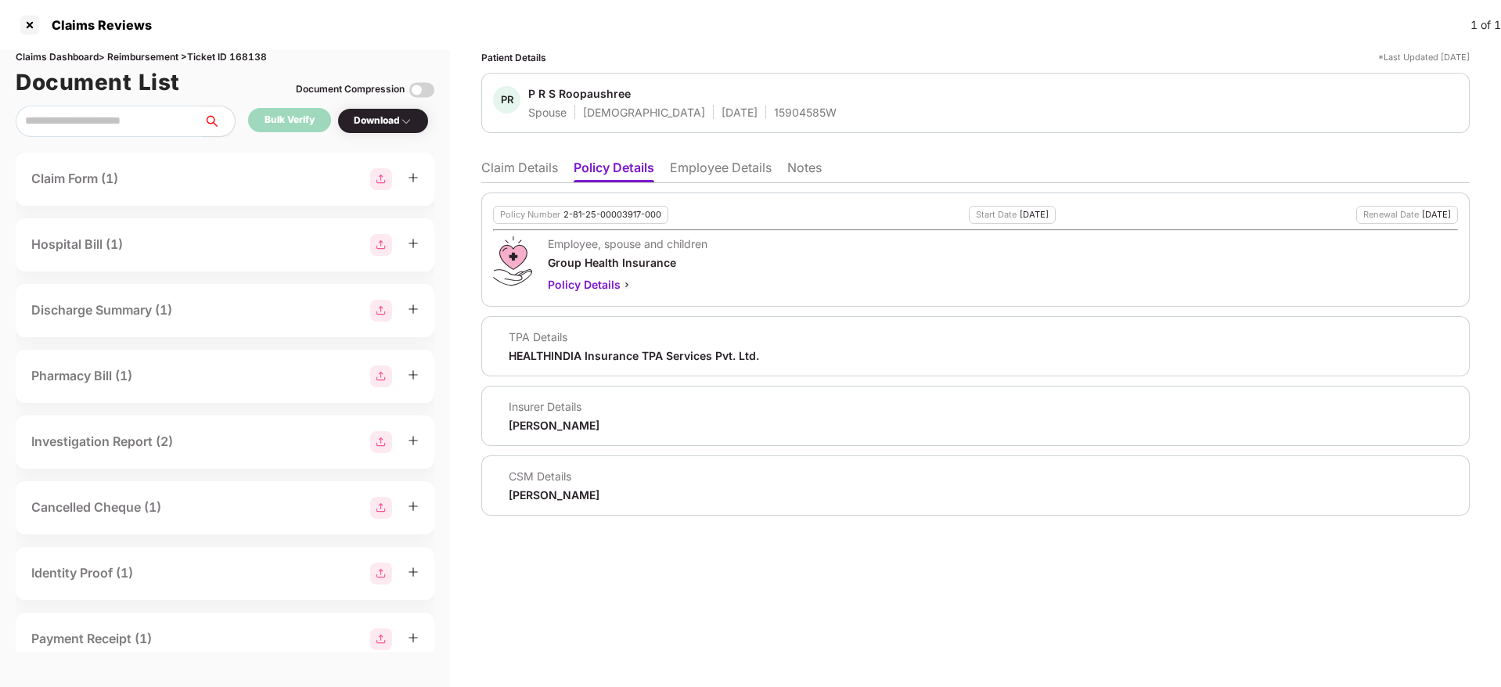
click at [768, 270] on div "Employee, spouse and children Group Health Insurance Policy Details" at bounding box center [975, 264] width 965 height 57
click at [495, 165] on li "Claim Details" at bounding box center [519, 171] width 77 height 23
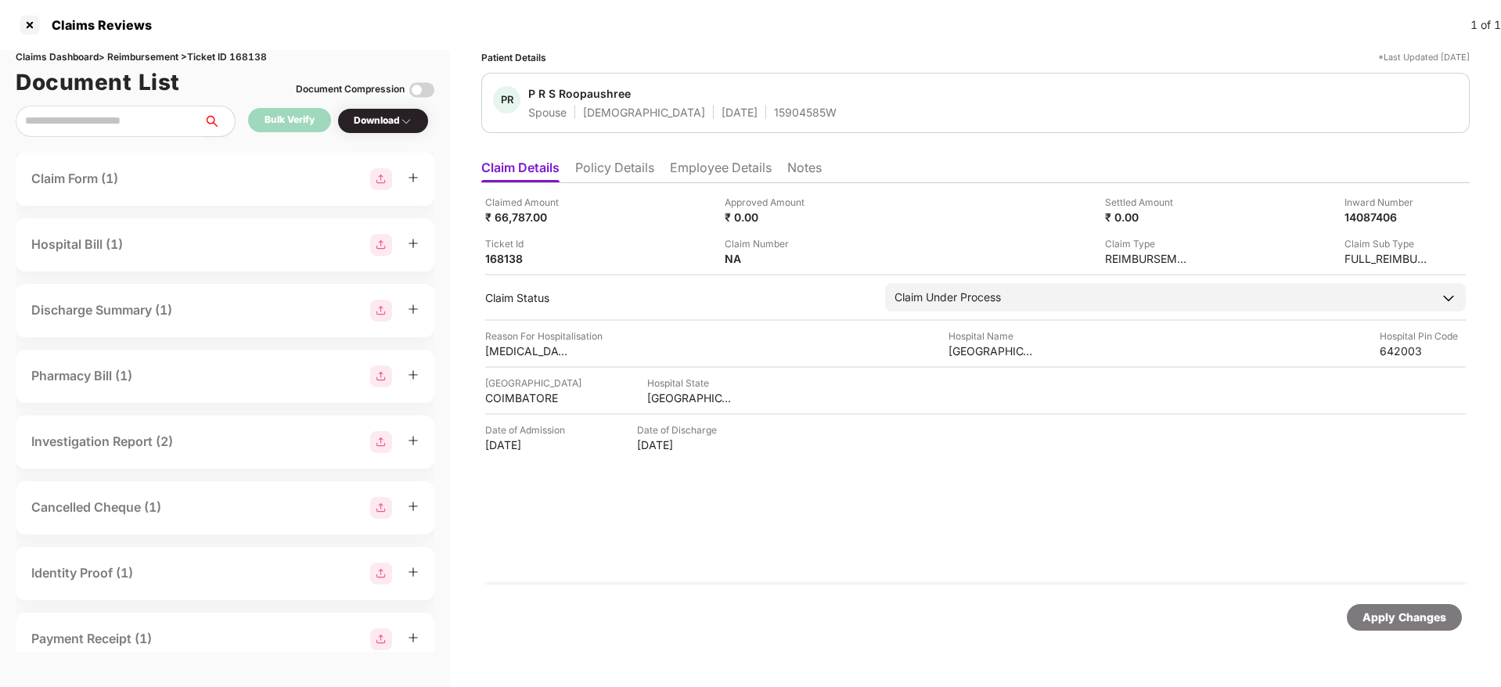
click at [622, 173] on li "Policy Details" at bounding box center [614, 171] width 79 height 23
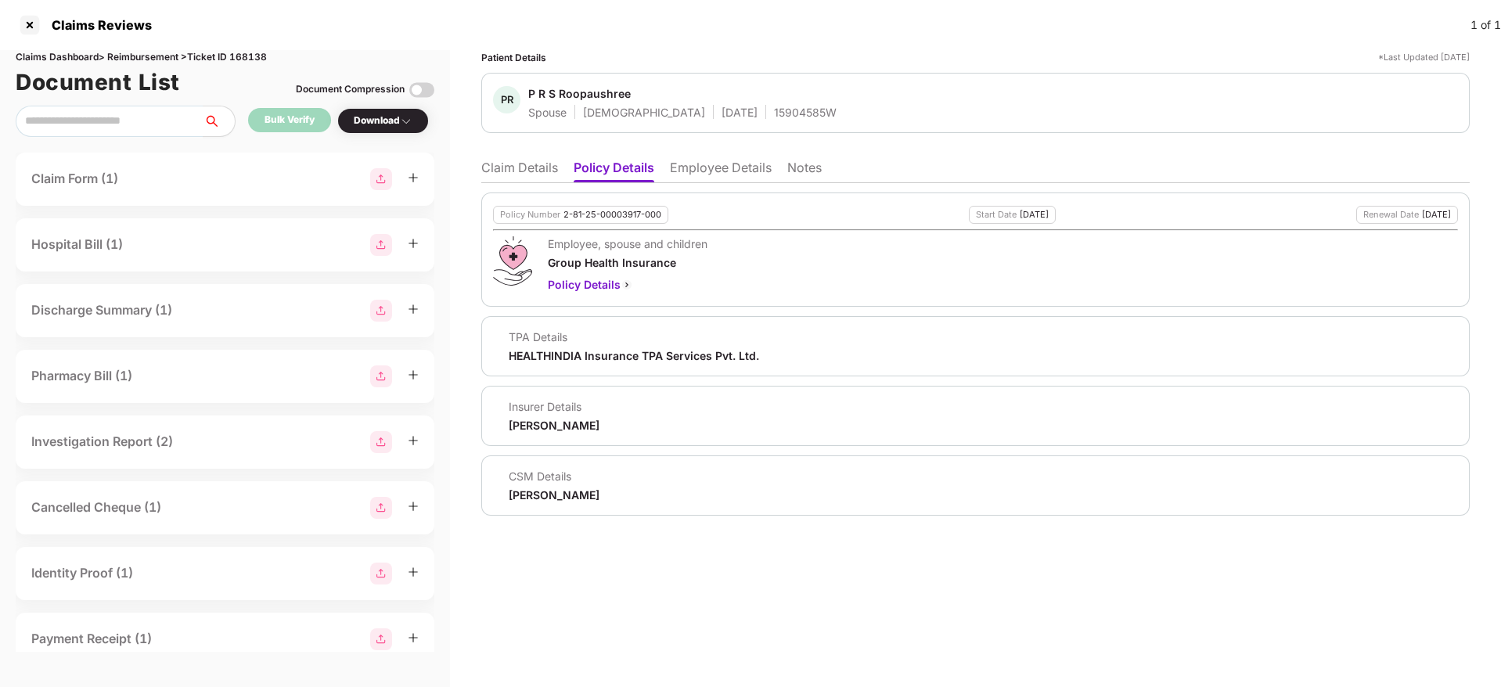
click at [519, 165] on li "Claim Details" at bounding box center [519, 171] width 77 height 23
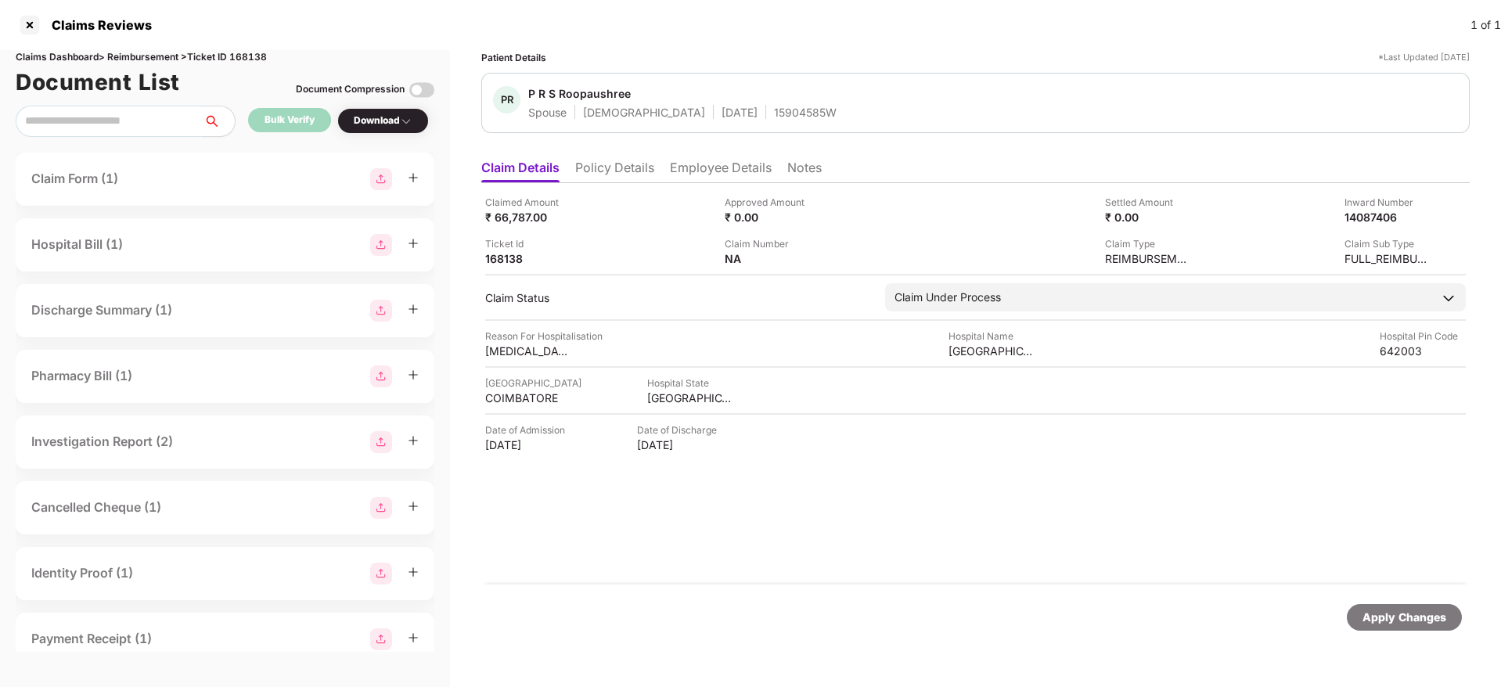
click at [642, 170] on li "Policy Details" at bounding box center [614, 171] width 79 height 23
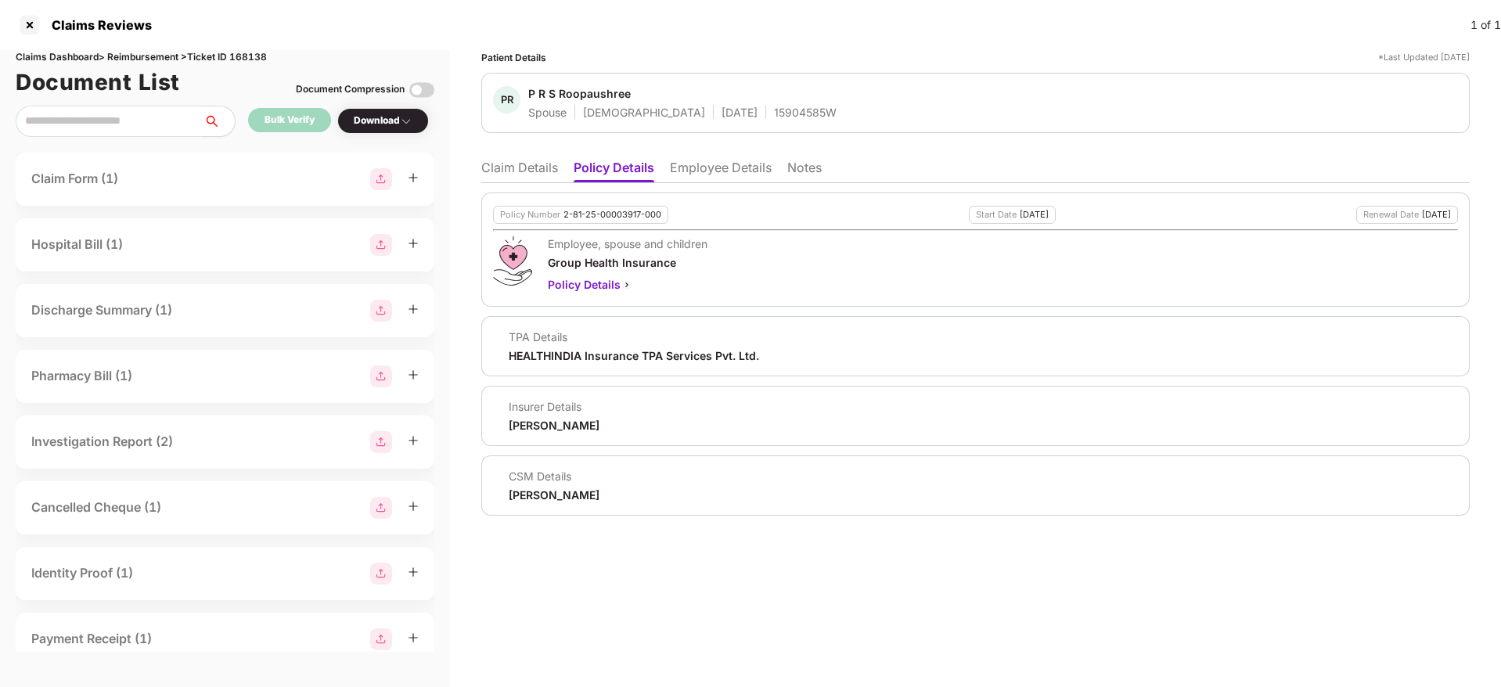
click at [517, 184] on div "Policy Number 2-81-25-00003917-000 Start Date 23 Dec 2024 Renewal Date 22 Dec 2…" at bounding box center [975, 349] width 988 height 332
click at [498, 170] on li "Claim Details" at bounding box center [519, 171] width 77 height 23
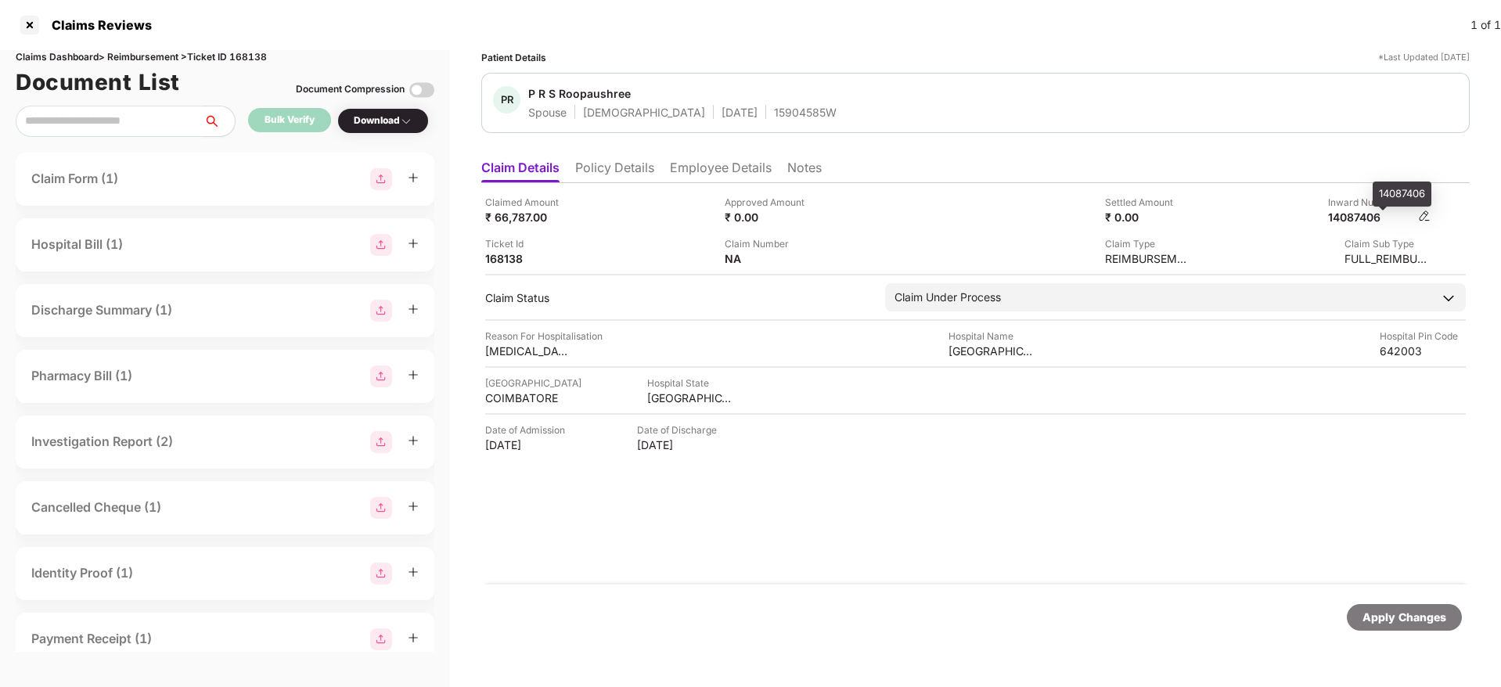
click at [1348, 217] on div "14087406" at bounding box center [1371, 217] width 86 height 15
copy div "14087406"
click at [774, 118] on div "15904585W" at bounding box center [805, 112] width 63 height 15
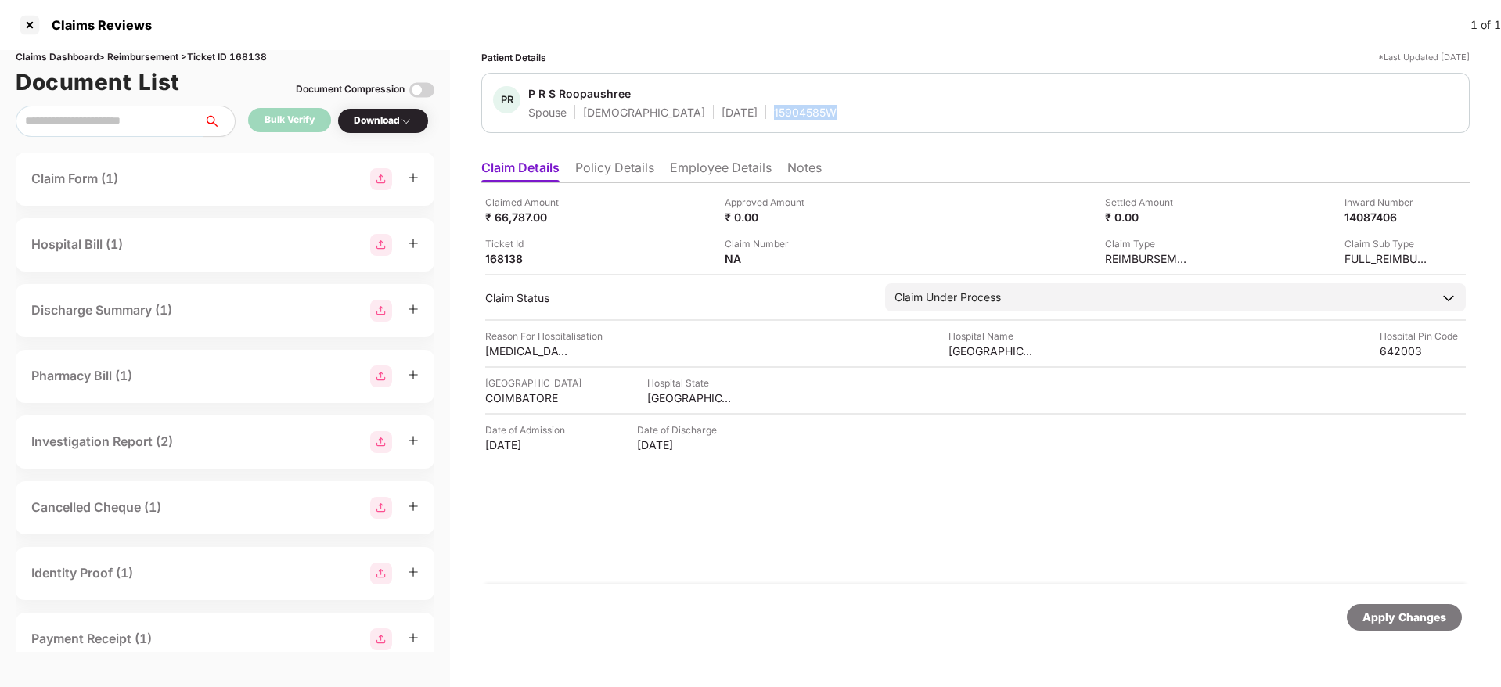
copy div "15904585W"
click at [604, 171] on li "Policy Details" at bounding box center [614, 171] width 79 height 23
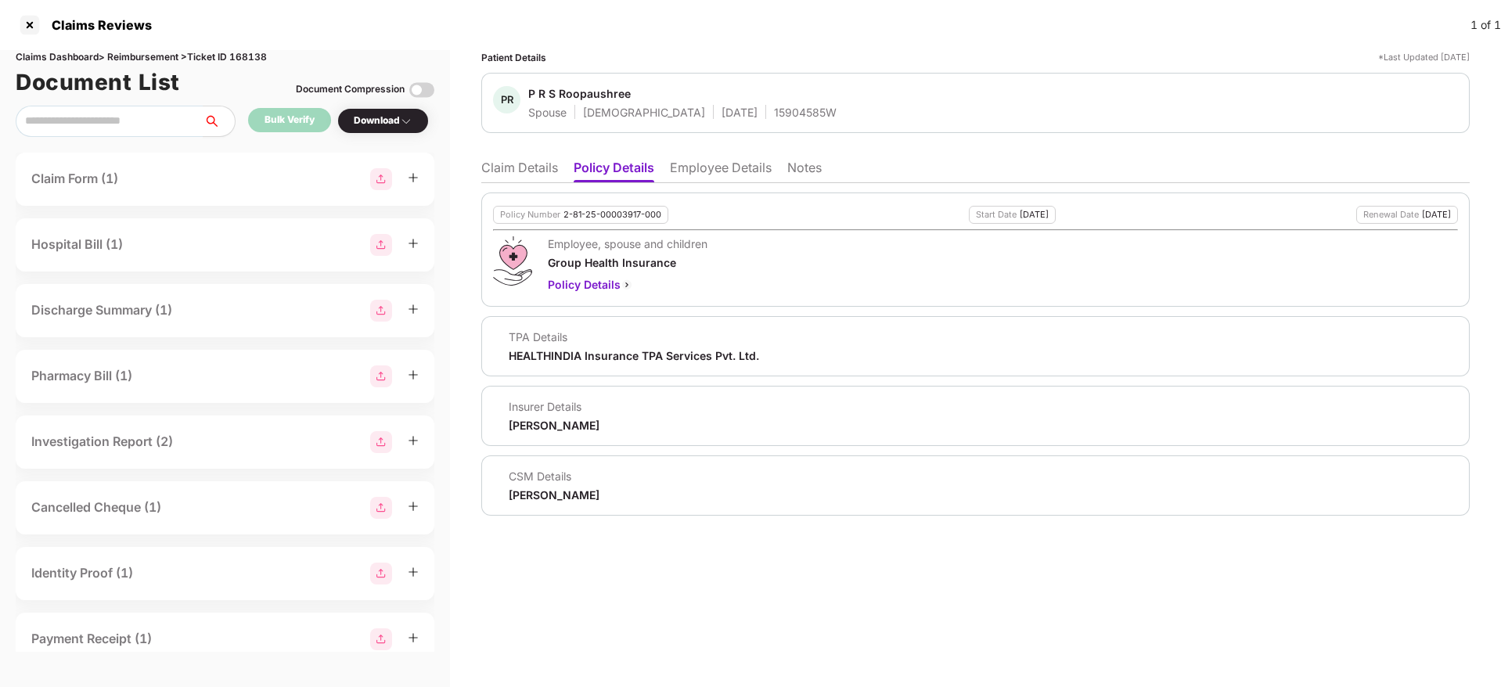
click at [737, 168] on li "Employee Details" at bounding box center [721, 171] width 102 height 23
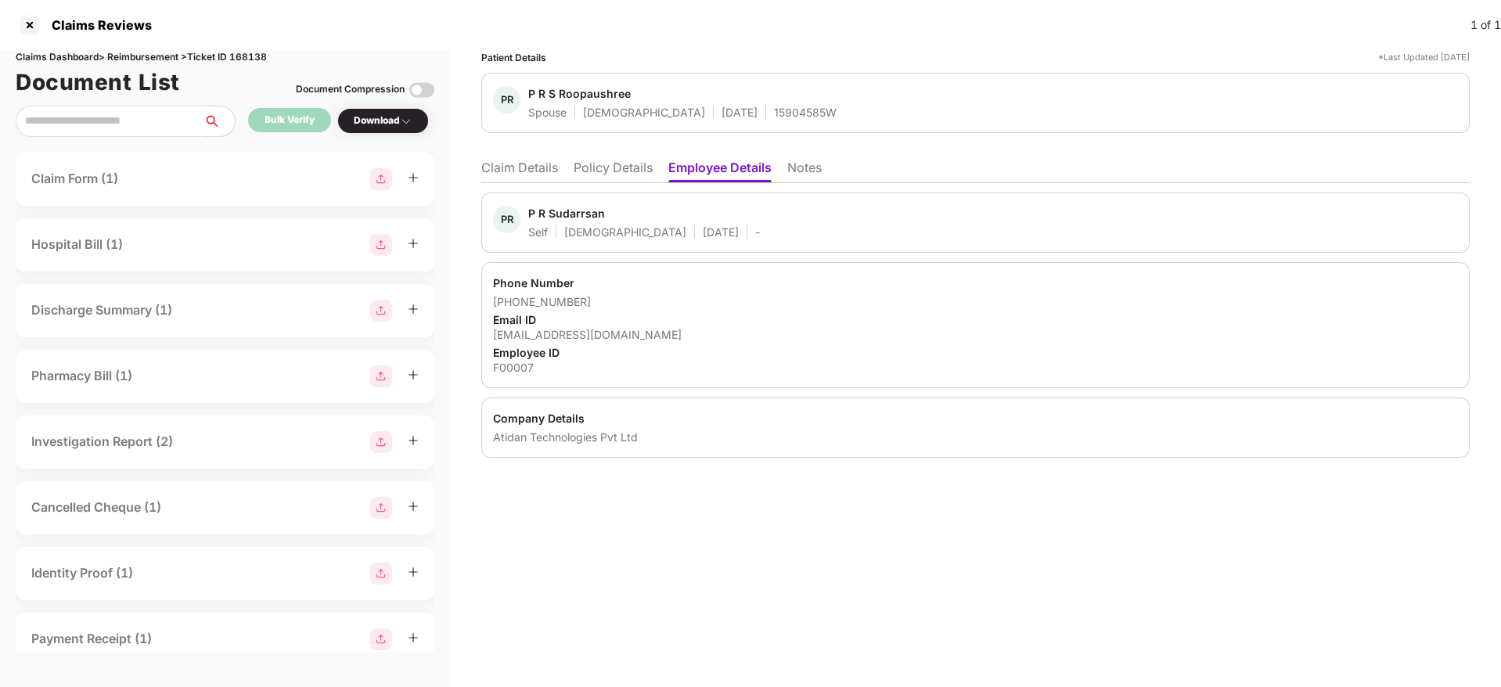
click at [621, 169] on li "Policy Details" at bounding box center [612, 171] width 79 height 23
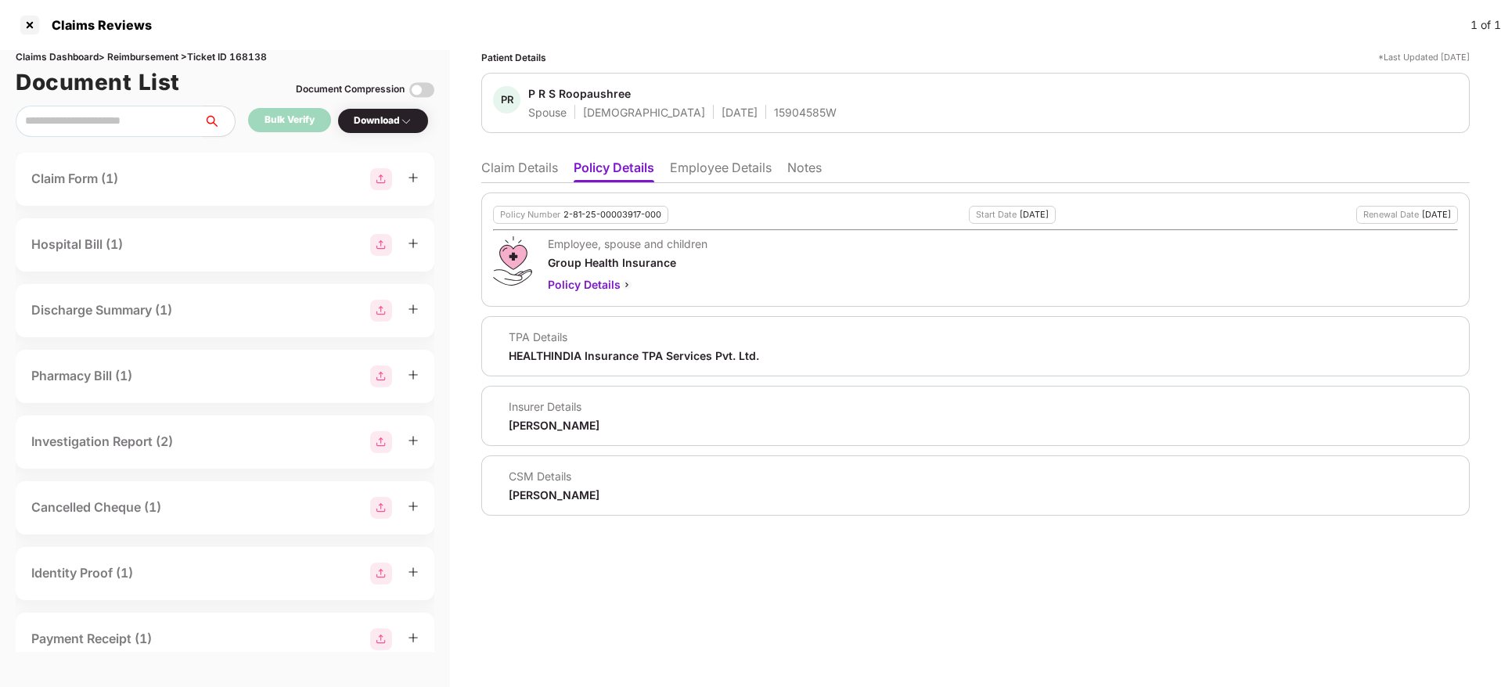
click at [519, 163] on li "Claim Details" at bounding box center [519, 171] width 77 height 23
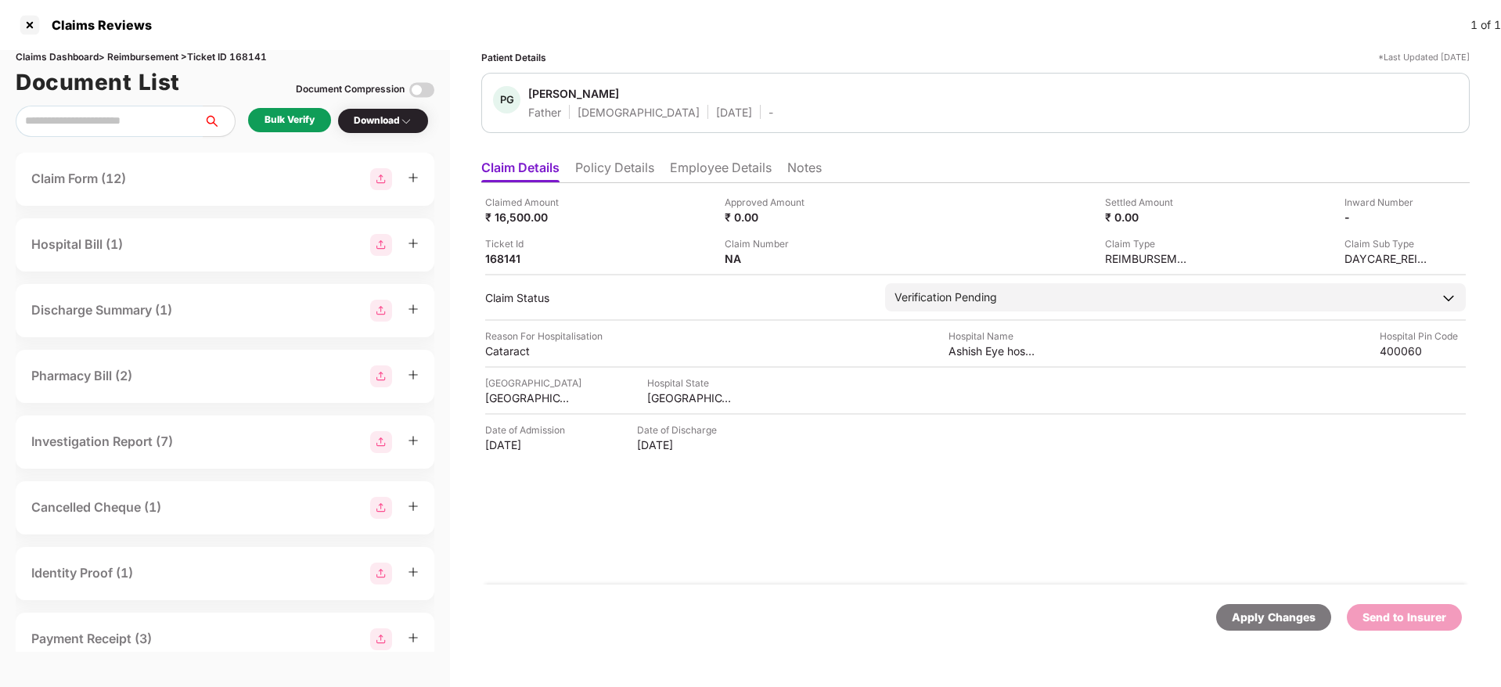
click at [628, 178] on li "Policy Details" at bounding box center [614, 171] width 79 height 23
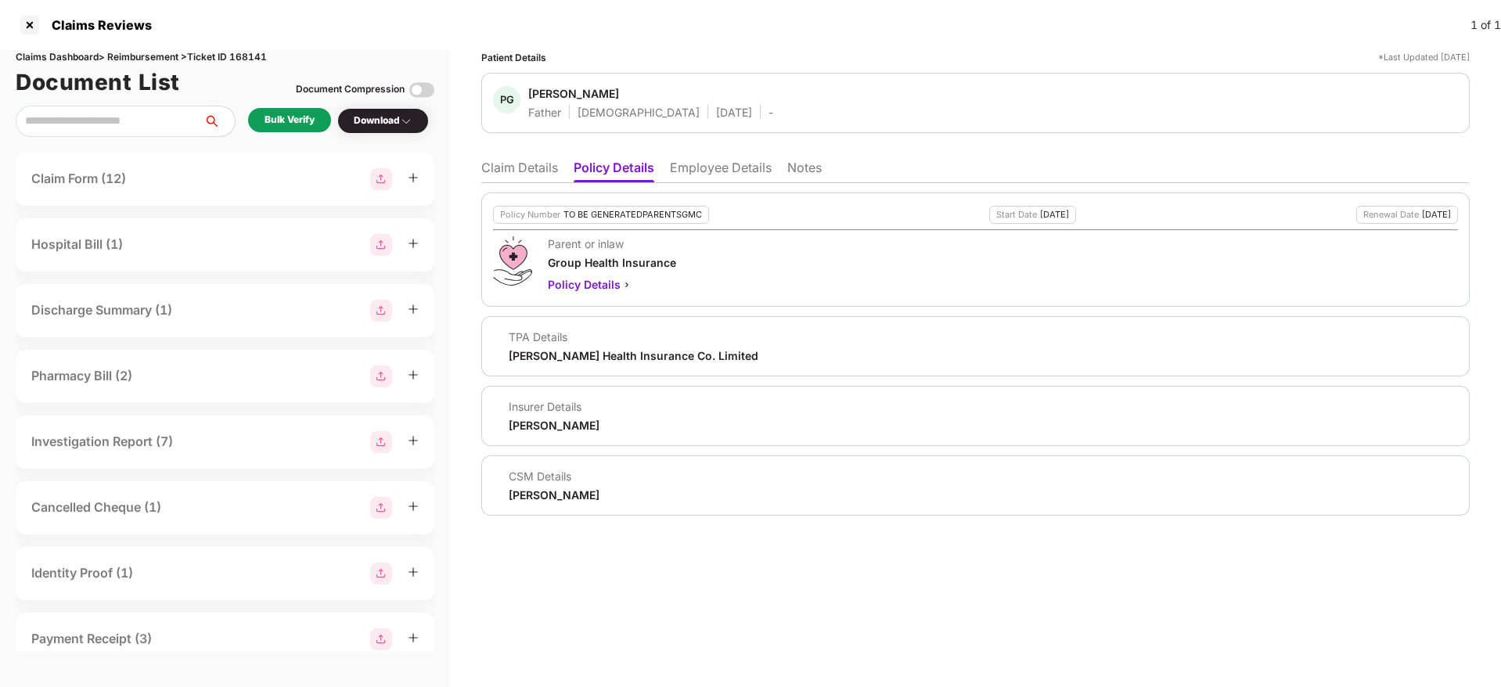
click at [754, 164] on li "Employee Details" at bounding box center [721, 171] width 102 height 23
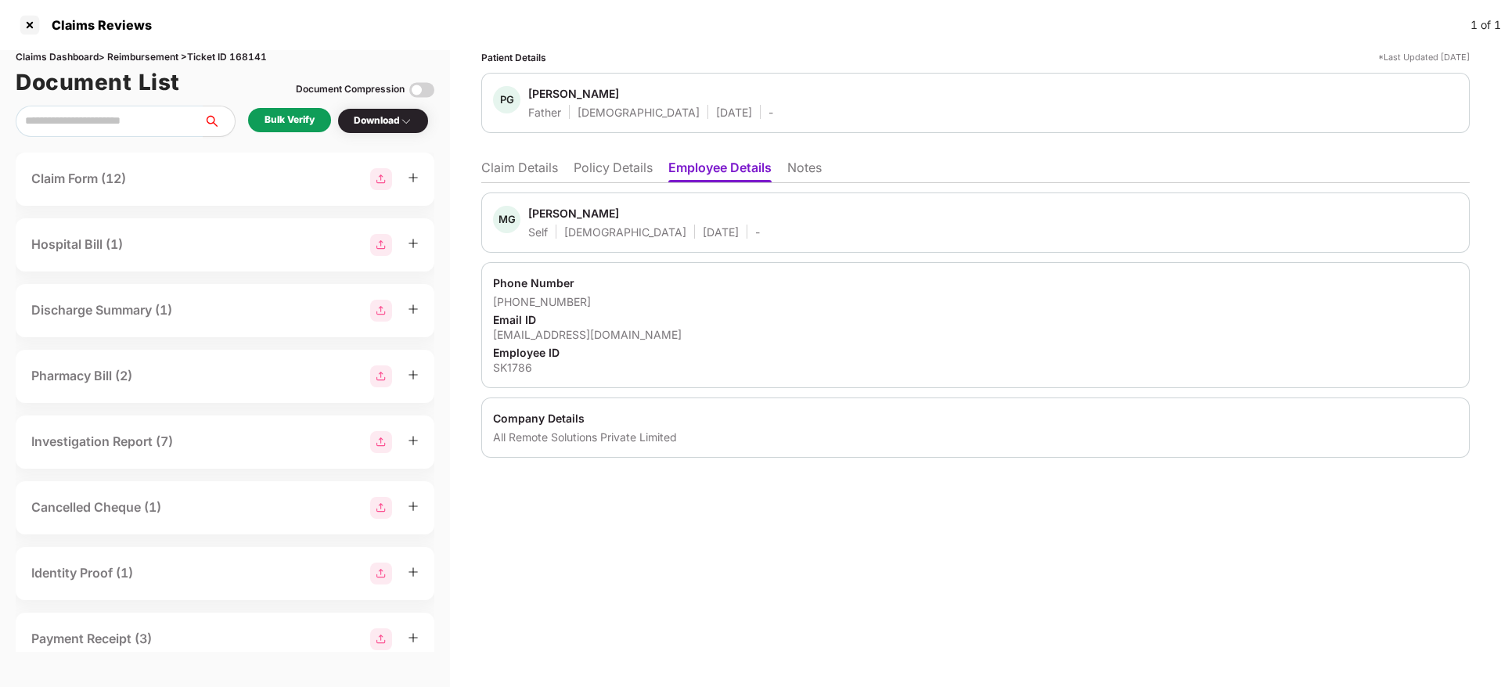
click at [626, 153] on ul "Claim Details Policy Details Employee Details Notes" at bounding box center [975, 167] width 988 height 31
click at [627, 171] on li "Policy Details" at bounding box center [612, 171] width 79 height 23
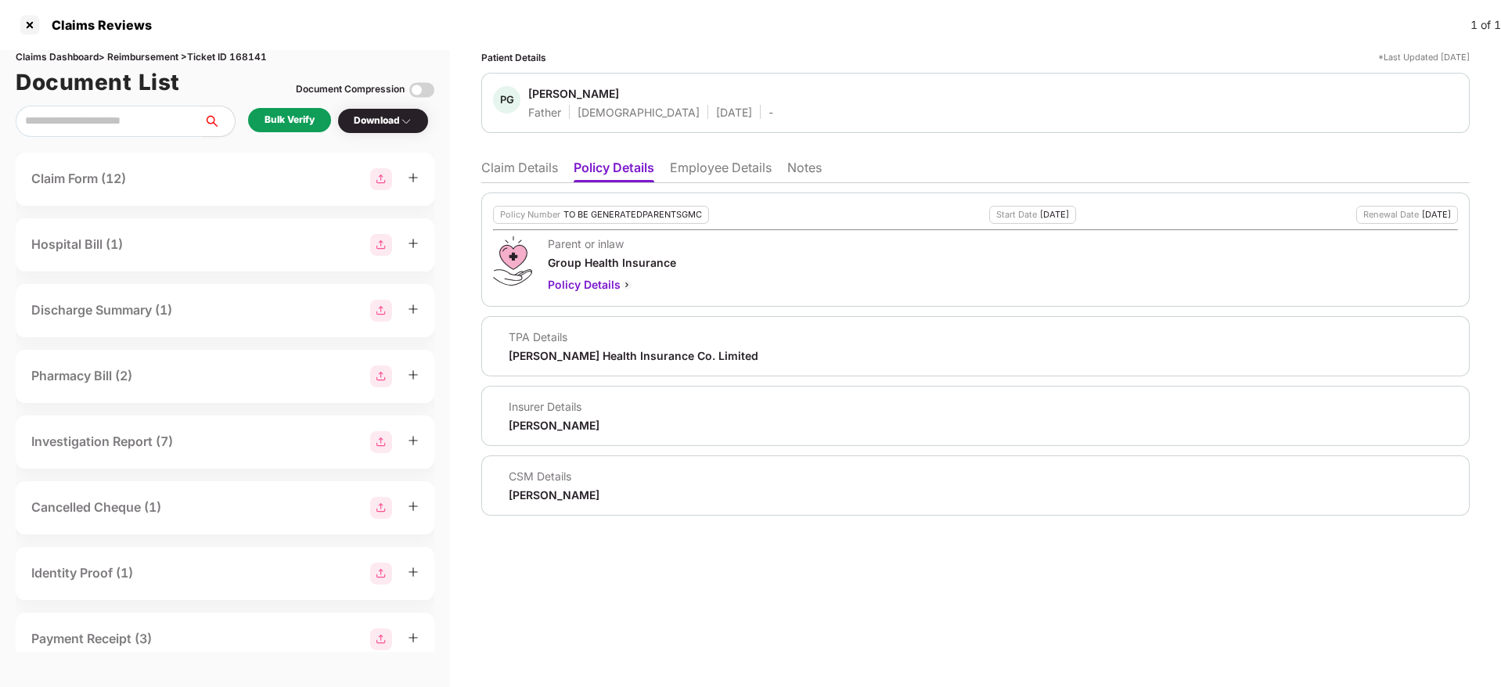
drag, startPoint x: 711, startPoint y: 168, endPoint x: 688, endPoint y: 189, distance: 31.1
click at [710, 171] on li "Employee Details" at bounding box center [721, 171] width 102 height 23
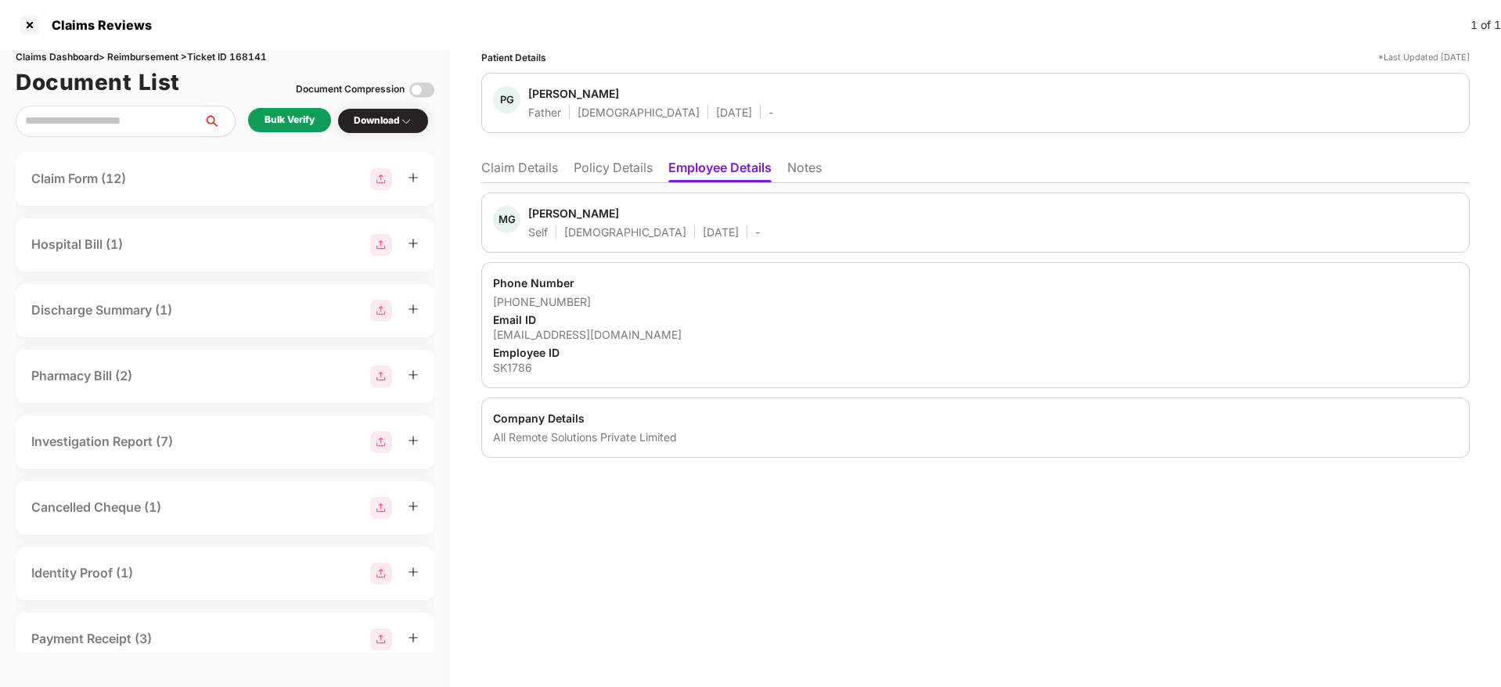
click at [578, 329] on div "mgupta@intellisurvey.com" at bounding box center [975, 334] width 965 height 15
click at [578, 328] on div "mgupta@intellisurvey.com" at bounding box center [975, 334] width 965 height 15
copy div "mgupta@intellisurvey.com"
click at [536, 171] on li "Claim Details" at bounding box center [519, 171] width 77 height 23
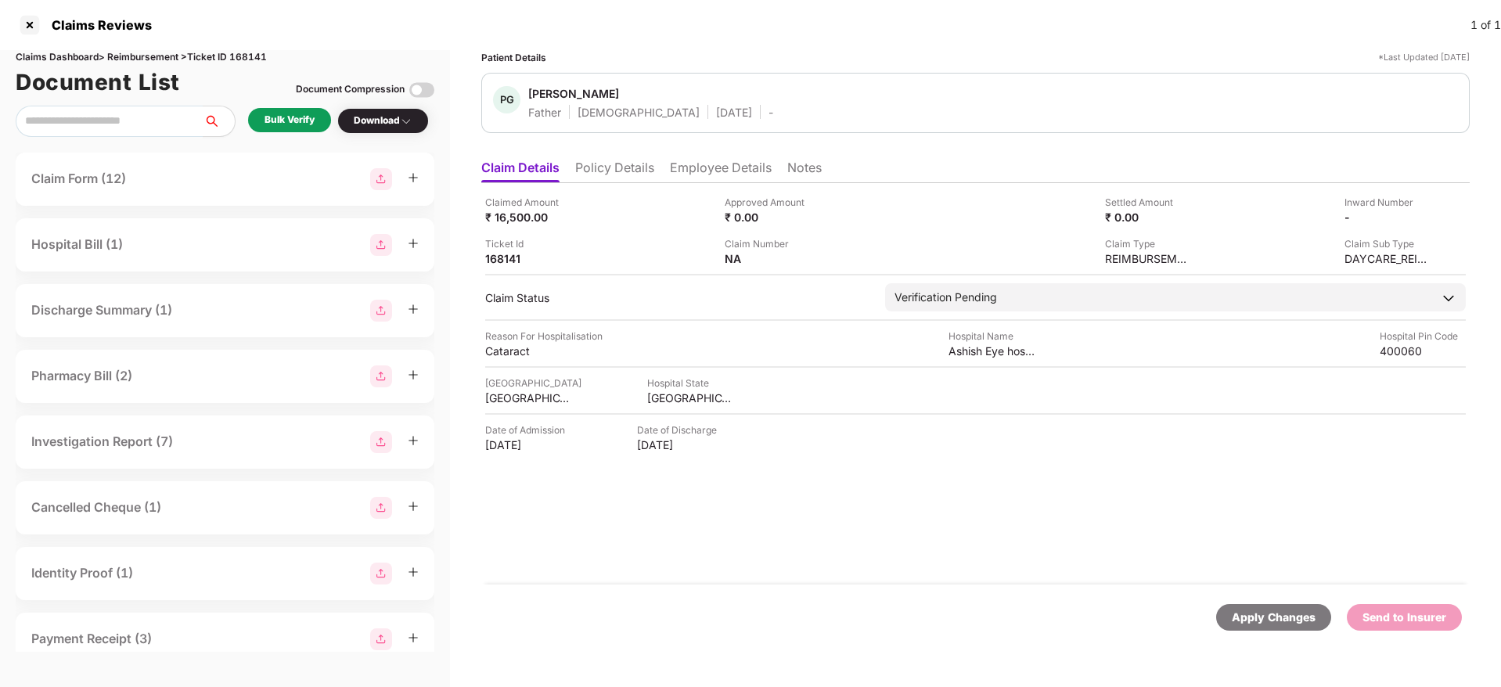
click at [590, 171] on li "Policy Details" at bounding box center [614, 171] width 79 height 23
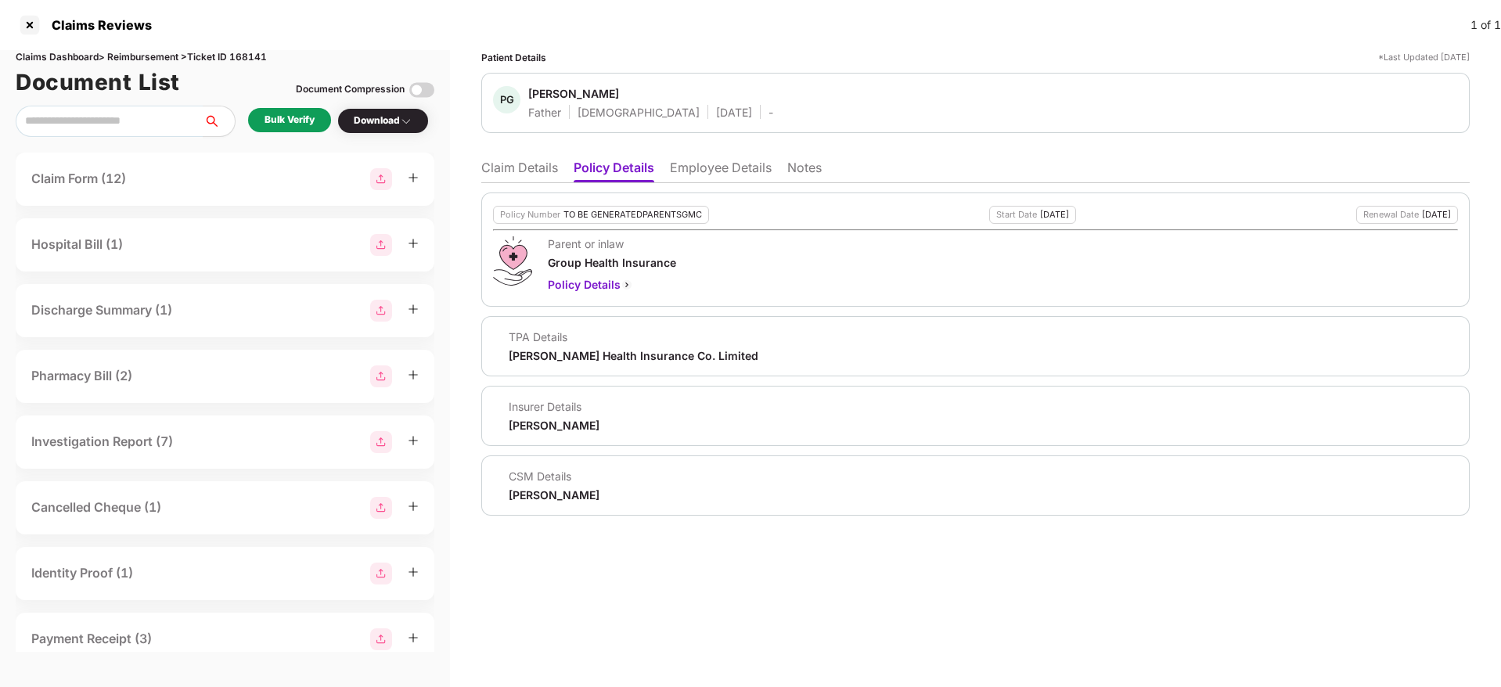
click at [533, 174] on li "Claim Details" at bounding box center [519, 171] width 77 height 23
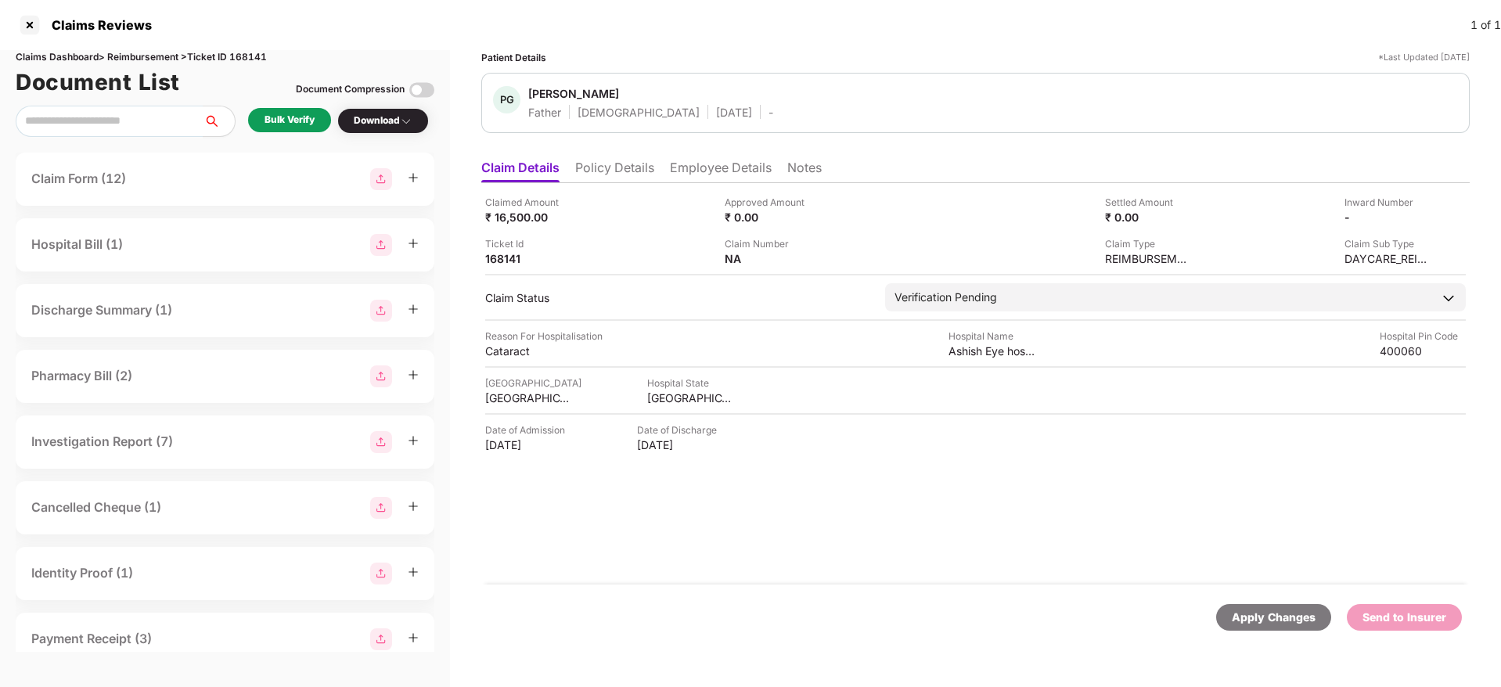
click at [636, 173] on li "Policy Details" at bounding box center [614, 171] width 79 height 23
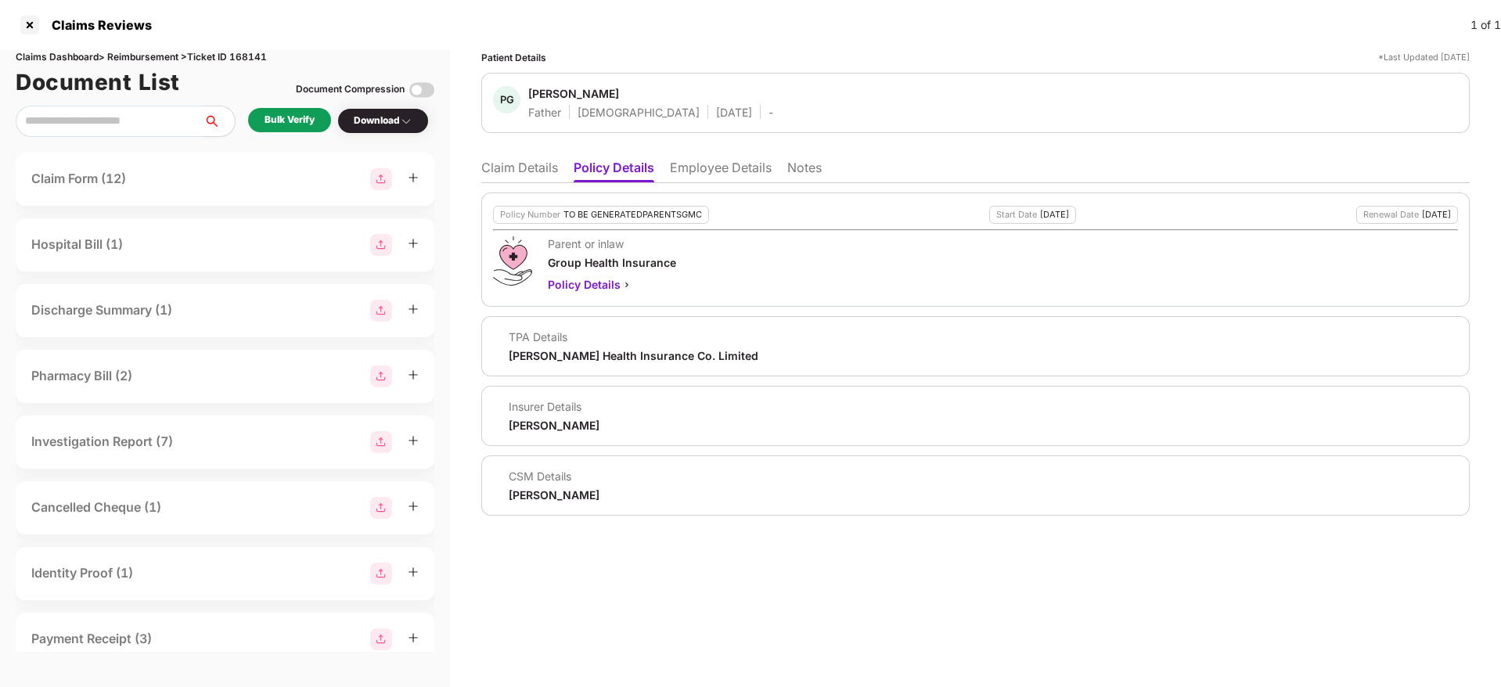
click at [493, 170] on li "Claim Details" at bounding box center [519, 171] width 77 height 23
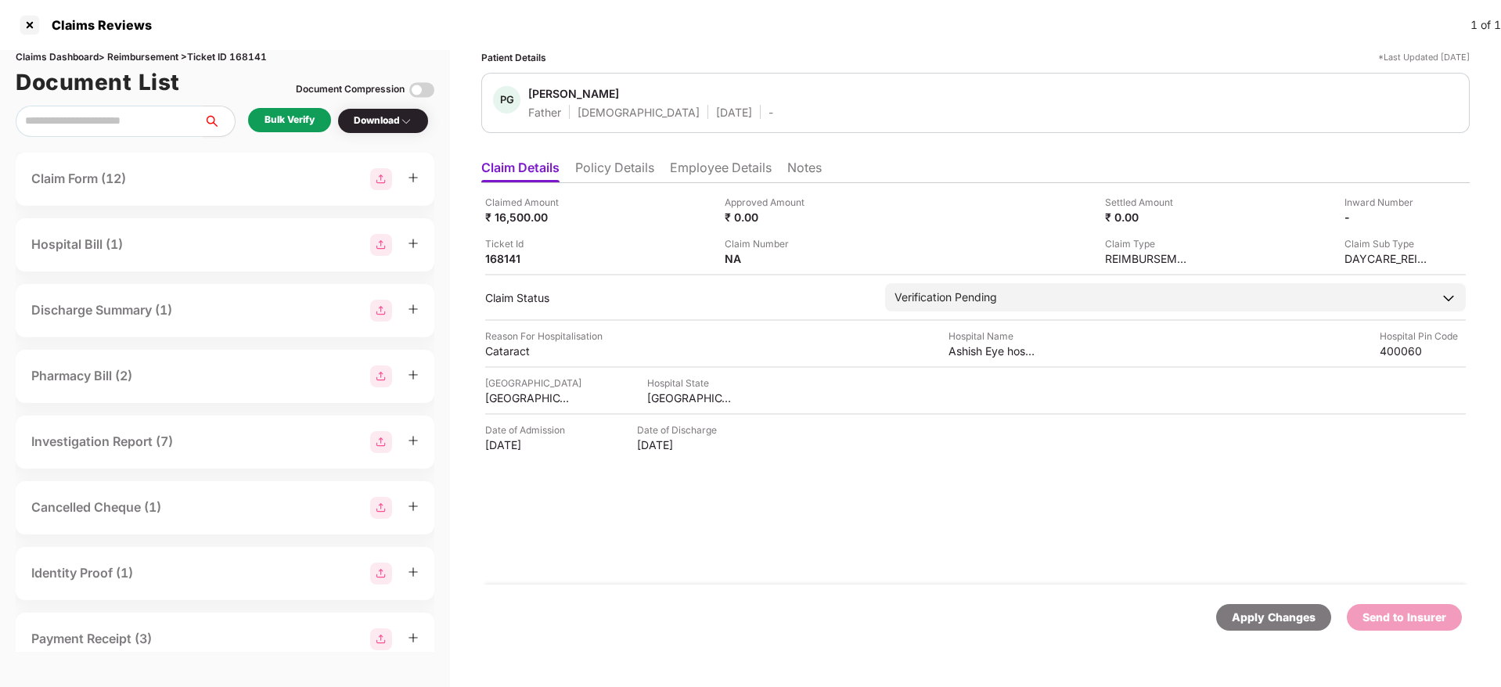
click at [274, 119] on div "Bulk Verify" at bounding box center [289, 120] width 50 height 15
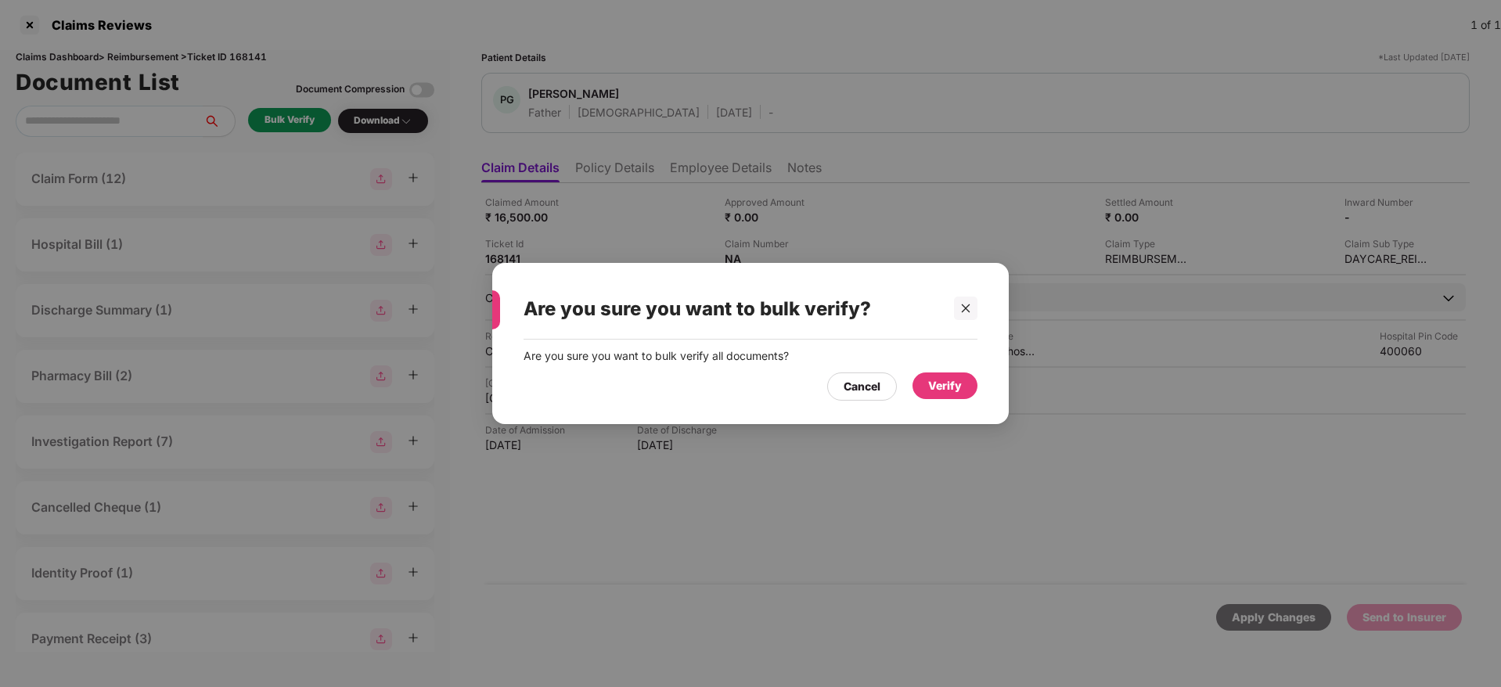
click at [942, 385] on div "Verify" at bounding box center [945, 385] width 34 height 17
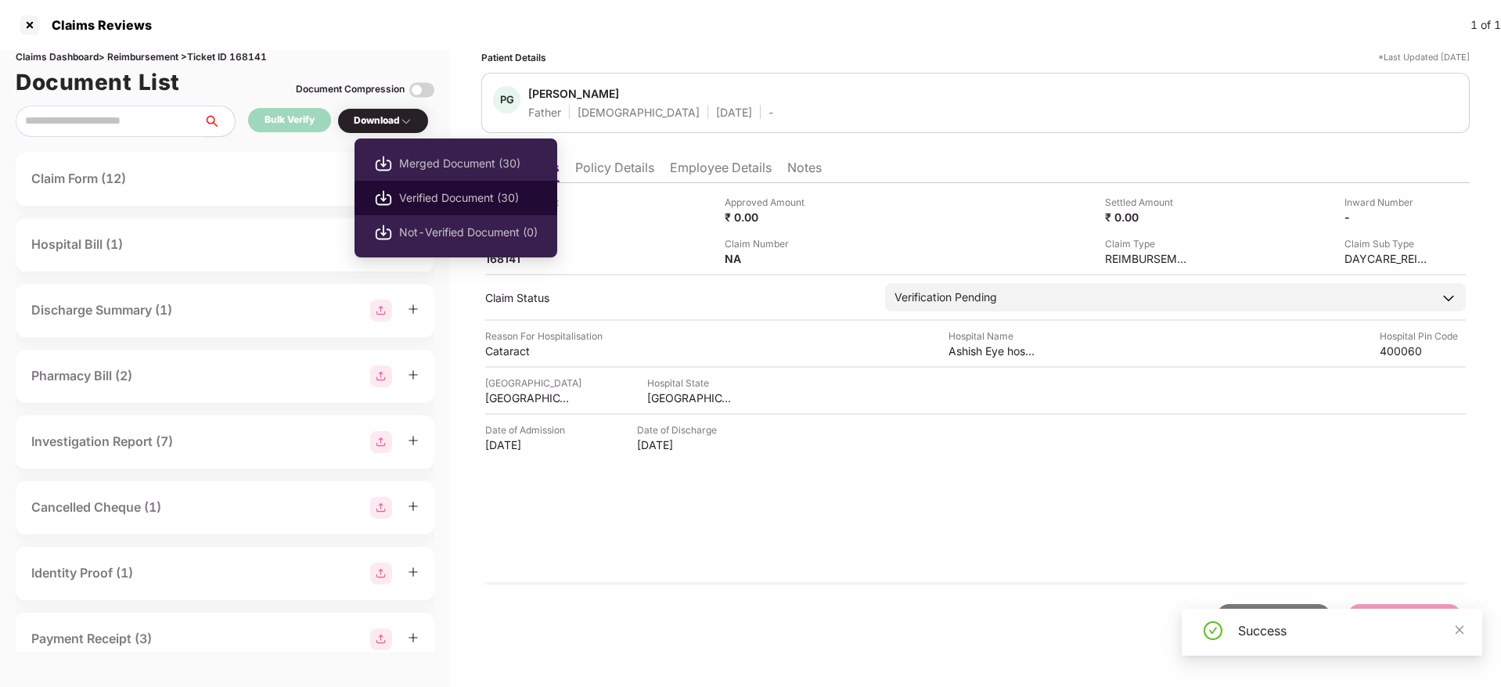
click at [449, 196] on span "Verified Document (30)" at bounding box center [468, 197] width 138 height 17
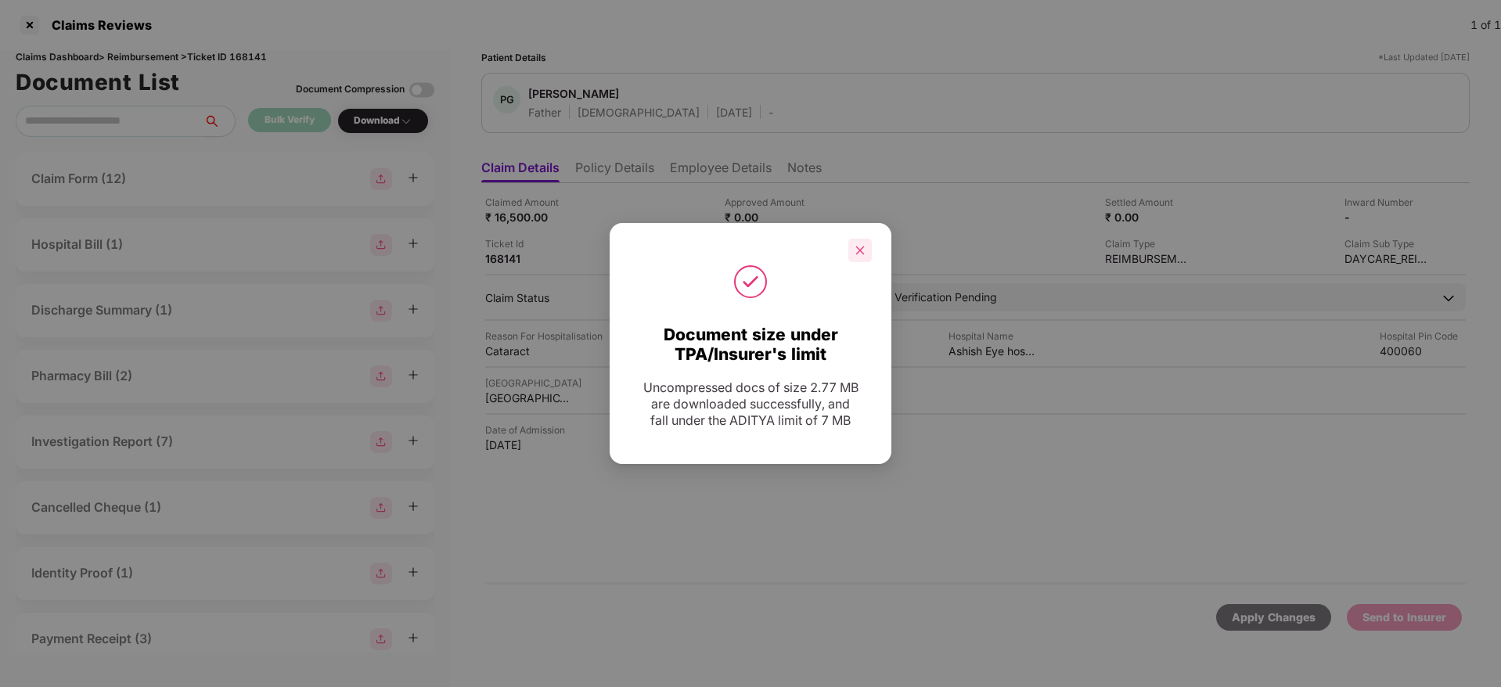
click at [868, 251] on div at bounding box center [859, 250] width 23 height 23
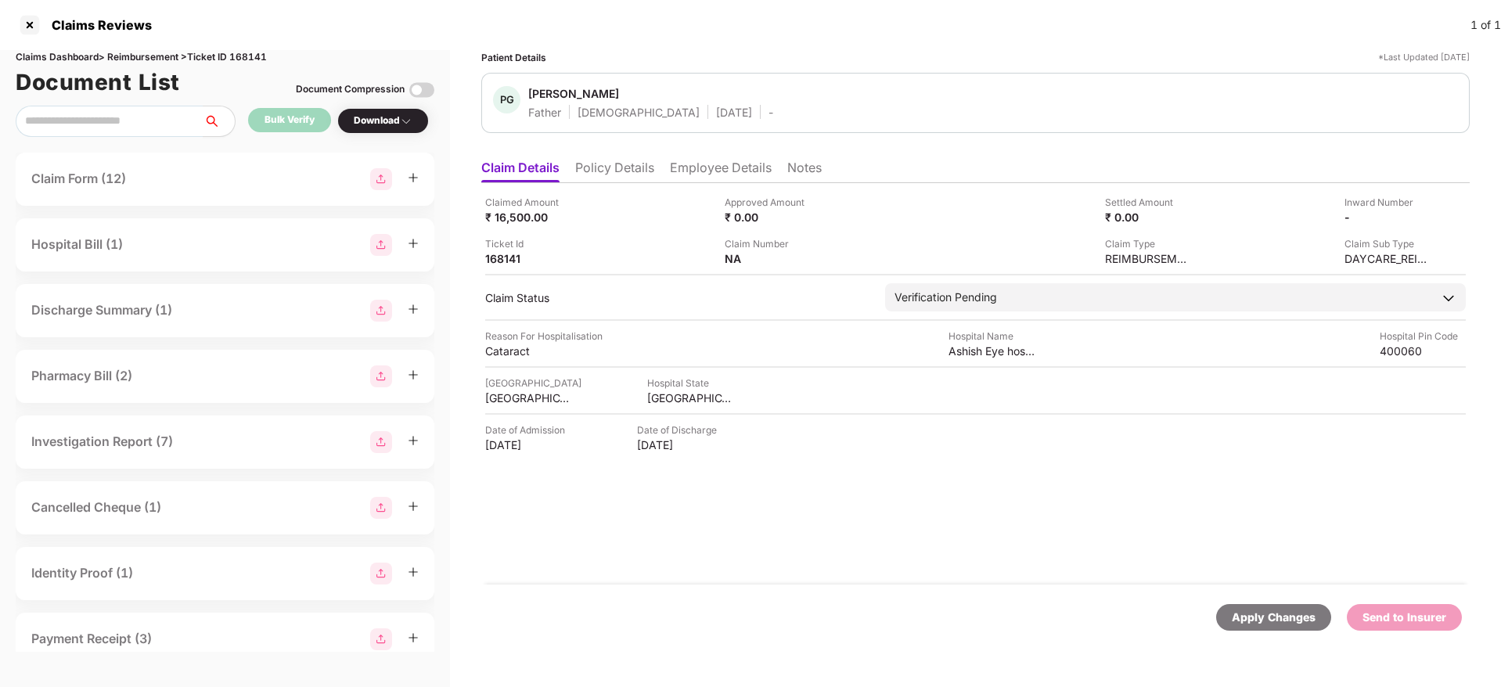
click at [642, 171] on li "Policy Details" at bounding box center [614, 171] width 79 height 23
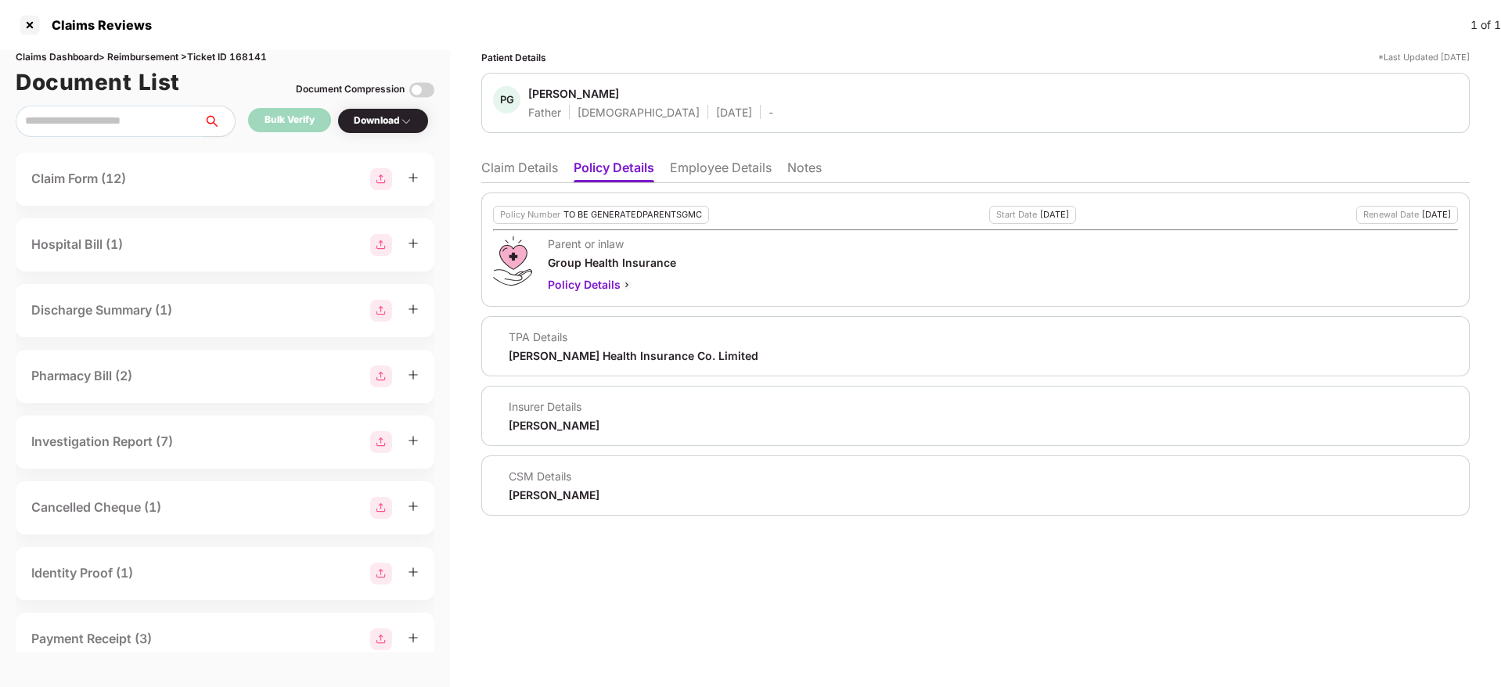
click at [524, 171] on li "Claim Details" at bounding box center [519, 171] width 77 height 23
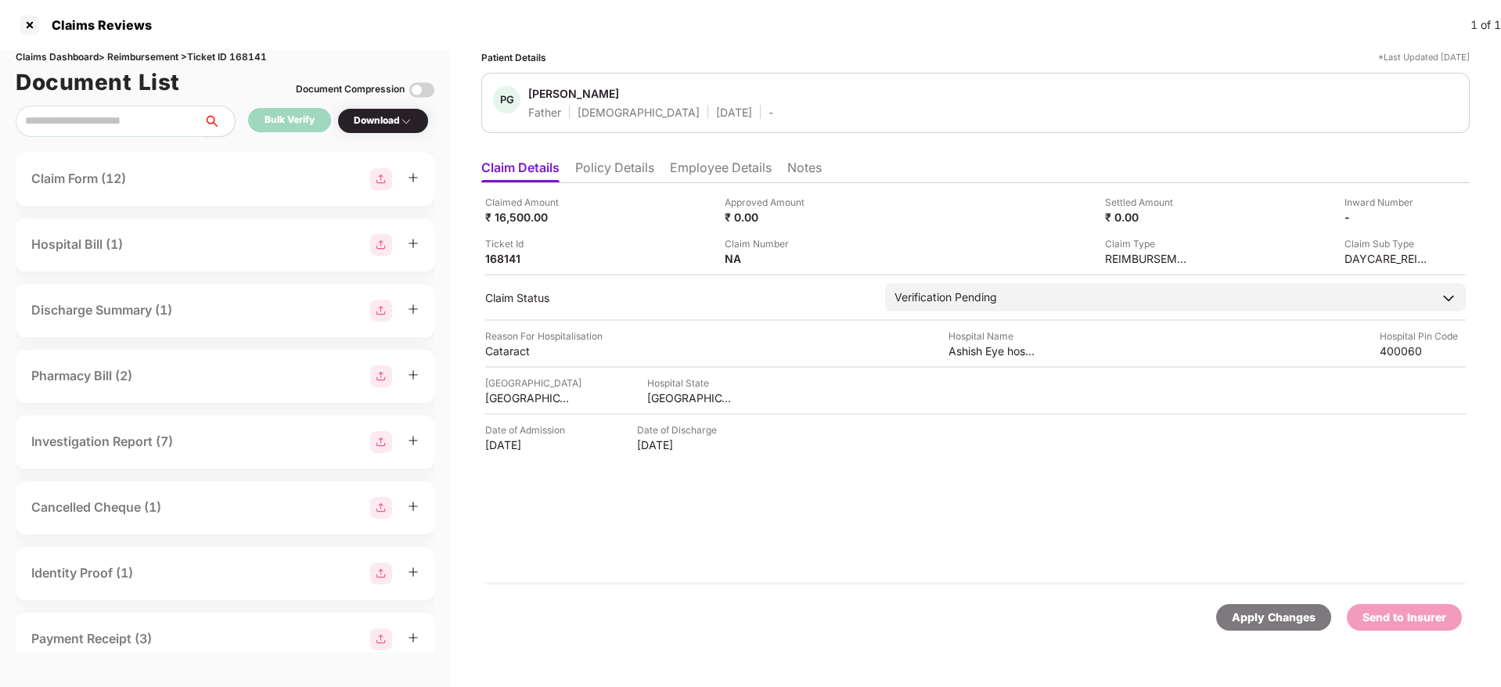
click at [643, 176] on li "Policy Details" at bounding box center [614, 171] width 79 height 23
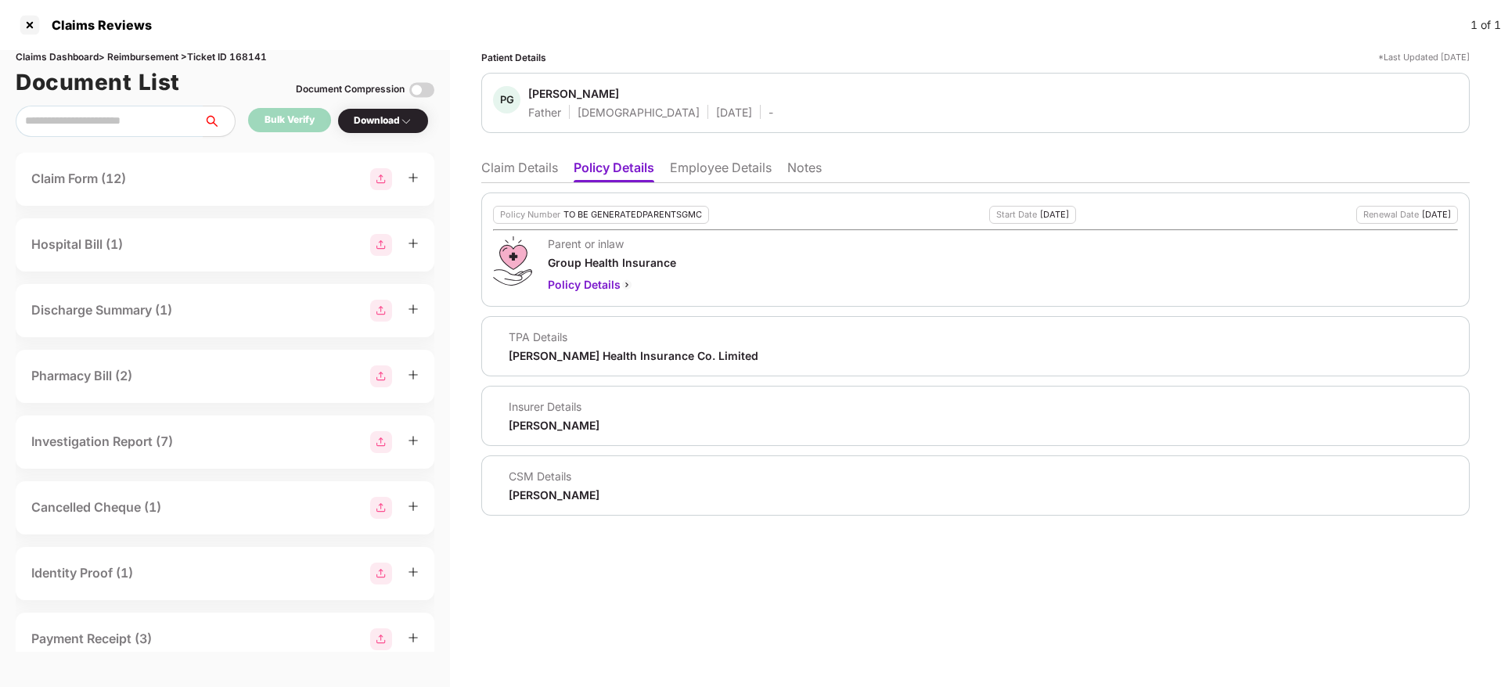
click at [558, 359] on div "Aditya Birla Health Insurance Co. Limited" at bounding box center [634, 355] width 250 height 15
copy div "Aditya Birla Health Insurance Co. Limited"
click at [494, 167] on li "Claim Details" at bounding box center [519, 171] width 77 height 23
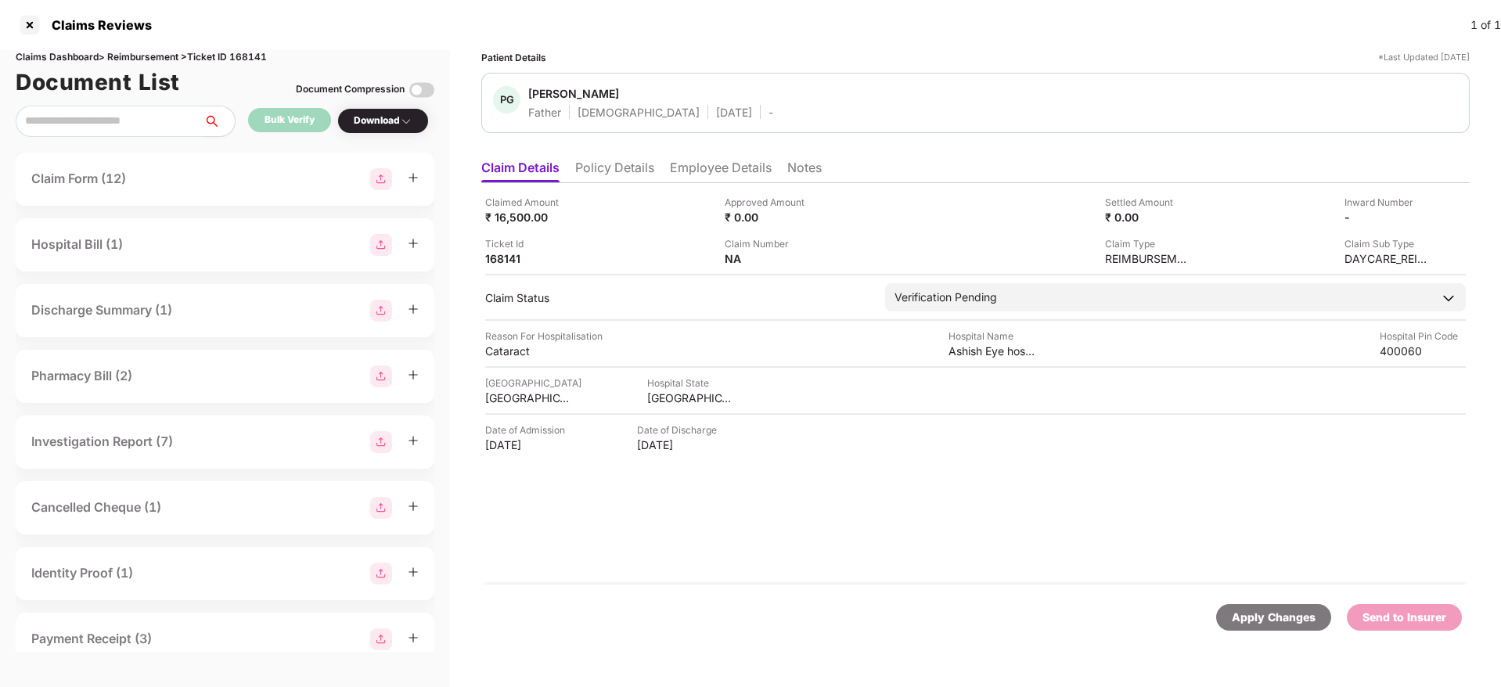
drag, startPoint x: 484, startPoint y: 450, endPoint x: 596, endPoint y: 450, distance: 111.9
click at [596, 450] on div "Claimed Amount ₹ 16,500.00 Approved Amount ₹ 0.00 Settled Amount ₹ 0.00 Inward …" at bounding box center [975, 383] width 988 height 401
copy div "07 Aug 2025"
drag, startPoint x: 577, startPoint y: 143, endPoint x: 595, endPoint y: 169, distance: 31.5
click at [580, 153] on div "Patient Details *Last Updated 25 Aug 2025 PG Parasnath Gupta Father Male 05 Jan…" at bounding box center [975, 353] width 988 height 606
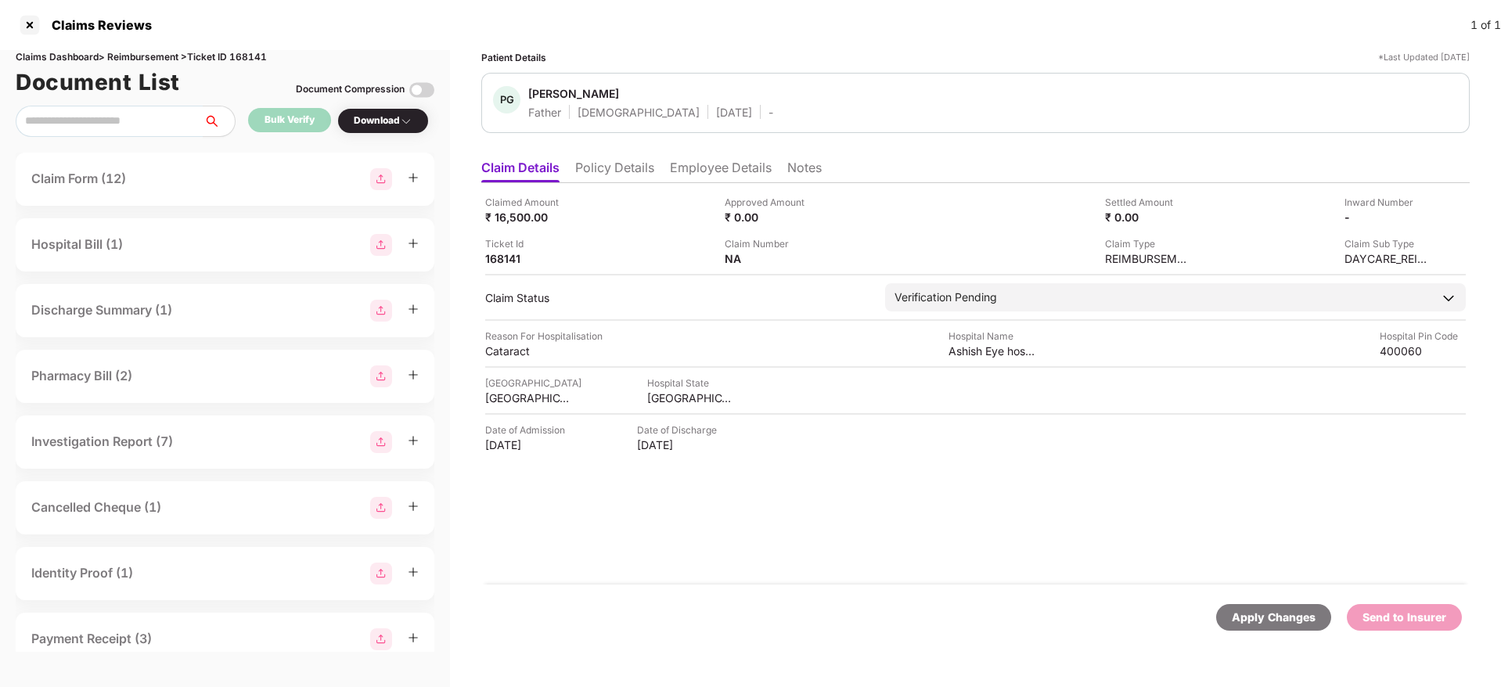
click at [596, 170] on li "Policy Details" at bounding box center [614, 171] width 79 height 23
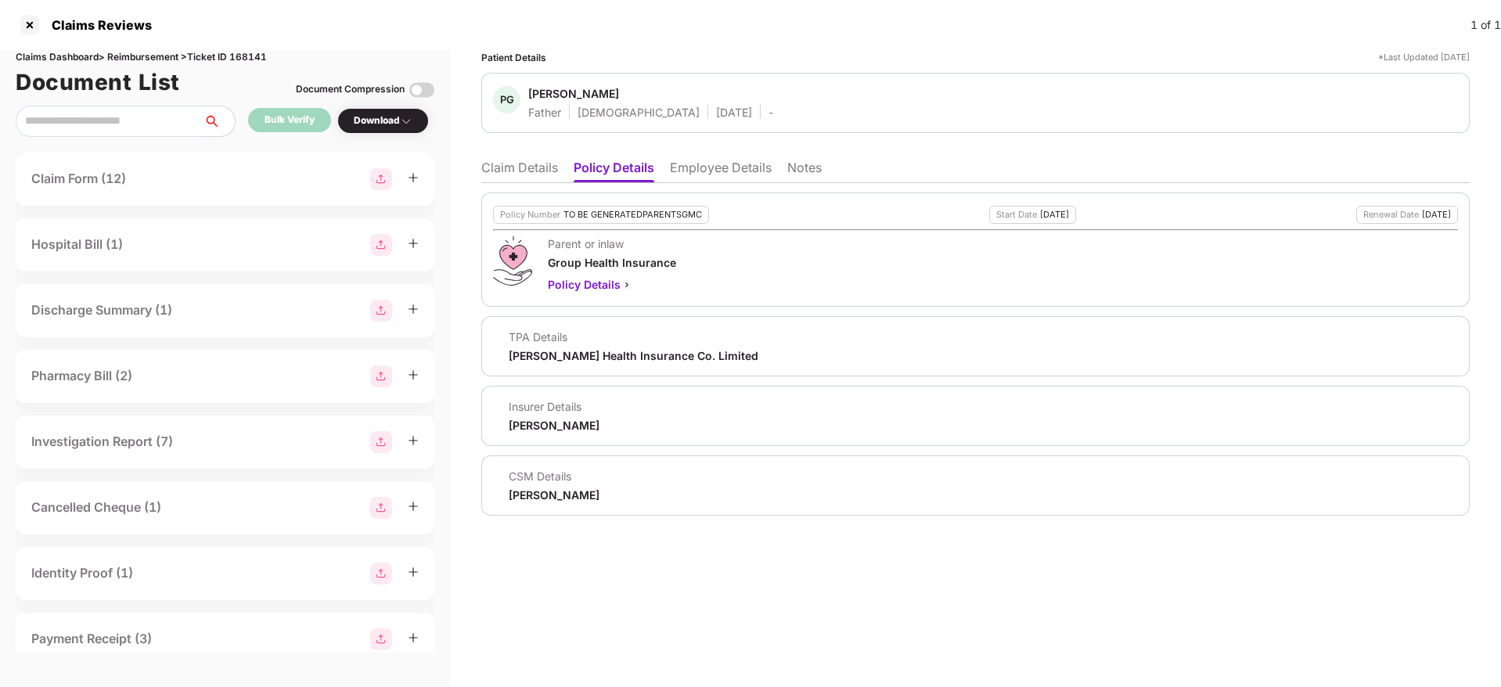
click at [512, 169] on li "Claim Details" at bounding box center [519, 171] width 77 height 23
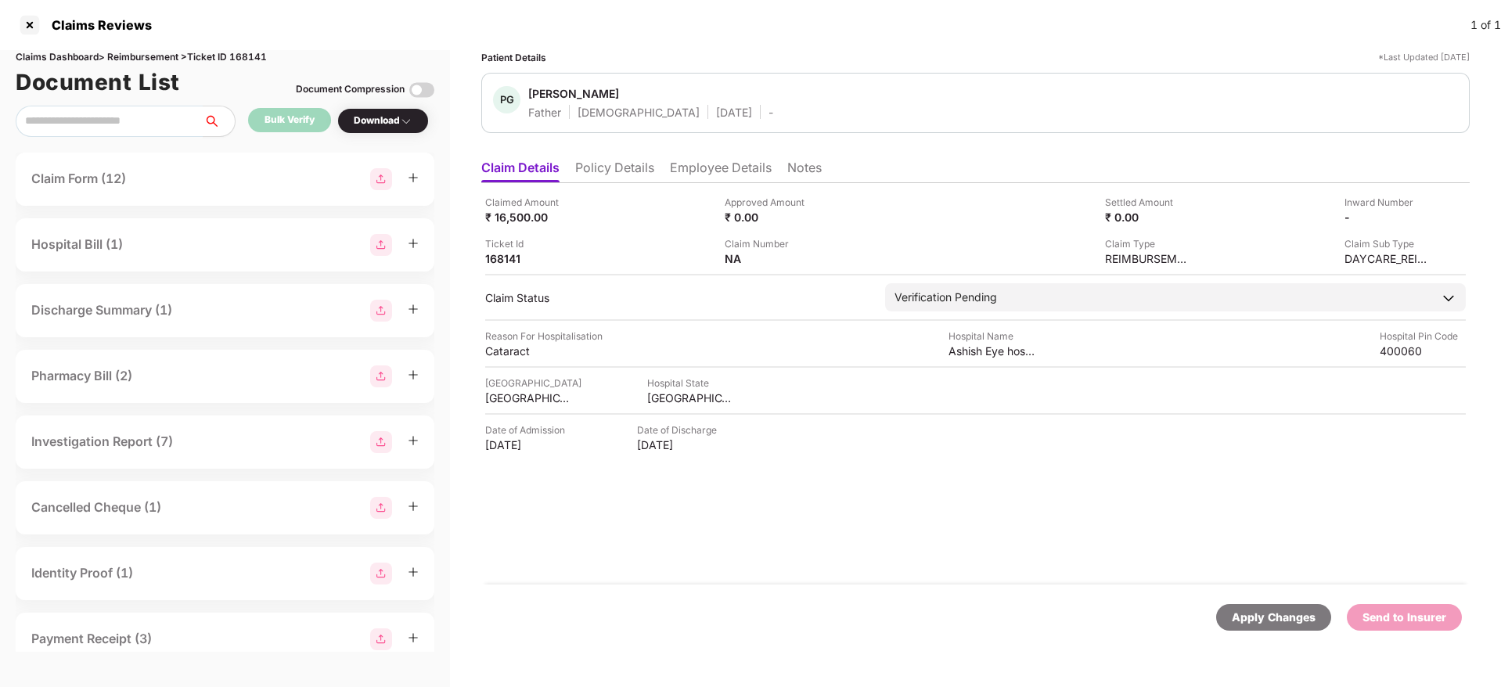
click at [690, 161] on li "Employee Details" at bounding box center [721, 171] width 102 height 23
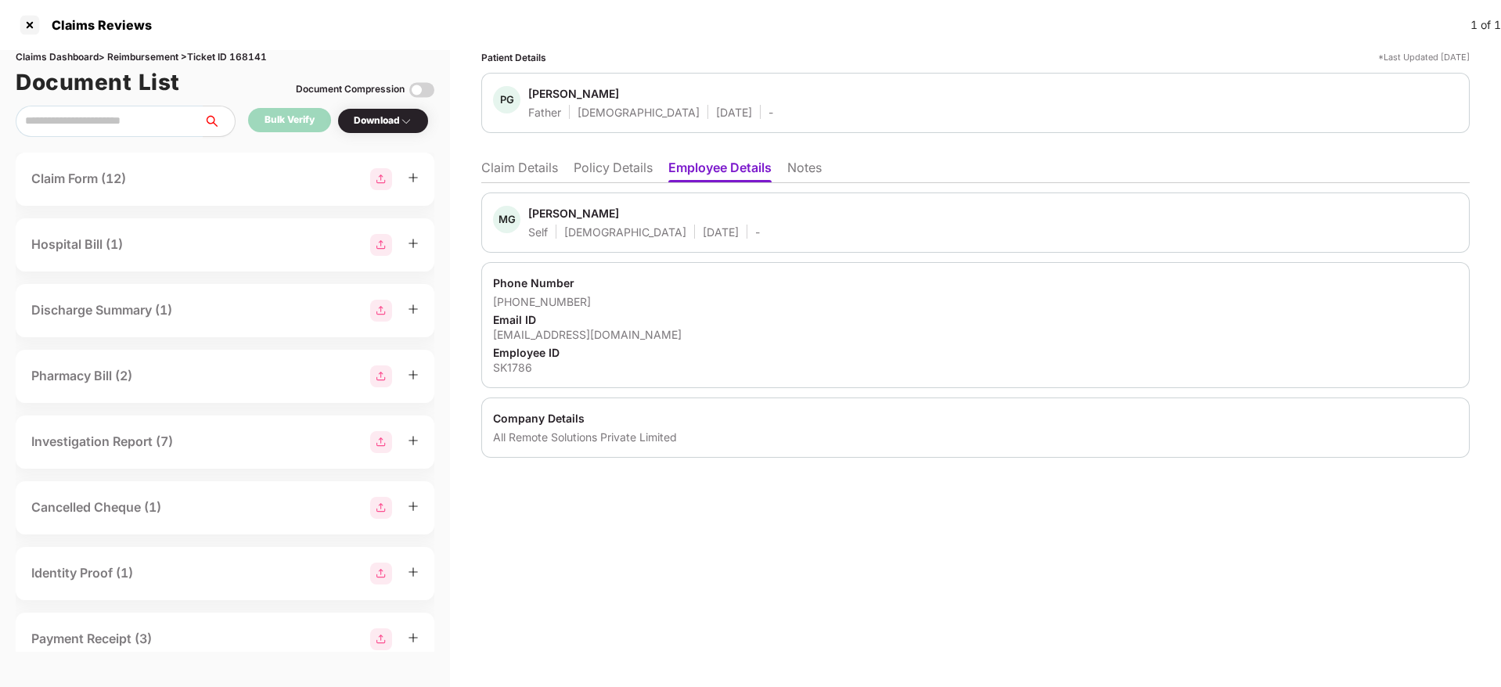
drag, startPoint x: 580, startPoint y: 166, endPoint x: 593, endPoint y: 186, distance: 23.9
click at [582, 165] on li "Policy Details" at bounding box center [612, 171] width 79 height 23
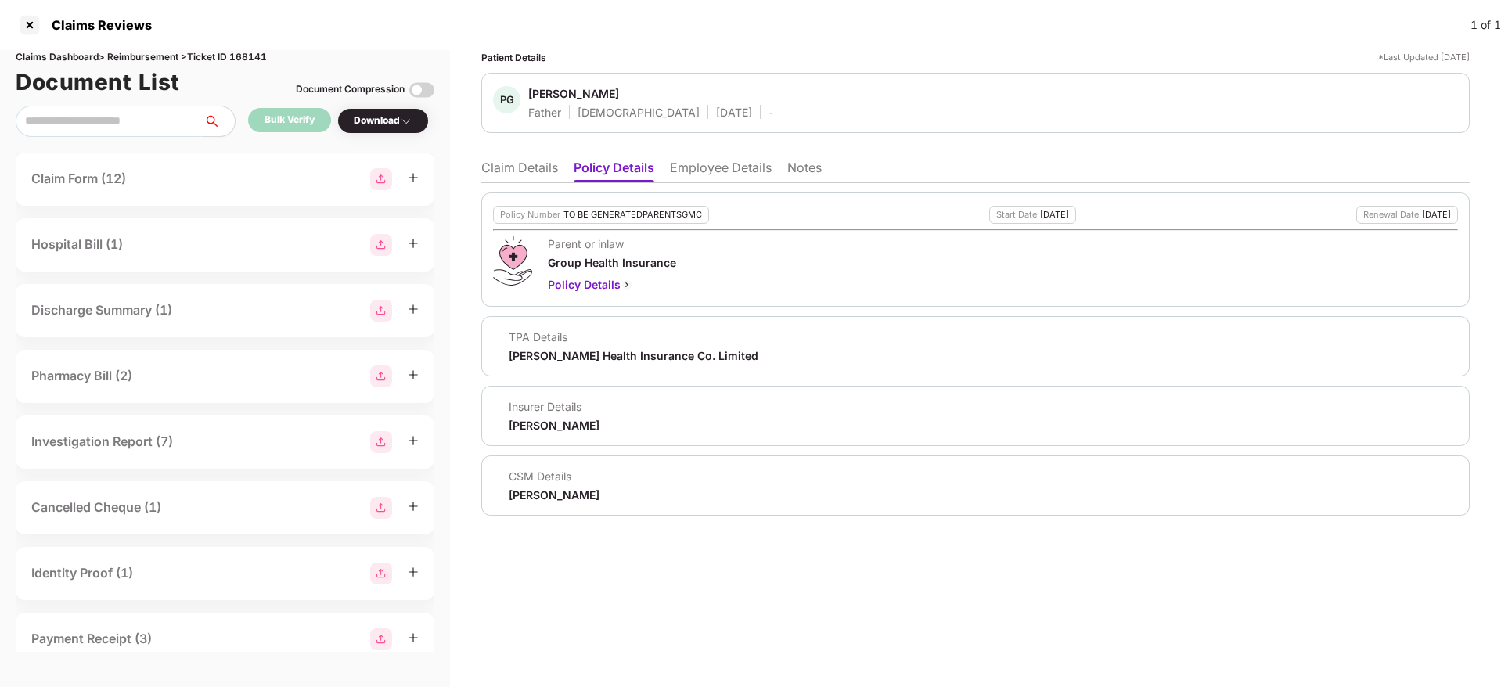
click at [530, 170] on li "Claim Details" at bounding box center [519, 171] width 77 height 23
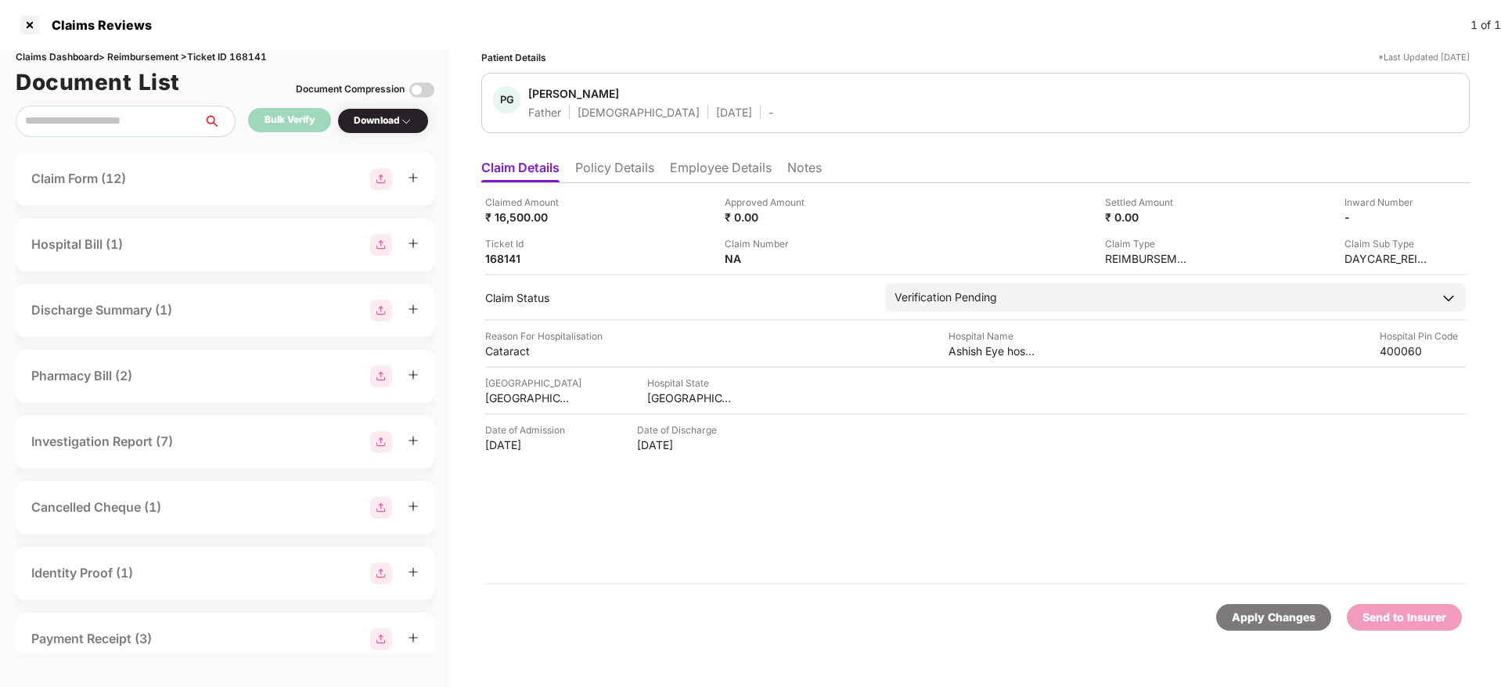
click at [639, 167] on li "Policy Details" at bounding box center [614, 171] width 79 height 23
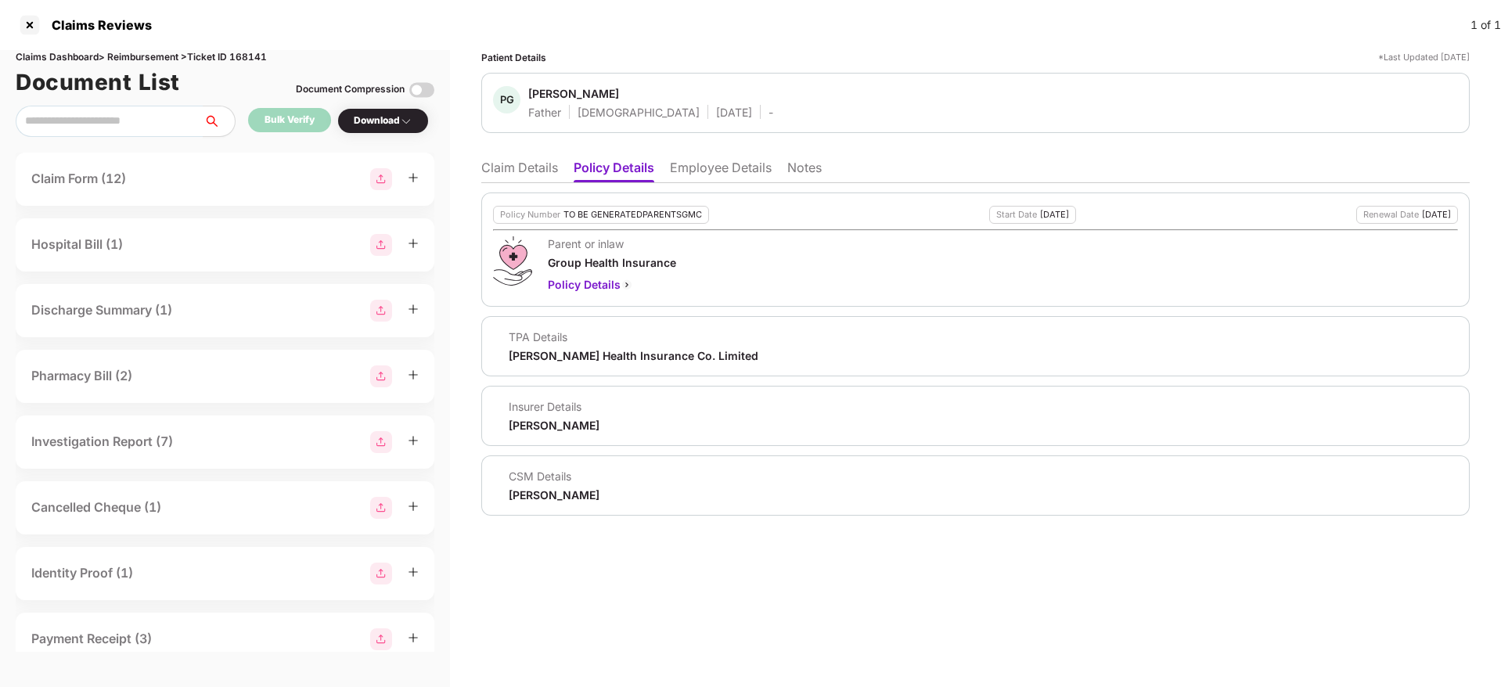
click at [531, 157] on ul "Claim Details Policy Details Employee Details Notes" at bounding box center [975, 167] width 988 height 31
click at [512, 166] on li "Claim Details" at bounding box center [519, 171] width 77 height 23
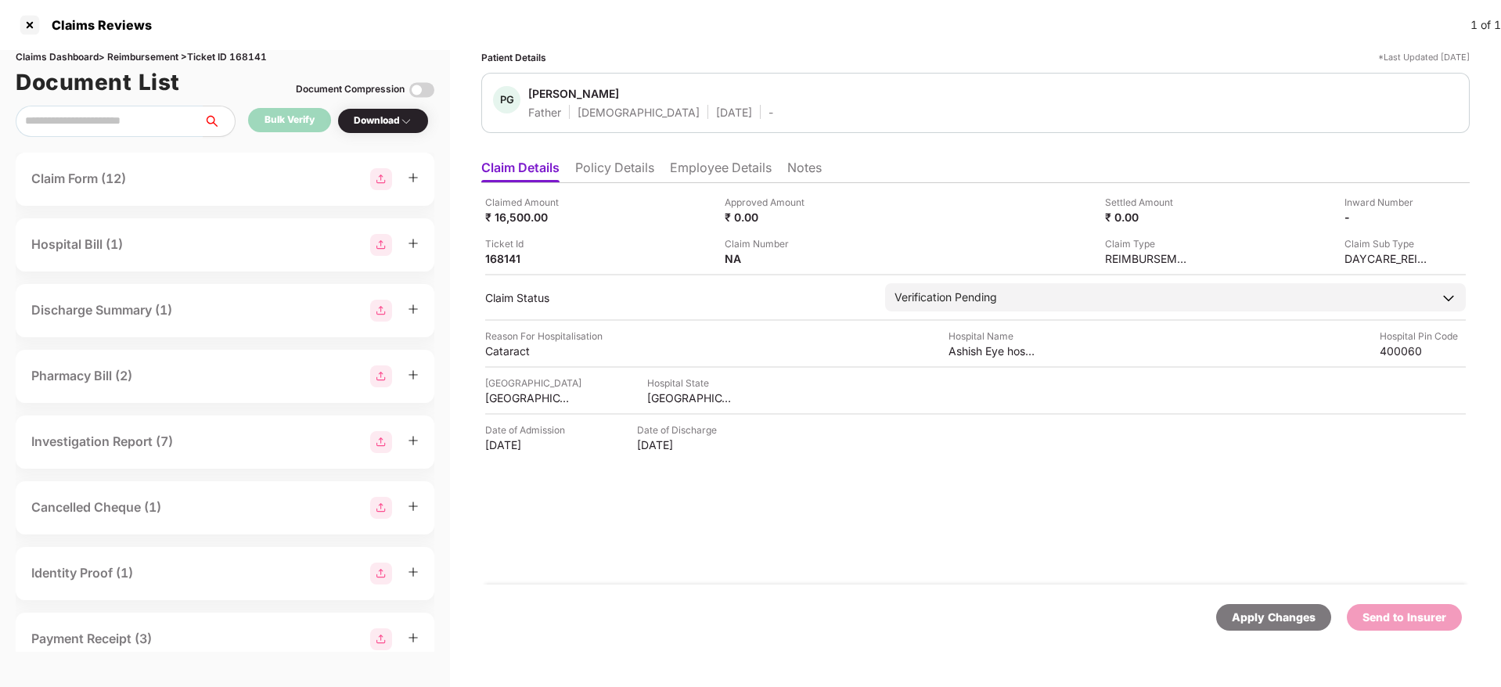
drag, startPoint x: 906, startPoint y: 451, endPoint x: 1071, endPoint y: 507, distance: 174.4
click at [0, 0] on span at bounding box center [0, 0] width 0 height 0
click at [1281, 618] on div "Apply Changes" at bounding box center [1273, 617] width 84 height 17
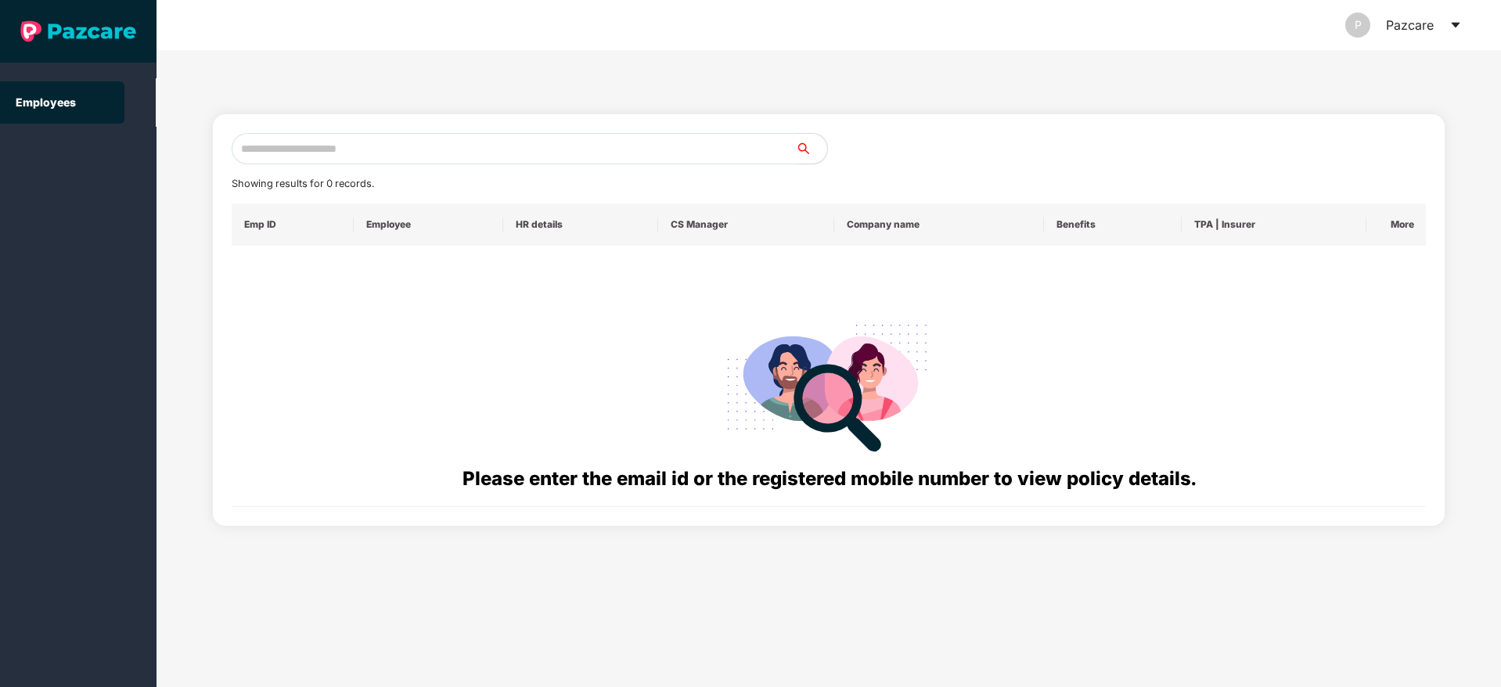
click at [322, 146] on input "text" at bounding box center [514, 148] width 564 height 31
paste input "**********"
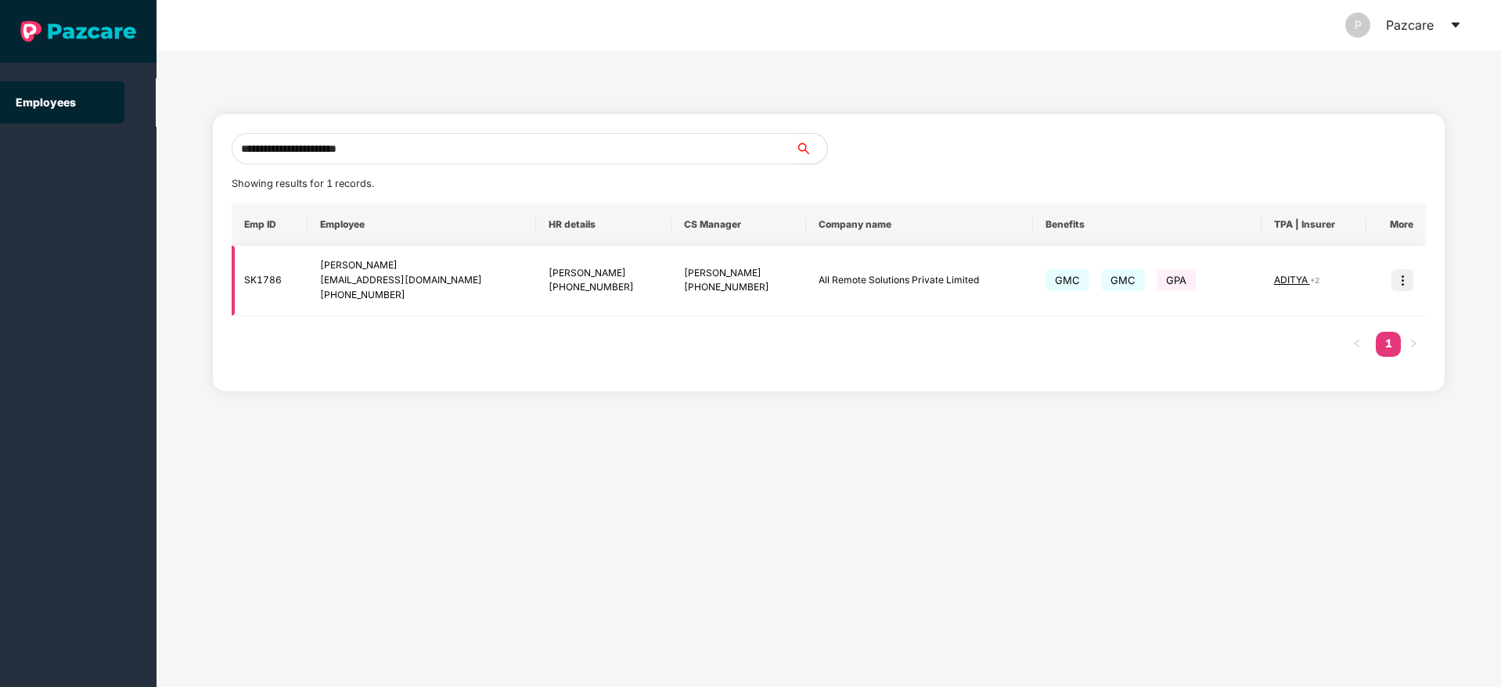
type input "**********"
click at [1397, 279] on img at bounding box center [1402, 280] width 22 height 22
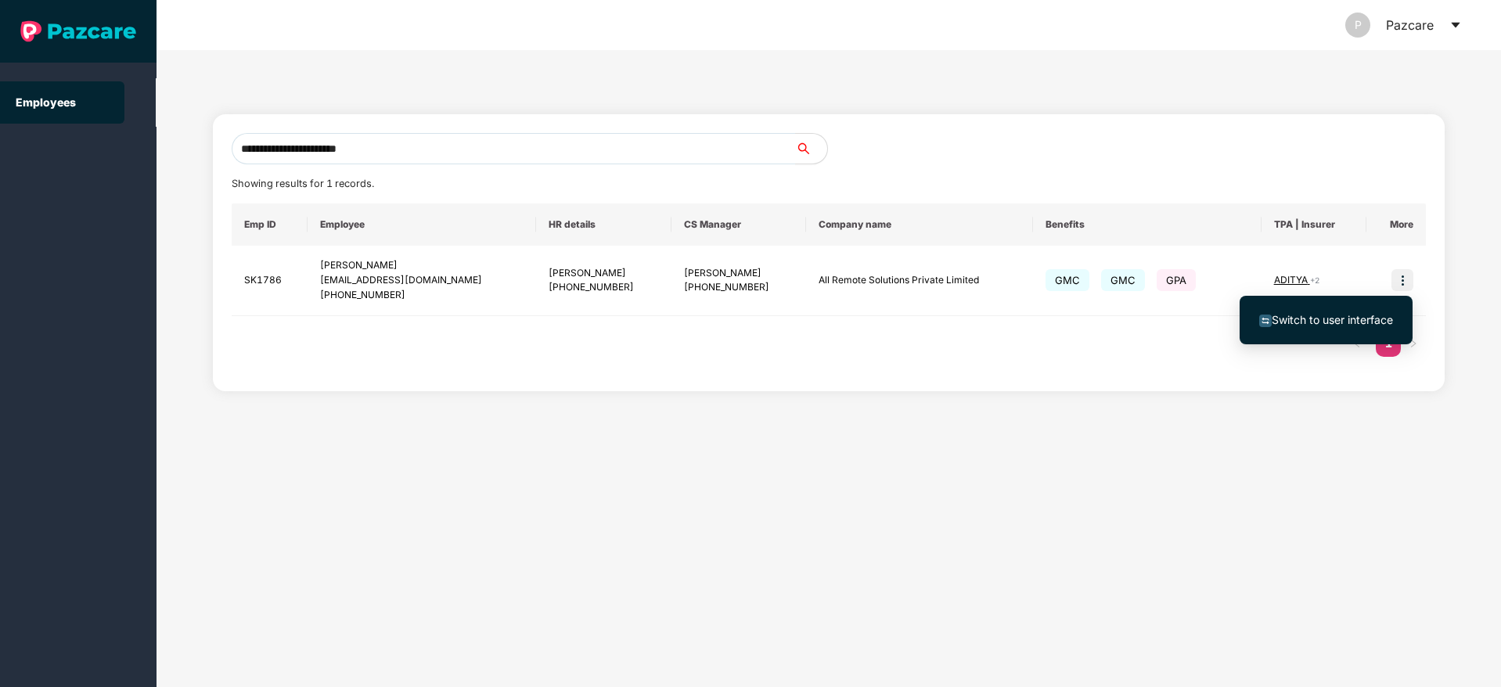
click at [1312, 323] on span "Switch to user interface" at bounding box center [1331, 319] width 121 height 13
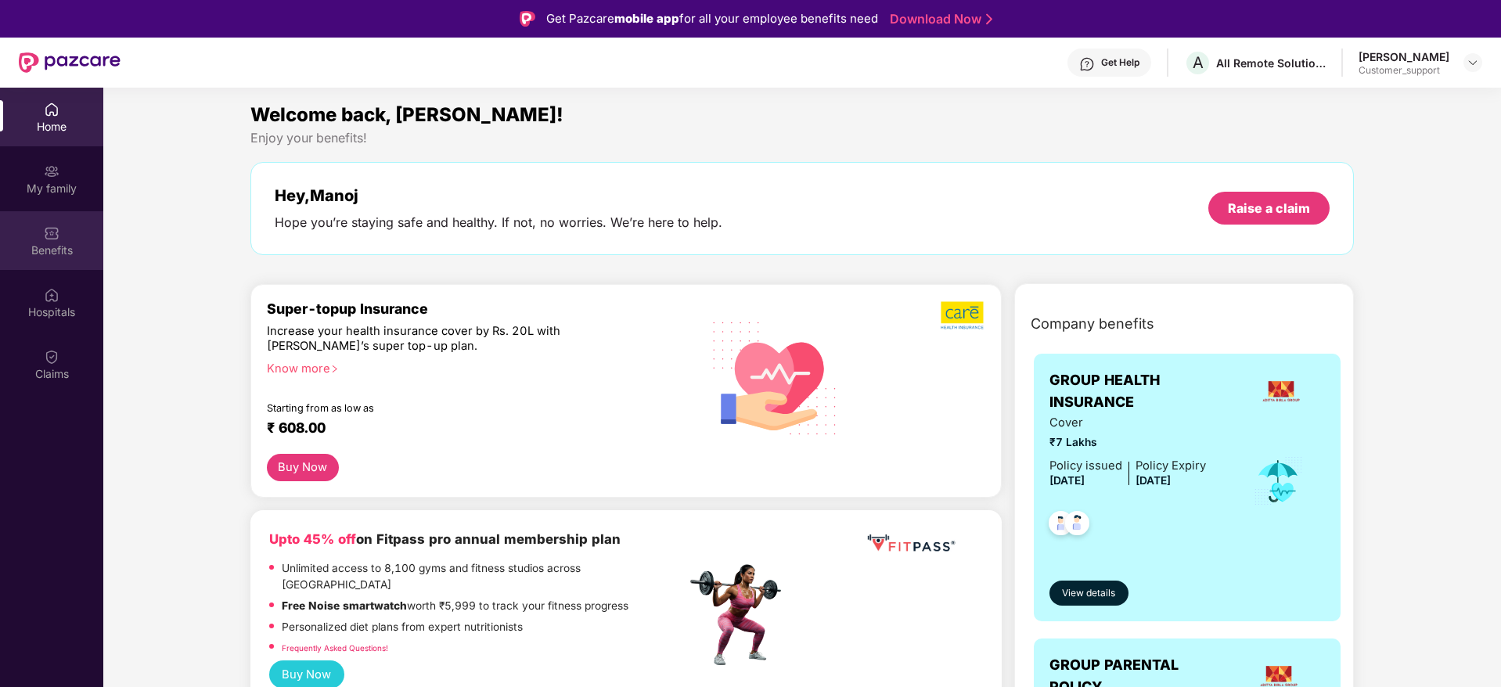
click at [41, 245] on div "Benefits" at bounding box center [51, 251] width 103 height 16
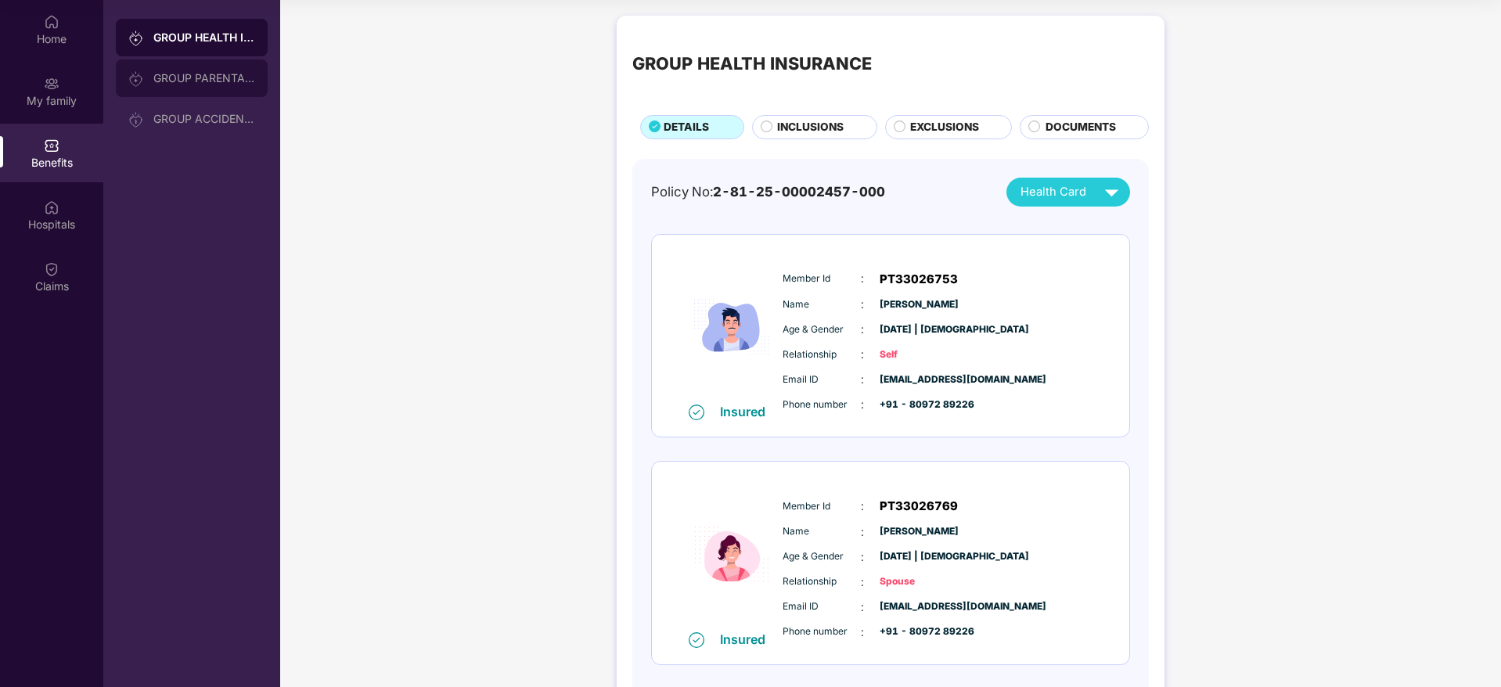
click at [187, 77] on div "GROUP PARENTAL POLICY" at bounding box center [204, 78] width 102 height 13
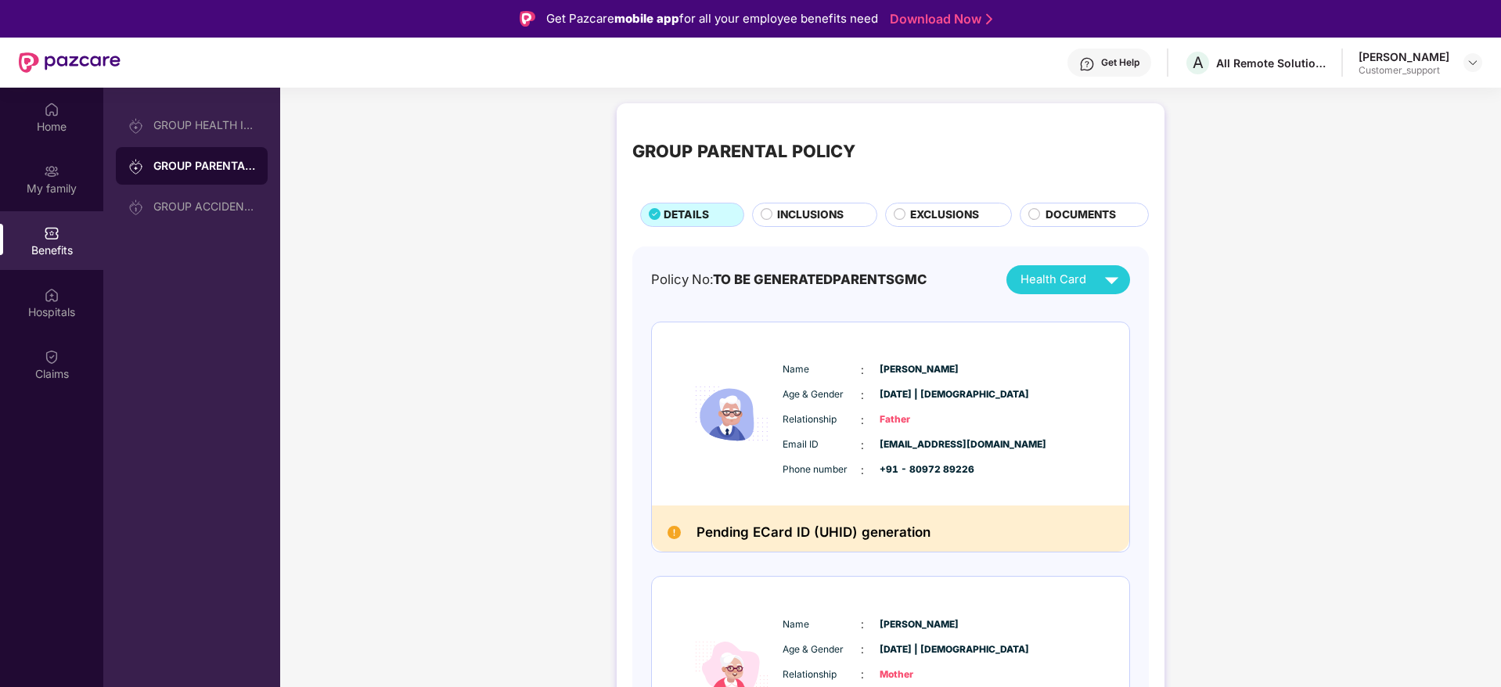
click at [1130, 59] on div "Get Help" at bounding box center [1120, 62] width 38 height 13
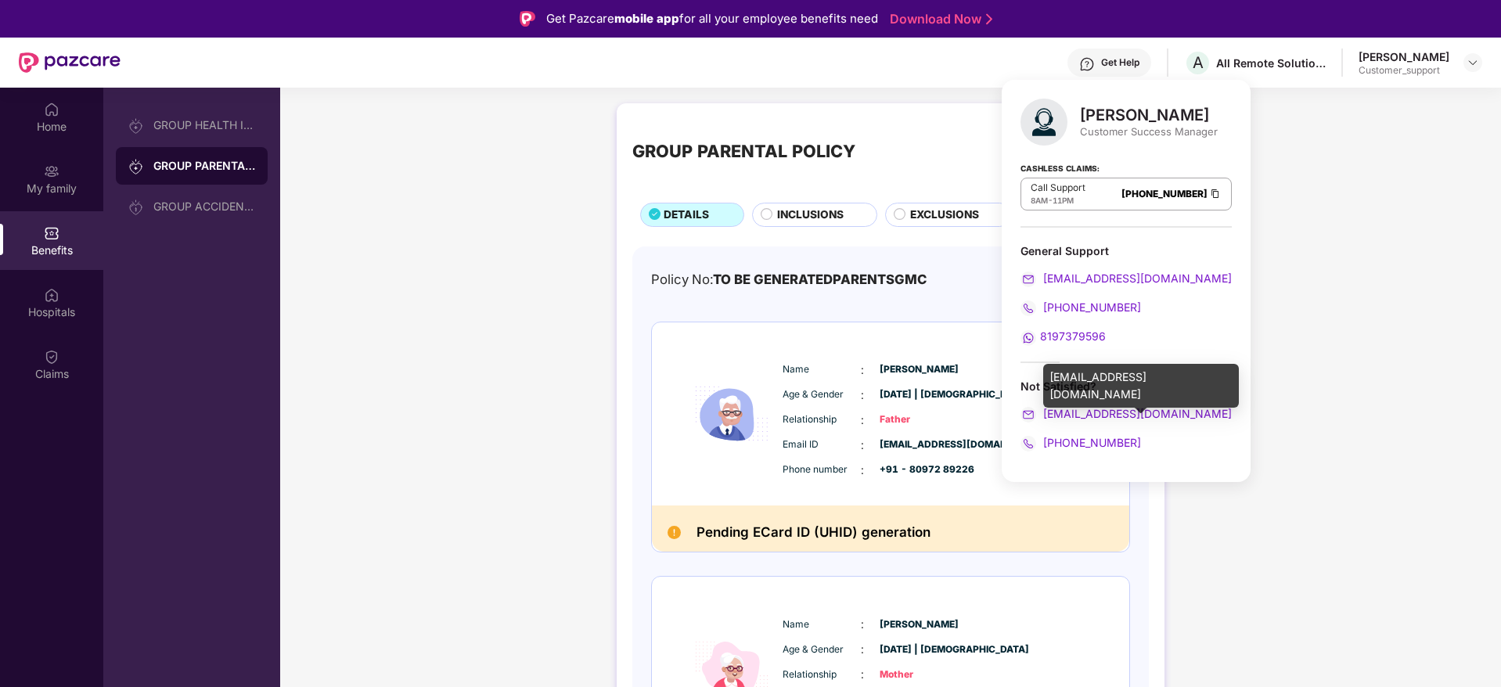
click at [1115, 374] on div "ravi.sharma@pazcare.com" at bounding box center [1141, 386] width 196 height 44
copy div "ravi.sharma@pazcare.com"
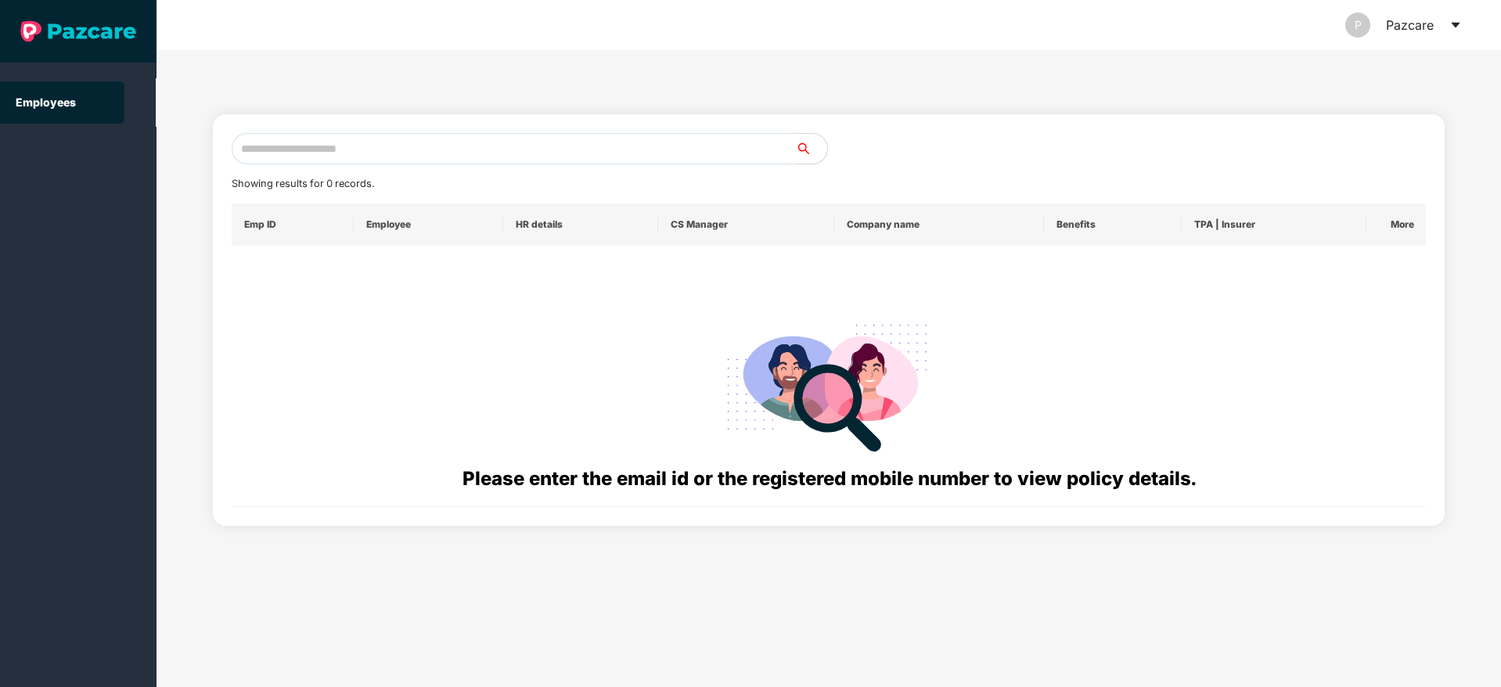
click at [318, 146] on input "text" at bounding box center [514, 148] width 564 height 31
paste input "**********"
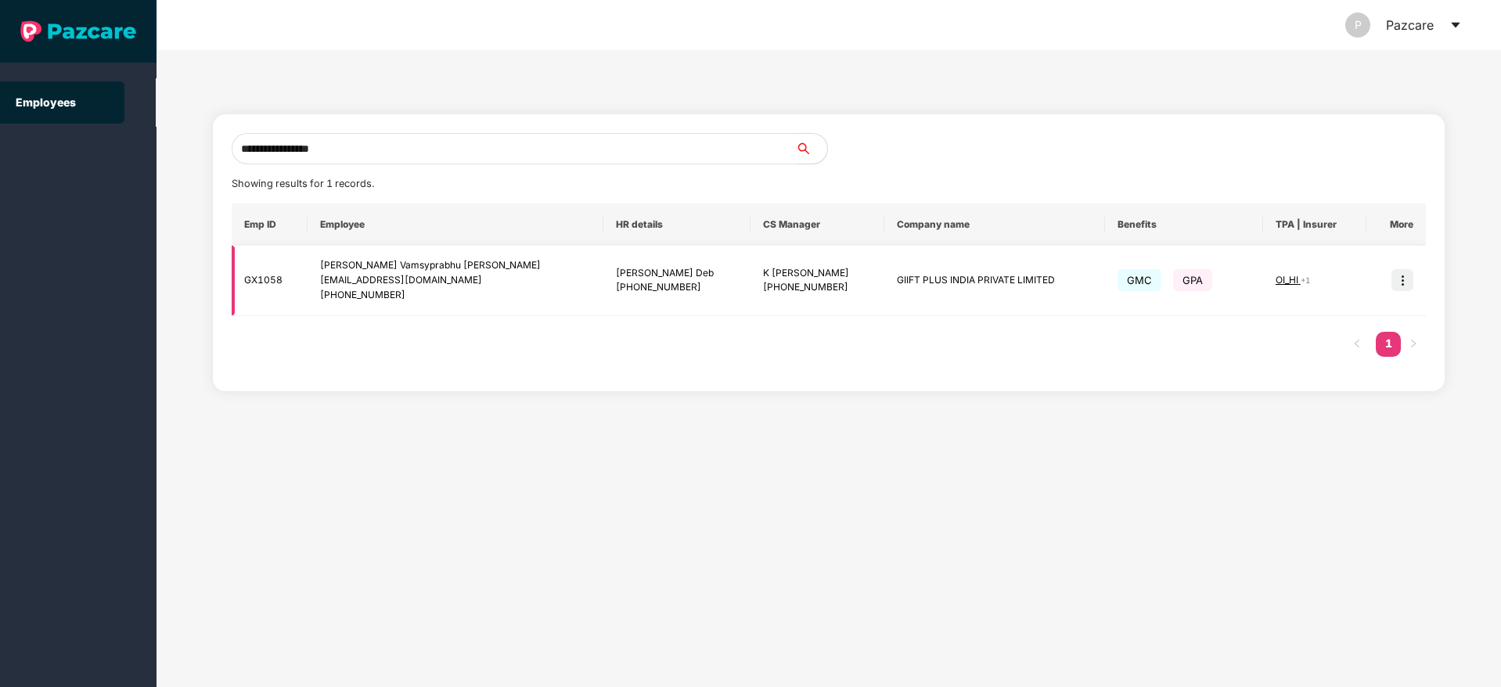
type input "**********"
click at [1404, 280] on img at bounding box center [1402, 280] width 22 height 22
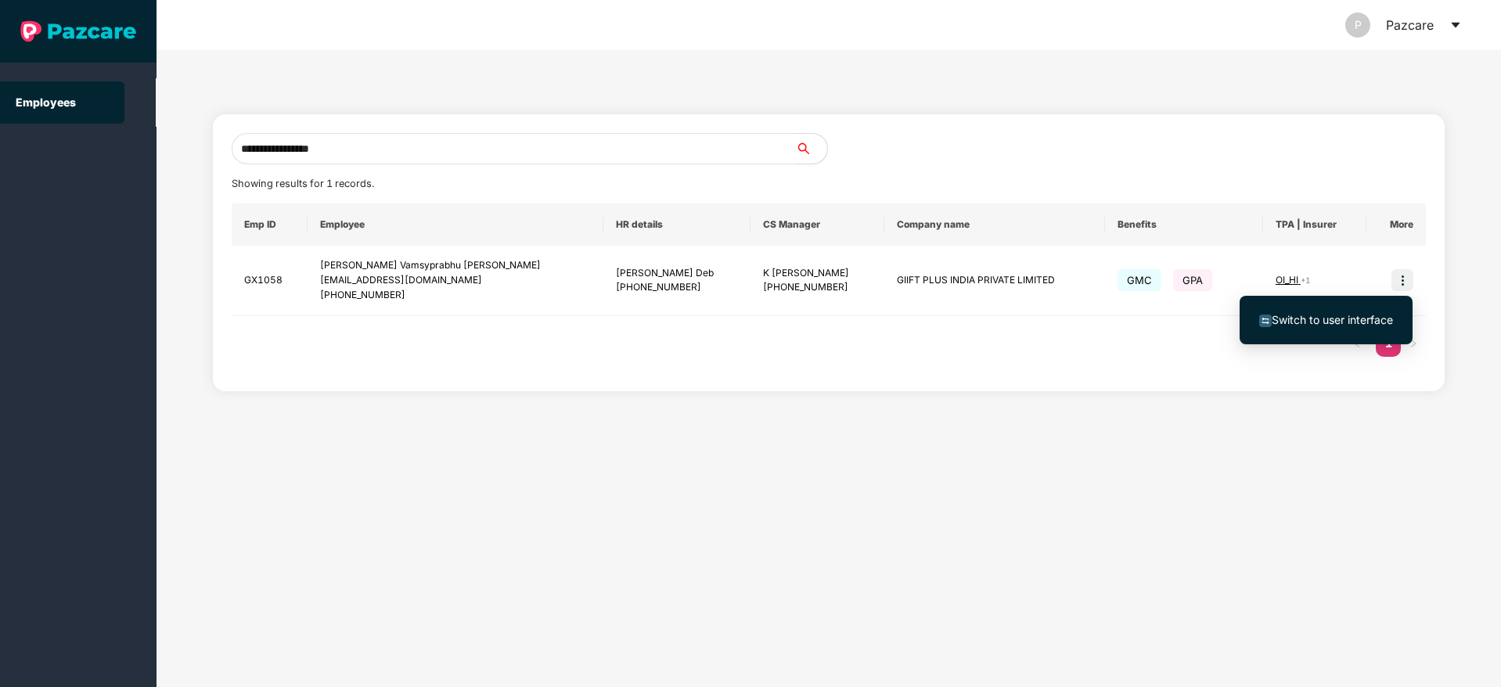
click at [1324, 314] on span "Switch to user interface" at bounding box center [1331, 319] width 121 height 13
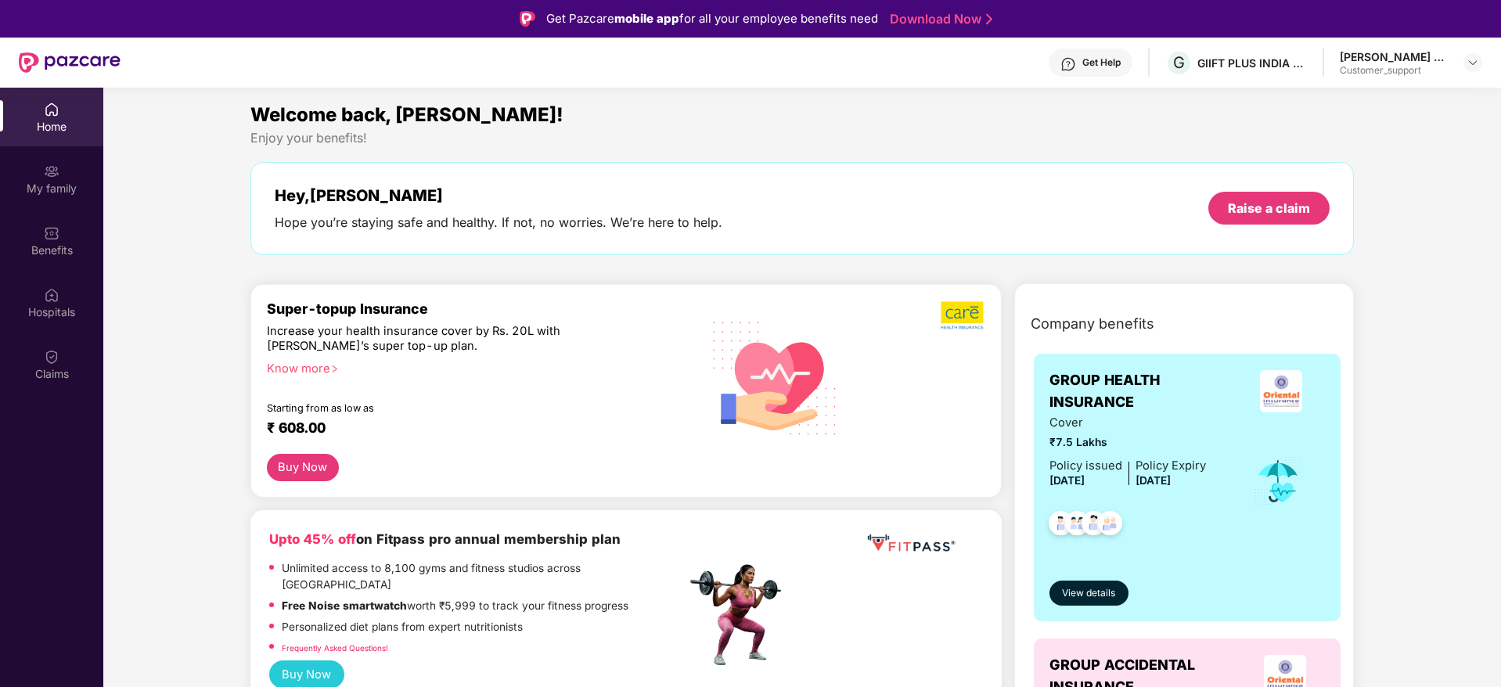
drag, startPoint x: 43, startPoint y: 243, endPoint x: 225, endPoint y: 316, distance: 195.5
click at [44, 243] on div "Benefits" at bounding box center [51, 251] width 103 height 16
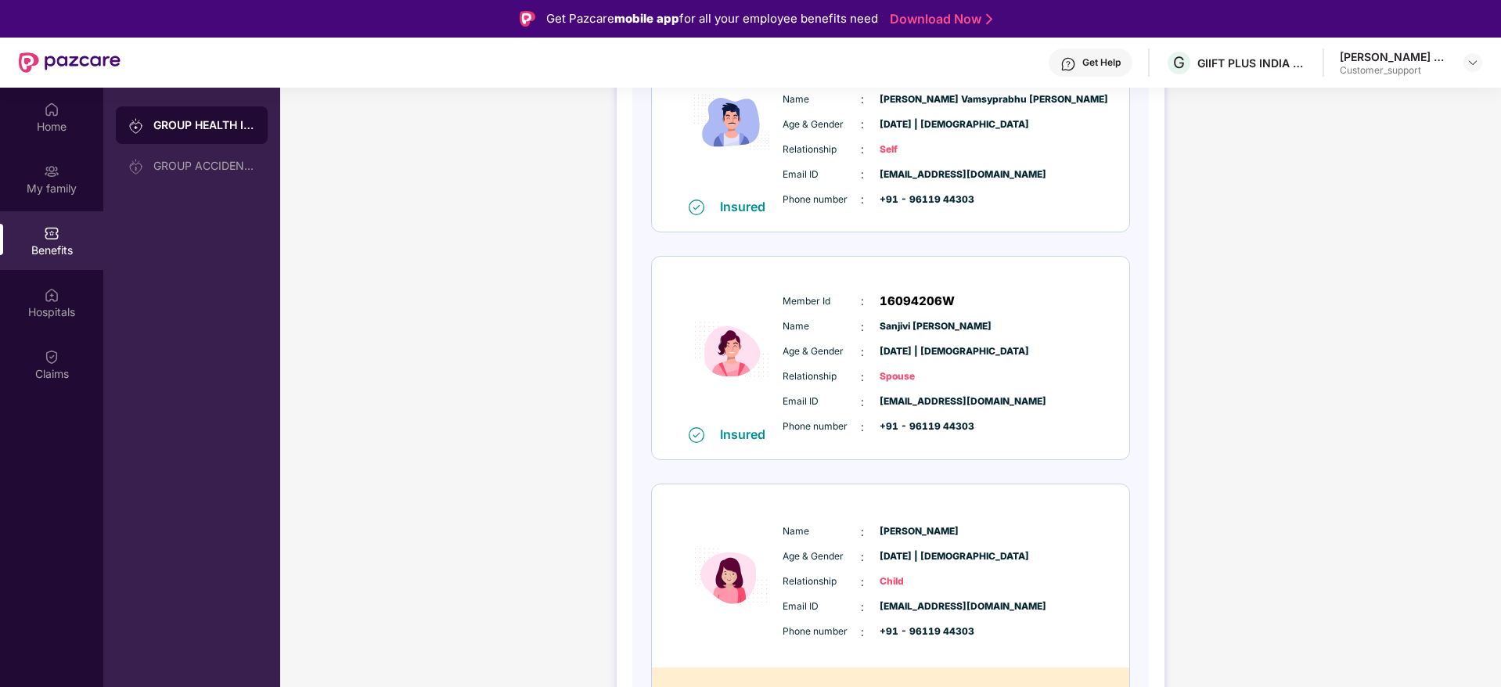
scroll to position [352, 0]
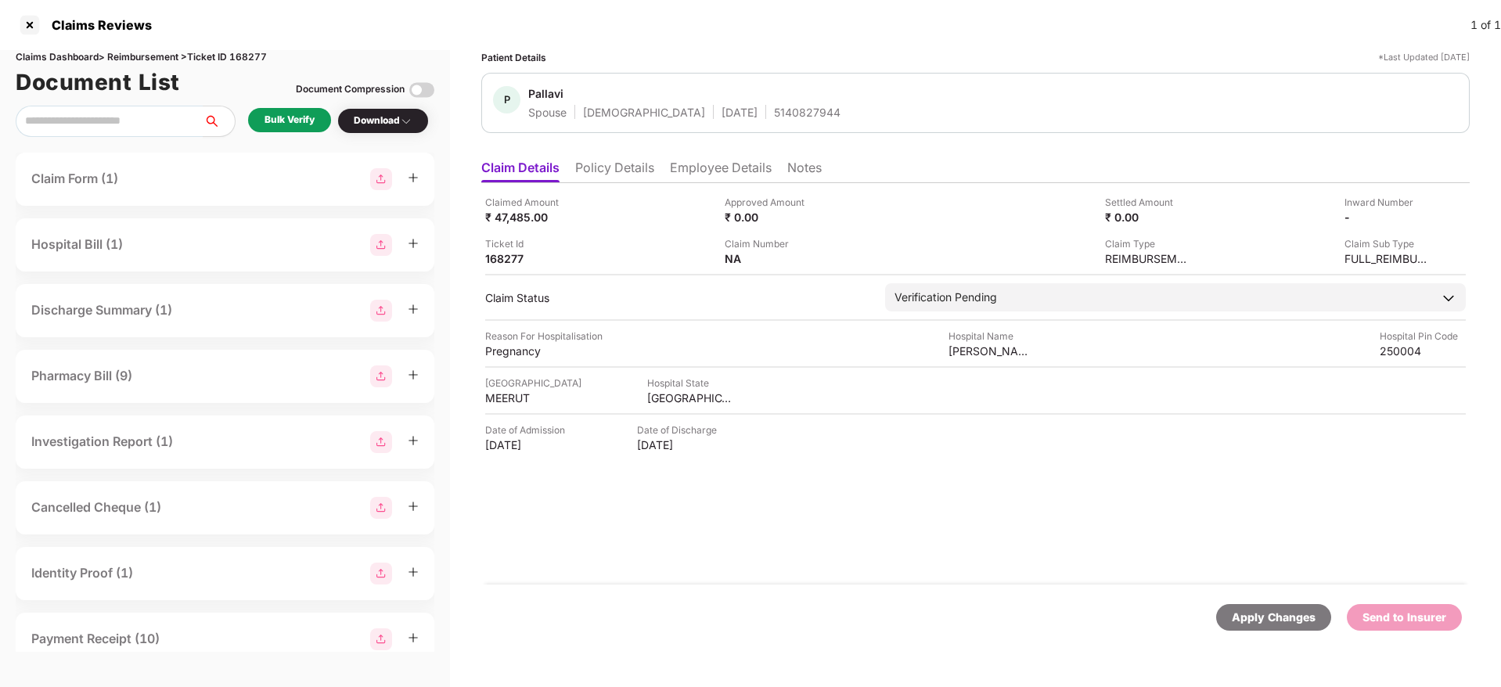
click at [620, 156] on ul "Claim Details Policy Details Employee Details Notes" at bounding box center [975, 167] width 988 height 31
click at [626, 160] on li "Policy Details" at bounding box center [614, 171] width 79 height 23
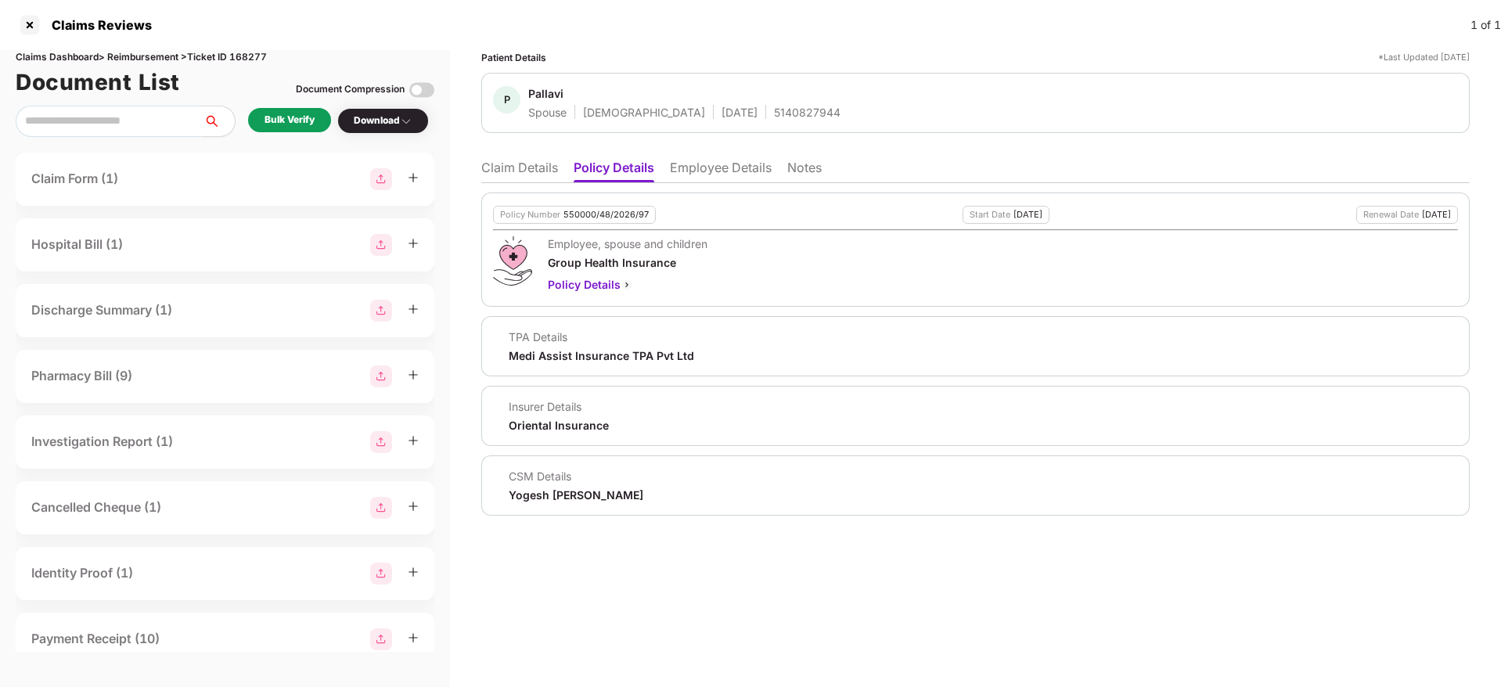
click at [740, 172] on li "Employee Details" at bounding box center [721, 171] width 102 height 23
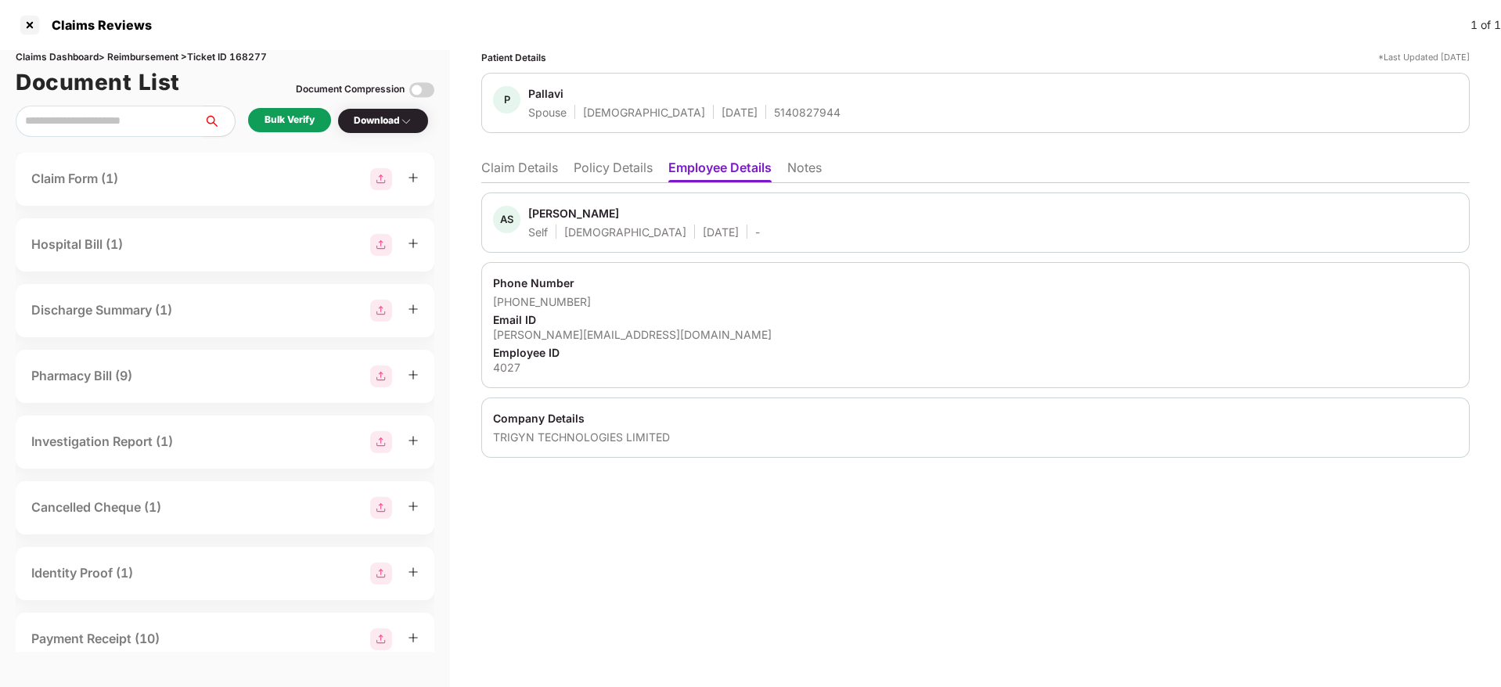
click at [519, 169] on li "Claim Details" at bounding box center [519, 171] width 77 height 23
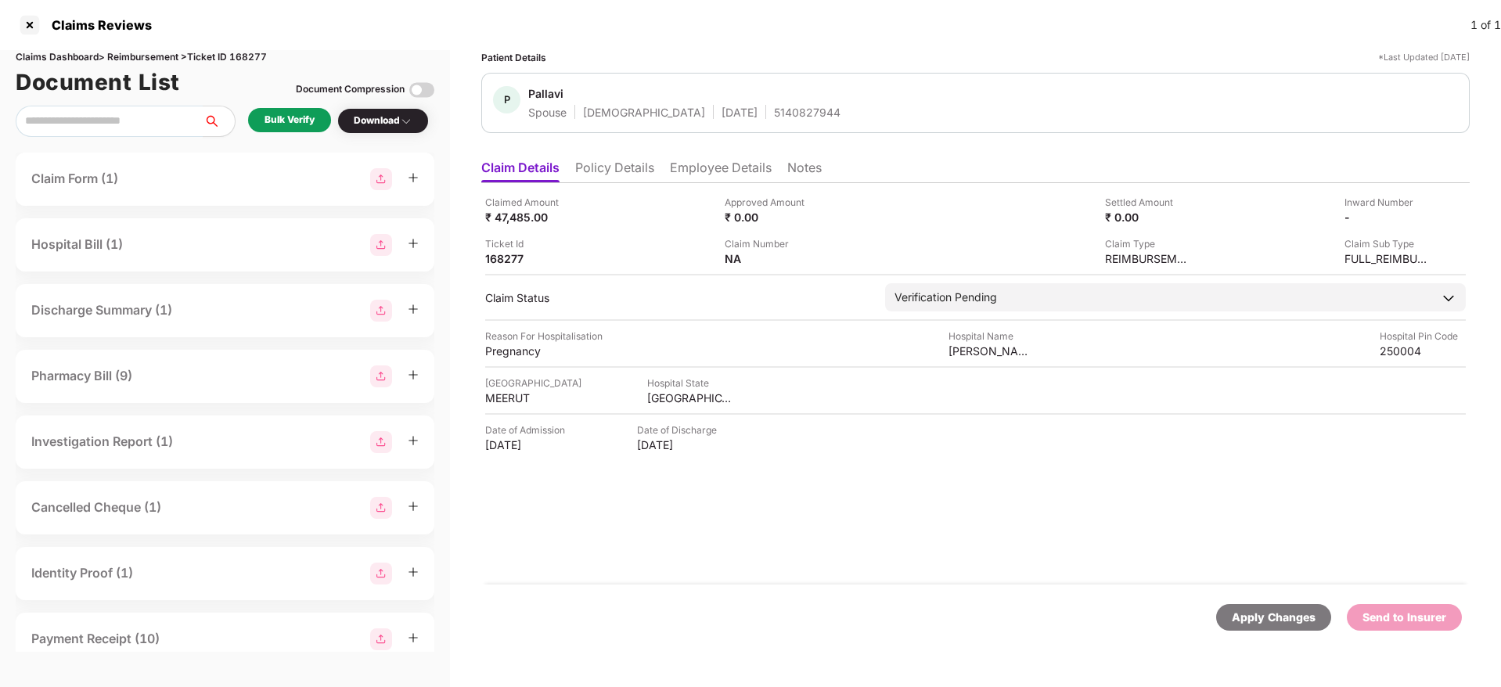
click at [710, 170] on li "Employee Details" at bounding box center [721, 171] width 102 height 23
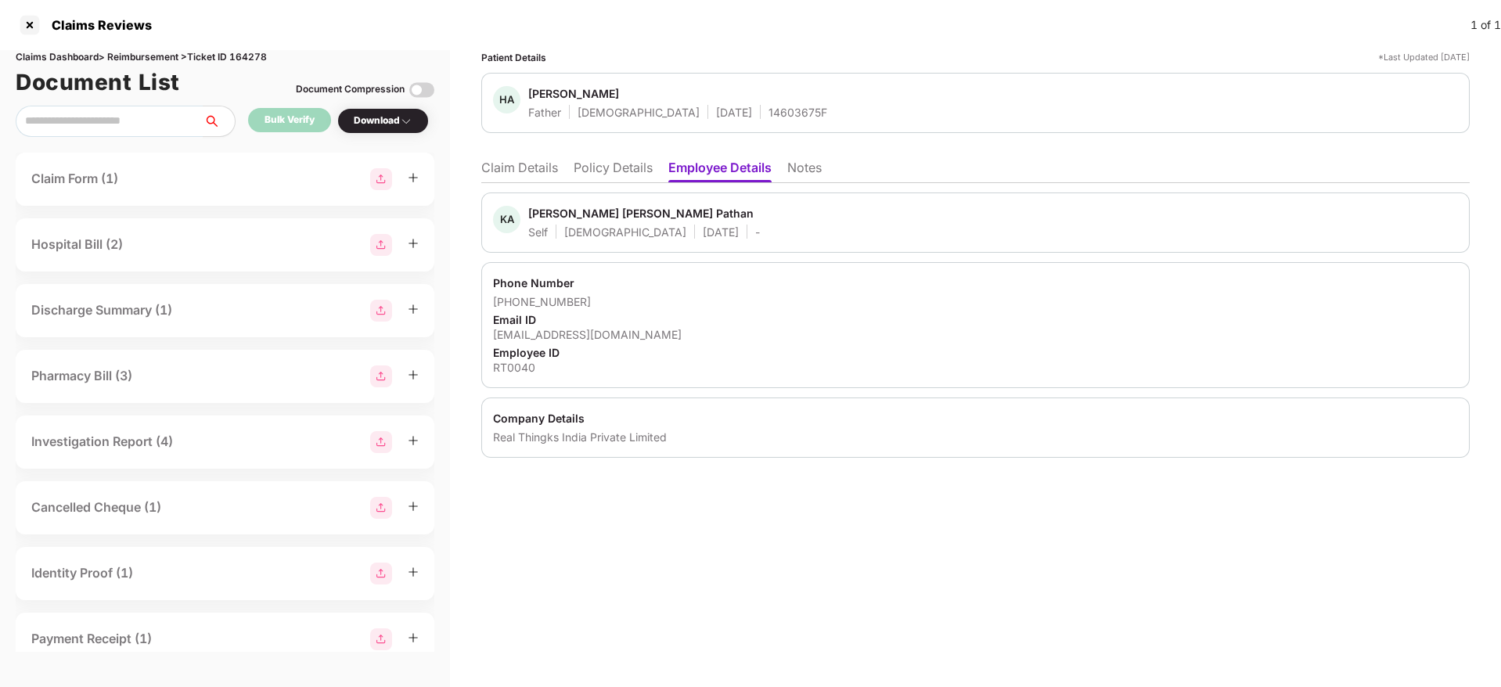
click at [628, 167] on li "Policy Details" at bounding box center [612, 171] width 79 height 23
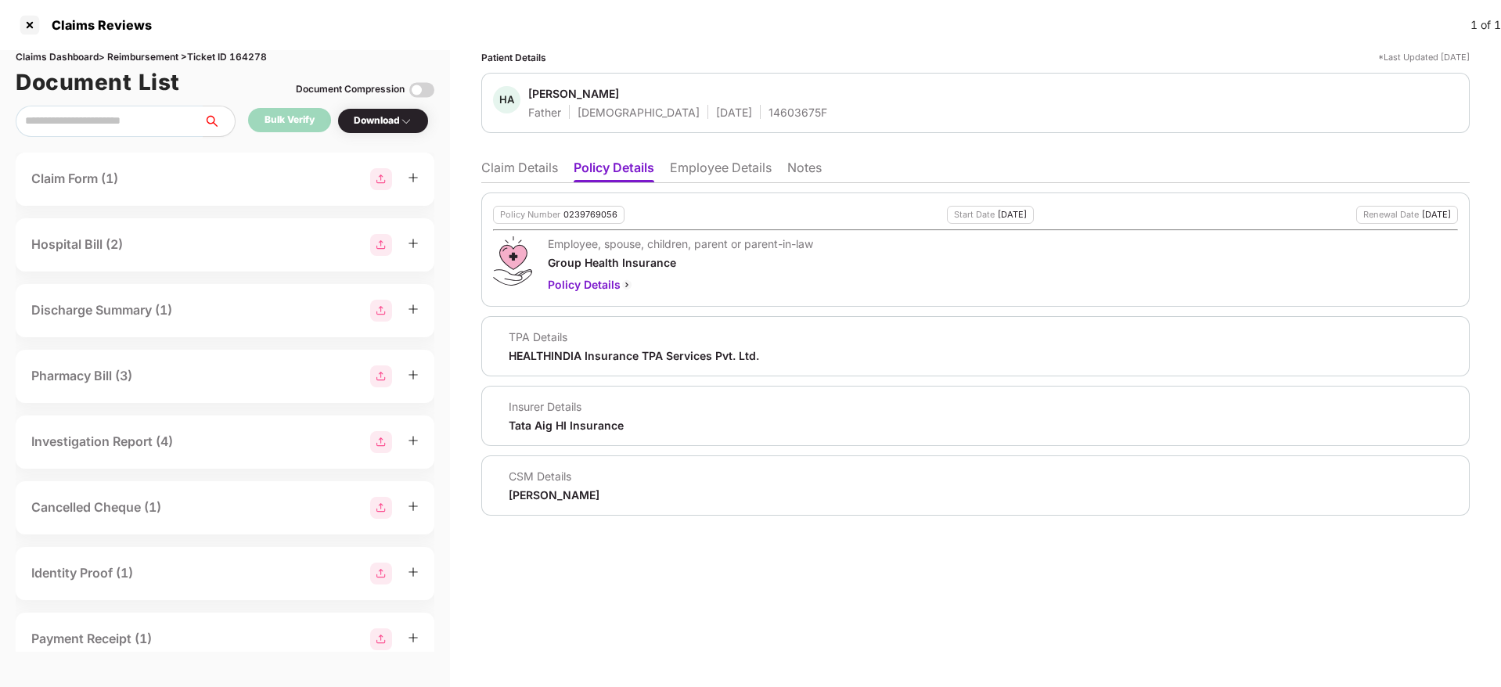
click at [519, 178] on li "Claim Details" at bounding box center [519, 171] width 77 height 23
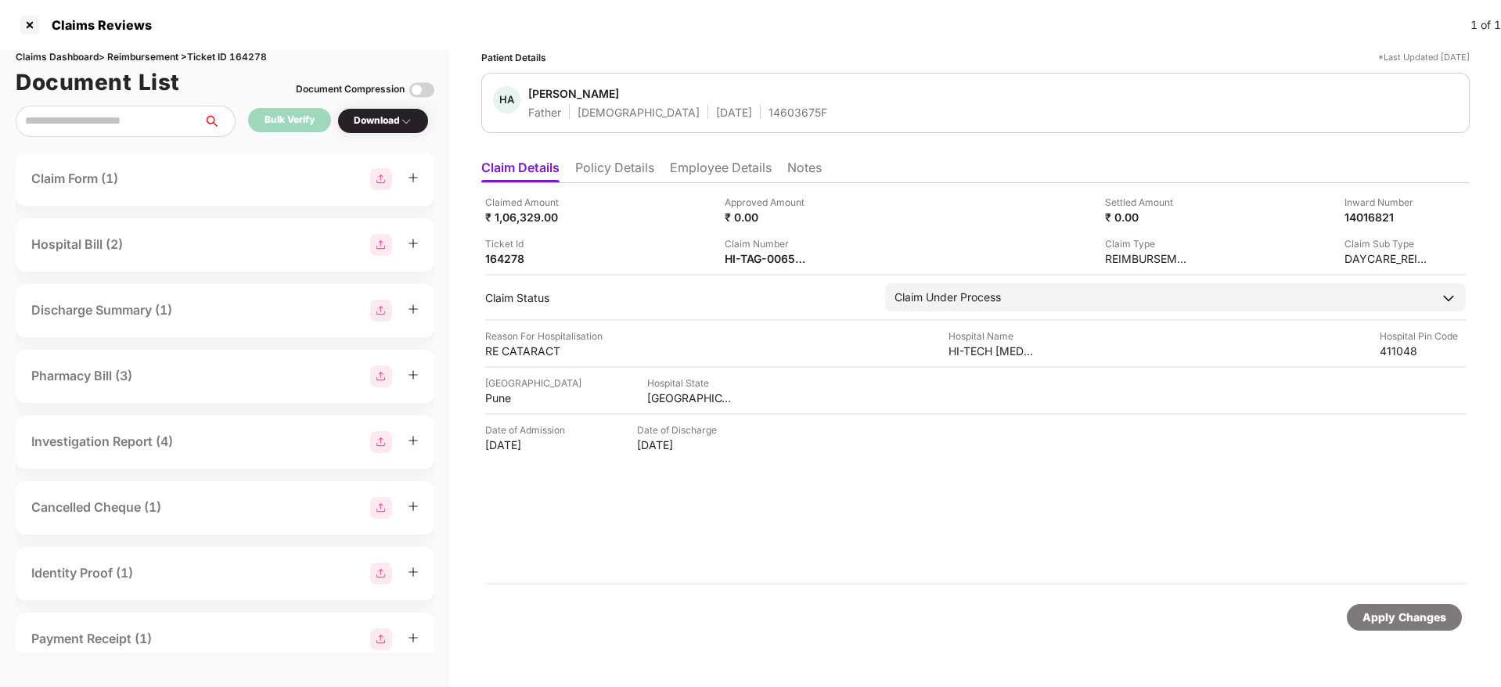
click at [751, 248] on div "Claim Number" at bounding box center [767, 243] width 86 height 15
click at [749, 255] on div "HI-TAG-006550300(0)" at bounding box center [767, 258] width 86 height 15
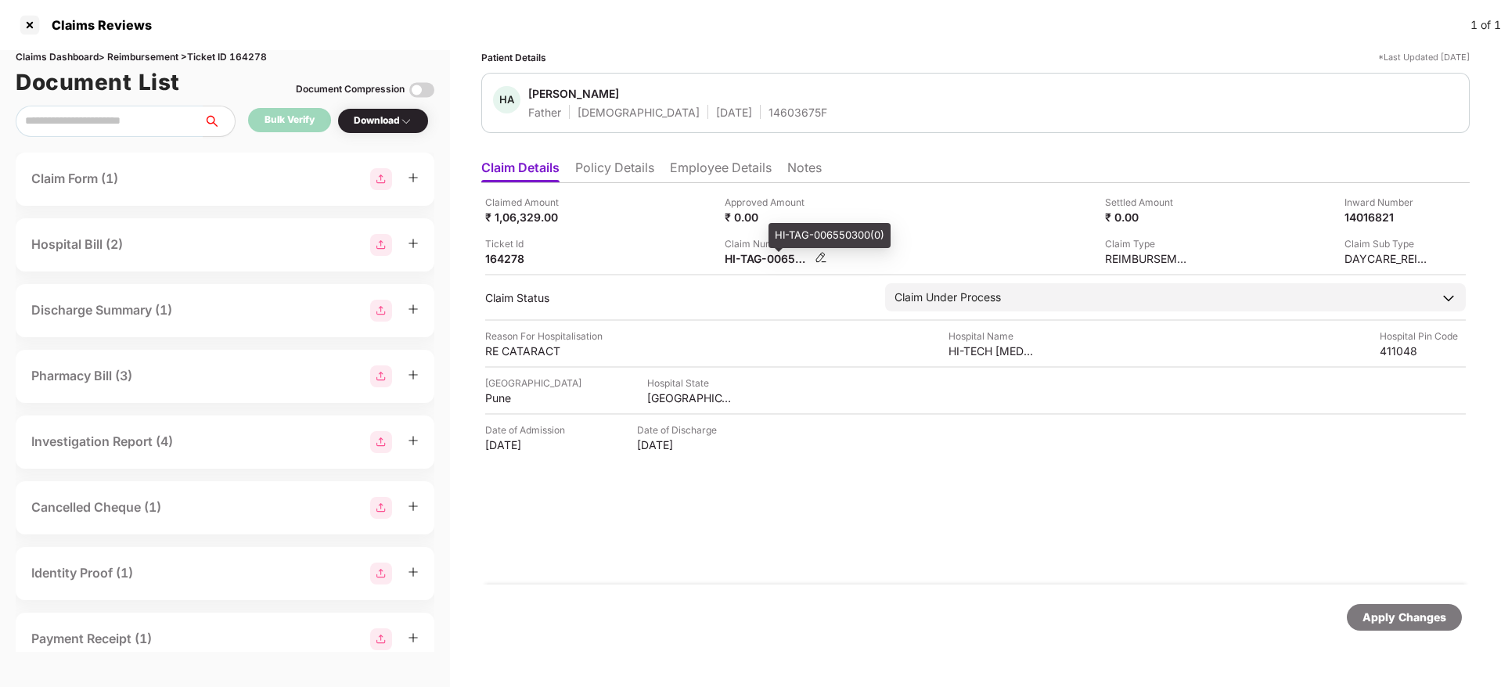
copy div
click at [21, 20] on div at bounding box center [29, 25] width 25 height 25
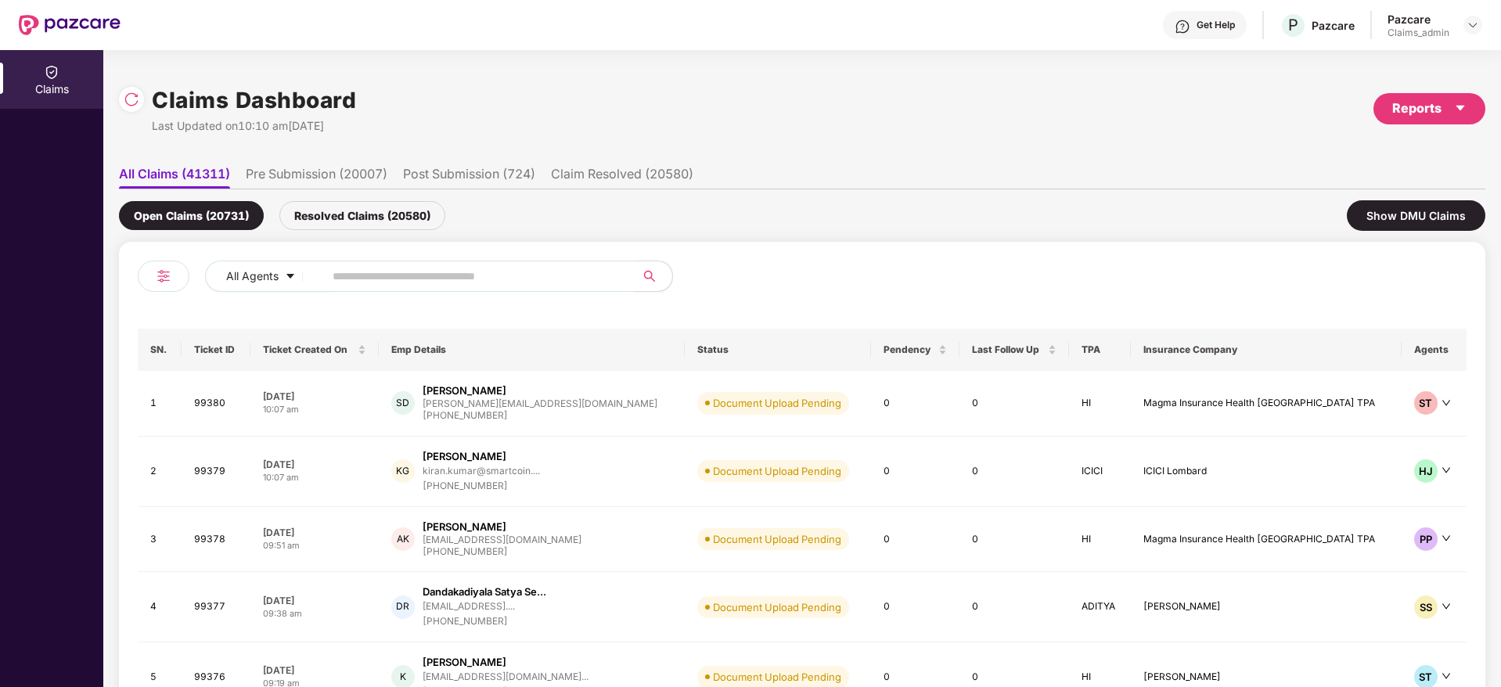
click at [425, 282] on input "text" at bounding box center [472, 275] width 281 height 23
paste input "******"
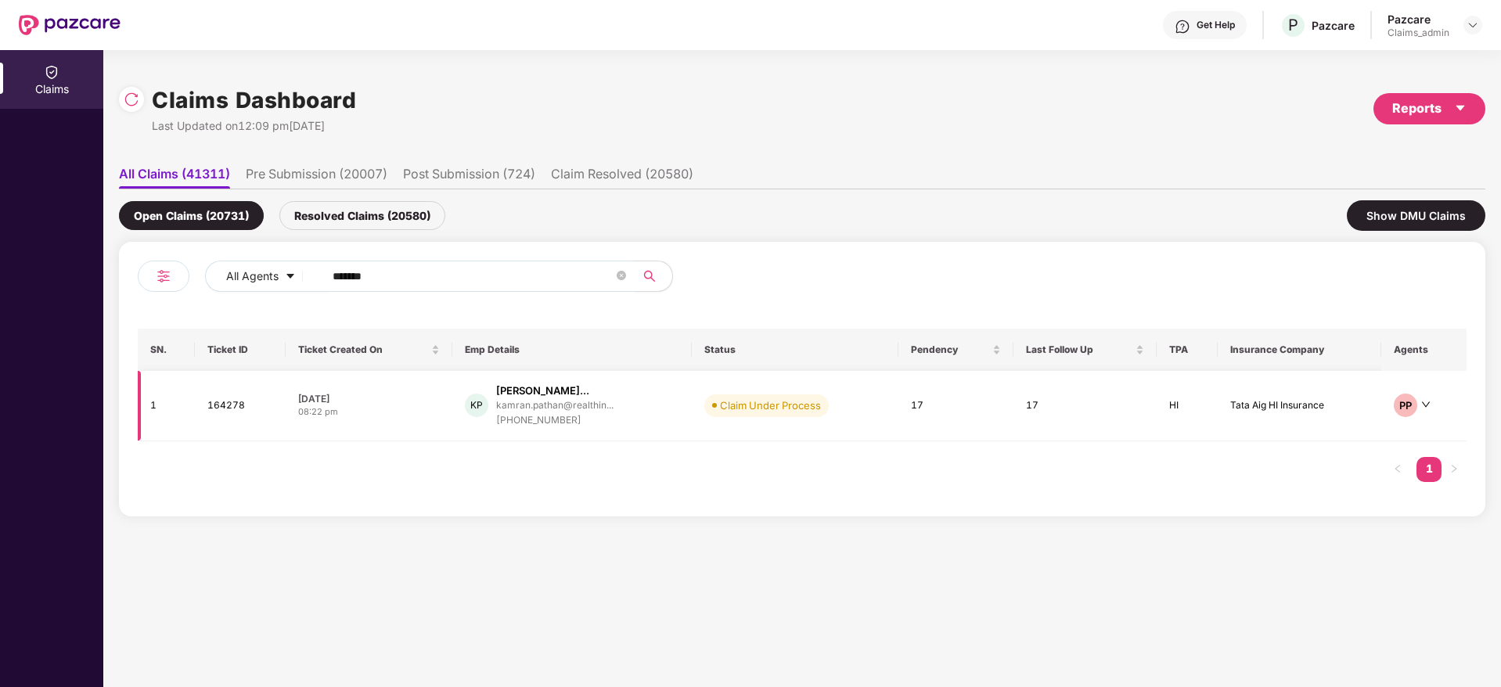
type input "******"
click at [382, 419] on td "08 Aug 2025 08:22 pm" at bounding box center [369, 406] width 167 height 70
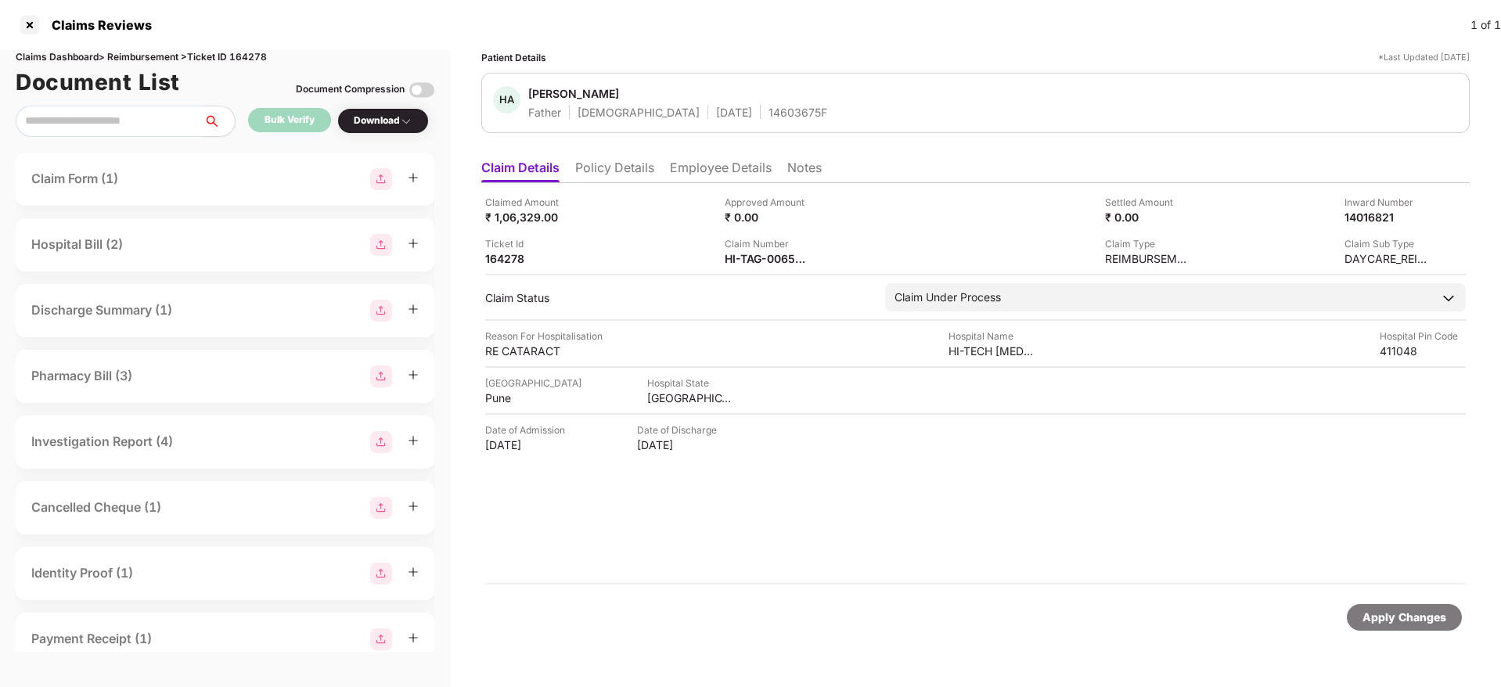
click at [627, 168] on li "Policy Details" at bounding box center [614, 171] width 79 height 23
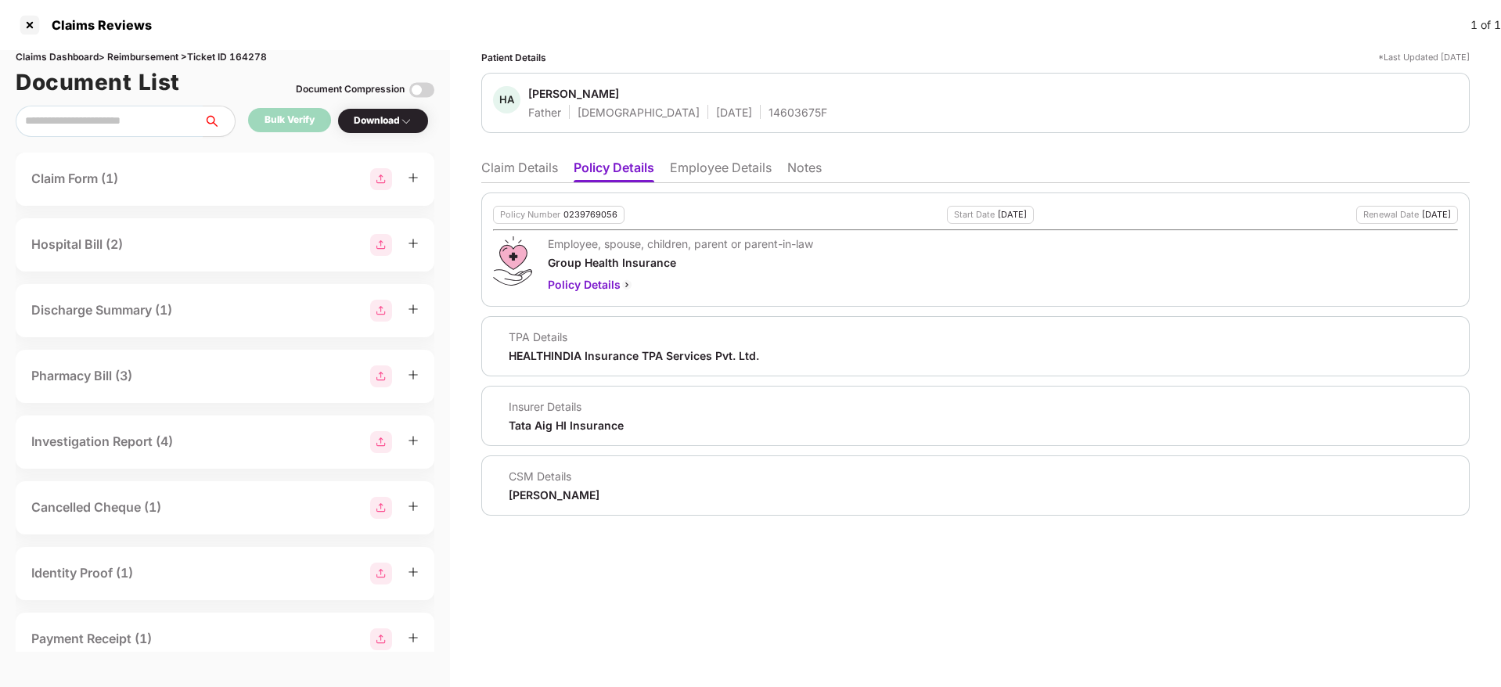
click at [522, 181] on li "Claim Details" at bounding box center [519, 171] width 77 height 23
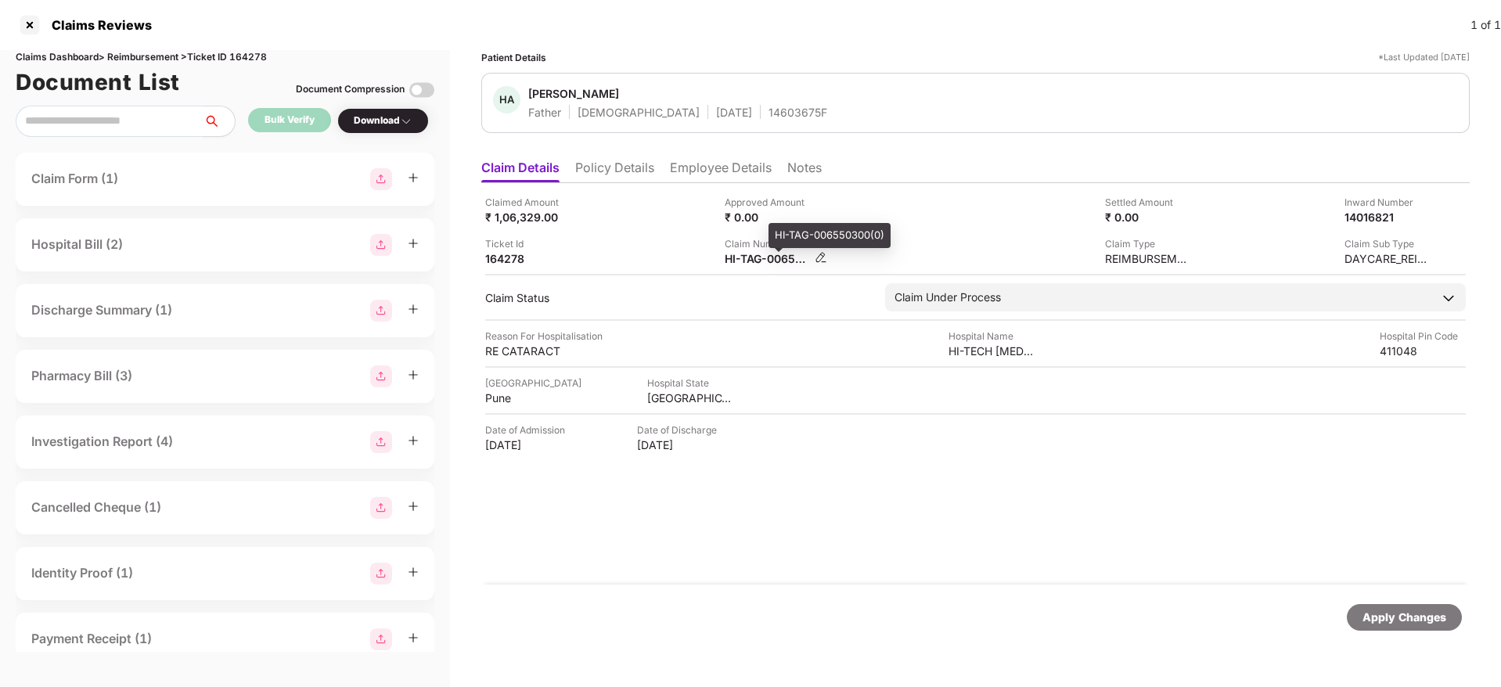
click at [769, 259] on div "HI-TAG-006550300(0)" at bounding box center [767, 258] width 86 height 15
click at [769, 257] on div "HI-TAG-006550300(0)" at bounding box center [767, 258] width 86 height 15
copy div
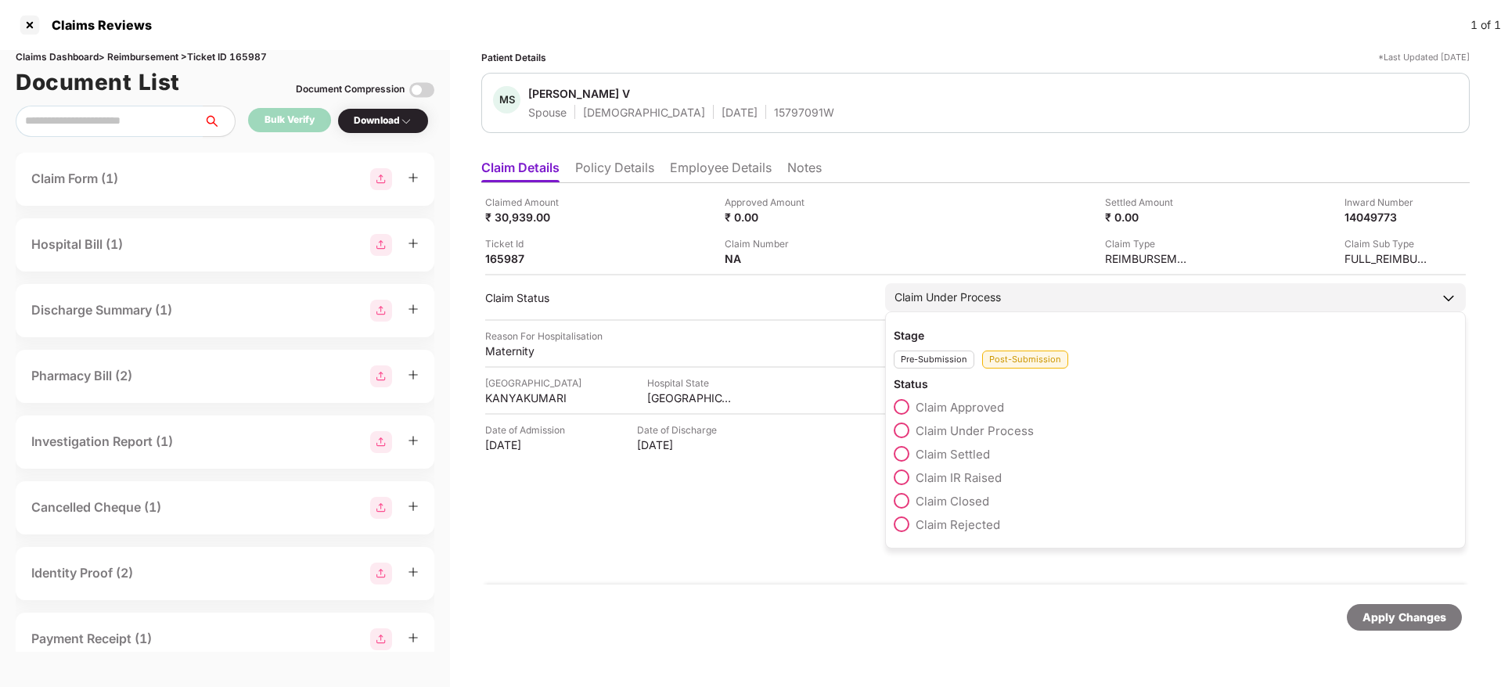
click at [905, 479] on span at bounding box center [901, 477] width 16 height 16
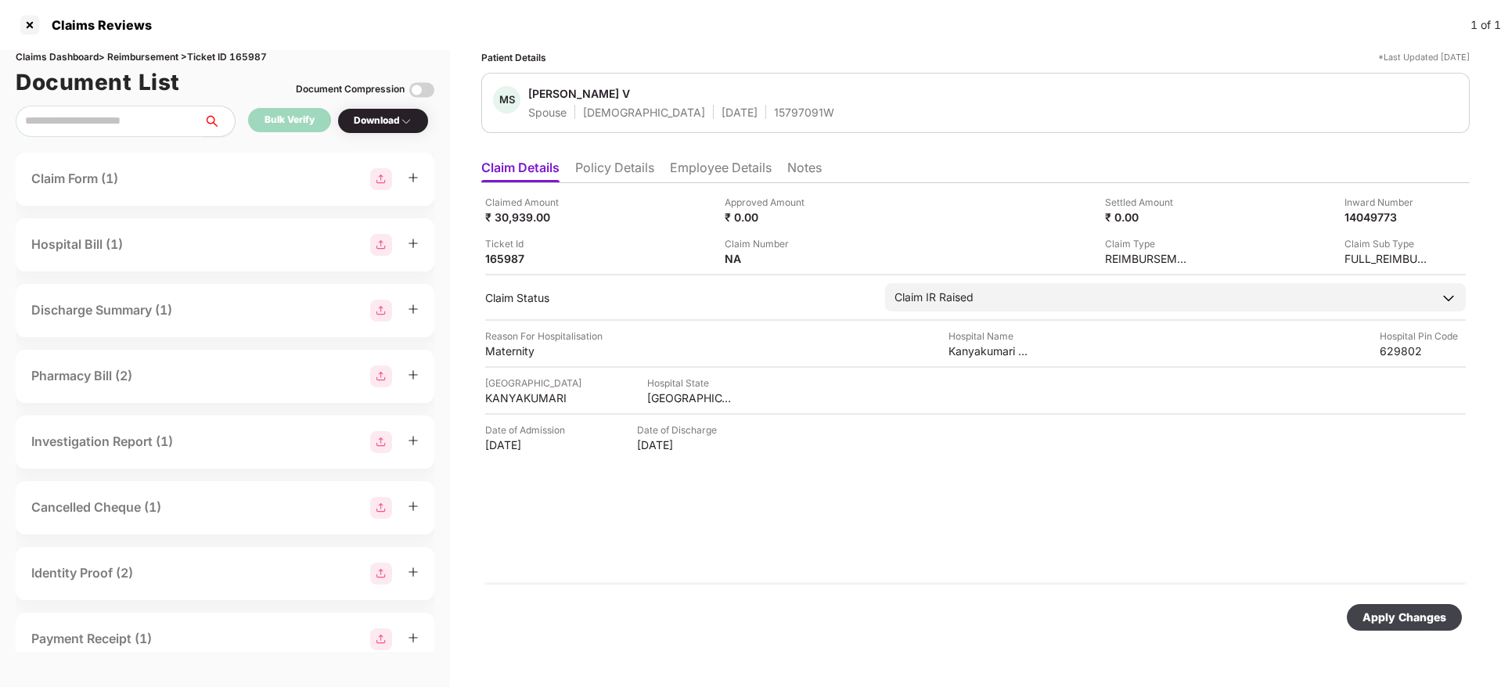
click at [1387, 620] on div "Apply Changes" at bounding box center [1404, 617] width 84 height 17
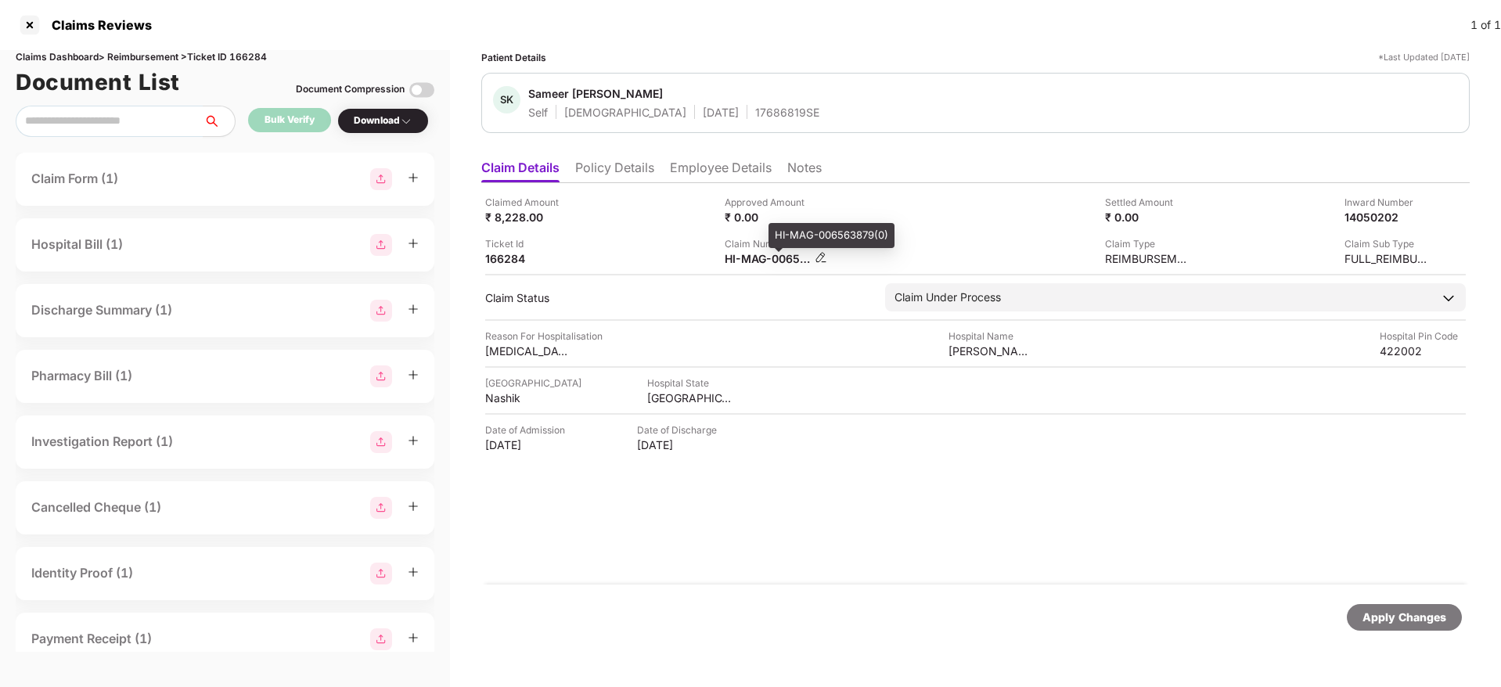
click at [736, 260] on div "HI-MAG-006563879(0)" at bounding box center [767, 258] width 86 height 15
copy div
click at [921, 253] on div "Claim Number HI-MAG-006563879(0)" at bounding box center [838, 251] width 228 height 30
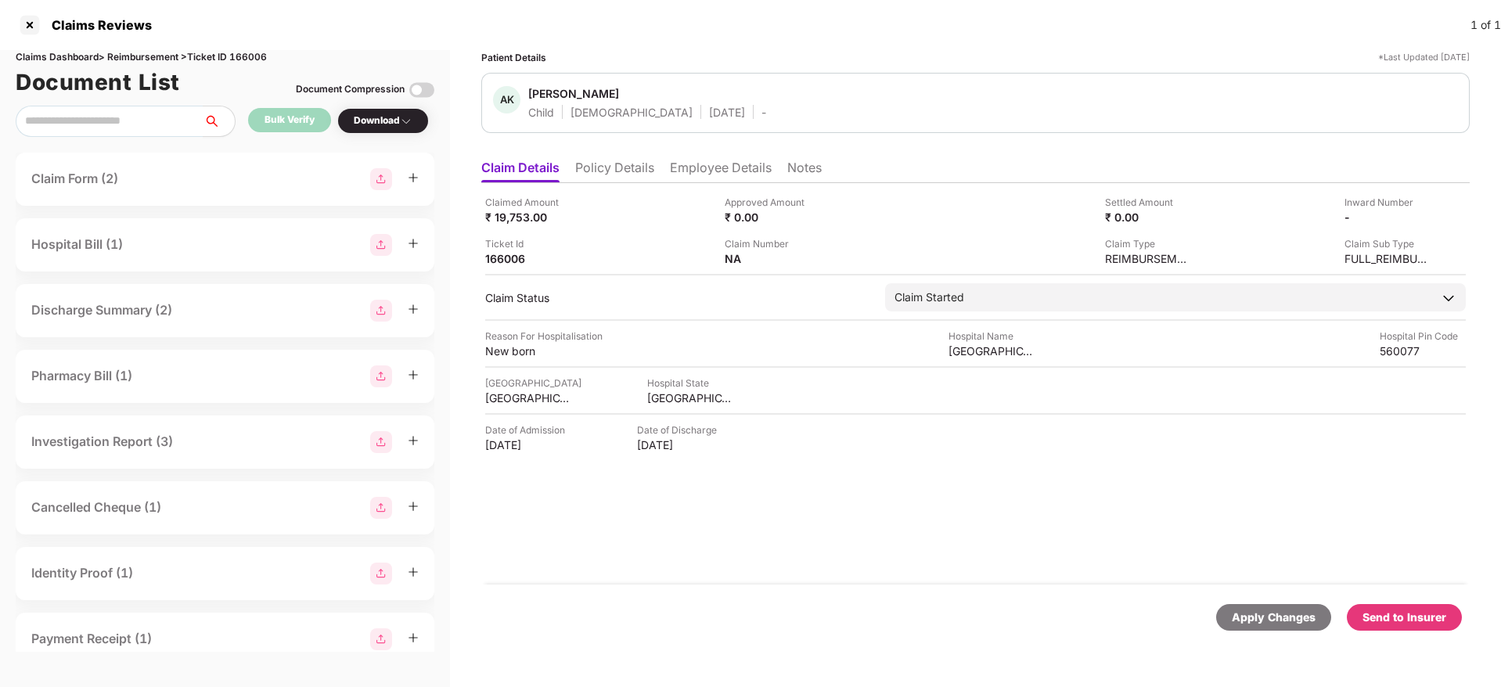
click at [635, 173] on li "Policy Details" at bounding box center [614, 171] width 79 height 23
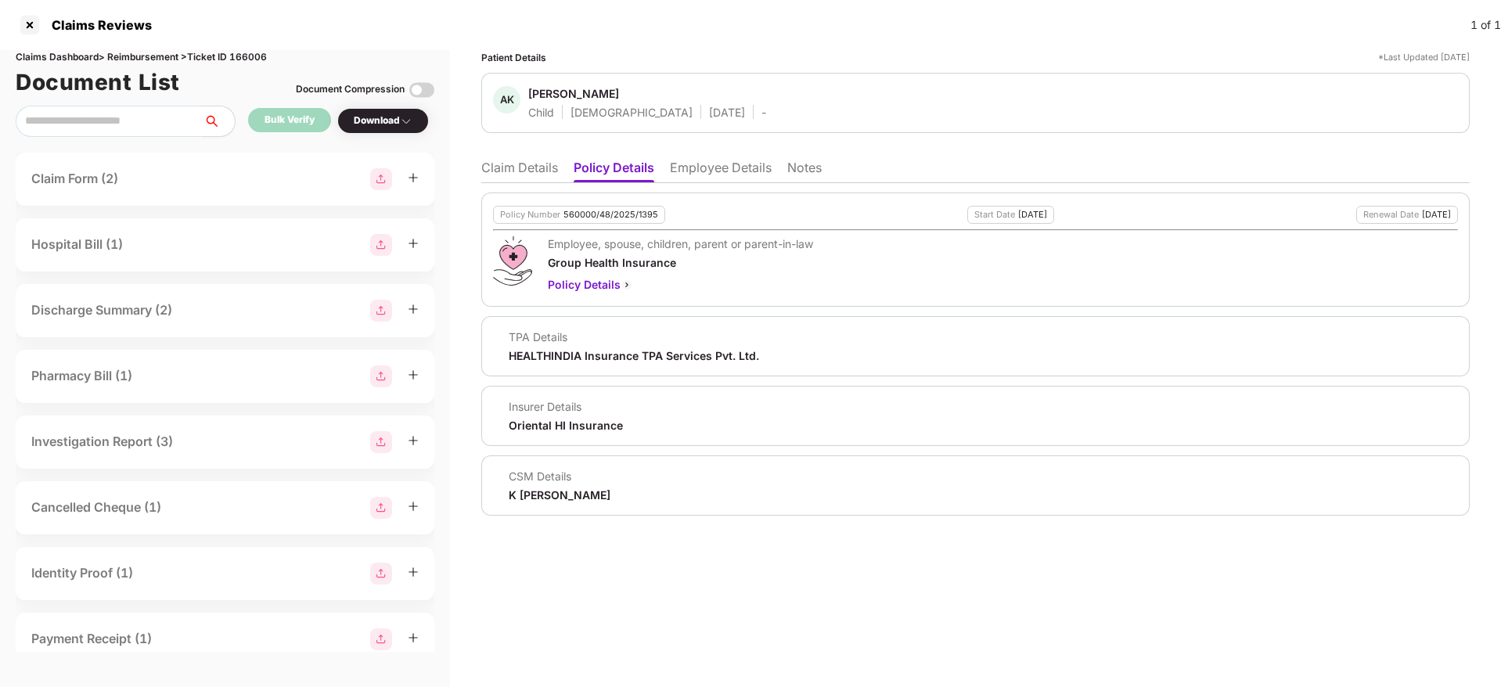
click at [700, 178] on li "Employee Details" at bounding box center [721, 171] width 102 height 23
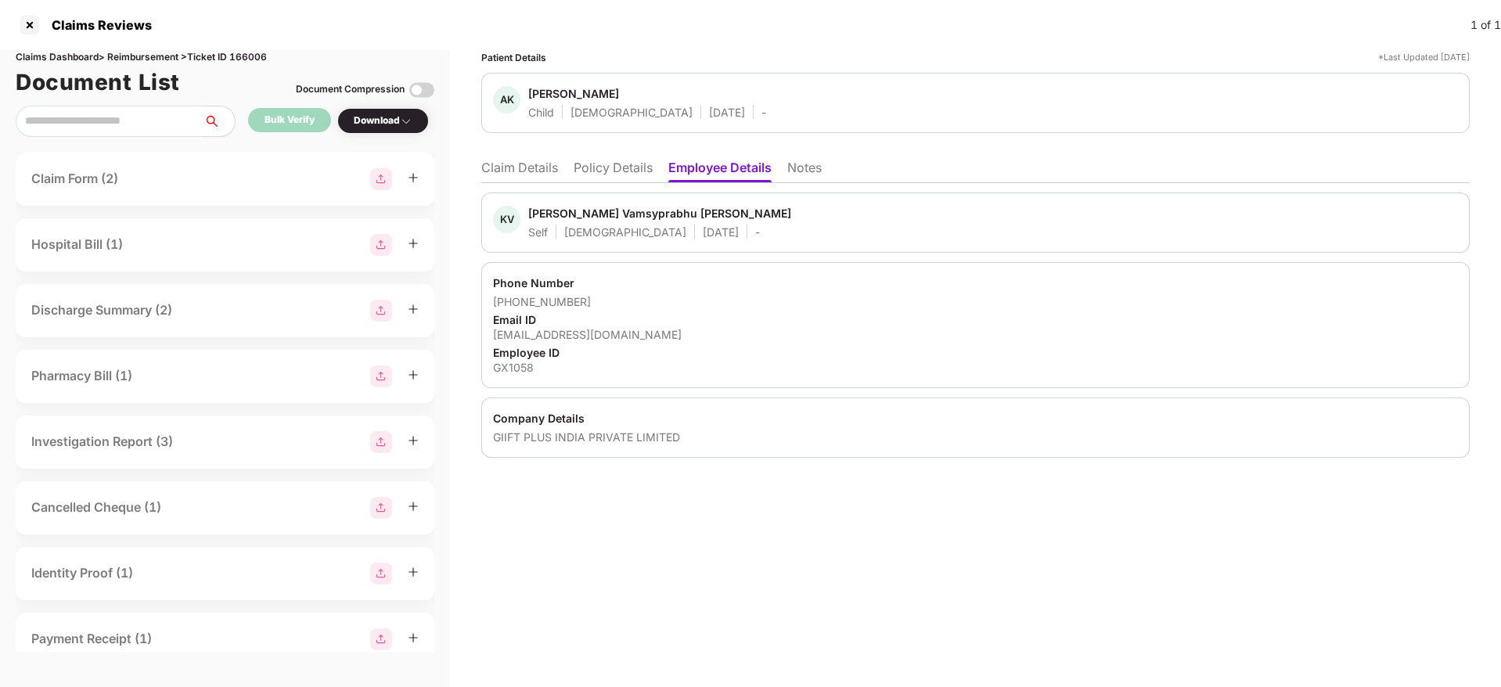
click at [552, 336] on div "vamsy@xoxoday.com" at bounding box center [975, 334] width 965 height 15
click at [551, 335] on div "vamsy@xoxoday.com" at bounding box center [975, 334] width 965 height 15
copy div "vamsy@xoxoday.com"
click at [530, 171] on li "Claim Details" at bounding box center [519, 171] width 77 height 23
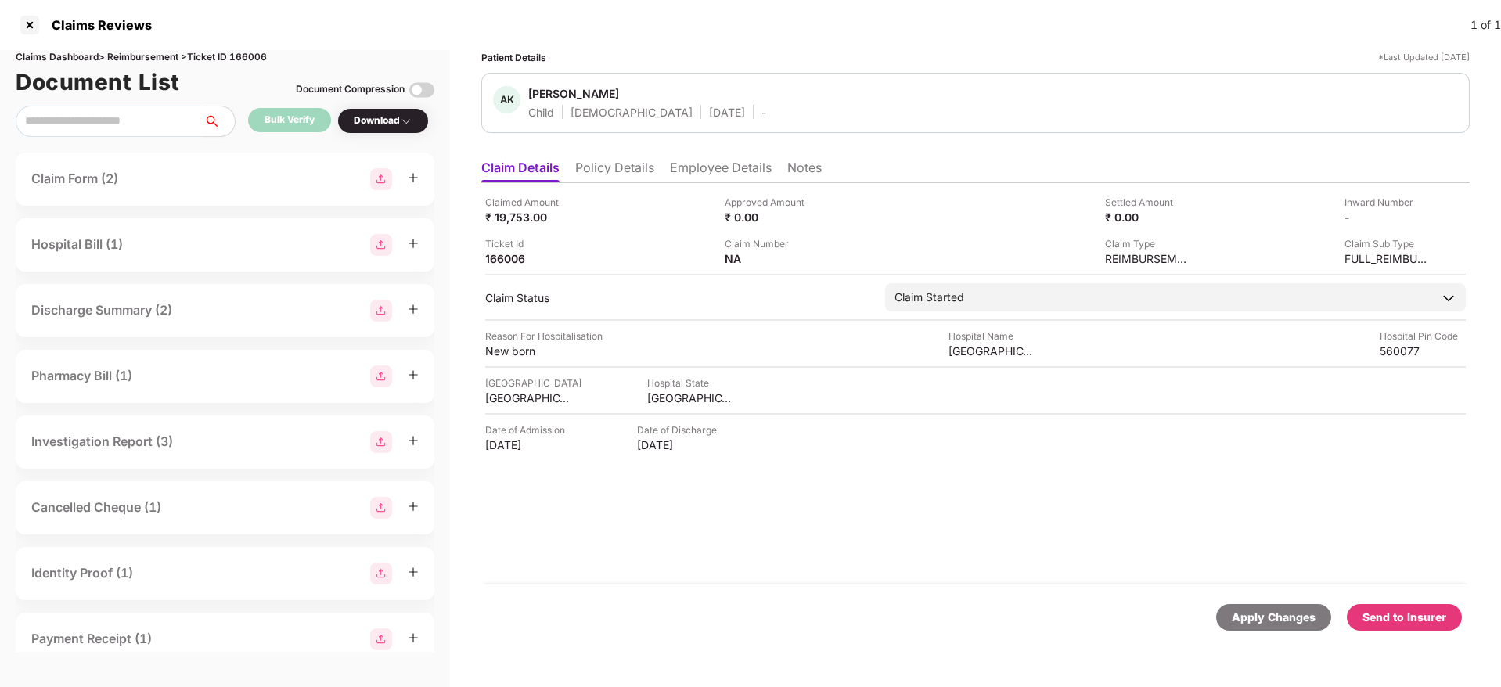
click at [626, 160] on li "Policy Details" at bounding box center [614, 171] width 79 height 23
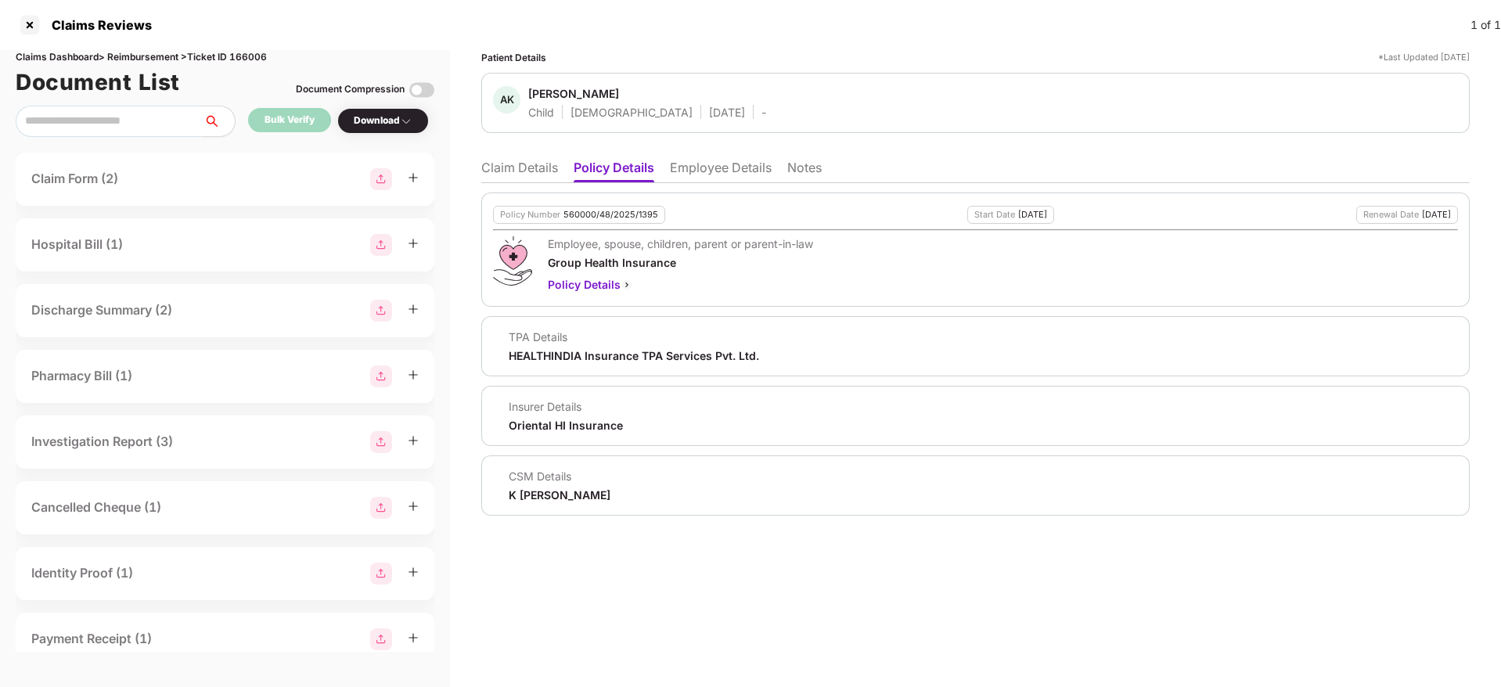
click at [527, 167] on li "Claim Details" at bounding box center [519, 171] width 77 height 23
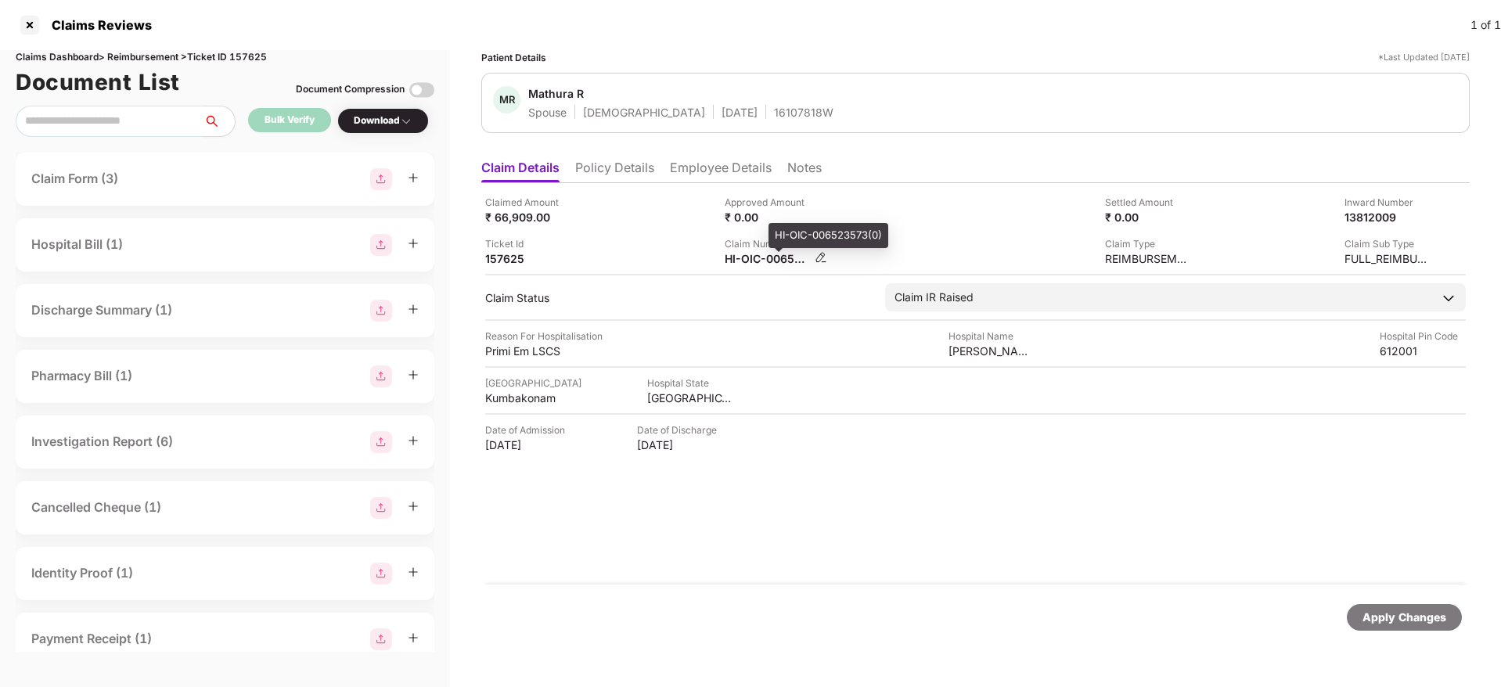
click at [762, 253] on div "HI-OIC-006523573(0)" at bounding box center [767, 258] width 86 height 15
copy div
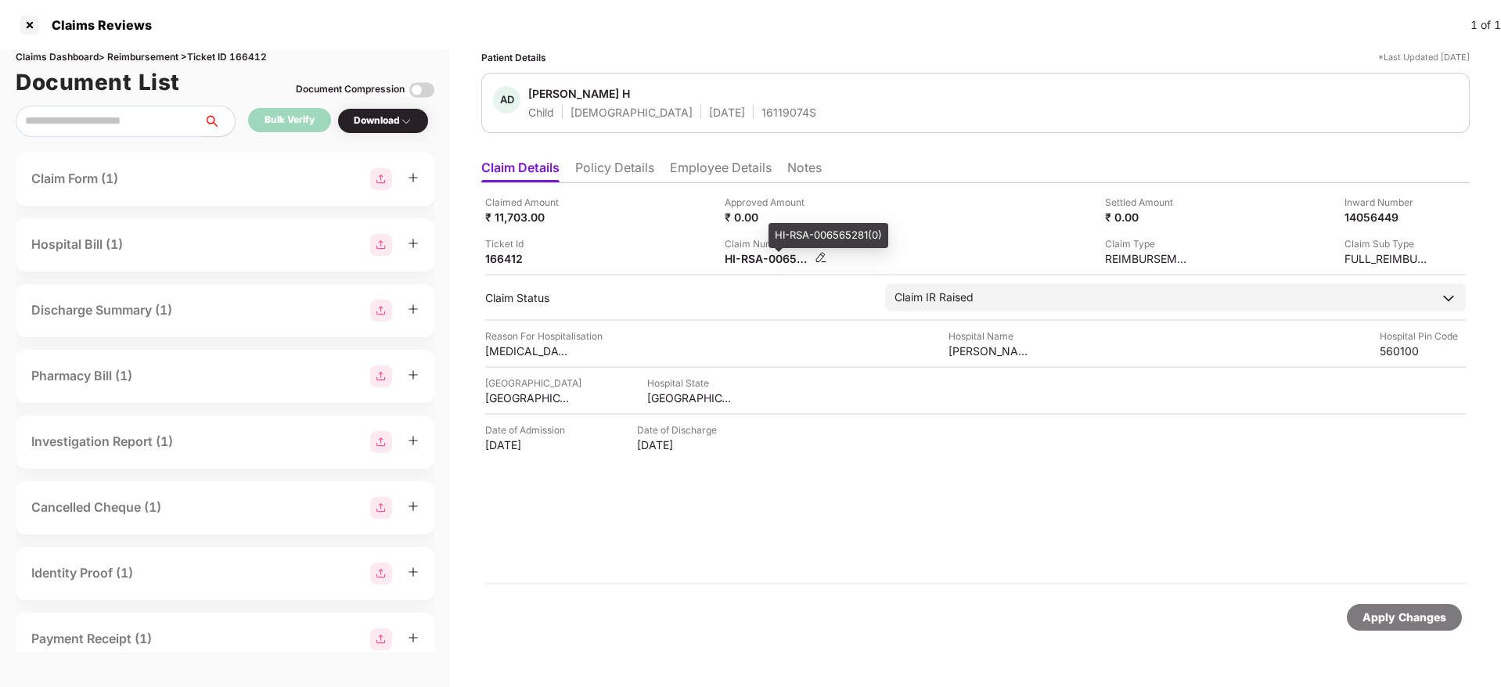
click at [759, 263] on div "HI-RSA-006565281(0)" at bounding box center [767, 258] width 86 height 15
click at [758, 262] on div "HI-RSA-006565281(0)" at bounding box center [767, 258] width 86 height 15
click at [758, 261] on div "HI-RSA-006565281(0)" at bounding box center [767, 258] width 86 height 15
copy div
click at [755, 266] on div "Claimed Amount ₹ 40,500.00 Approved Amount ₹ 0.00 Settled Amount ₹ 0.00 Inward …" at bounding box center [975, 383] width 988 height 401
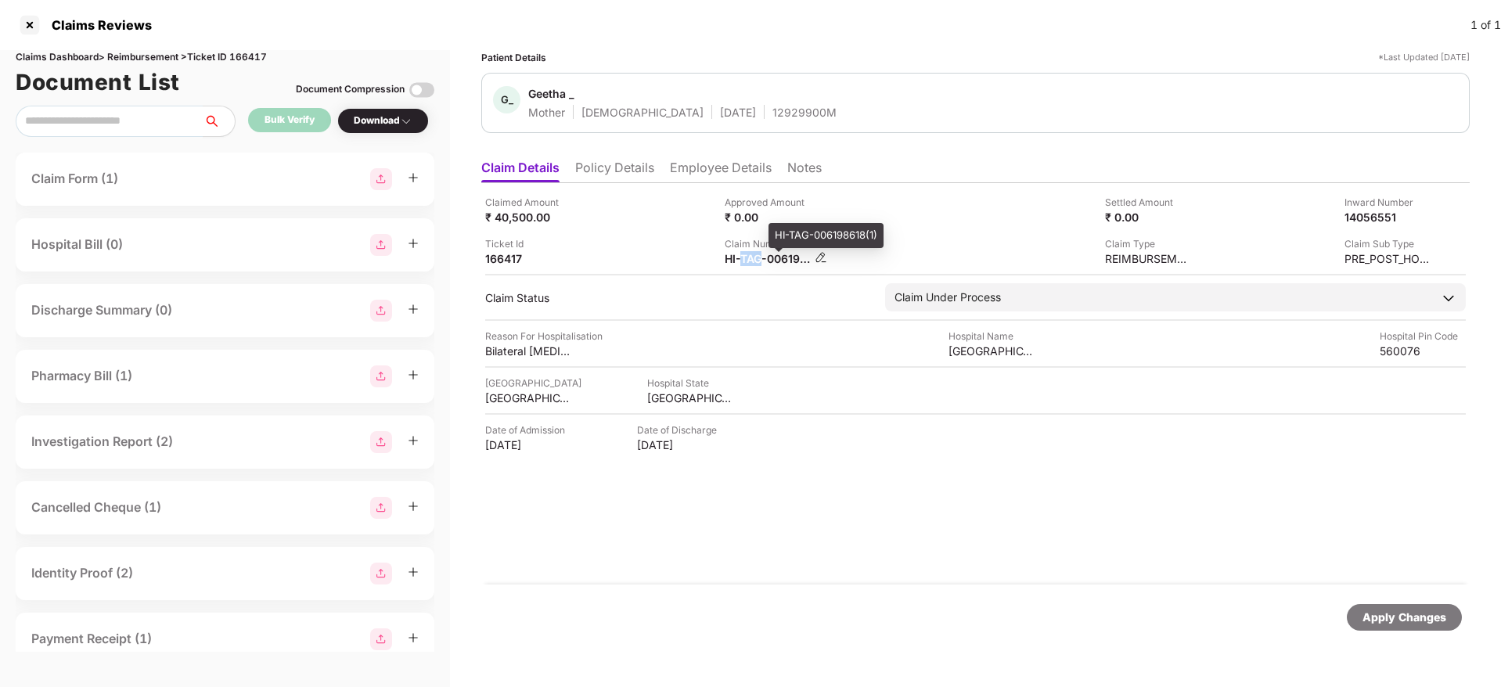
click at [755, 265] on div "HI-TAG-006198618(1)" at bounding box center [767, 258] width 86 height 15
click at [755, 264] on div "HI-TAG-006198618(1)" at bounding box center [767, 258] width 86 height 15
click at [755, 263] on div "HI-TAG-006198618(1)" at bounding box center [767, 258] width 86 height 15
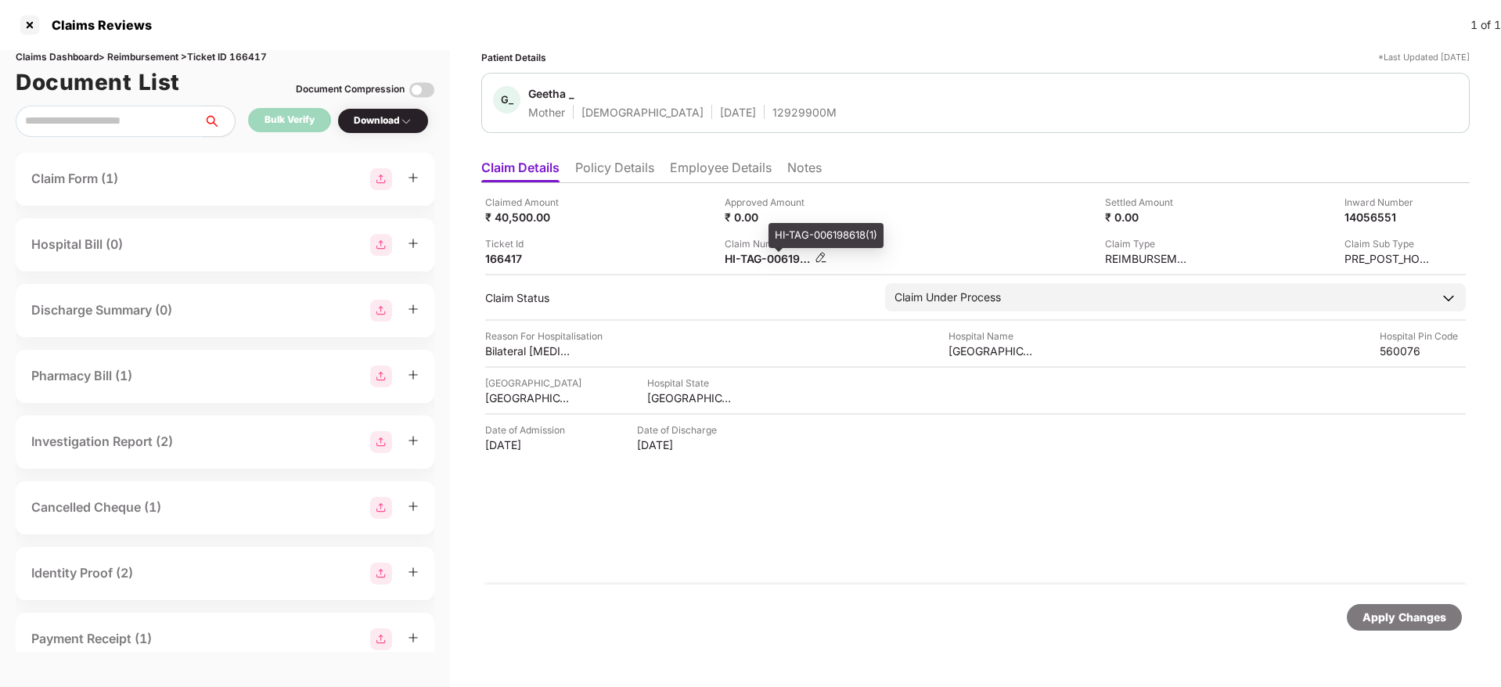
copy div
click at [875, 237] on div "Claim Number HI-TAG-006198618(1)" at bounding box center [838, 251] width 228 height 30
click at [614, 174] on li "Policy Details" at bounding box center [614, 171] width 79 height 23
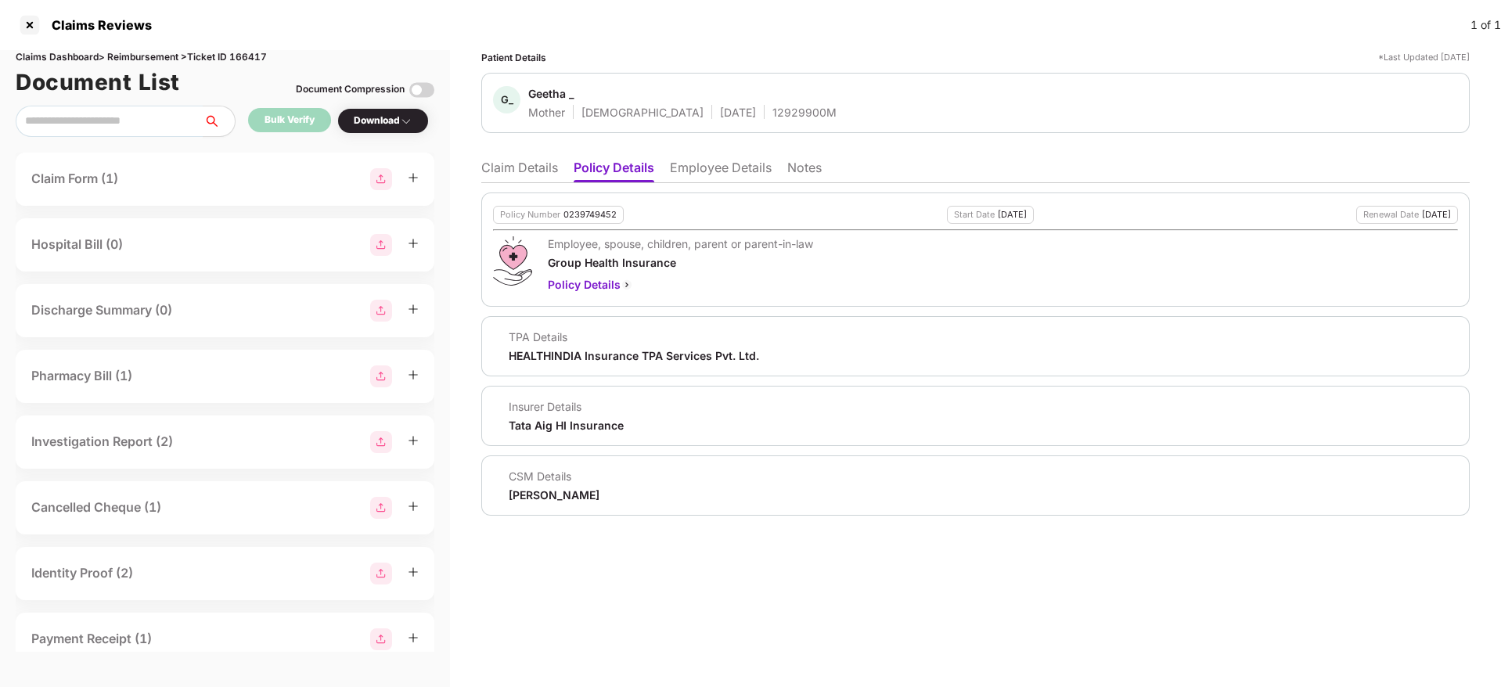
click at [534, 168] on li "Claim Details" at bounding box center [519, 171] width 77 height 23
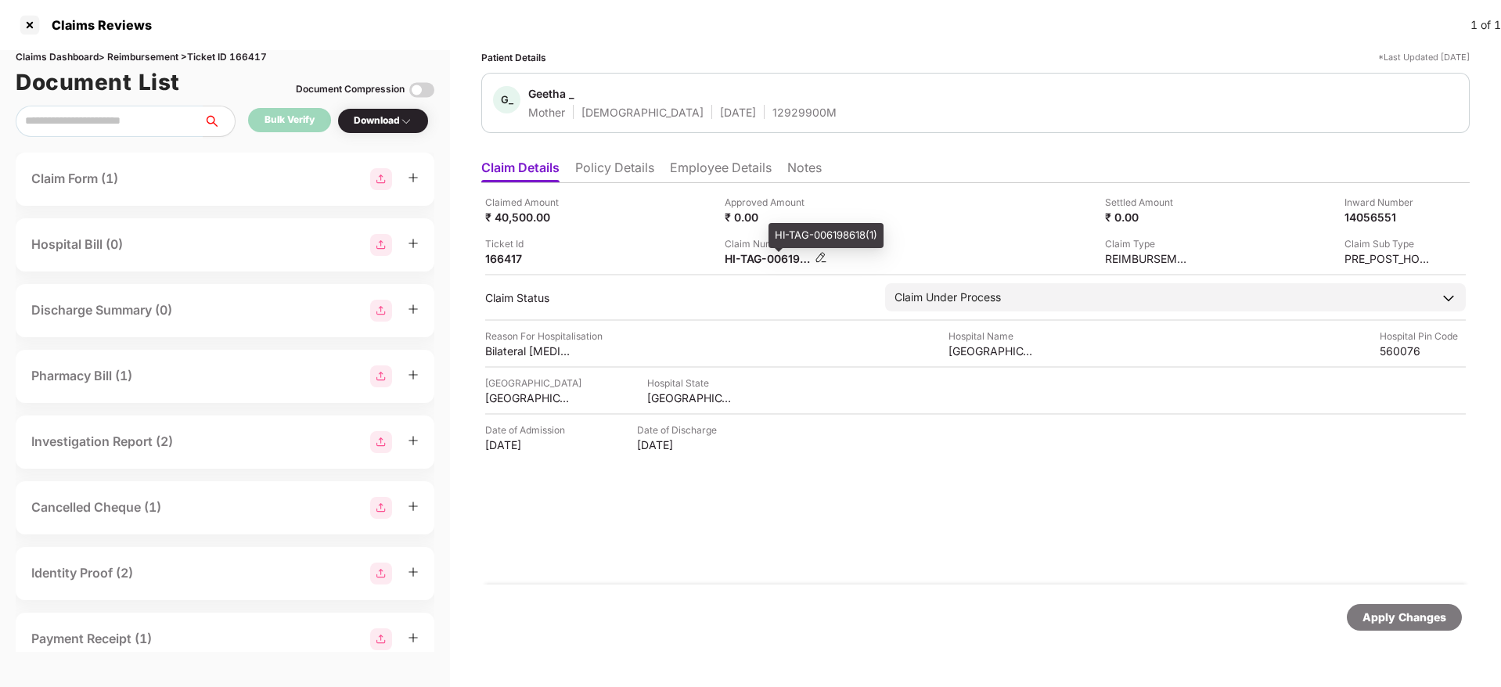
click at [735, 260] on div "HI-TAG-006198618(1)" at bounding box center [767, 258] width 86 height 15
click at [742, 260] on div "HI-TAG-006198618(1)" at bounding box center [767, 258] width 86 height 15
copy div "TAG"
click at [743, 261] on div "HI-TAG-006198618(1)" at bounding box center [767, 258] width 86 height 15
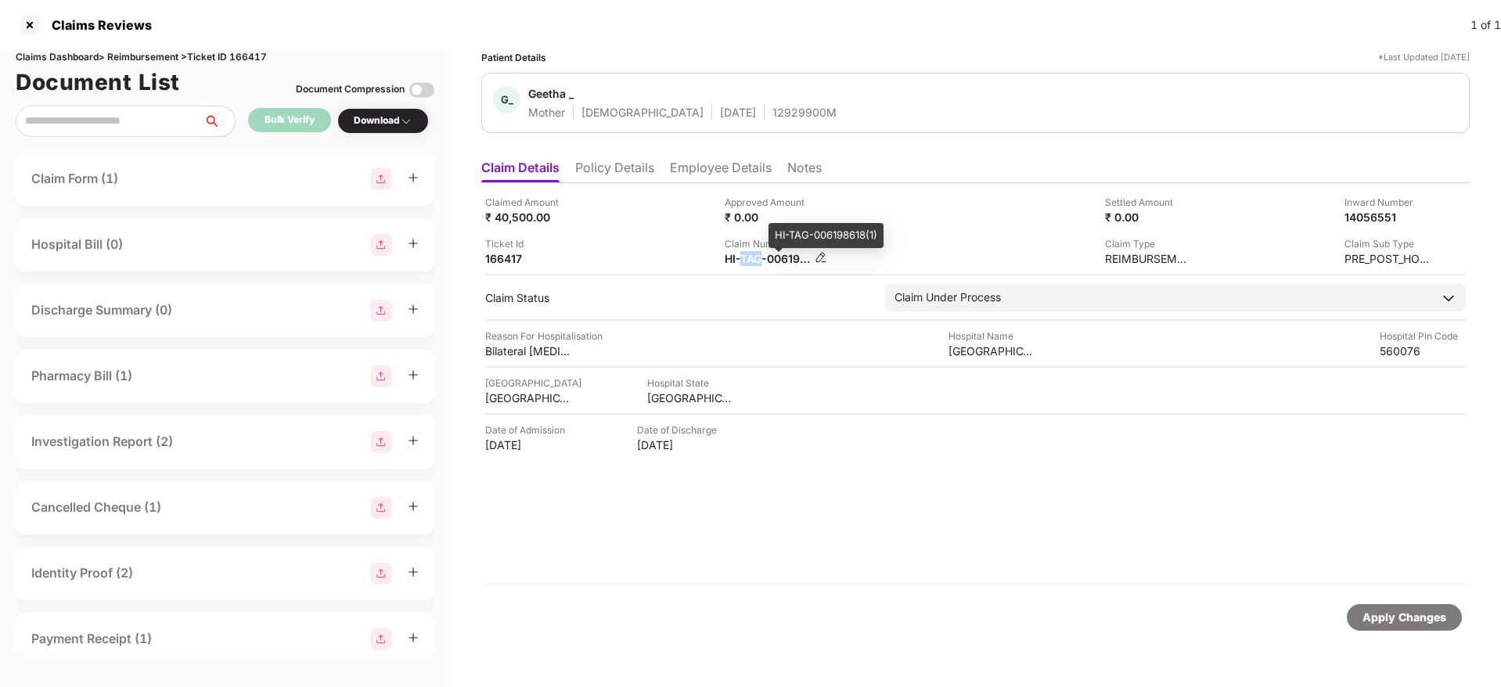
click at [743, 261] on div "HI-TAG-006198618(1)" at bounding box center [767, 258] width 86 height 15
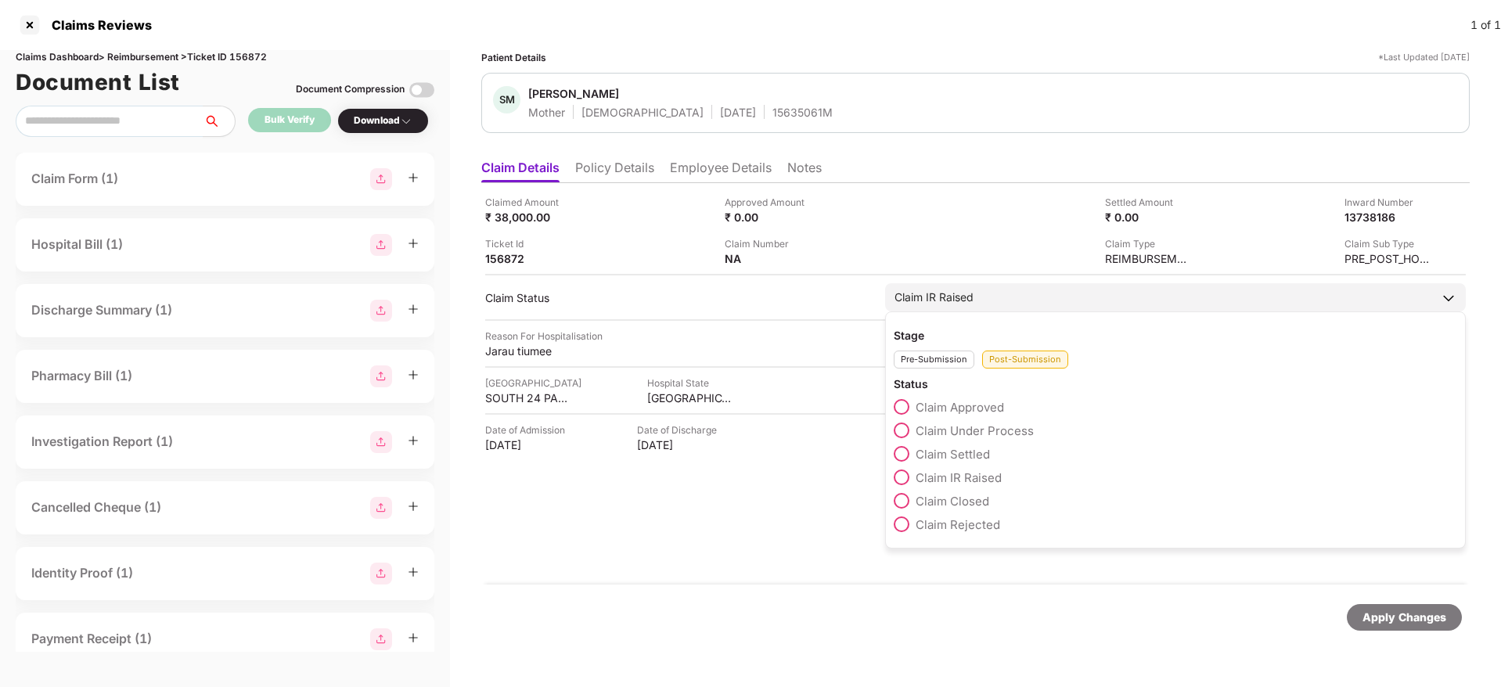
drag, startPoint x: 907, startPoint y: 501, endPoint x: 933, endPoint y: 513, distance: 29.1
click at [906, 501] on span at bounding box center [901, 501] width 16 height 16
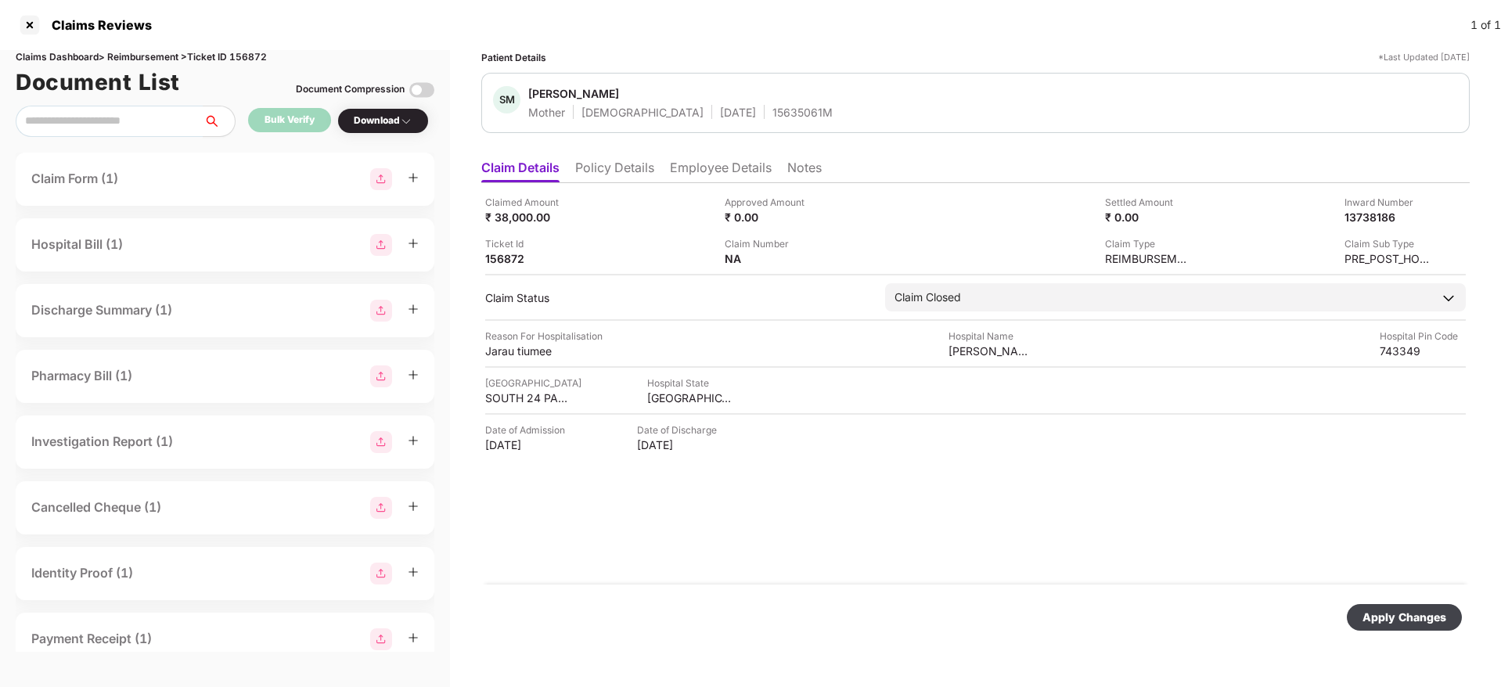
click at [1392, 617] on div "Apply Changes" at bounding box center [1404, 617] width 84 height 17
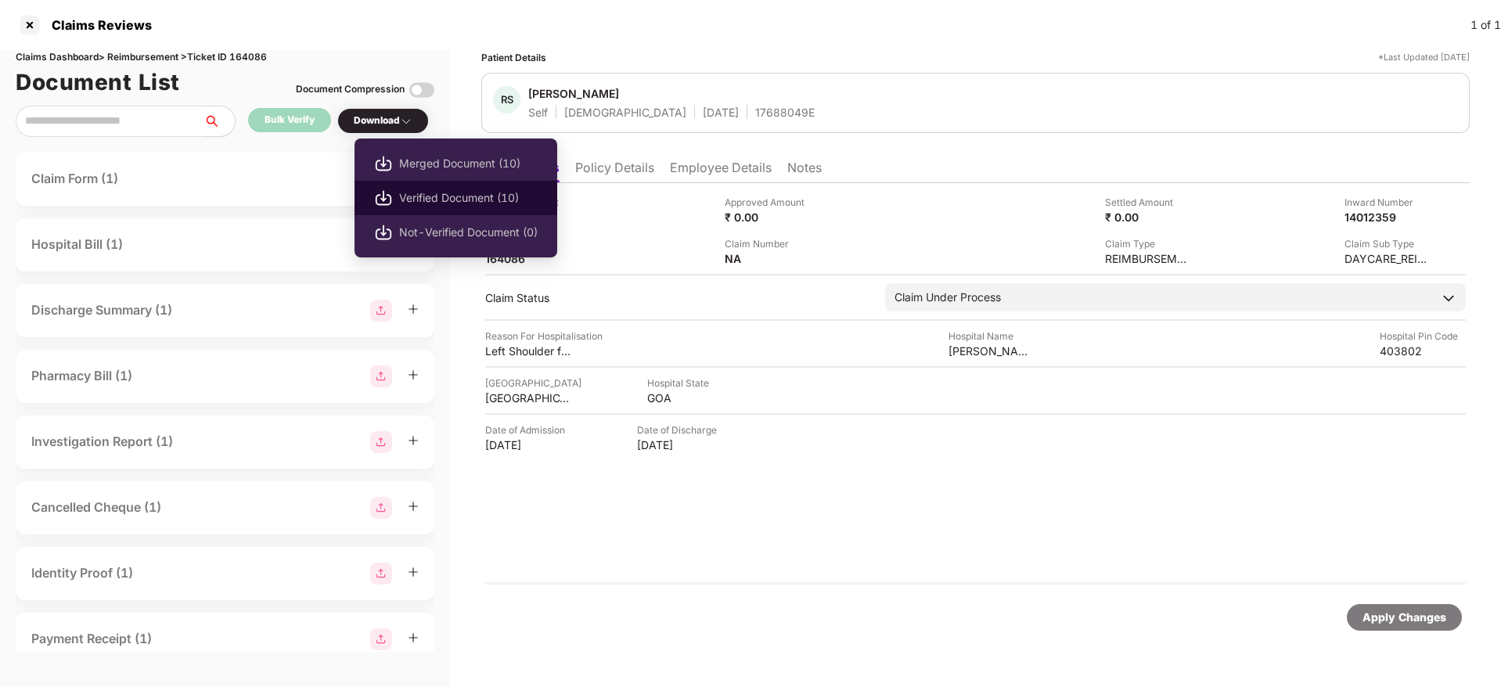
click at [451, 193] on span "Verified Document (10)" at bounding box center [468, 197] width 138 height 17
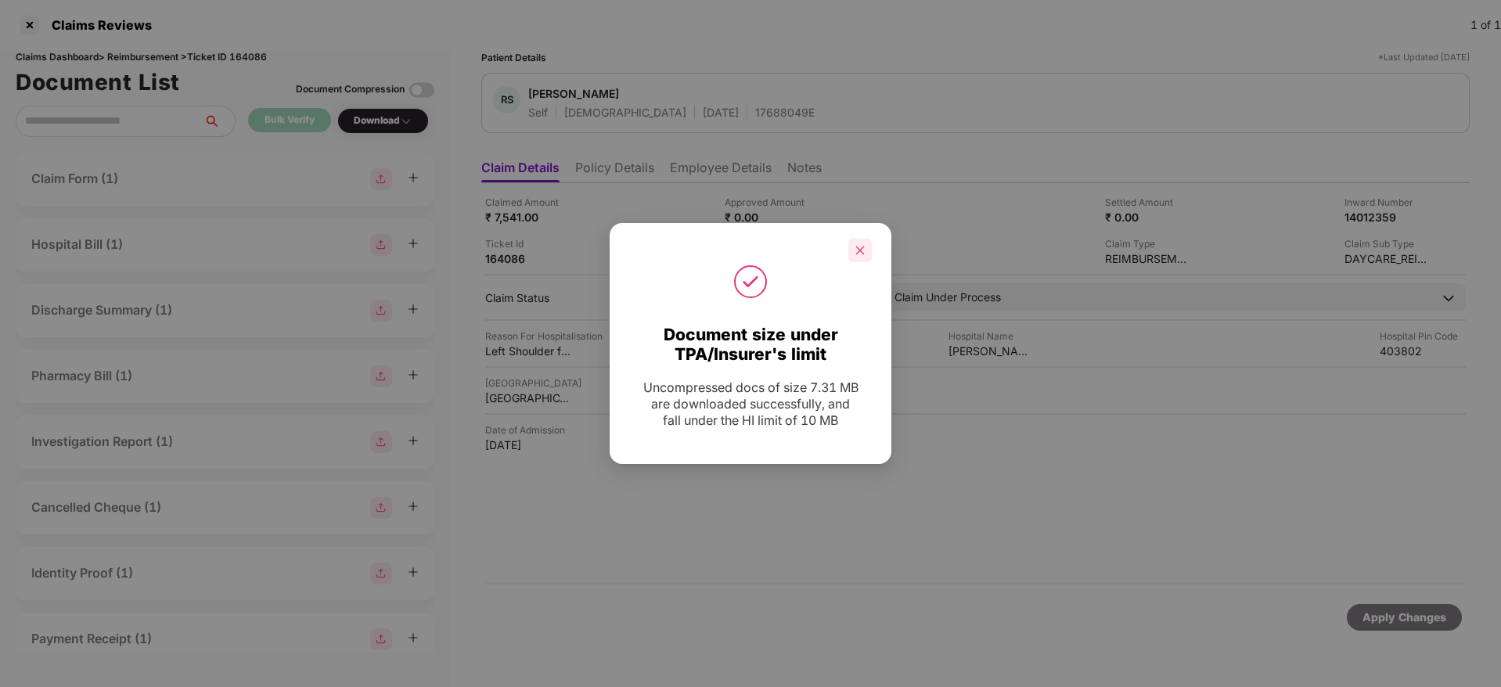
click at [864, 250] on icon "close" at bounding box center [859, 250] width 11 height 11
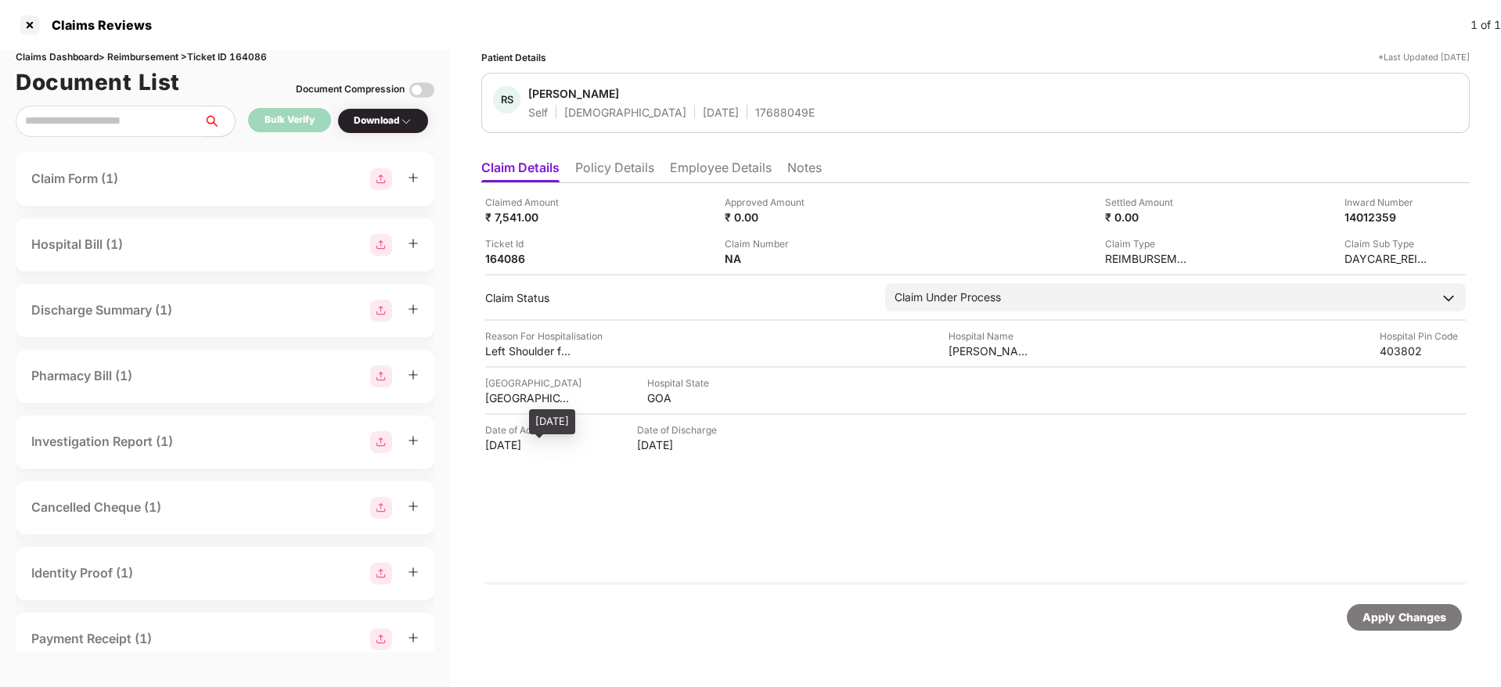
drag, startPoint x: 484, startPoint y: 445, endPoint x: 562, endPoint y: 447, distance: 77.5
click at [562, 447] on div "Claimed Amount ₹ 7,541.00 Approved Amount ₹ 0.00 Settled Amount ₹ 0.00 Inward N…" at bounding box center [975, 383] width 988 height 401
click at [590, 450] on div "Date of Admission 08 Jun 1983 Date of Discharge 08 Jun 1983" at bounding box center [975, 437] width 980 height 30
click at [604, 179] on li "Policy Details" at bounding box center [614, 171] width 79 height 23
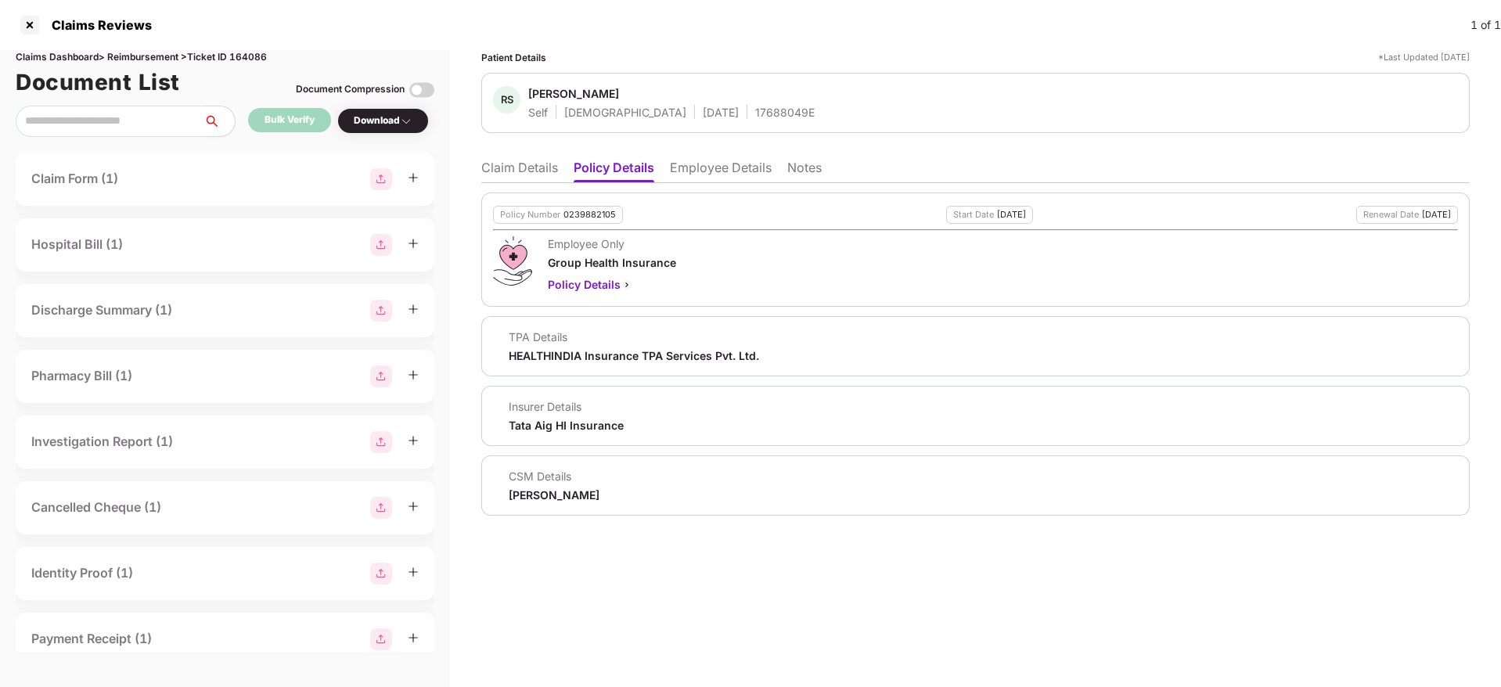
click at [519, 172] on li "Claim Details" at bounding box center [519, 171] width 77 height 23
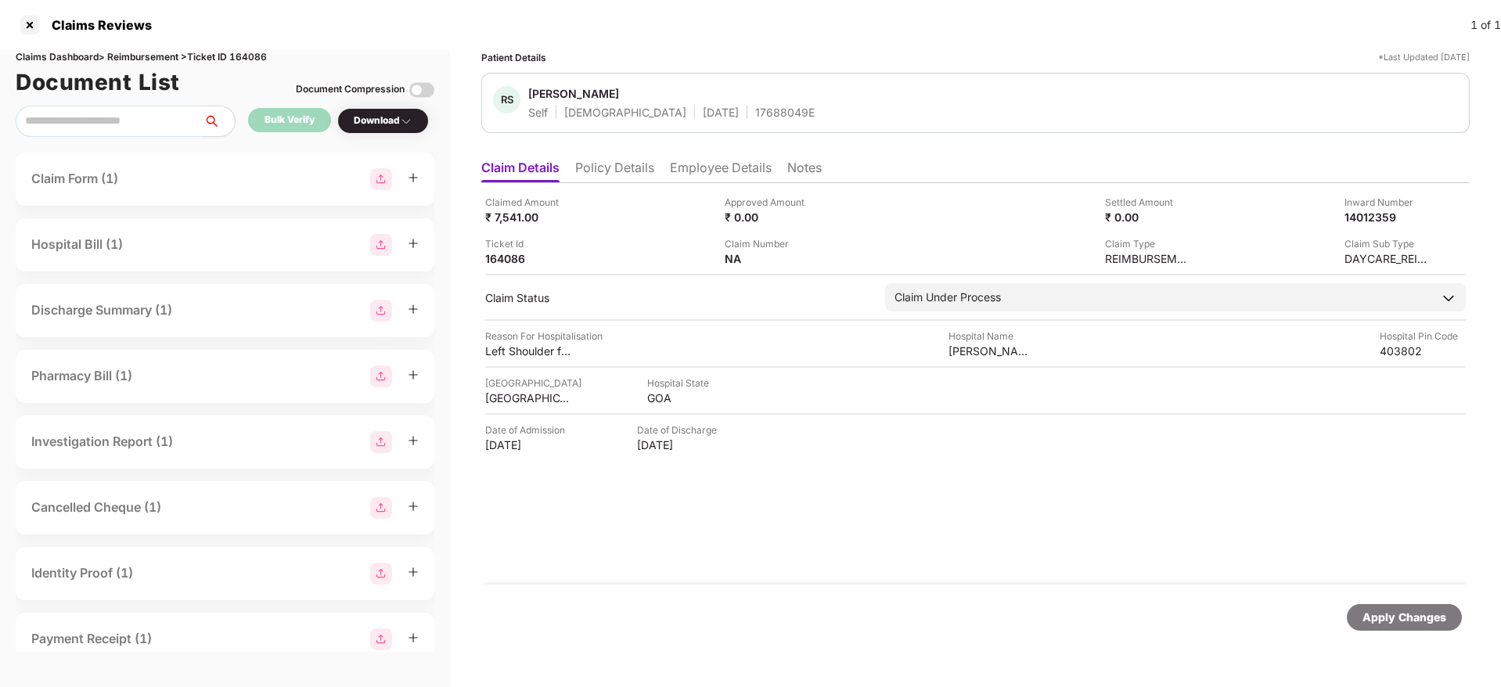
click at [701, 175] on li "Employee Details" at bounding box center [721, 171] width 102 height 23
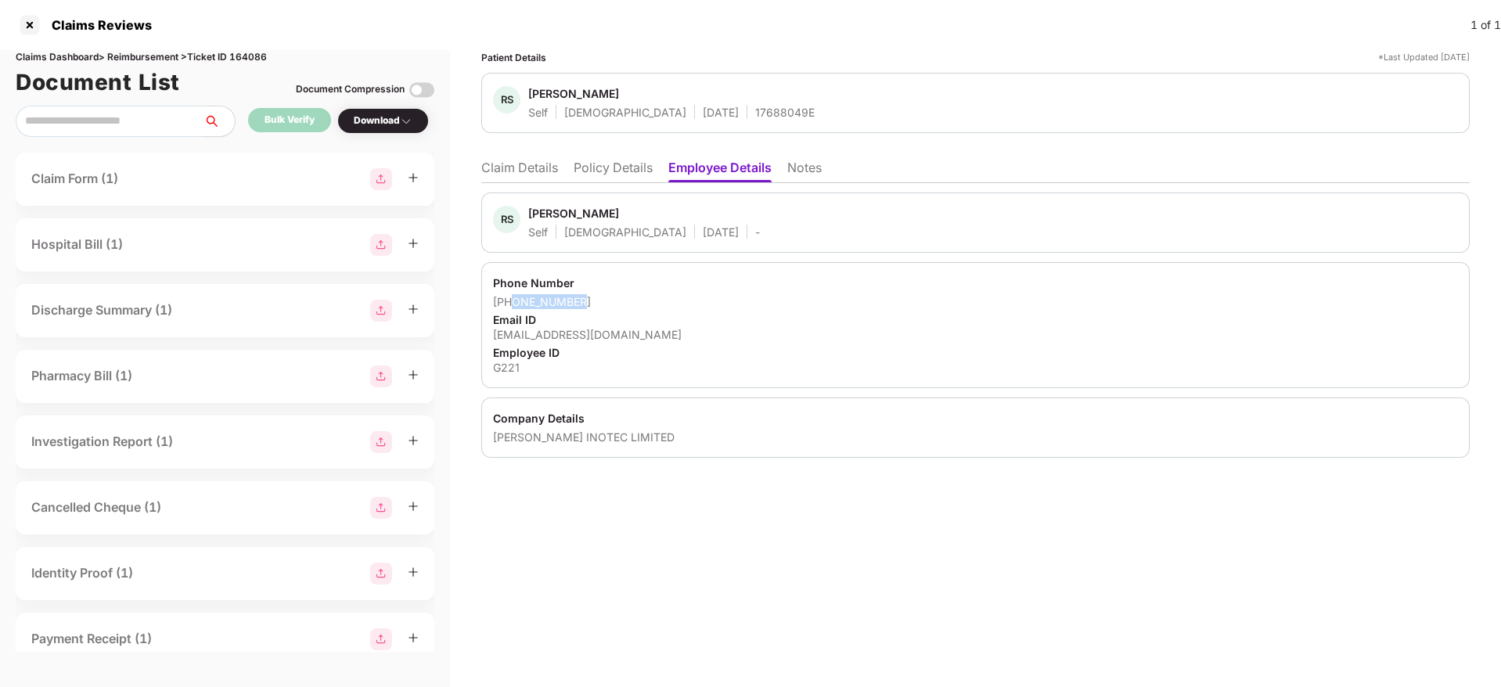
drag, startPoint x: 512, startPoint y: 300, endPoint x: 587, endPoint y: 303, distance: 75.2
click at [587, 303] on div "+917411292332" at bounding box center [975, 301] width 965 height 15
copy div "7411292332"
click at [509, 167] on li "Claim Details" at bounding box center [519, 171] width 77 height 23
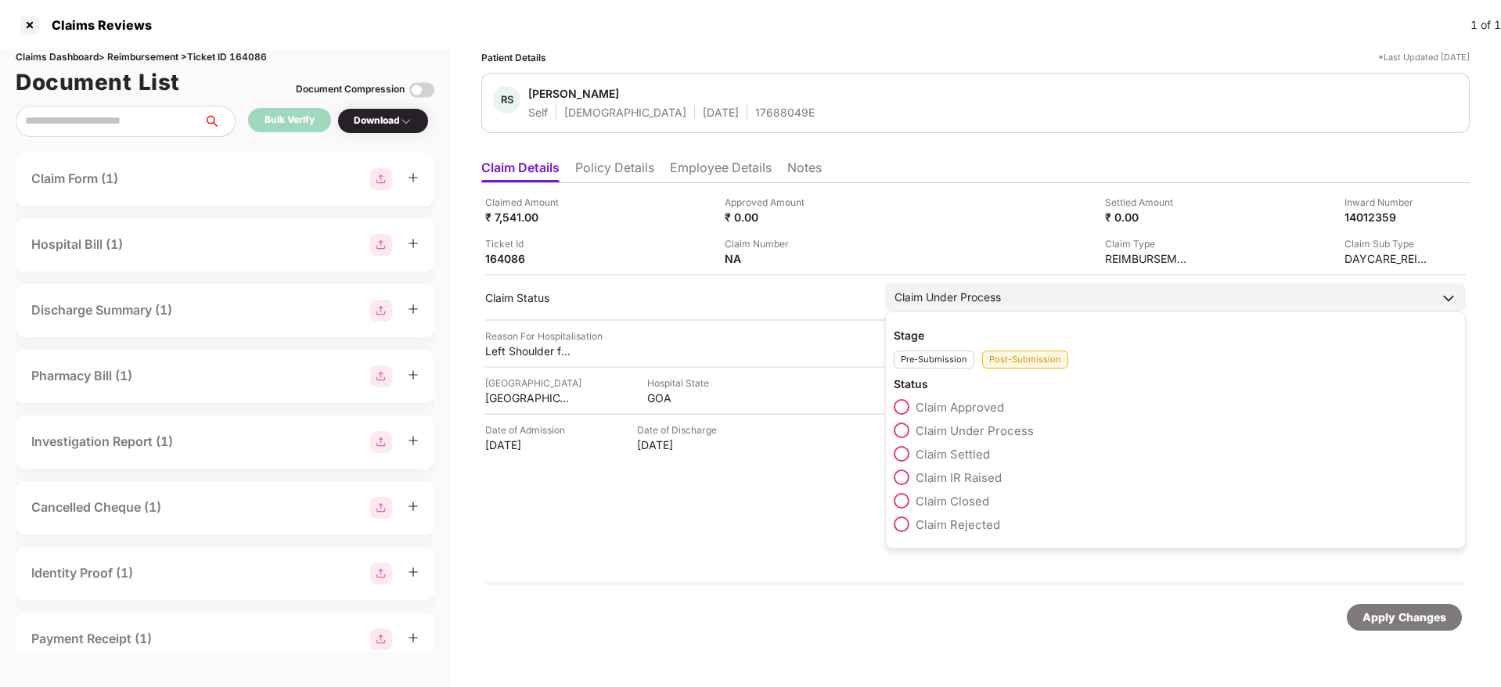
click at [906, 478] on span at bounding box center [901, 477] width 16 height 16
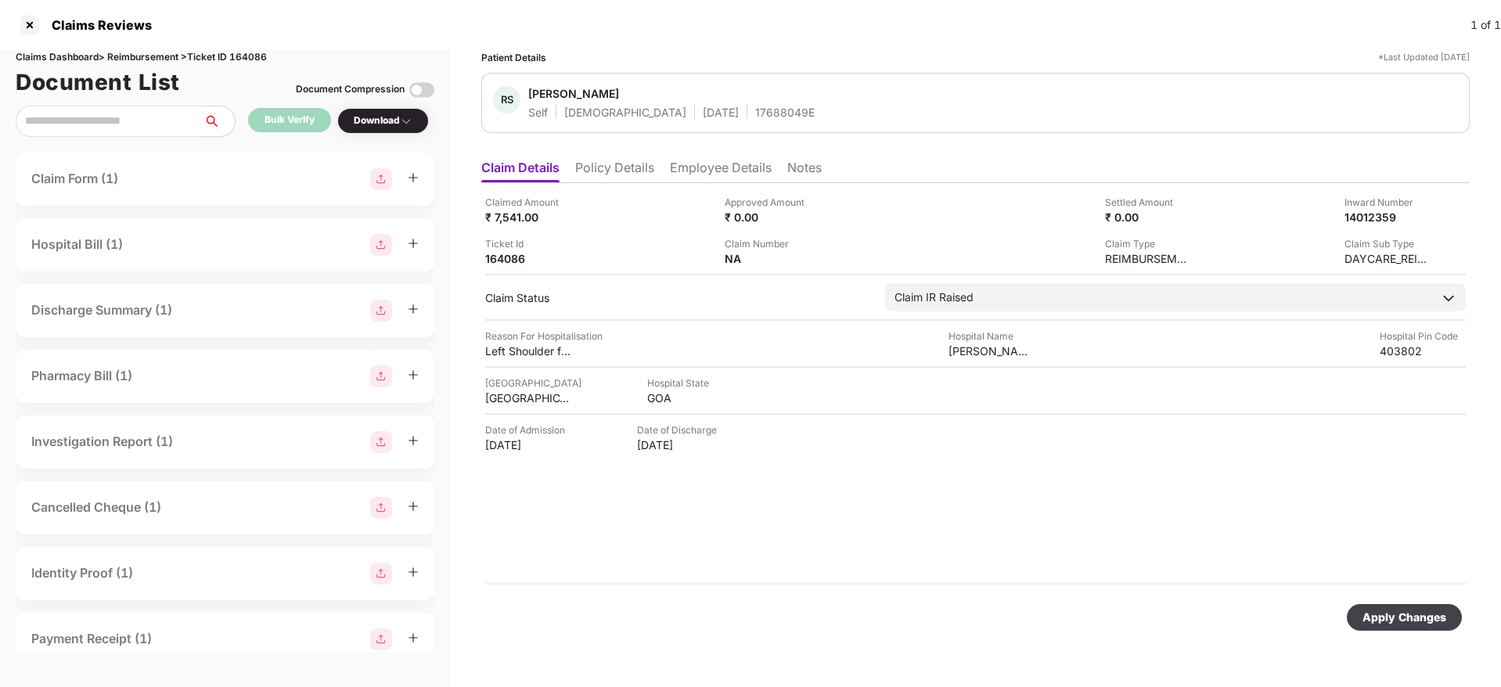
click at [1414, 623] on div "Apply Changes" at bounding box center [1404, 617] width 84 height 17
click at [618, 148] on div "Patient Details *Last Updated 26 Aug 2025 RS Ramesh Sangappa Malaji Self Male 0…" at bounding box center [975, 353] width 988 height 606
click at [620, 171] on li "Policy Details" at bounding box center [614, 171] width 79 height 23
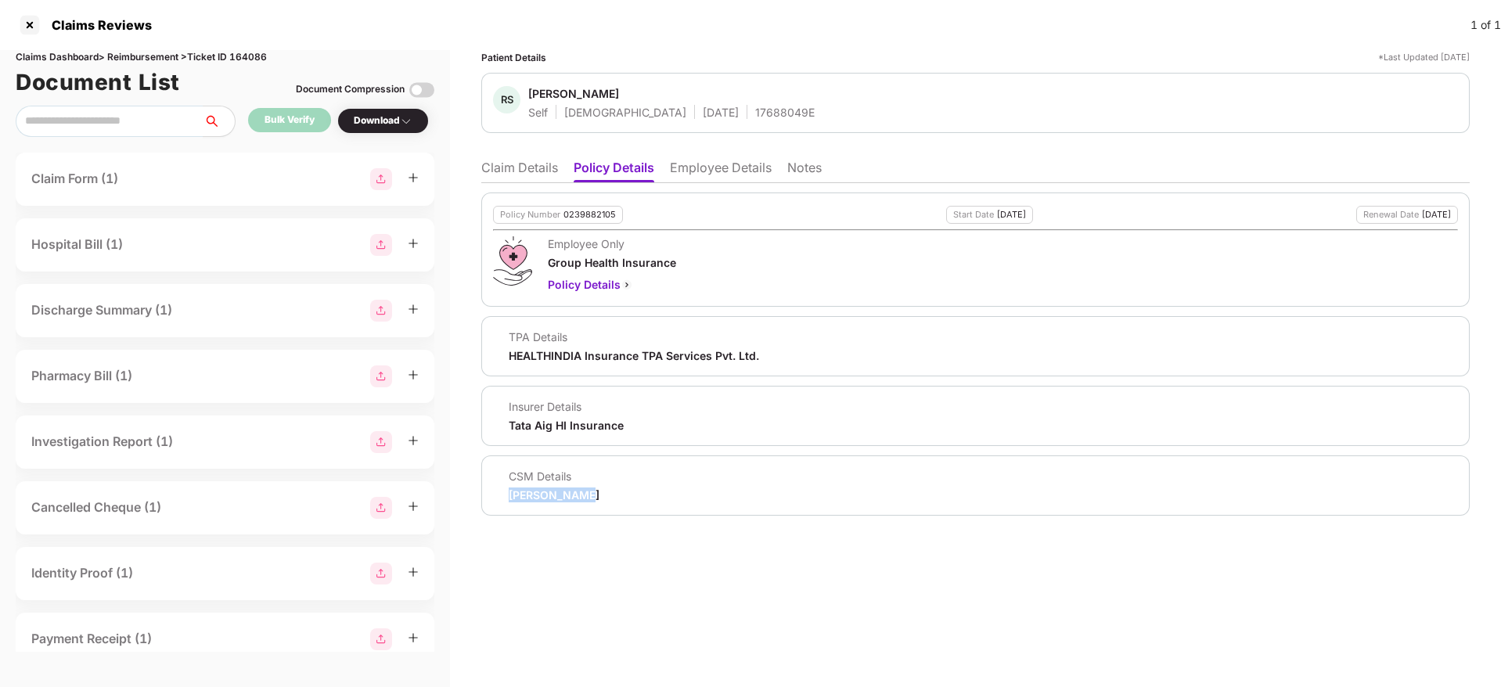
drag, startPoint x: 494, startPoint y: 499, endPoint x: 605, endPoint y: 499, distance: 111.1
click at [605, 499] on div "CSM Details Syed Mansoor" at bounding box center [975, 486] width 965 height 34
copy div "Syed Mansoor"
click at [710, 153] on ul "Claim Details Policy Details Employee Details Notes" at bounding box center [975, 167] width 988 height 31
click at [724, 164] on li "Employee Details" at bounding box center [721, 171] width 102 height 23
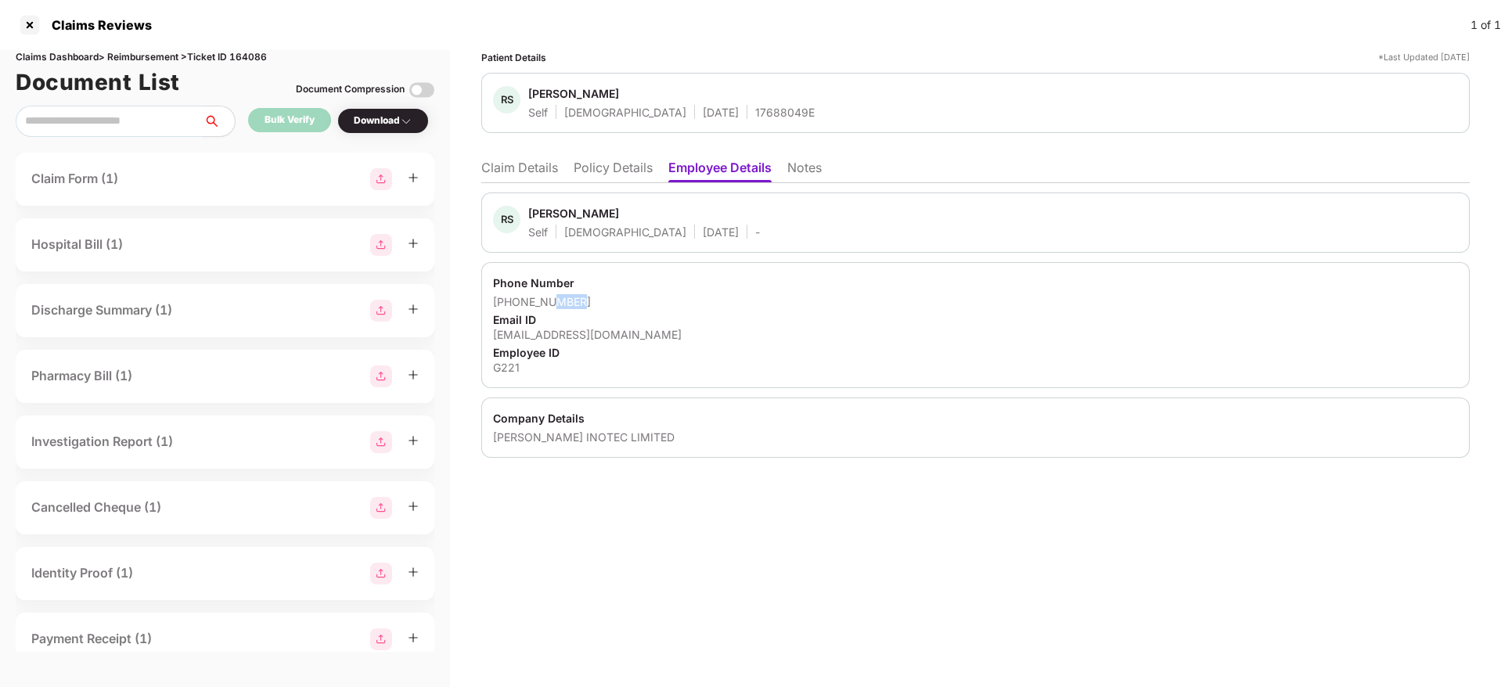
drag, startPoint x: 547, startPoint y: 303, endPoint x: 576, endPoint y: 299, distance: 29.2
click at [576, 299] on div "+917411292332" at bounding box center [975, 301] width 965 height 15
copy div "2332"
click at [632, 313] on div "Email ID" at bounding box center [975, 319] width 965 height 15
click at [530, 178] on li "Claim Details" at bounding box center [519, 171] width 77 height 23
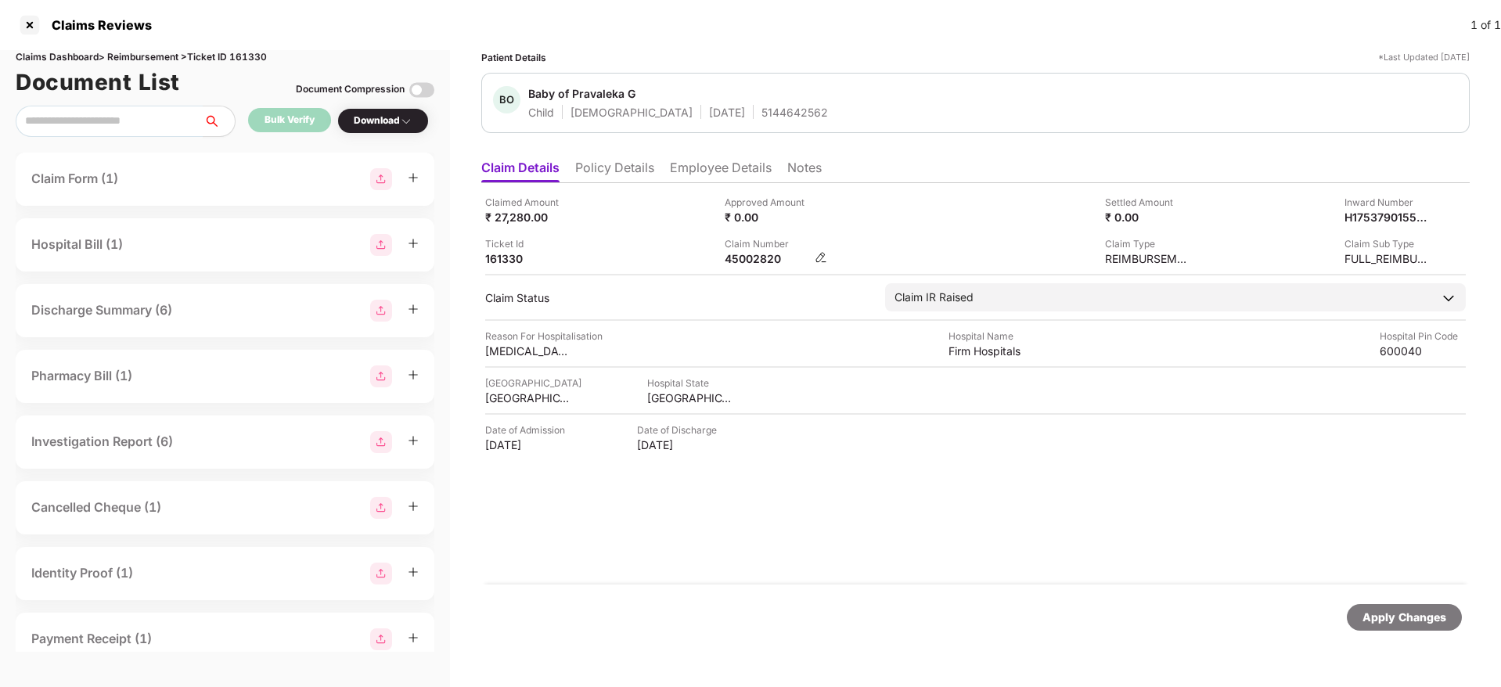
click at [758, 261] on div "45002820" at bounding box center [767, 258] width 86 height 15
copy div "45002820"
click at [23, 26] on div at bounding box center [29, 25] width 25 height 25
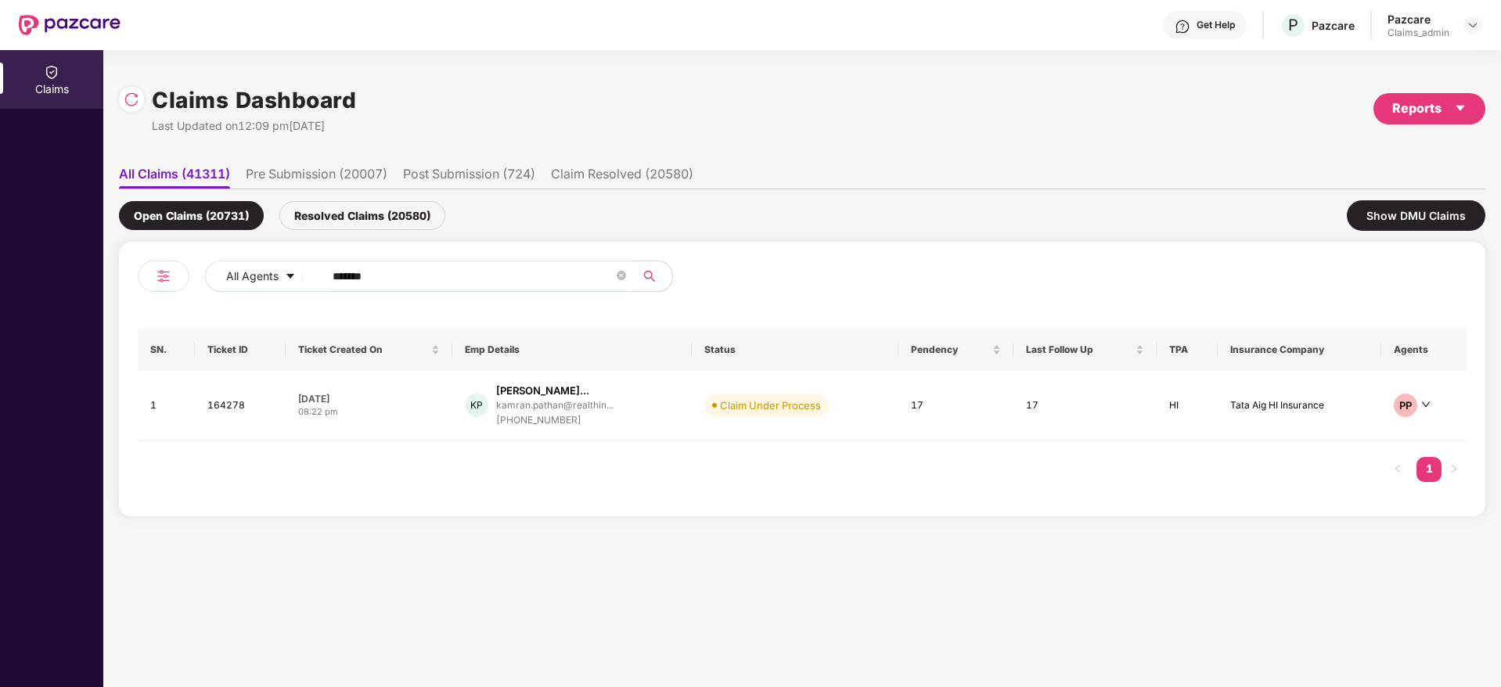
click at [345, 275] on input "******" at bounding box center [472, 275] width 281 height 23
paste input "text"
type input "******"
click at [402, 410] on div "05:27 pm" at bounding box center [353, 409] width 131 height 13
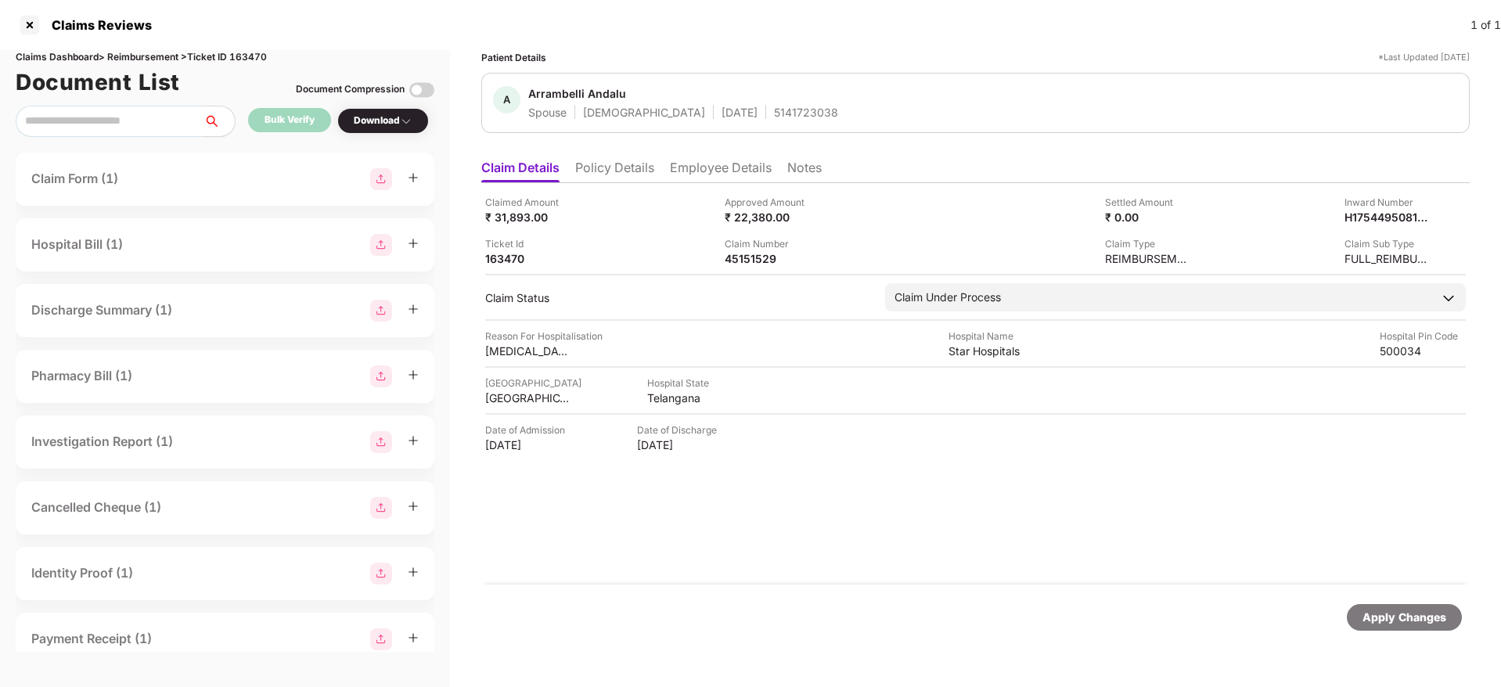
click at [758, 249] on div "Claim Number" at bounding box center [767, 243] width 86 height 15
click at [742, 264] on div "45151529" at bounding box center [767, 258] width 86 height 15
copy div "45151529"
click at [870, 248] on div "Claim Number 45151529" at bounding box center [838, 251] width 228 height 30
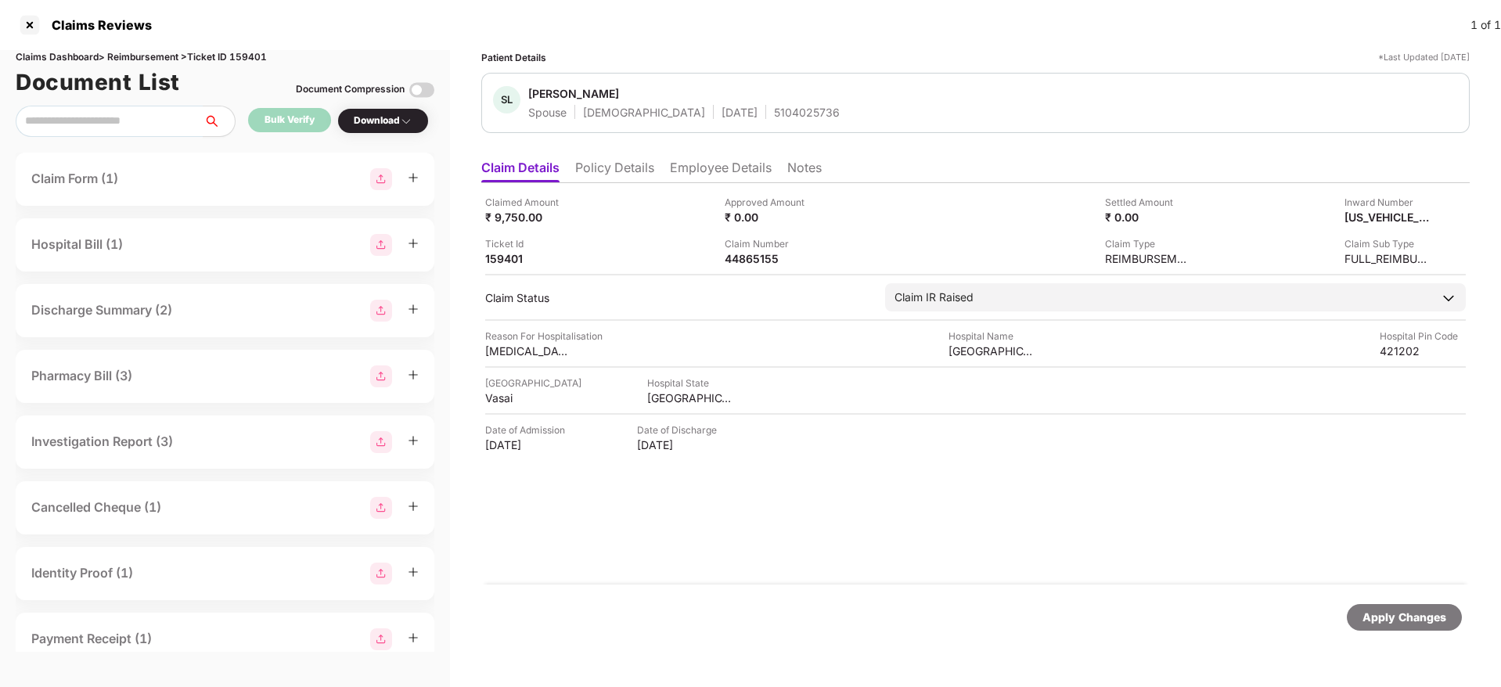
click at [624, 178] on li "Policy Details" at bounding box center [614, 171] width 79 height 23
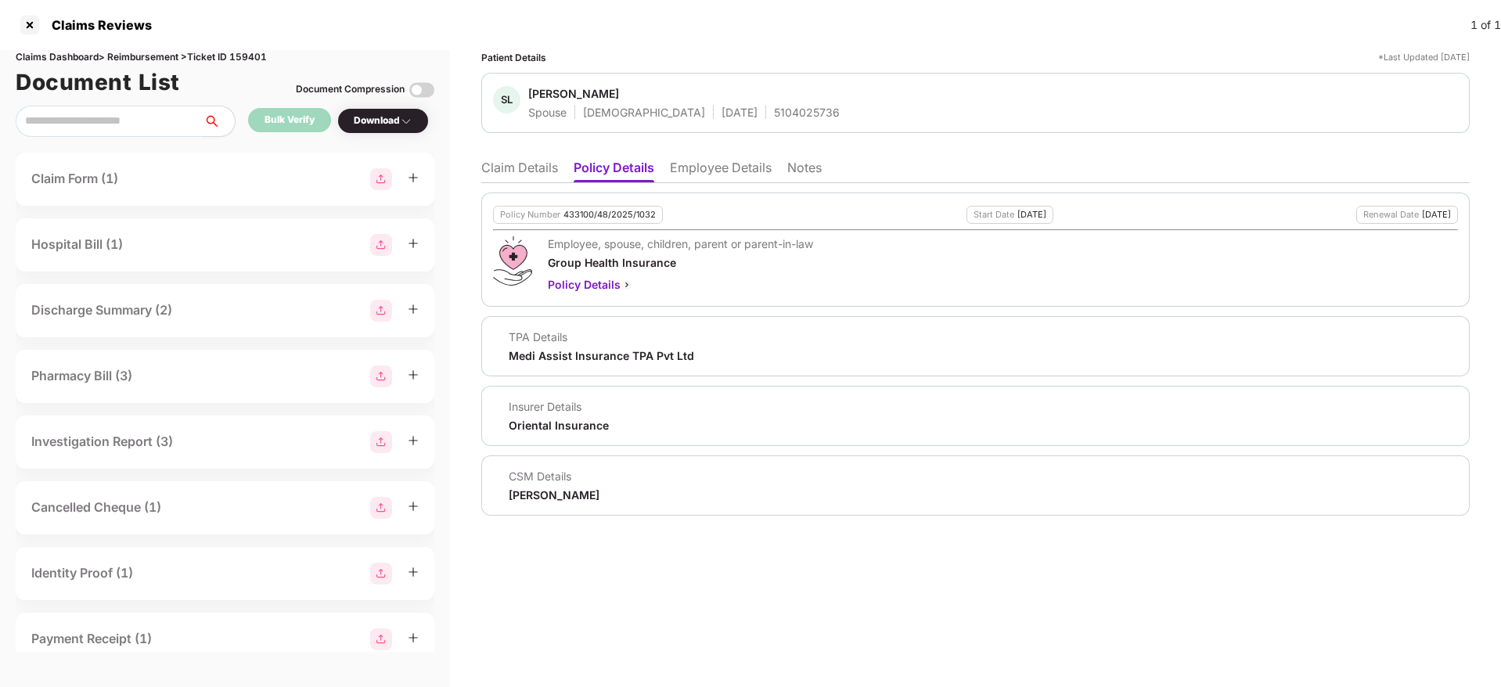
click at [533, 174] on li "Claim Details" at bounding box center [519, 171] width 77 height 23
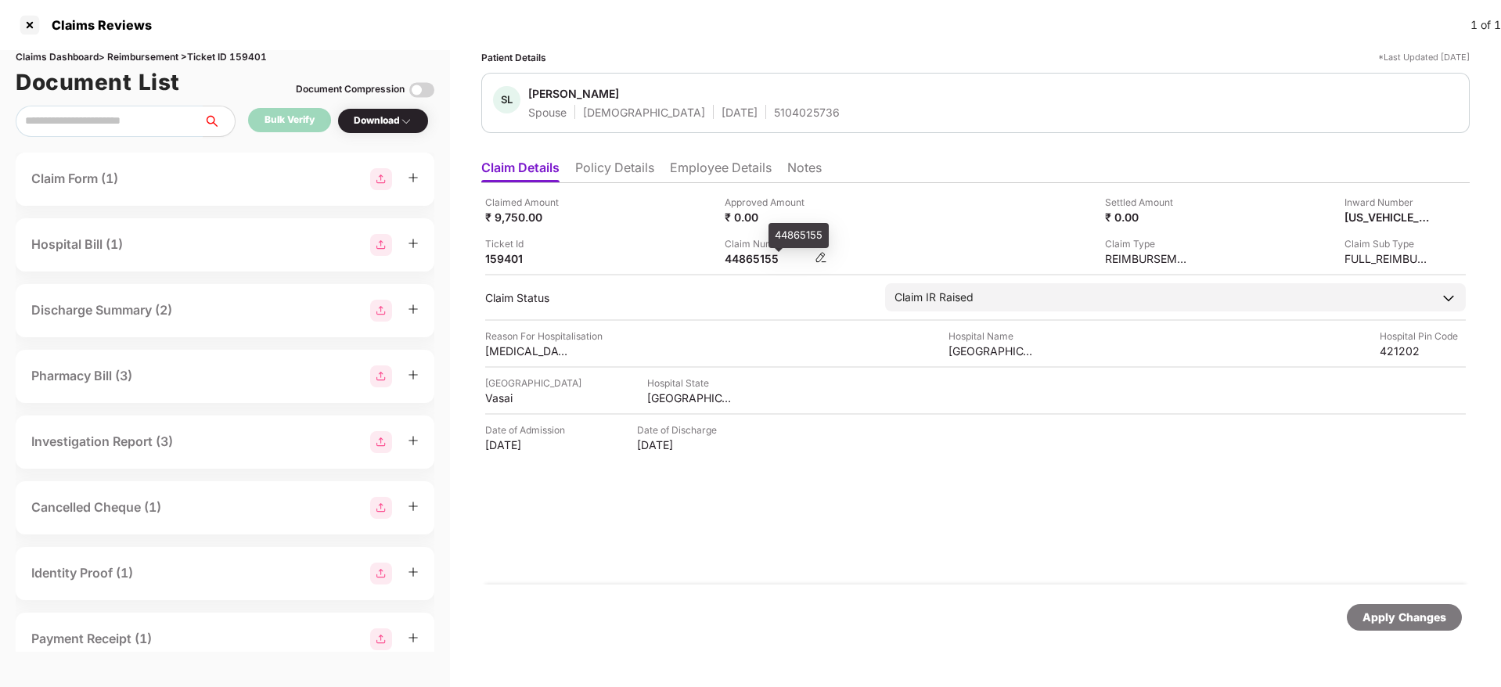
click at [761, 254] on div "44865155" at bounding box center [767, 258] width 86 height 15
copy div "44865155"
click at [753, 251] on div "OC-26-1002-8403-00301577" at bounding box center [767, 258] width 86 height 15
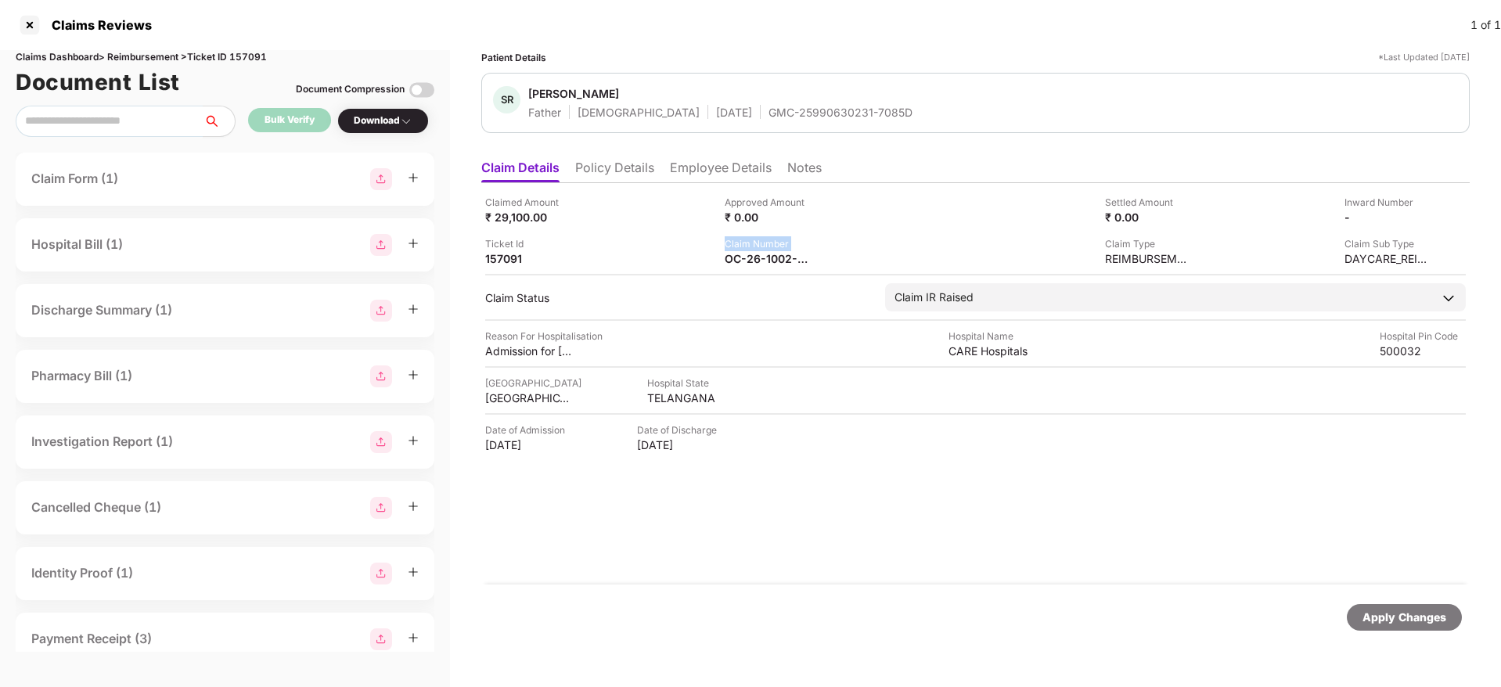
click at [752, 249] on div "Claim Number" at bounding box center [767, 243] width 86 height 15
click at [746, 257] on div "OC-26-1002-8403-00301577" at bounding box center [767, 258] width 86 height 15
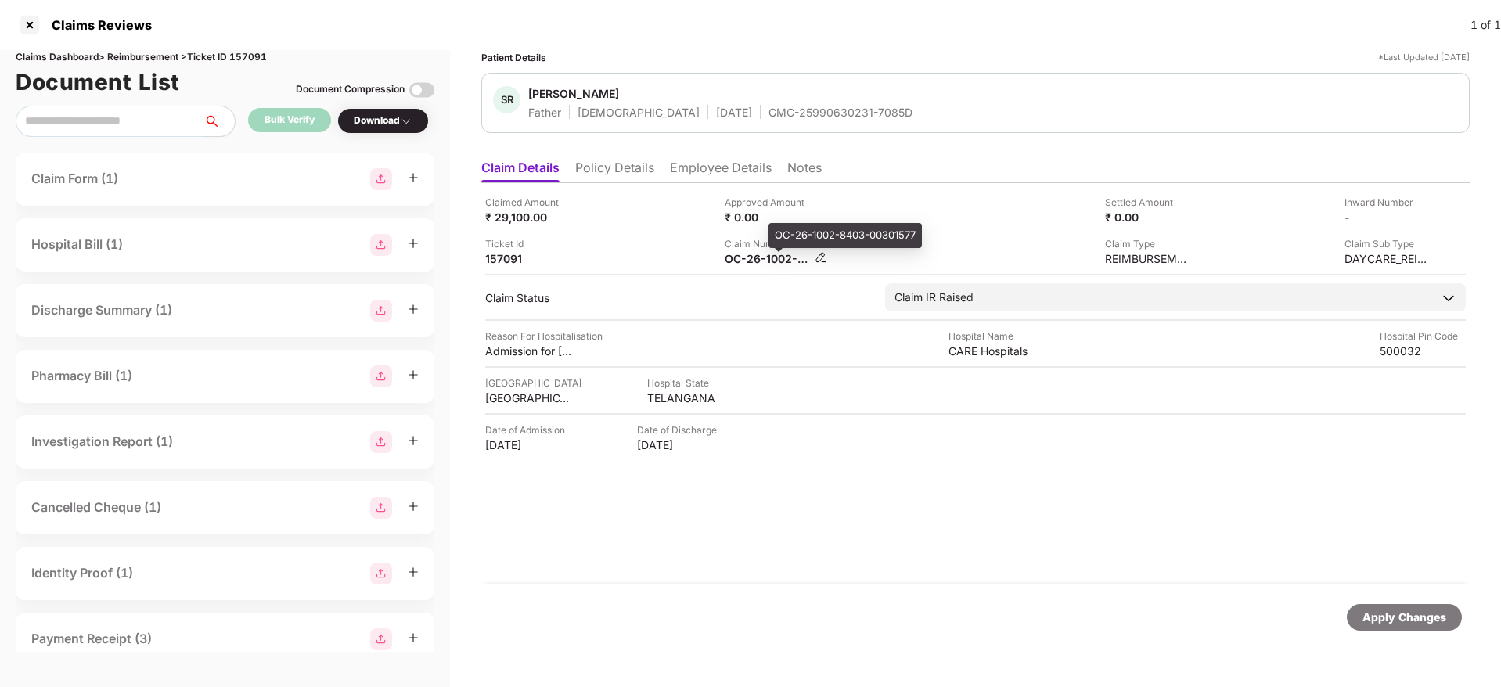
copy div
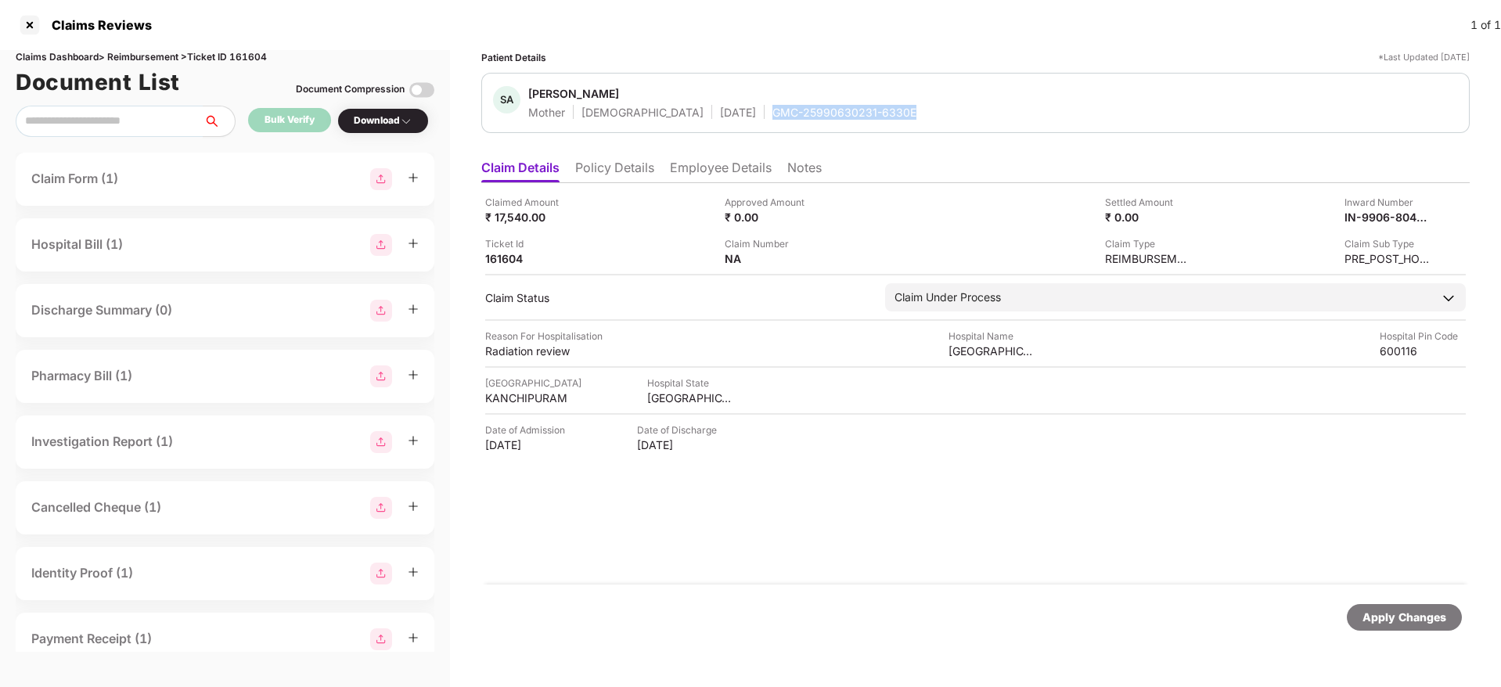
drag, startPoint x: 717, startPoint y: 111, endPoint x: 870, endPoint y: 113, distance: 152.6
click at [870, 113] on div "[PERSON_NAME] Mother [DEMOGRAPHIC_DATA] [DATE] GMC-25990630231-6330E" at bounding box center [975, 103] width 965 height 34
copy div "GMC-25990630231-6330E"
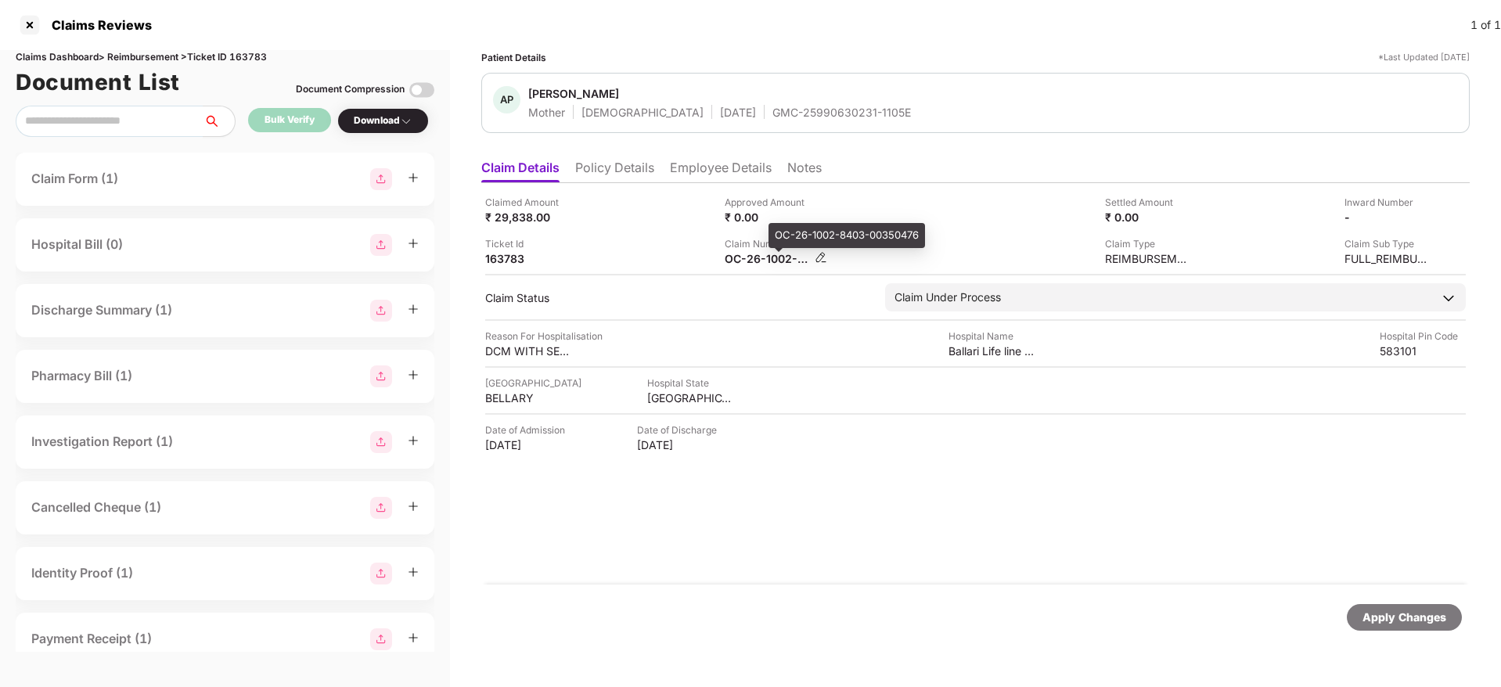
click at [771, 259] on div "OC-26-1002-8403-00350476" at bounding box center [767, 258] width 86 height 15
click at [771, 258] on div "OC-26-1002-8403-00350476" at bounding box center [767, 258] width 86 height 15
copy div
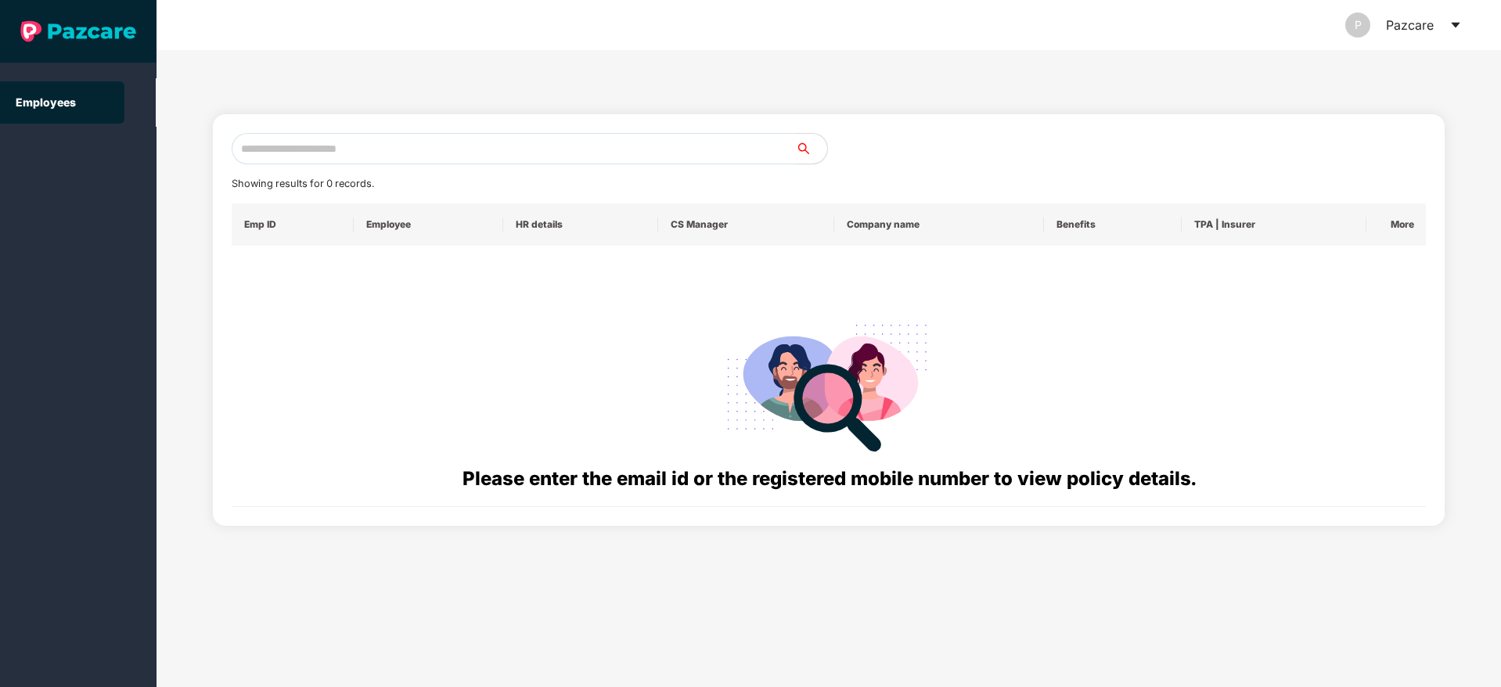
click at [285, 160] on input "text" at bounding box center [514, 148] width 564 height 31
paste input "**********"
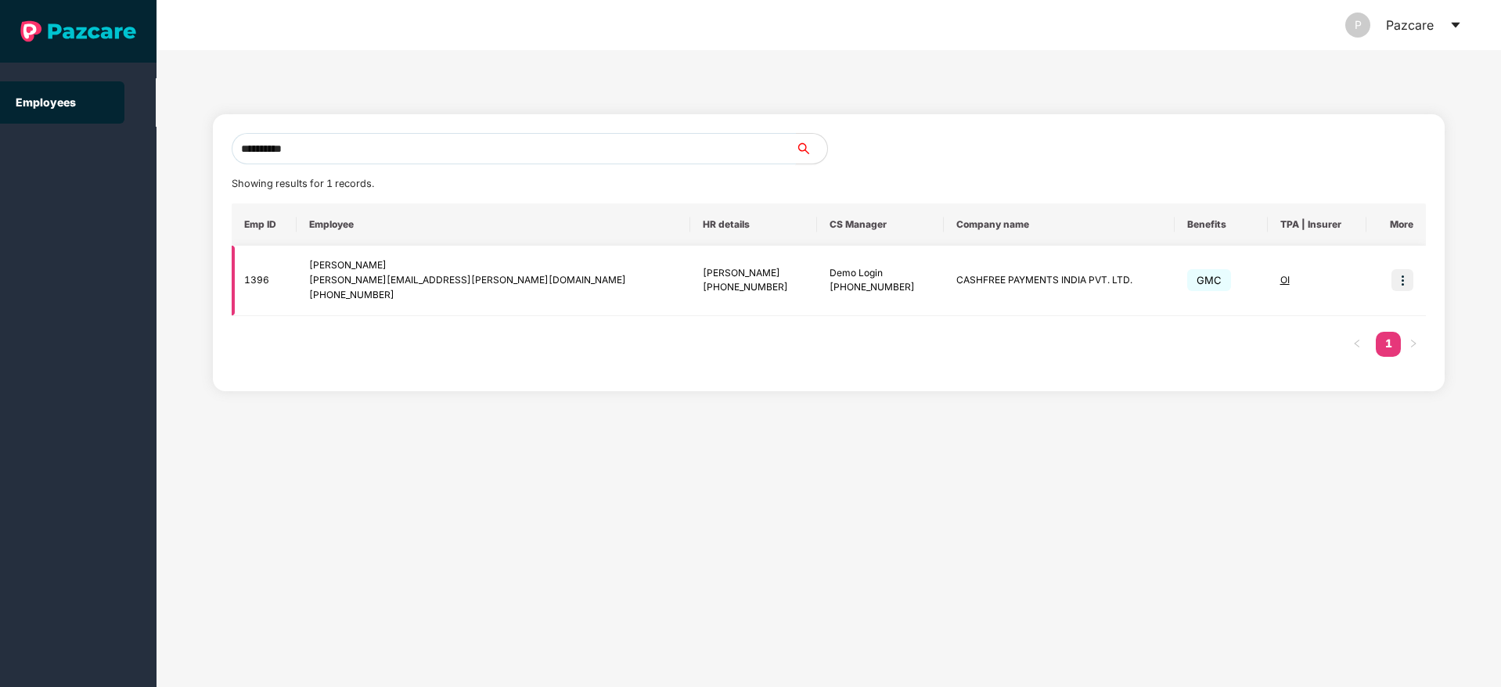
type input "**********"
click at [1398, 282] on img at bounding box center [1402, 280] width 22 height 22
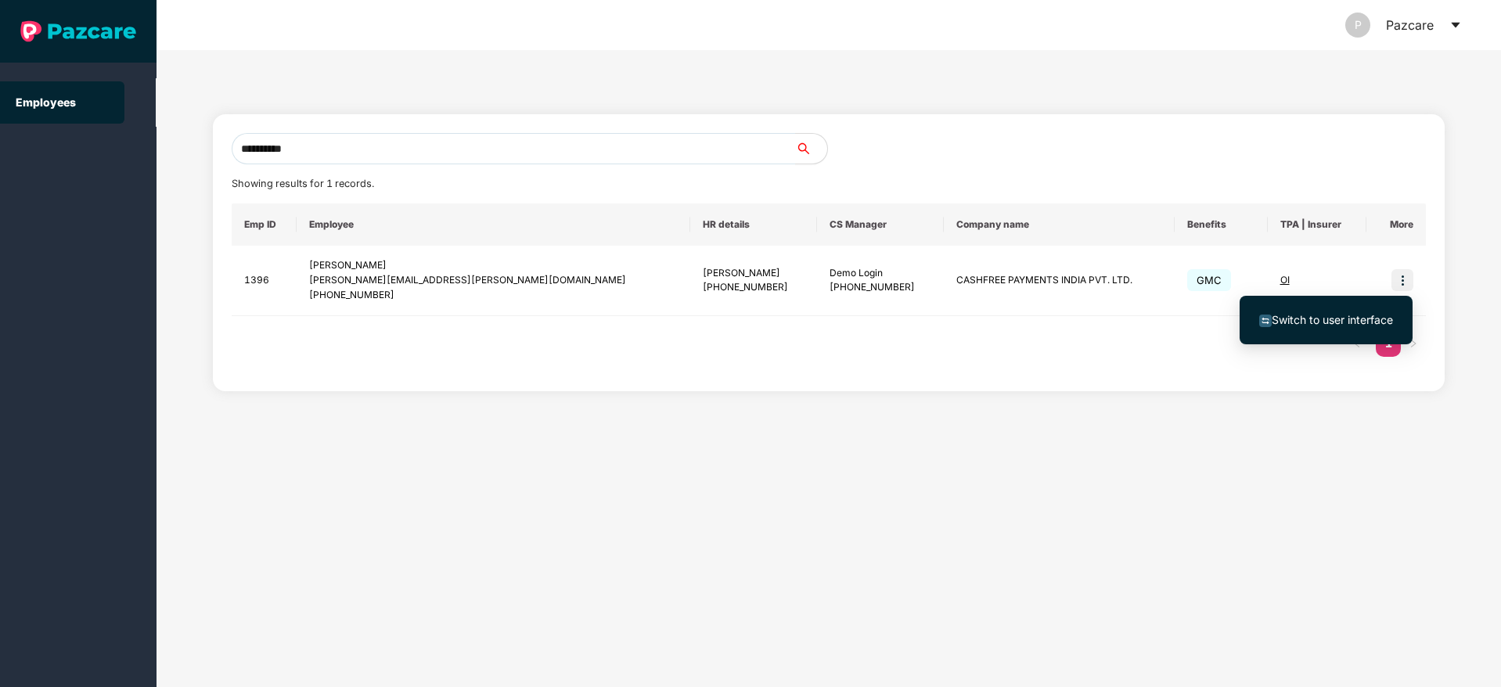
click at [1333, 327] on span "Switch to user interface" at bounding box center [1326, 319] width 134 height 17
